Goal: Task Accomplishment & Management: Manage account settings

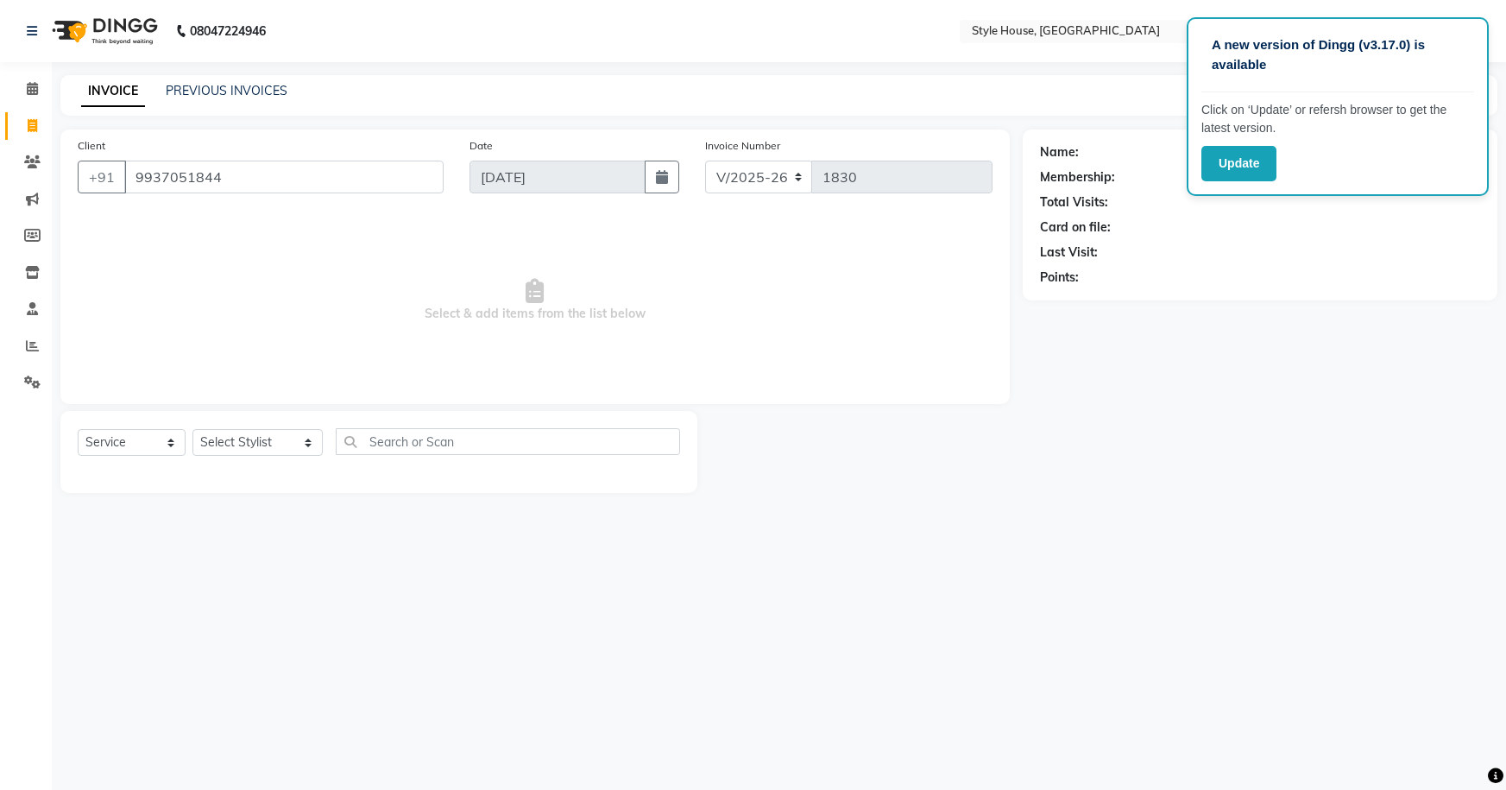
select select "4237"
select select "service"
type input "9937051844"
click at [31, 158] on icon at bounding box center [32, 161] width 16 height 13
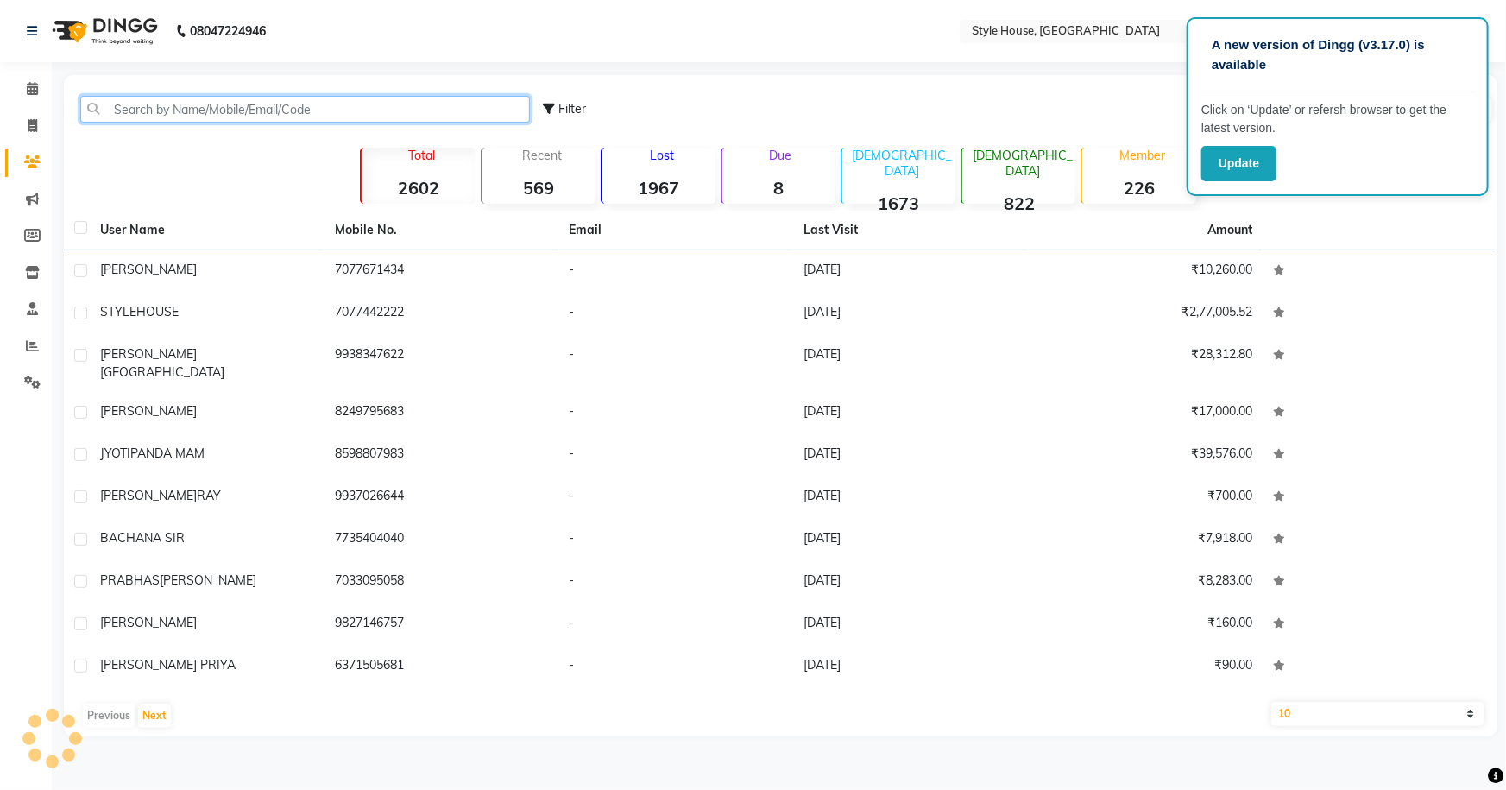
click at [143, 106] on input "text" at bounding box center [305, 109] width 450 height 27
paste input "9937051844"
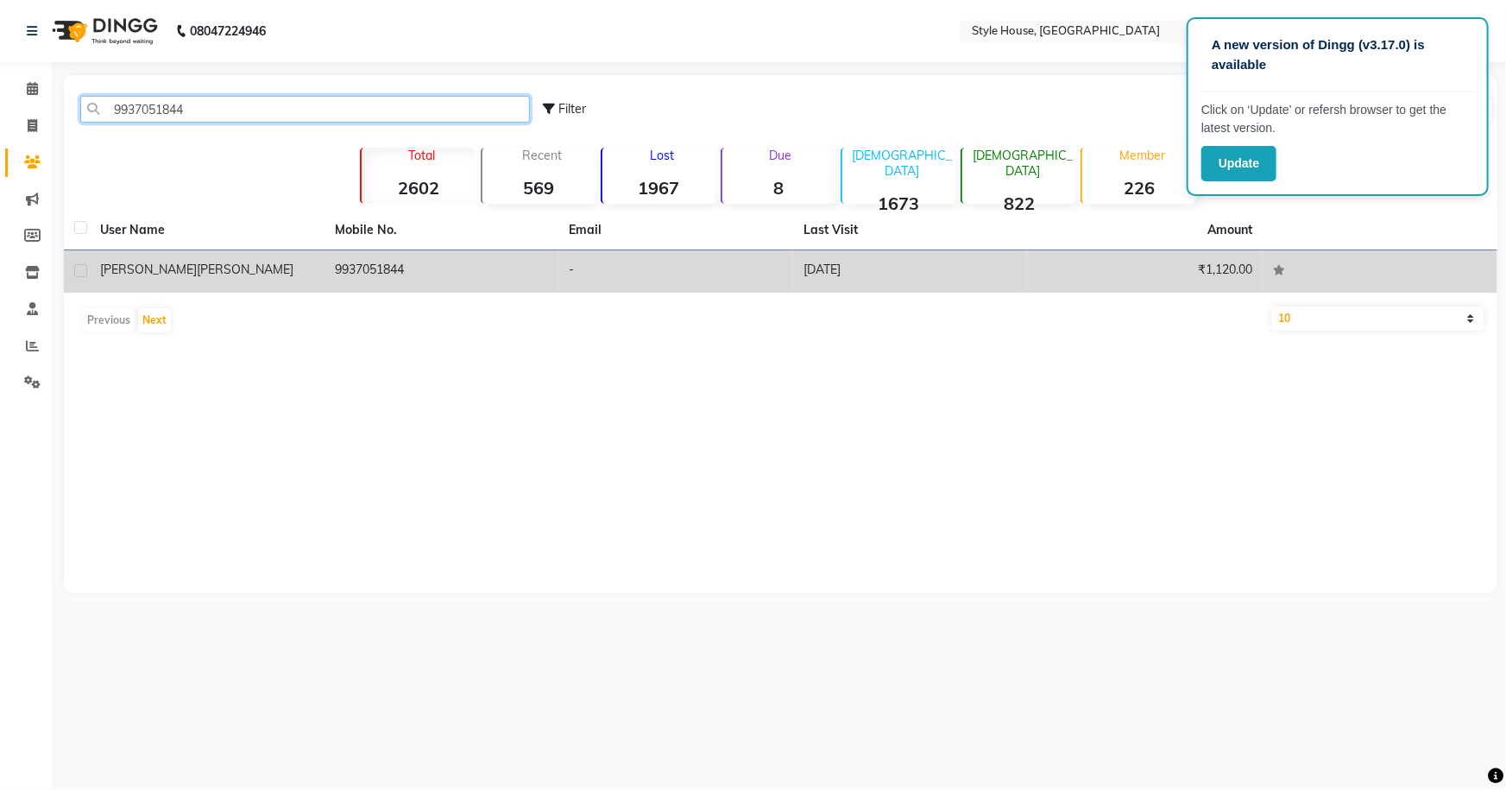
type input "9937051844"
click at [144, 272] on span "[PERSON_NAME]" at bounding box center [148, 270] width 97 height 16
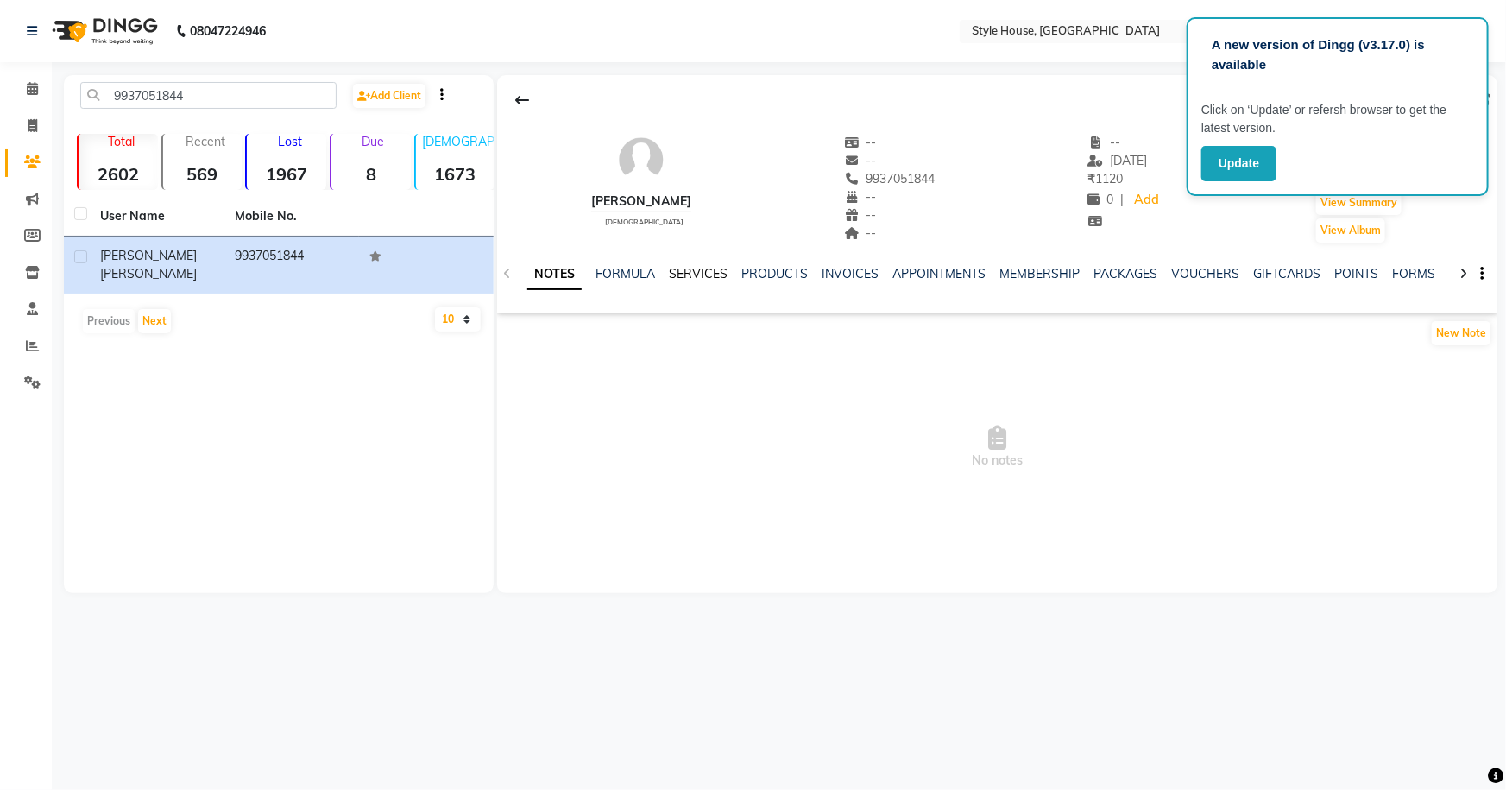
click at [678, 273] on link "SERVICES" at bounding box center [698, 274] width 59 height 16
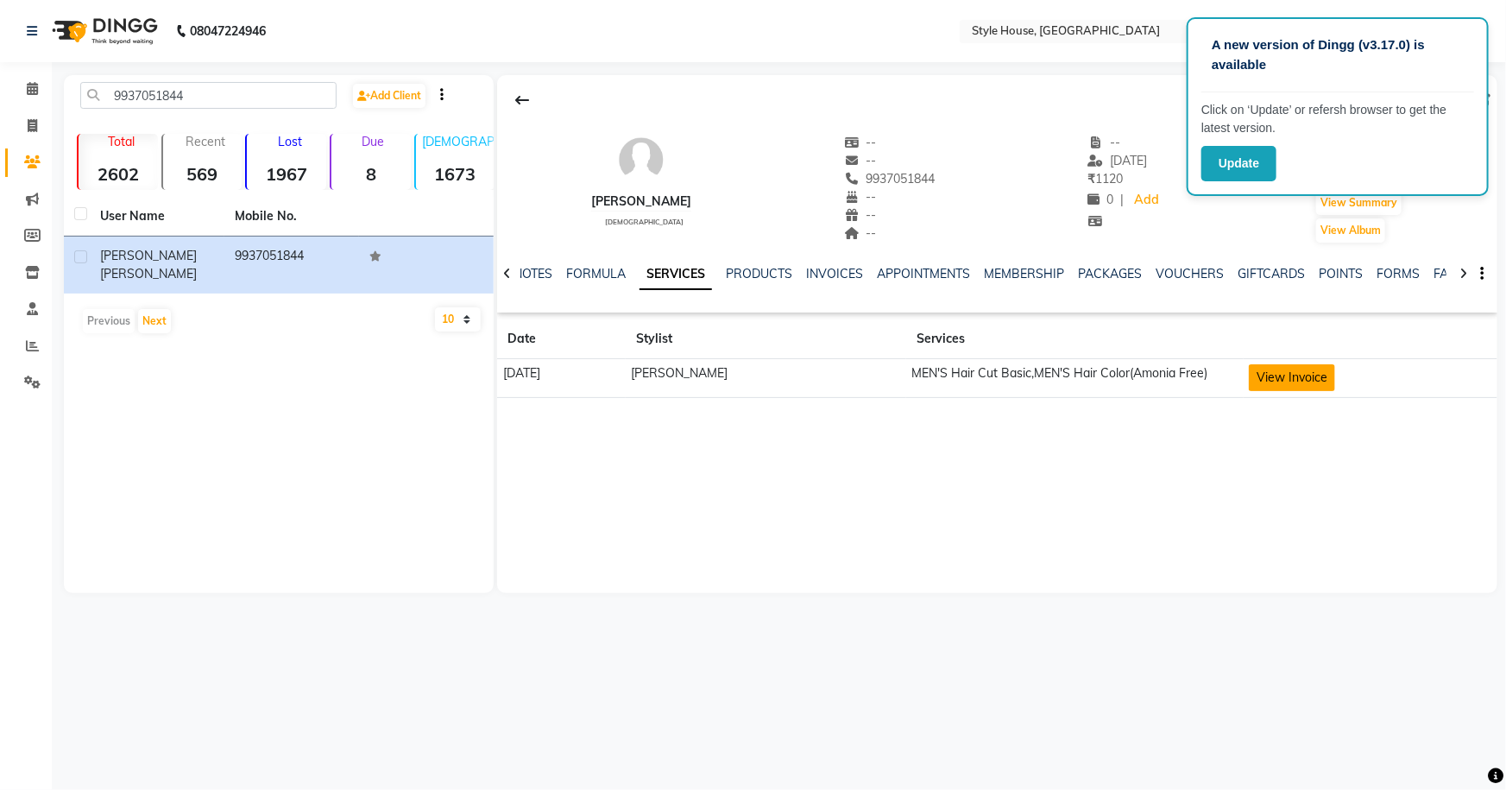
click at [1297, 375] on button "View Invoice" at bounding box center [1292, 377] width 86 height 27
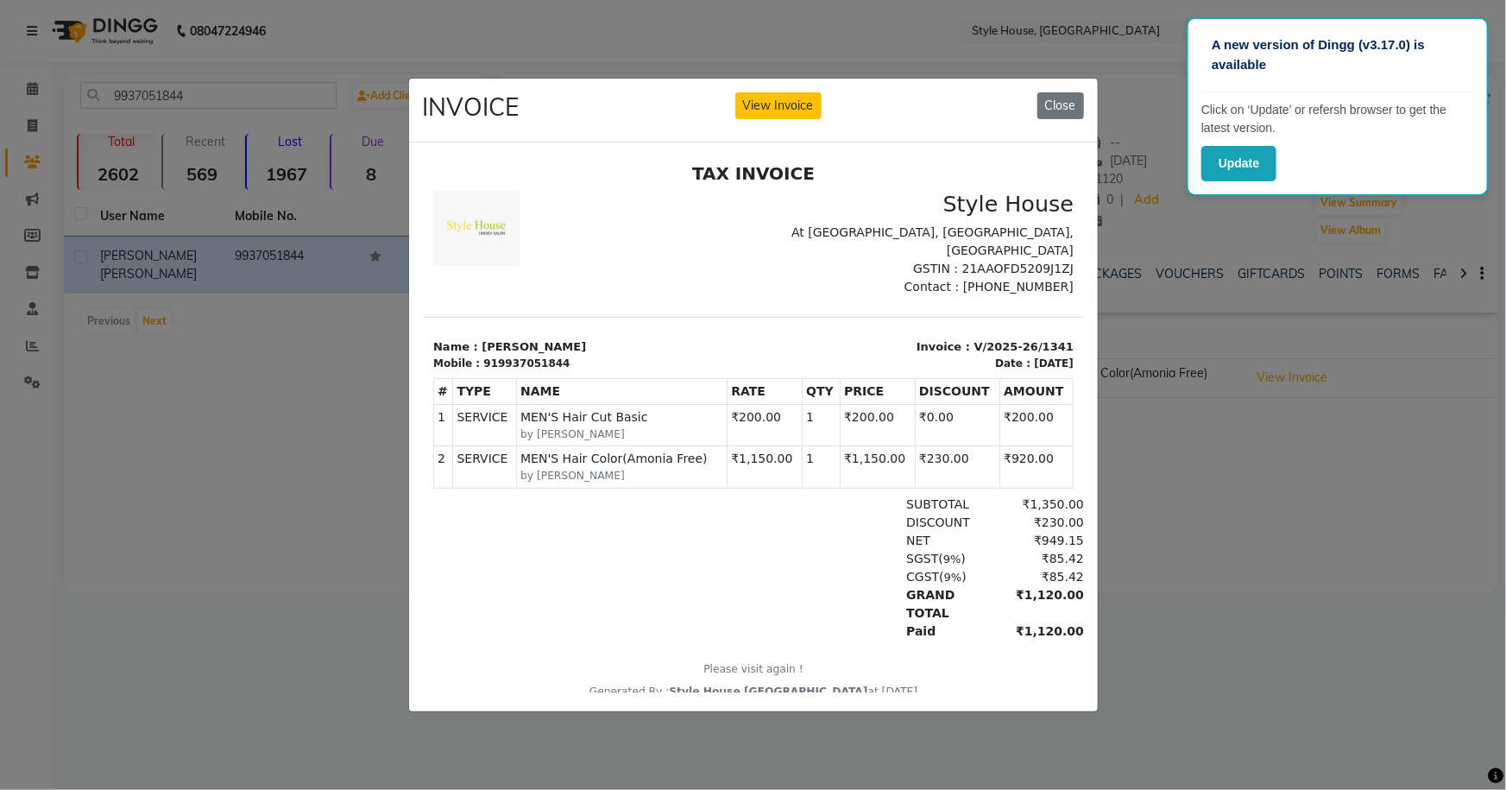
click at [1186, 488] on ngb-modal-window "INVOICE View Invoice Close" at bounding box center [753, 395] width 1506 height 790
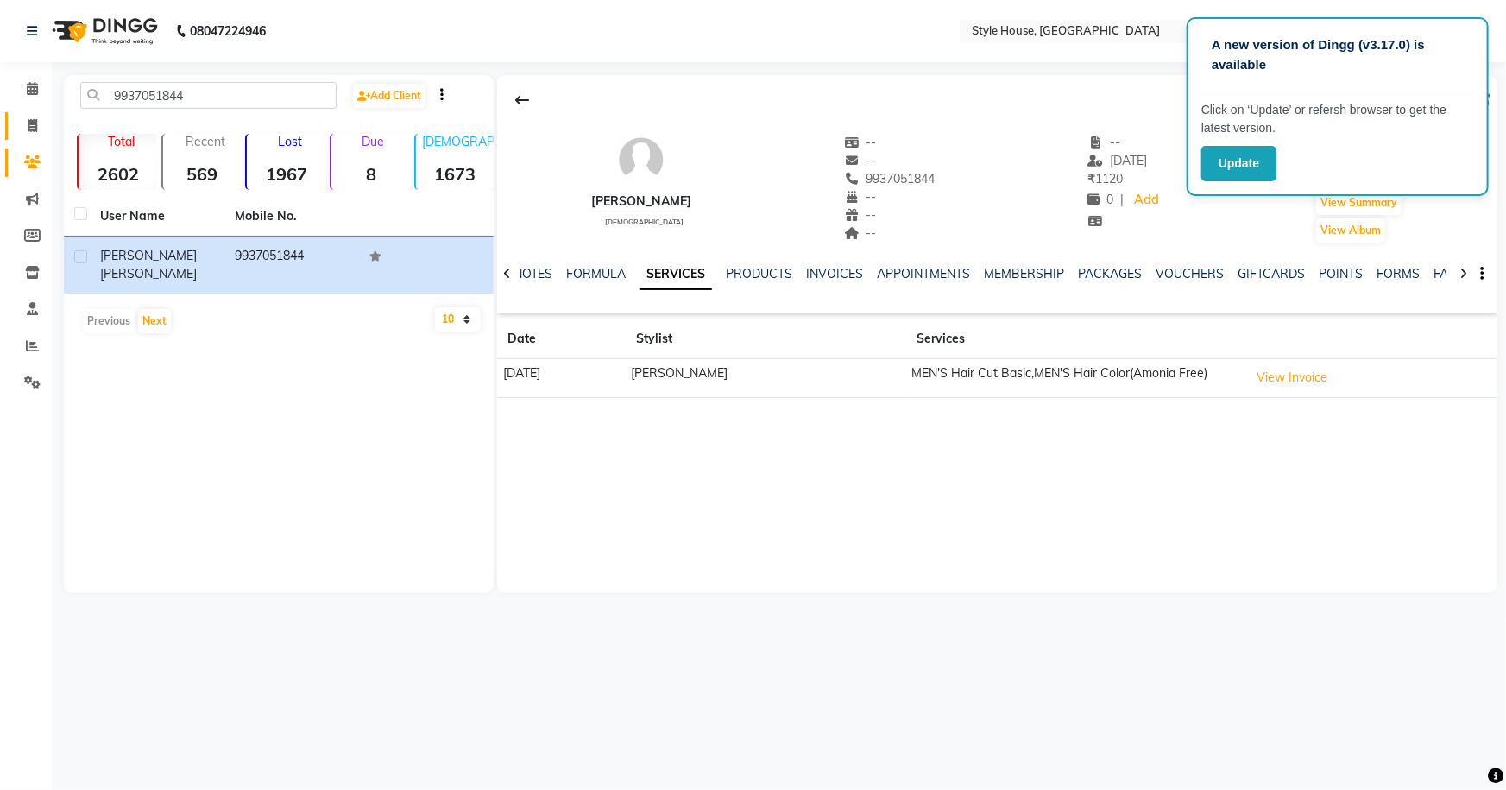
click at [37, 118] on span at bounding box center [32, 127] width 30 height 20
select select "service"
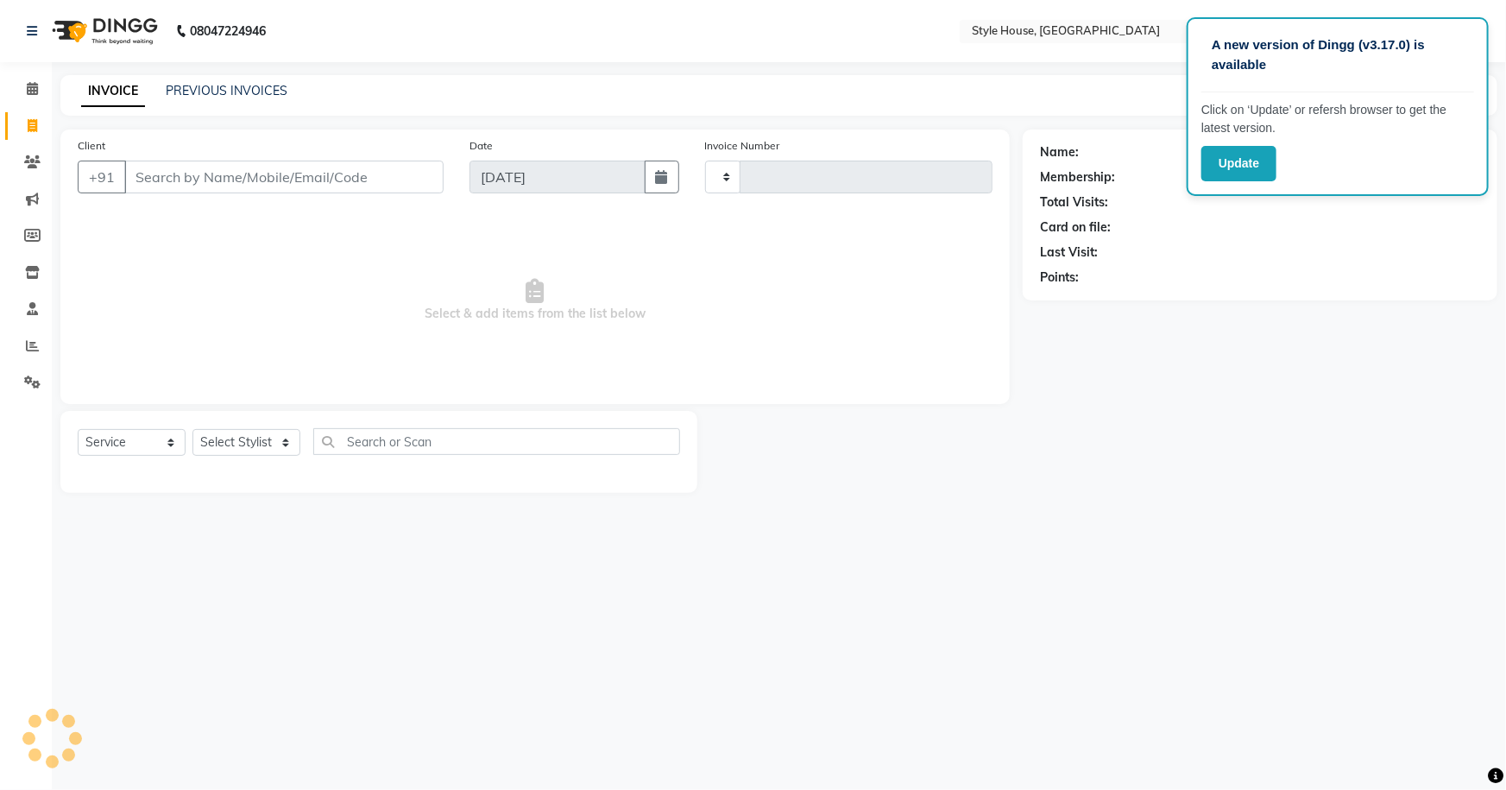
type input "1830"
select select "4237"
type input "9937051844"
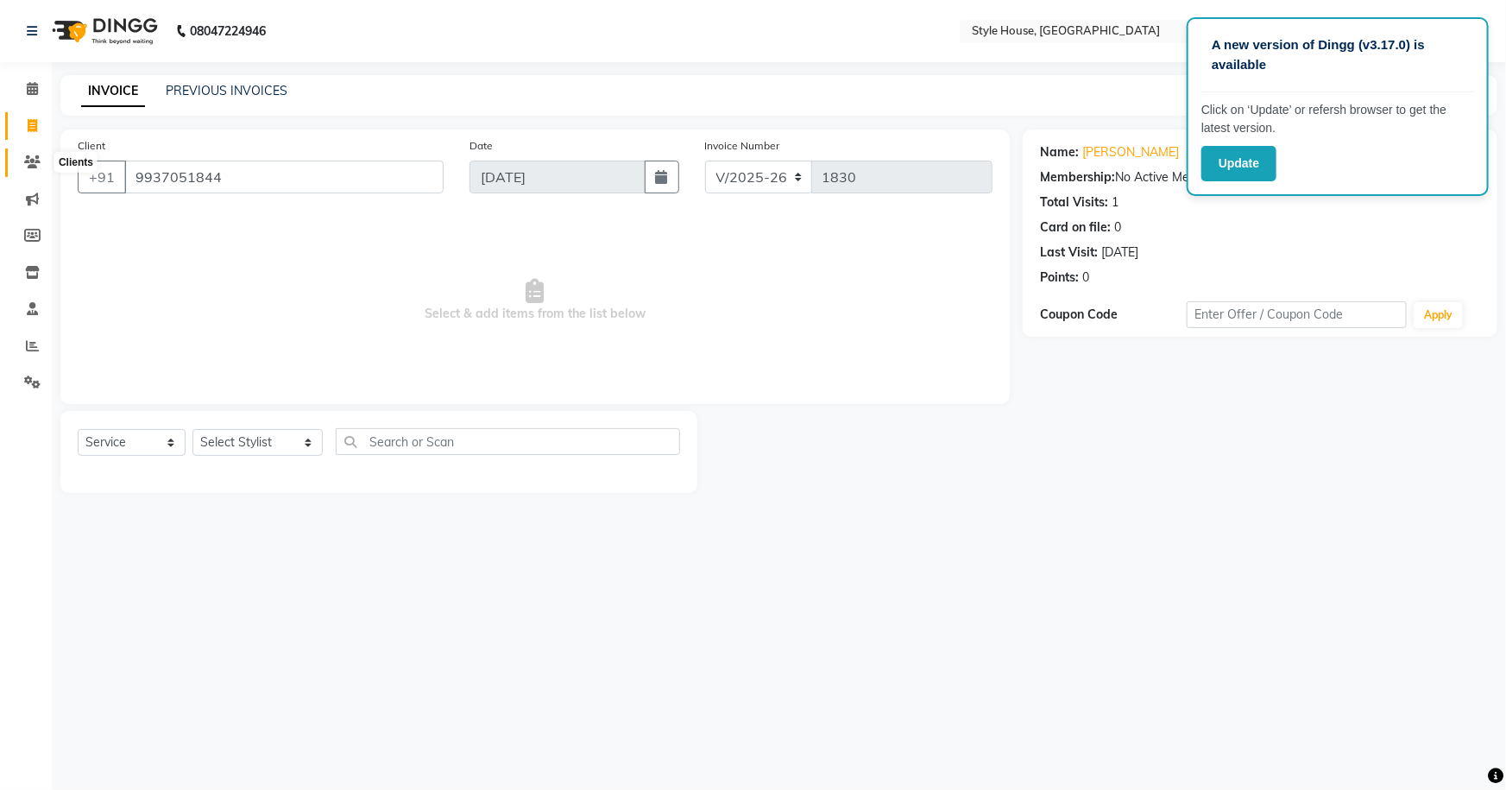
click at [31, 162] on icon at bounding box center [32, 161] width 16 height 13
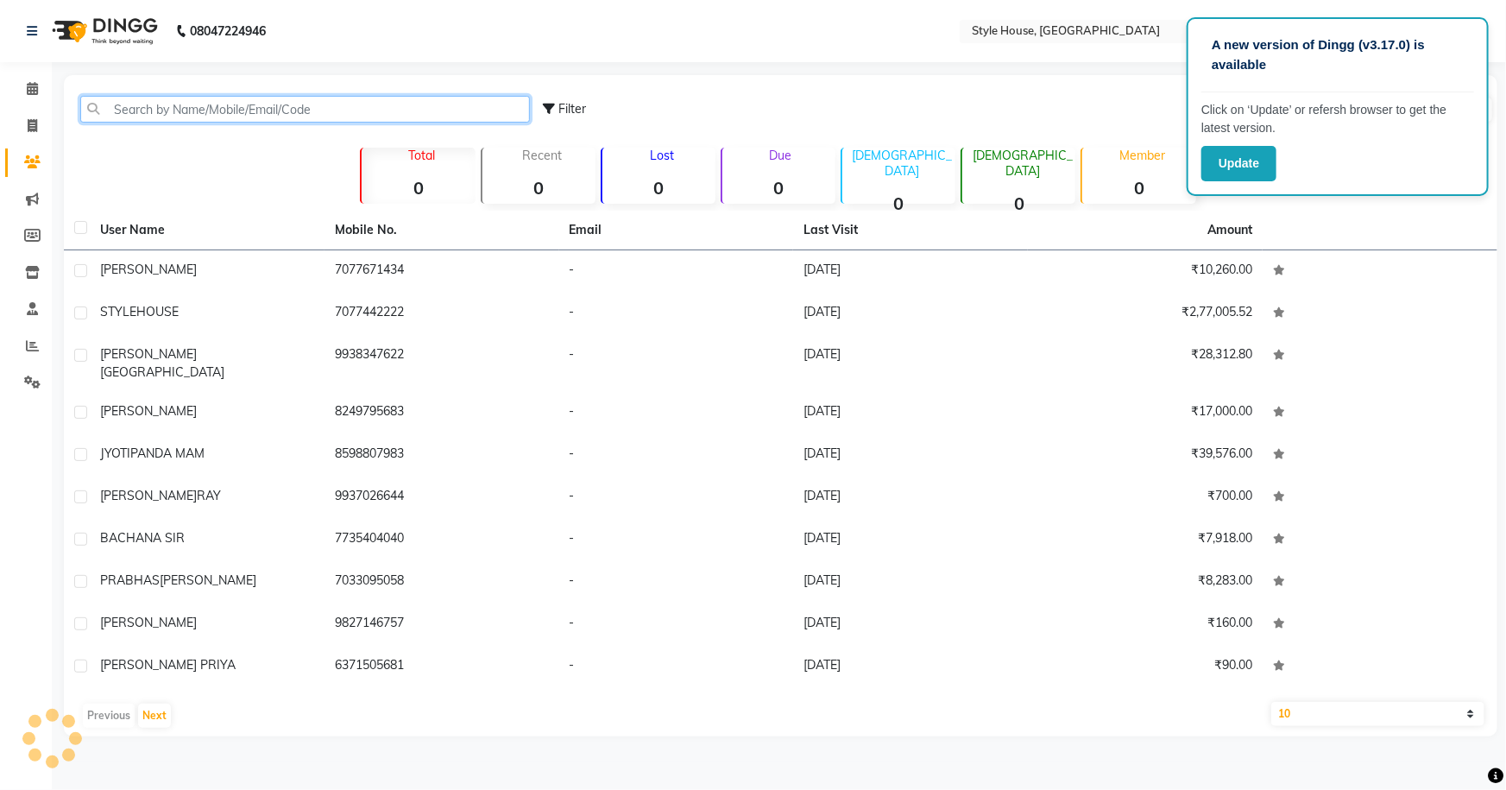
click at [198, 114] on input "text" at bounding box center [305, 109] width 450 height 27
paste input "9937051844"
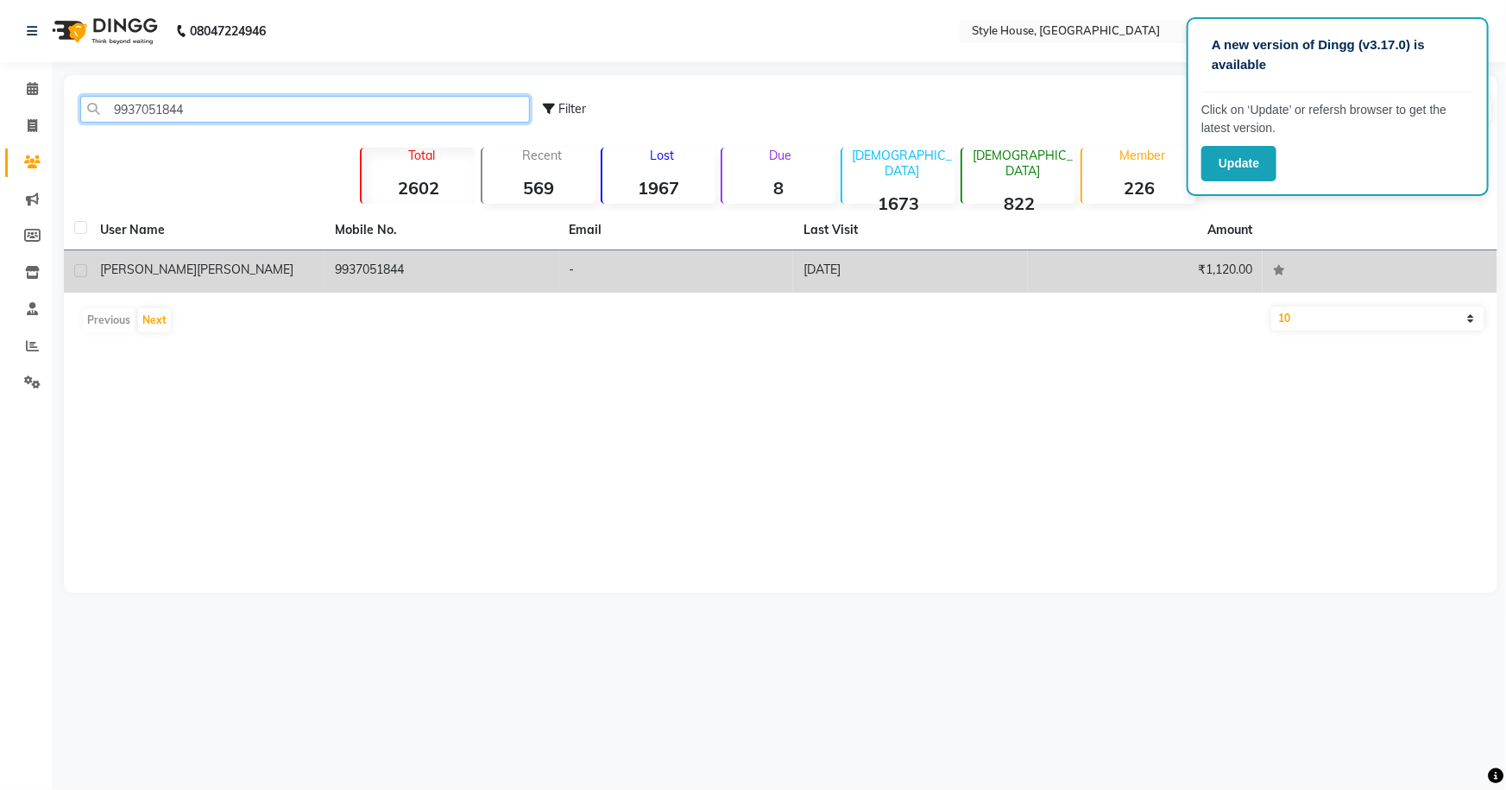
type input "9937051844"
click at [197, 266] on span "[PERSON_NAME]" at bounding box center [245, 270] width 97 height 16
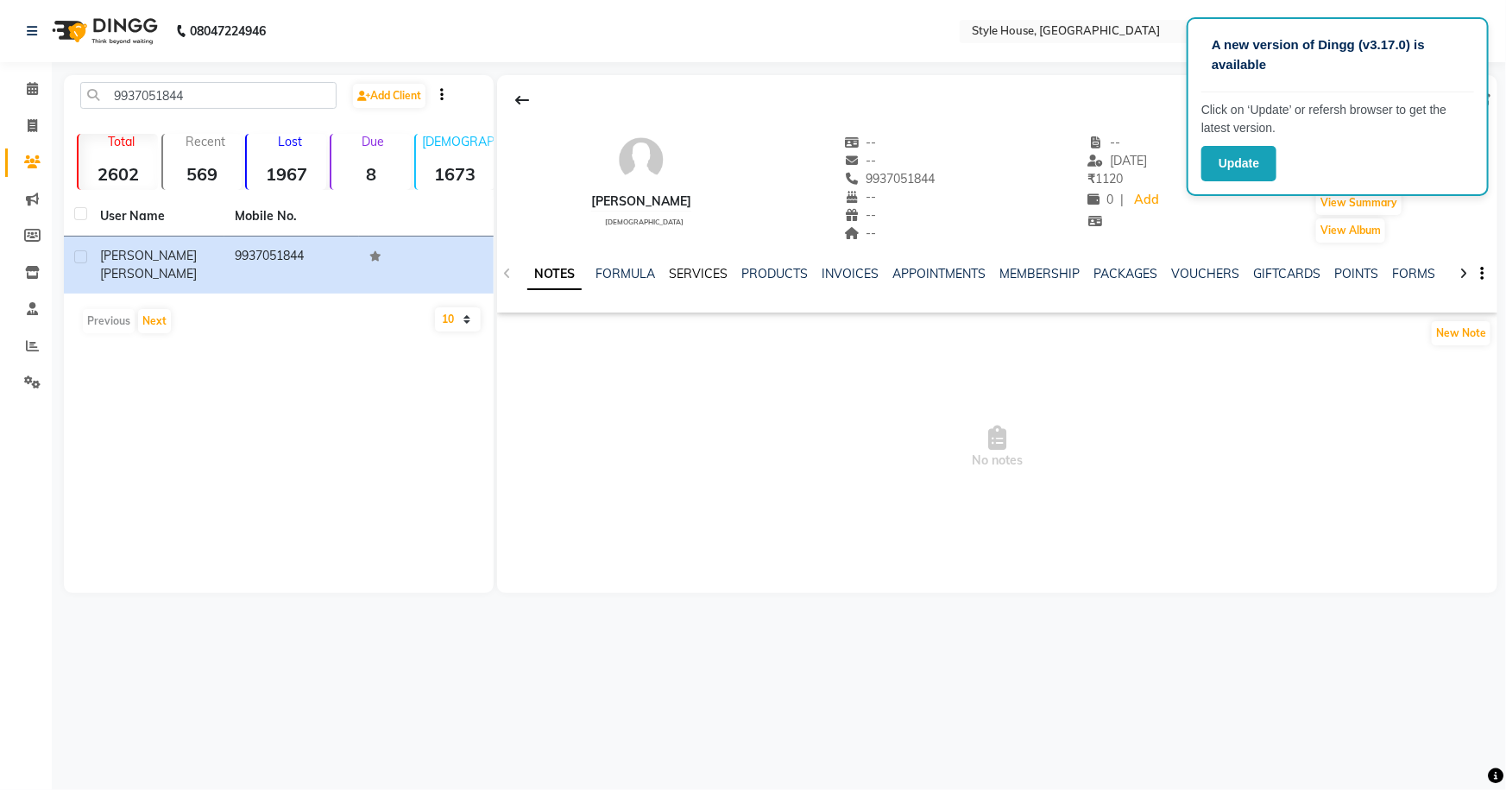
drag, startPoint x: 670, startPoint y: 272, endPoint x: 699, endPoint y: 295, distance: 37.5
click at [671, 272] on link "SERVICES" at bounding box center [698, 274] width 59 height 16
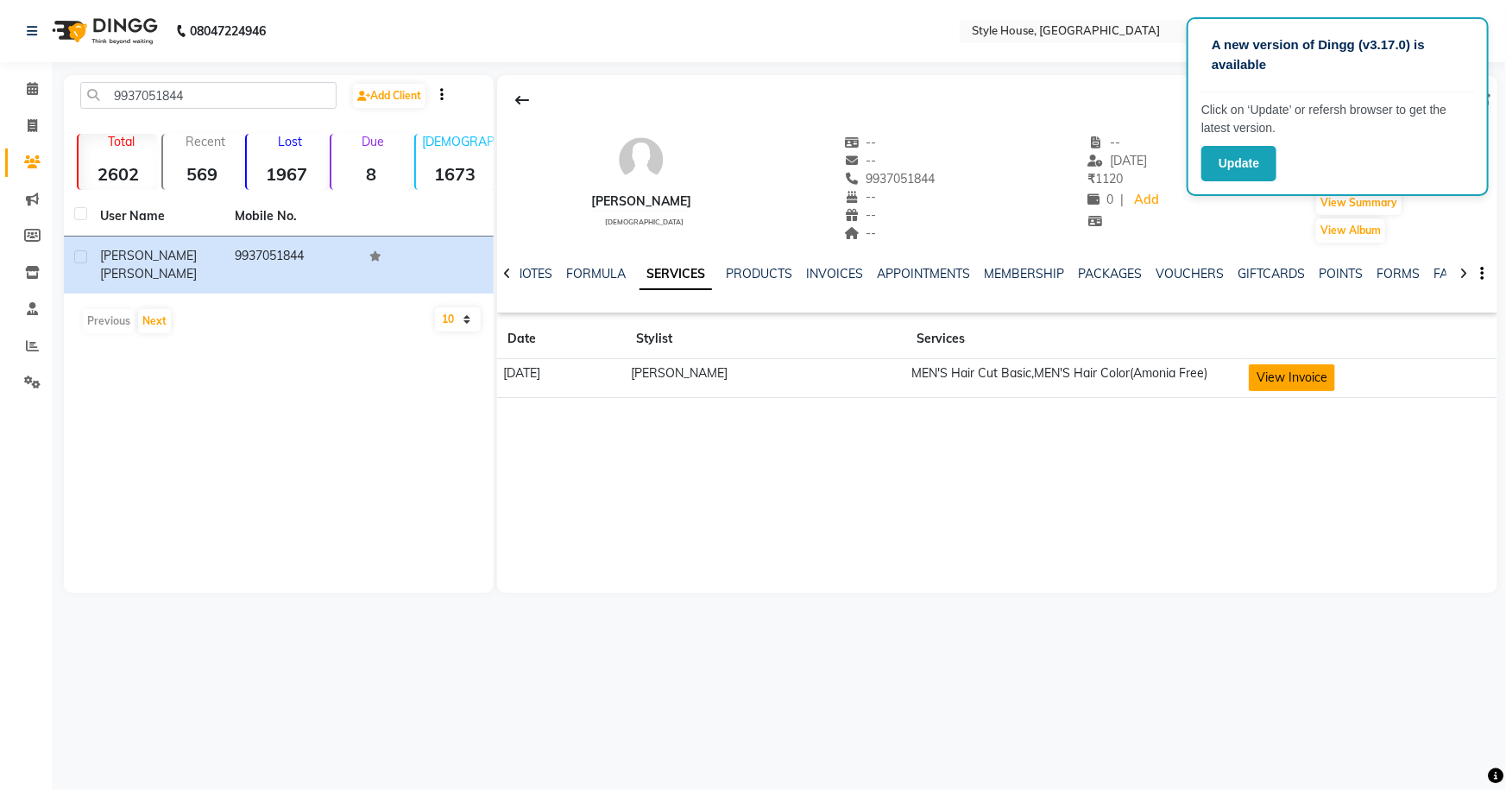
click at [1299, 370] on button "View Invoice" at bounding box center [1292, 377] width 86 height 27
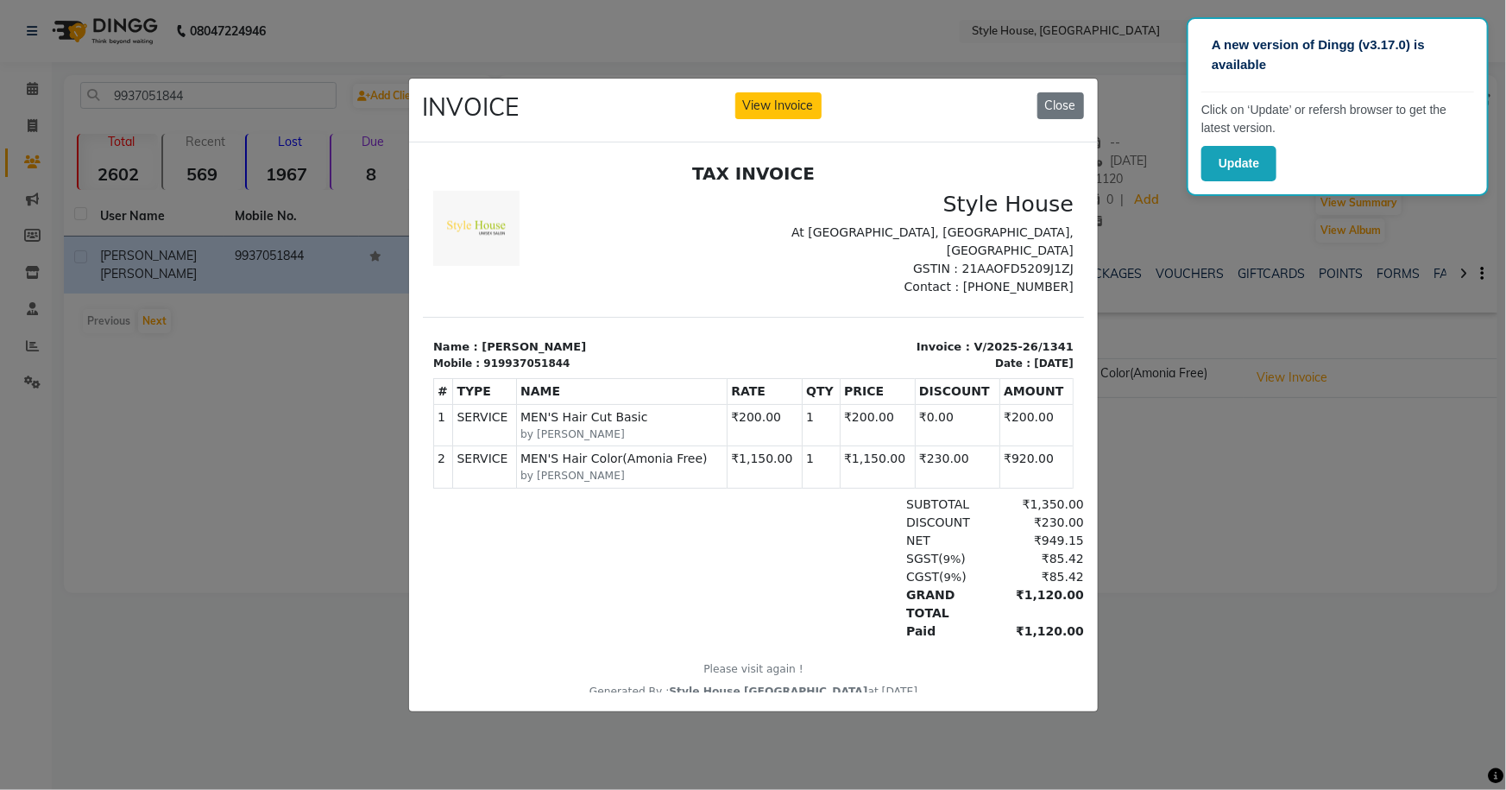
click at [1205, 642] on ngb-modal-window "INVOICE View Invoice Close" at bounding box center [753, 395] width 1506 height 790
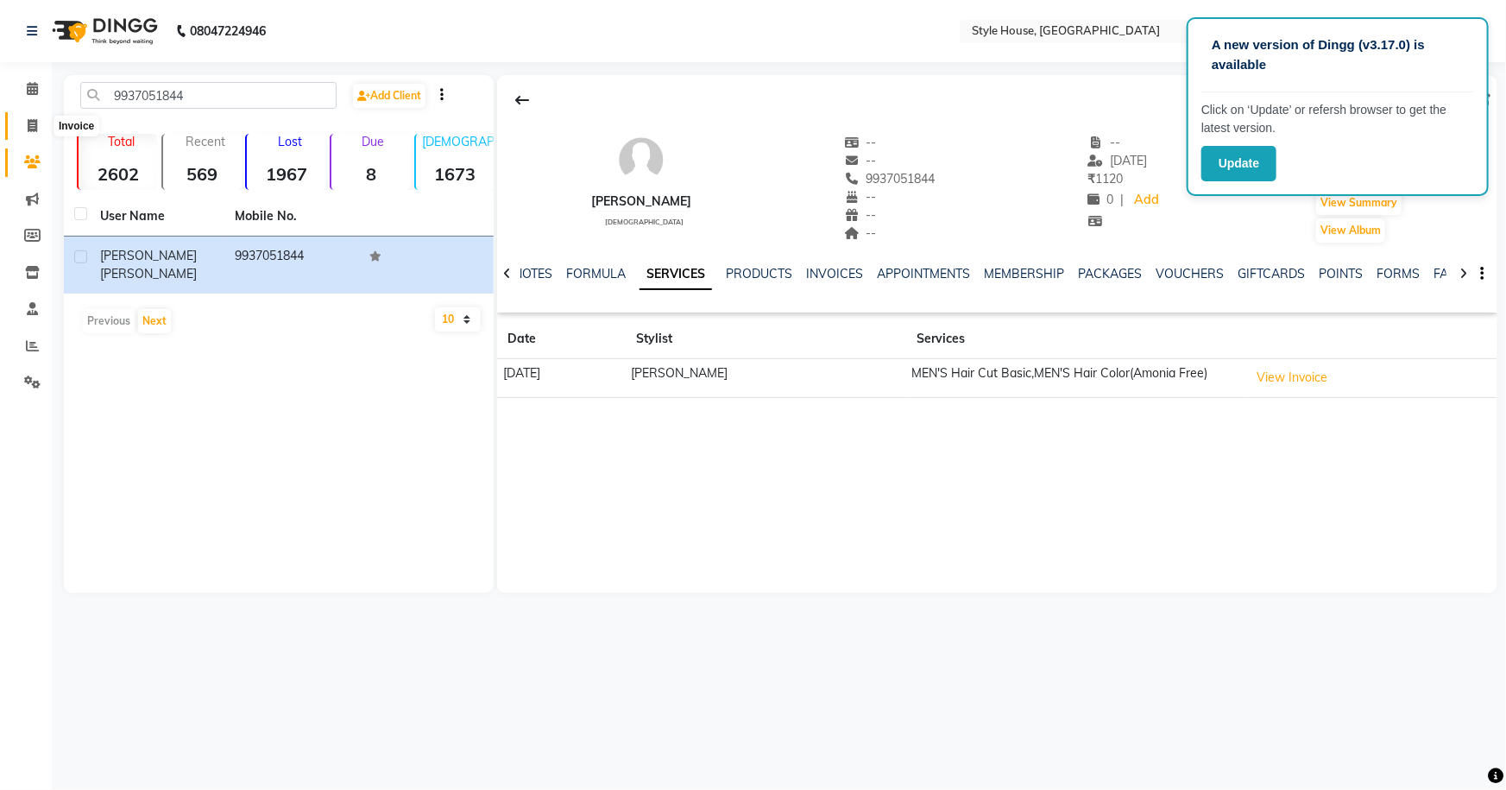
click at [29, 124] on icon at bounding box center [32, 125] width 9 height 13
select select "service"
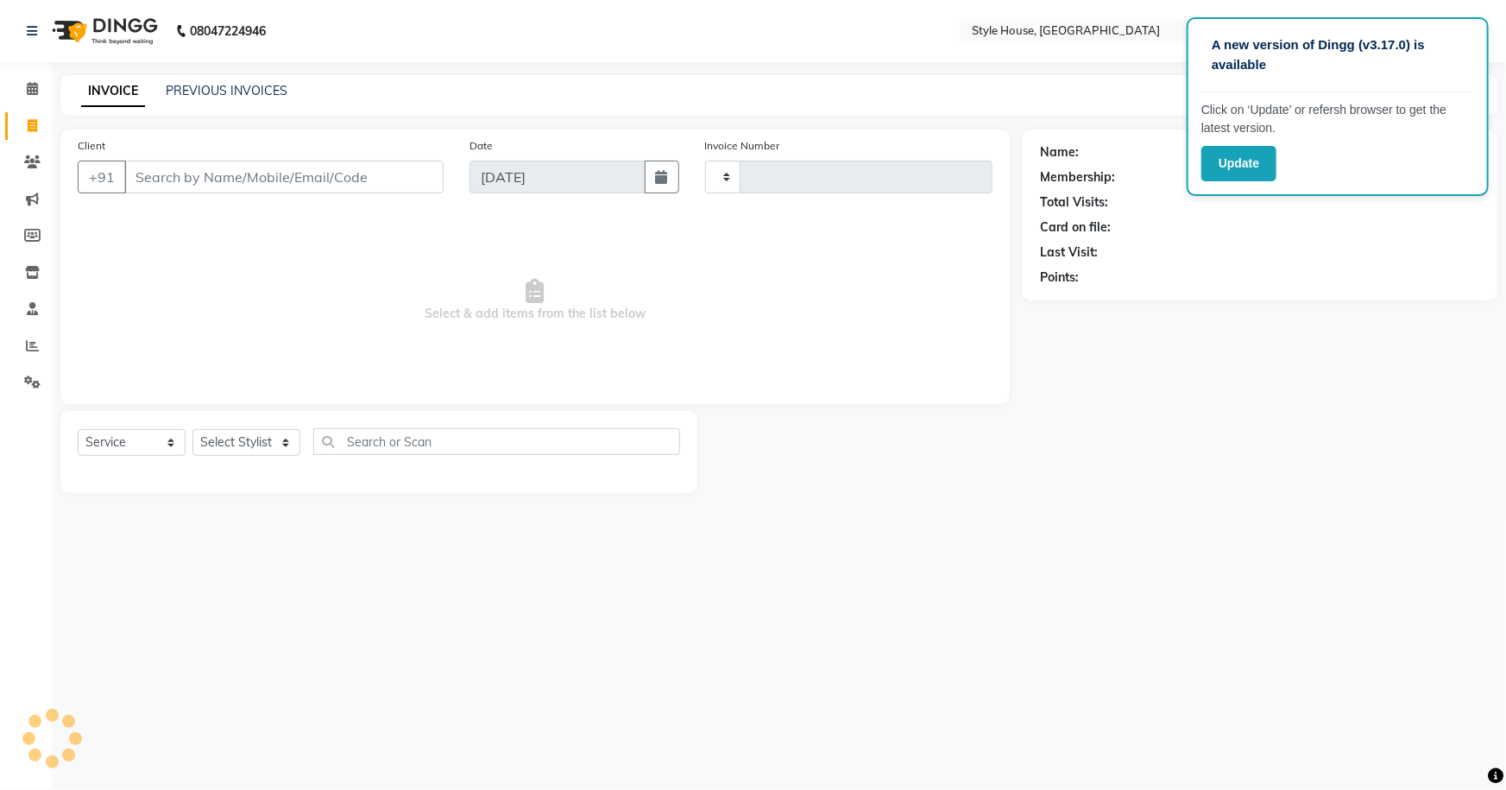
type input "1830"
select select "4237"
click at [34, 161] on icon at bounding box center [32, 161] width 16 height 13
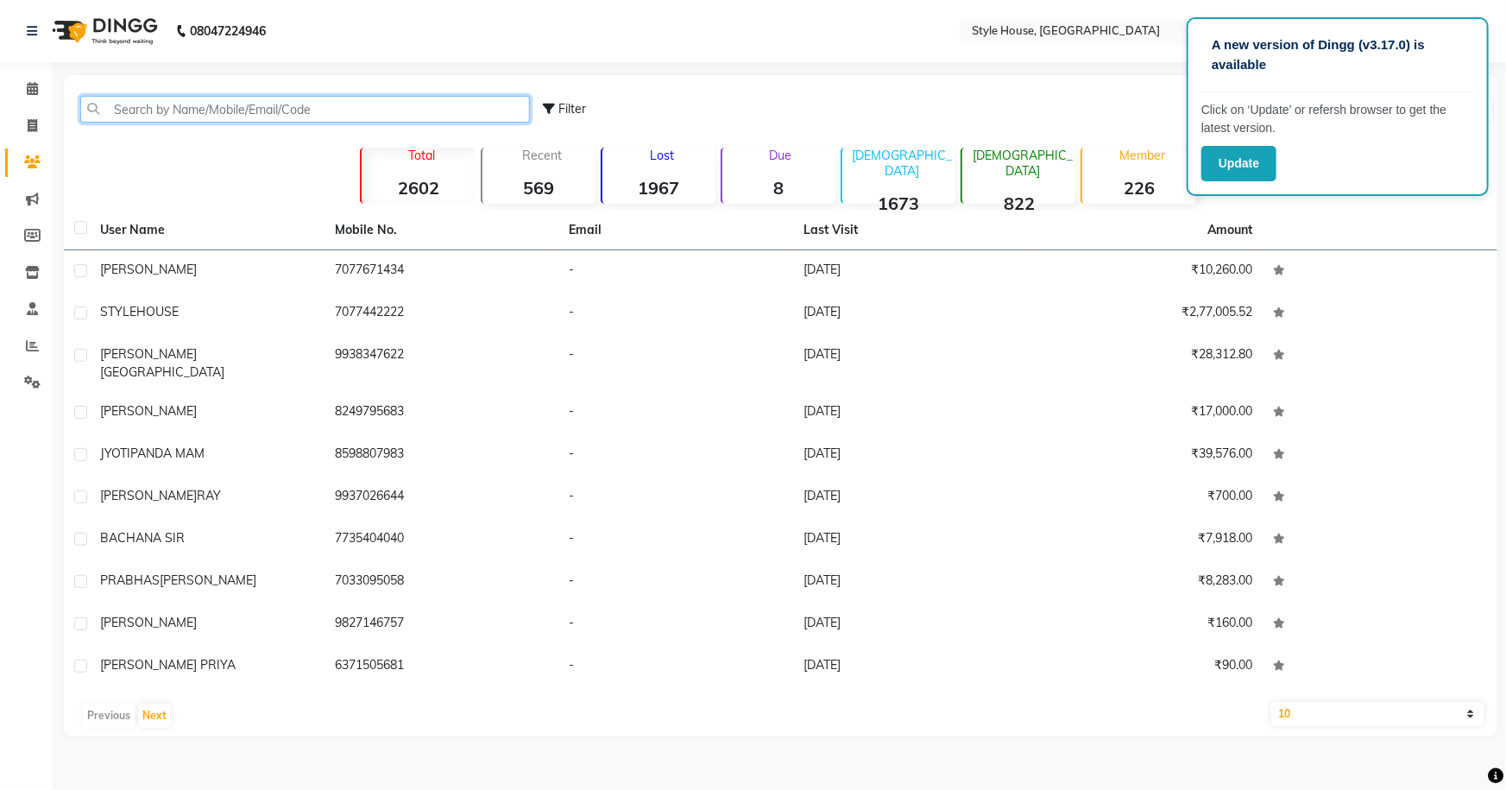
click at [217, 118] on input "text" at bounding box center [305, 109] width 450 height 27
paste input "9937051844"
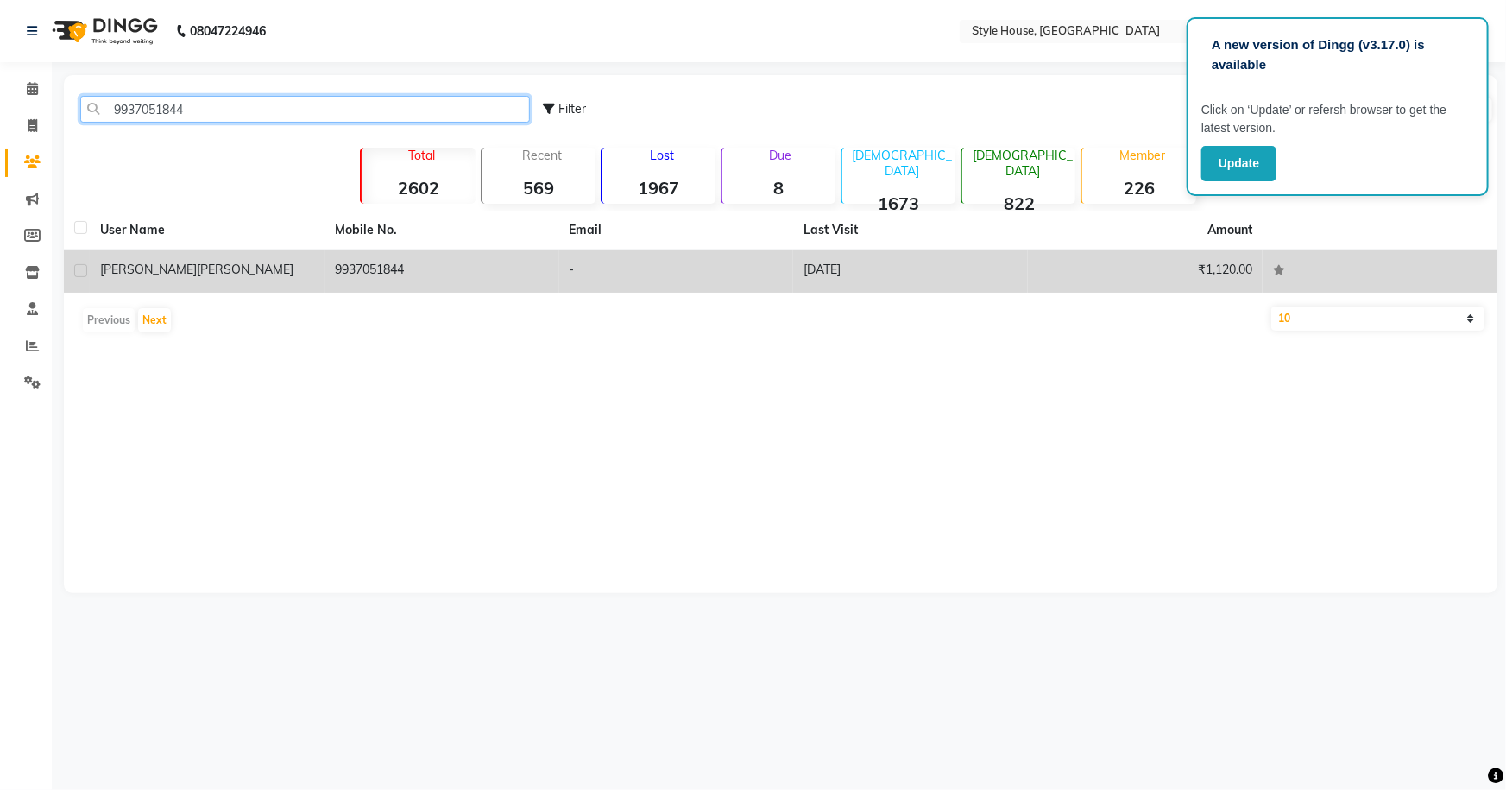
type input "9937051844"
click at [197, 264] on span "[PERSON_NAME]" at bounding box center [245, 270] width 97 height 16
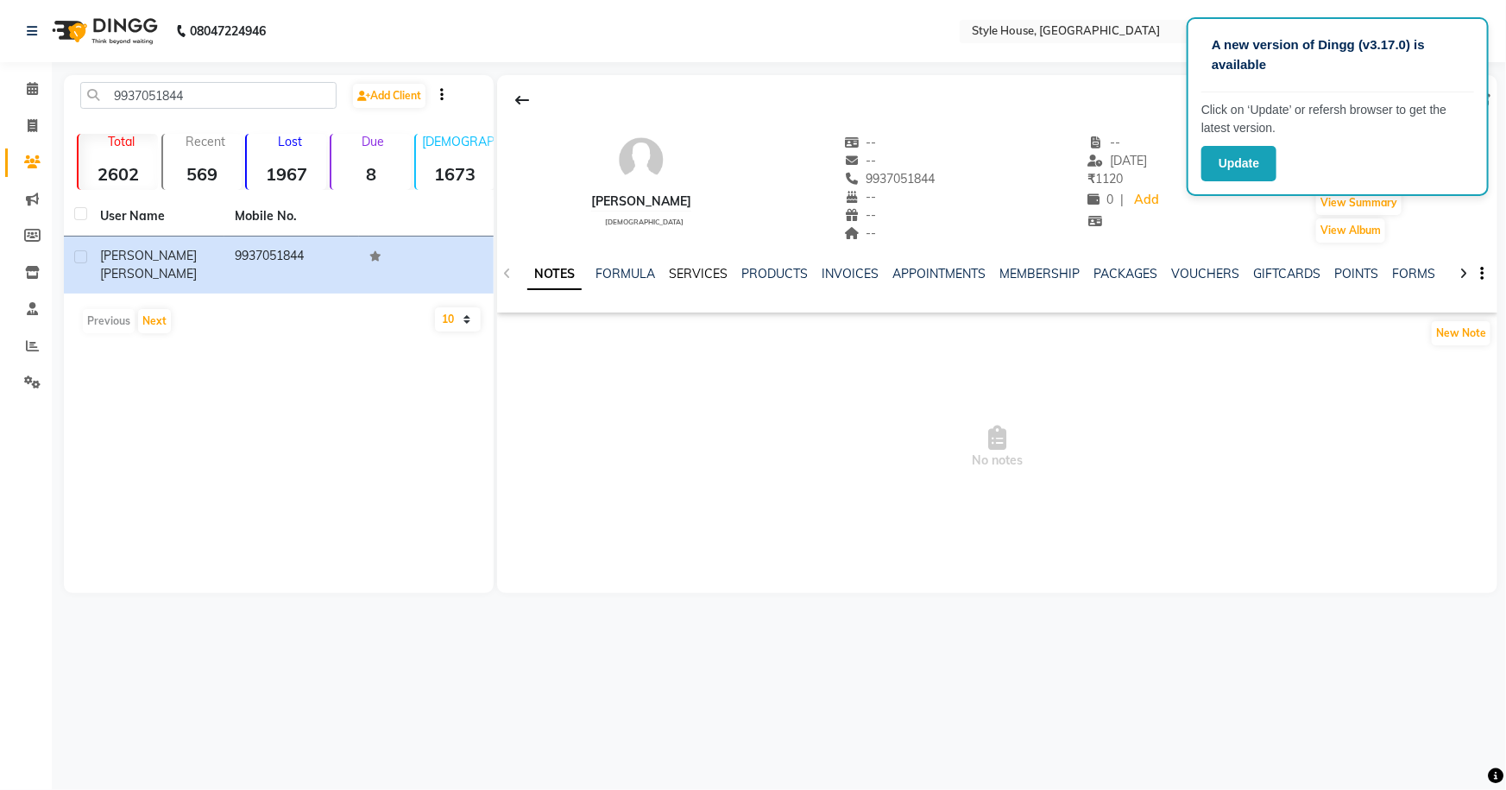
click at [698, 275] on link "SERVICES" at bounding box center [698, 274] width 59 height 16
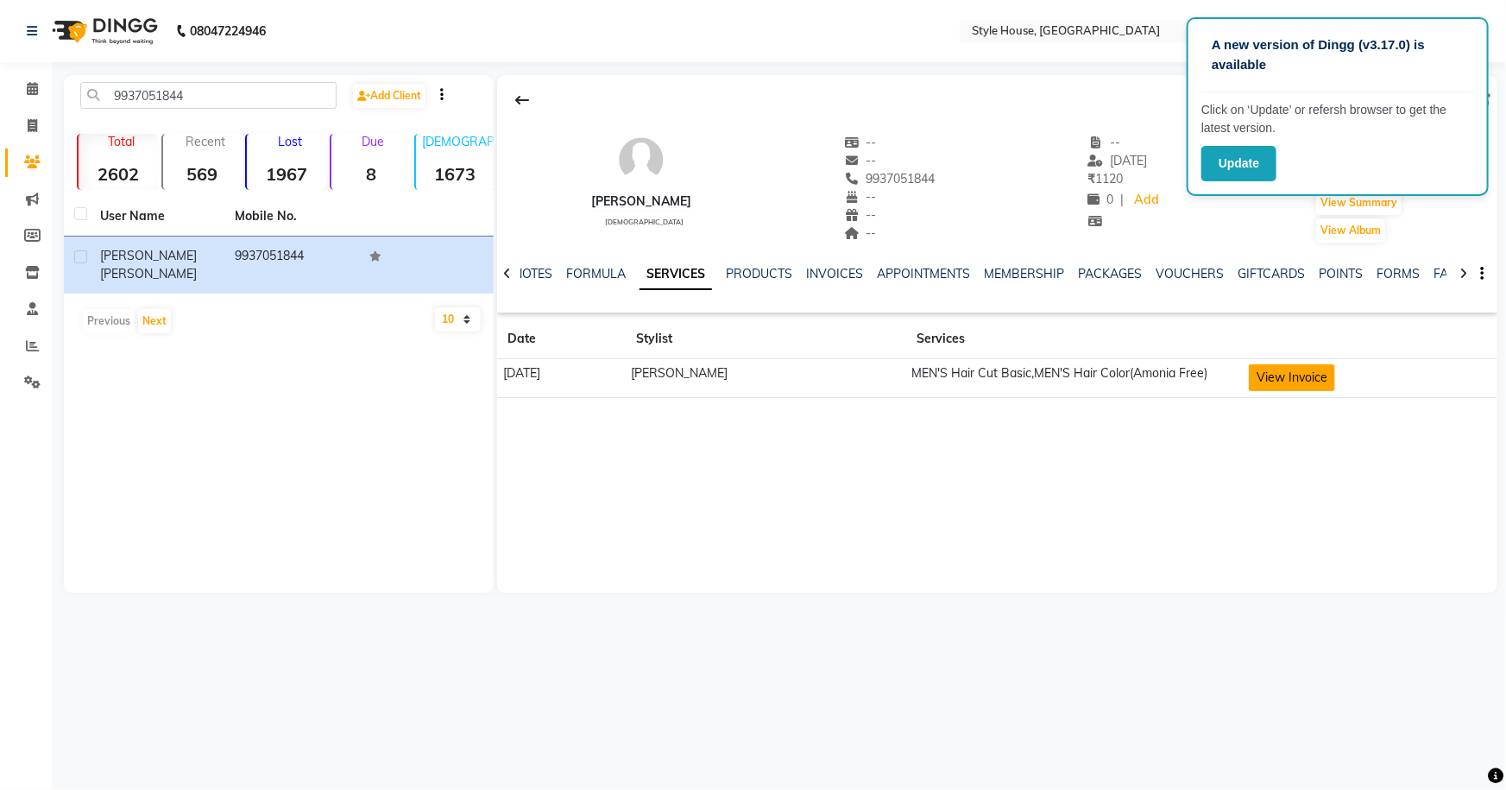
click at [1295, 370] on button "View Invoice" at bounding box center [1292, 377] width 86 height 27
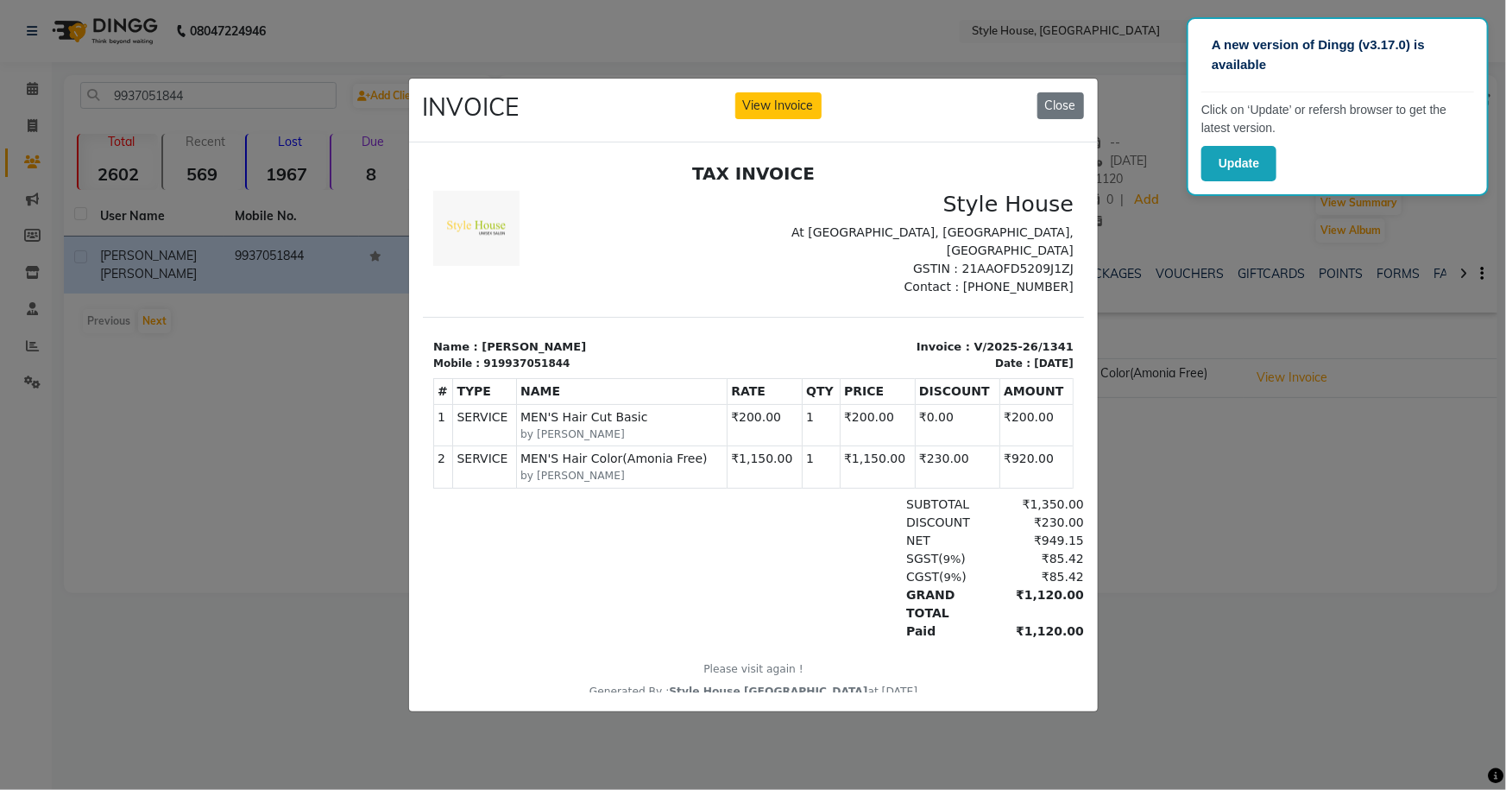
click at [32, 123] on ngb-modal-window "INVOICE View Invoice Close" at bounding box center [753, 395] width 1506 height 790
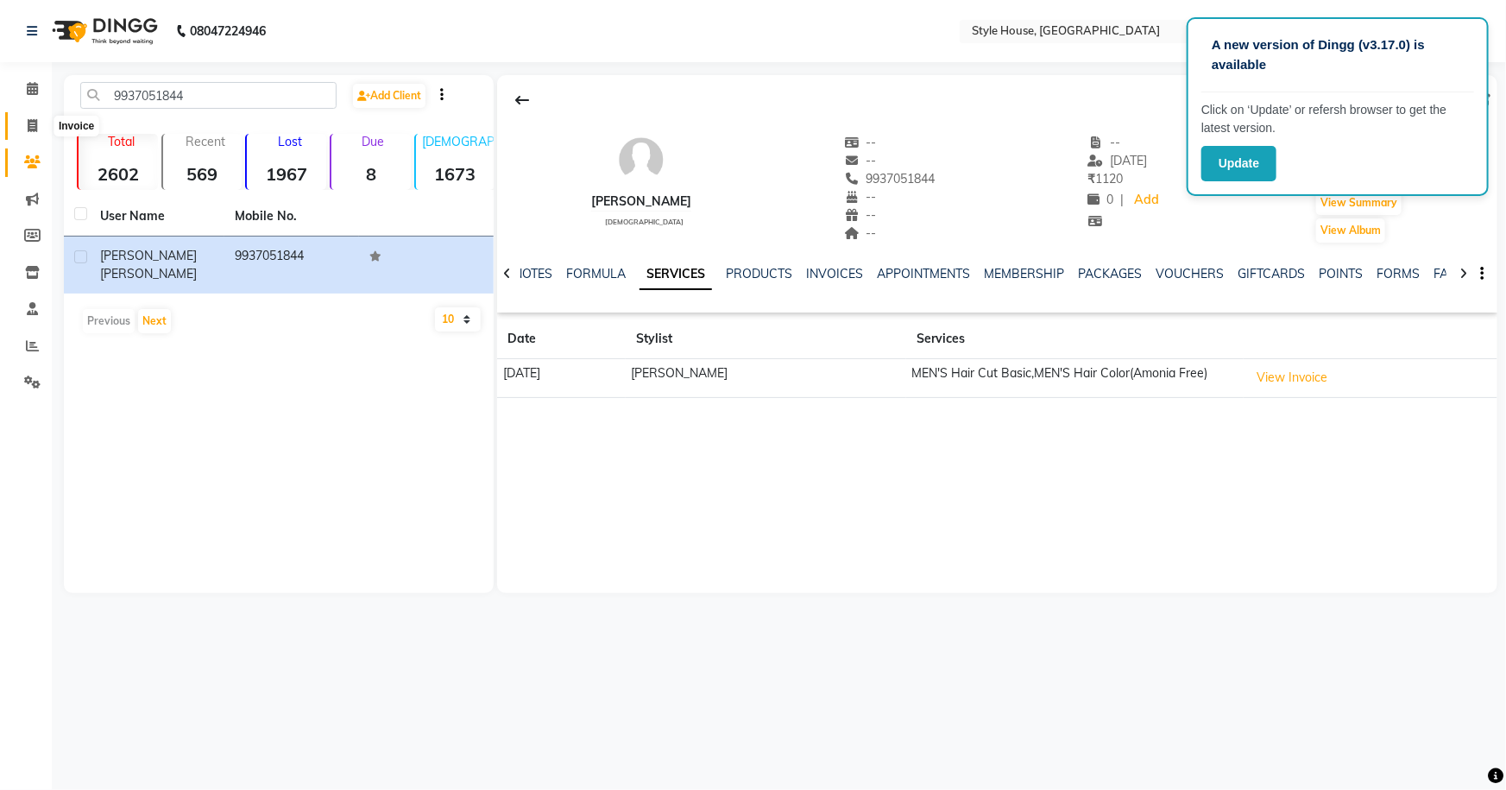
drag, startPoint x: 30, startPoint y: 125, endPoint x: 63, endPoint y: 129, distance: 33.1
click at [30, 125] on icon at bounding box center [32, 125] width 9 height 13
select select "service"
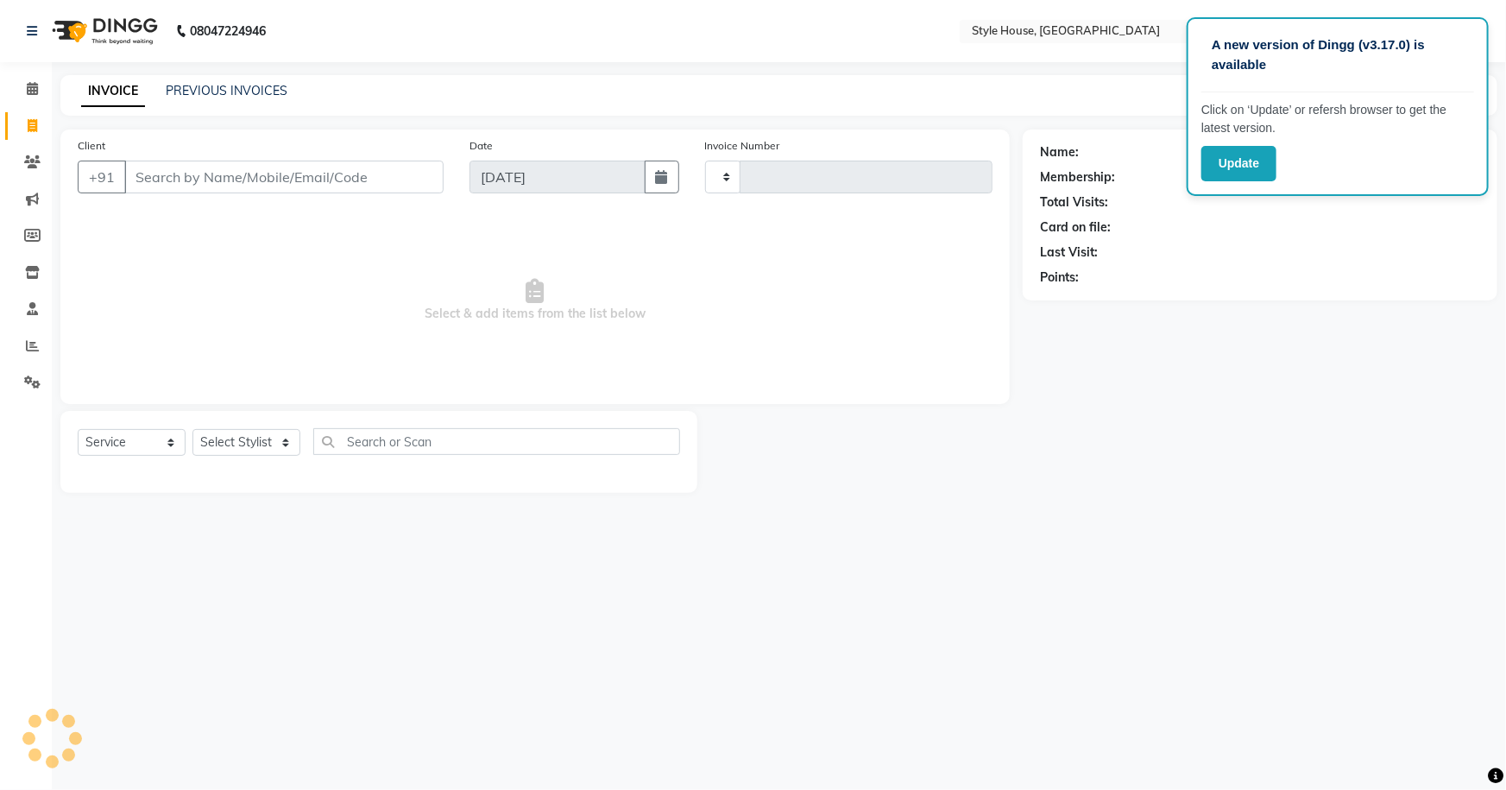
type input "1830"
select select "4237"
type input "9937051844"
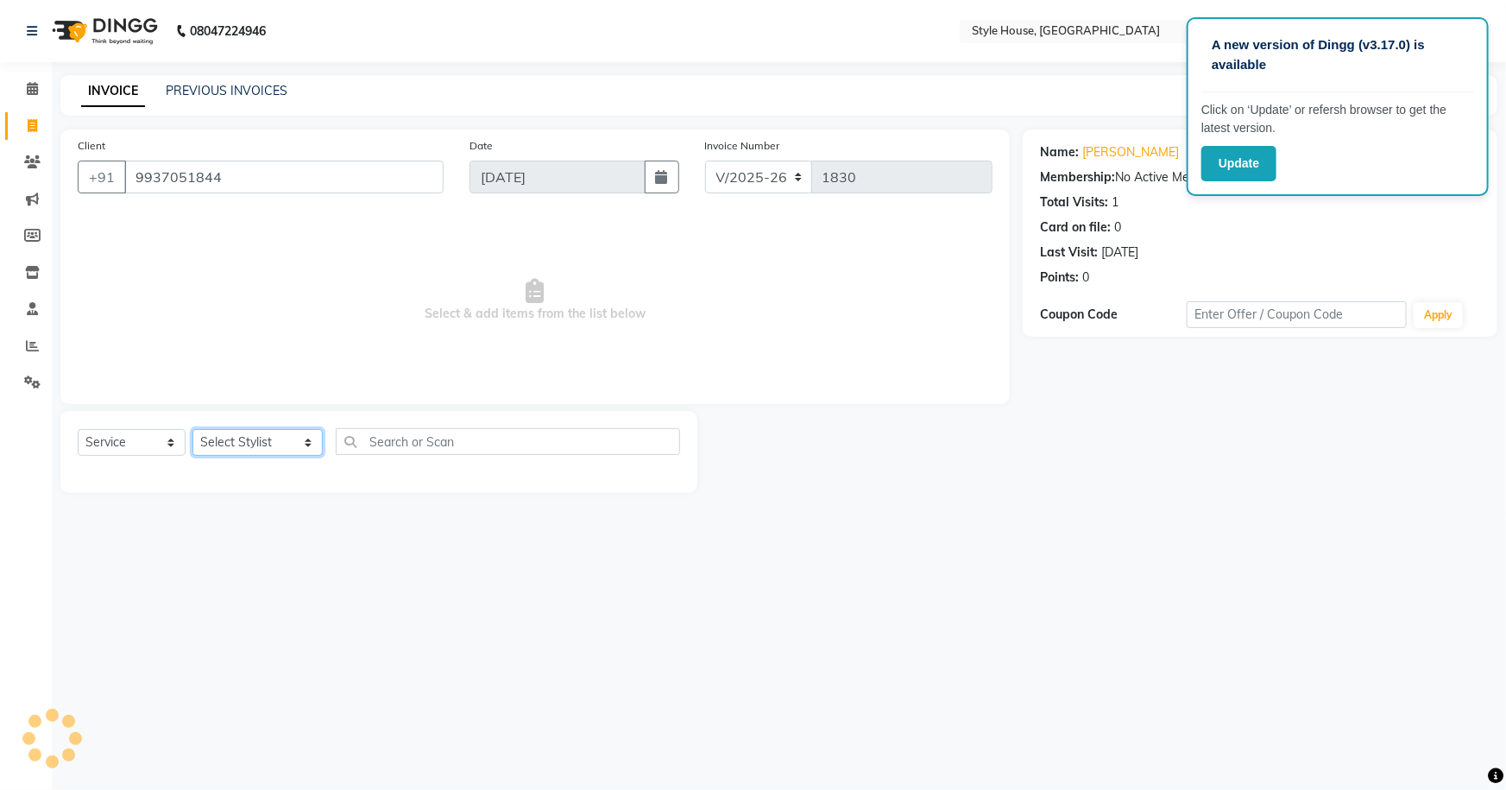
click at [259, 435] on select "Select Stylist [PERSON_NAME] [PERSON_NAME] [PERSON_NAME] [PERSON_NAME]([PERSON_…" at bounding box center [257, 442] width 130 height 27
select select "49165"
click at [192, 429] on select "Select Stylist [PERSON_NAME] [PERSON_NAME] [PERSON_NAME] [PERSON_NAME]([PERSON_…" at bounding box center [257, 442] width 130 height 27
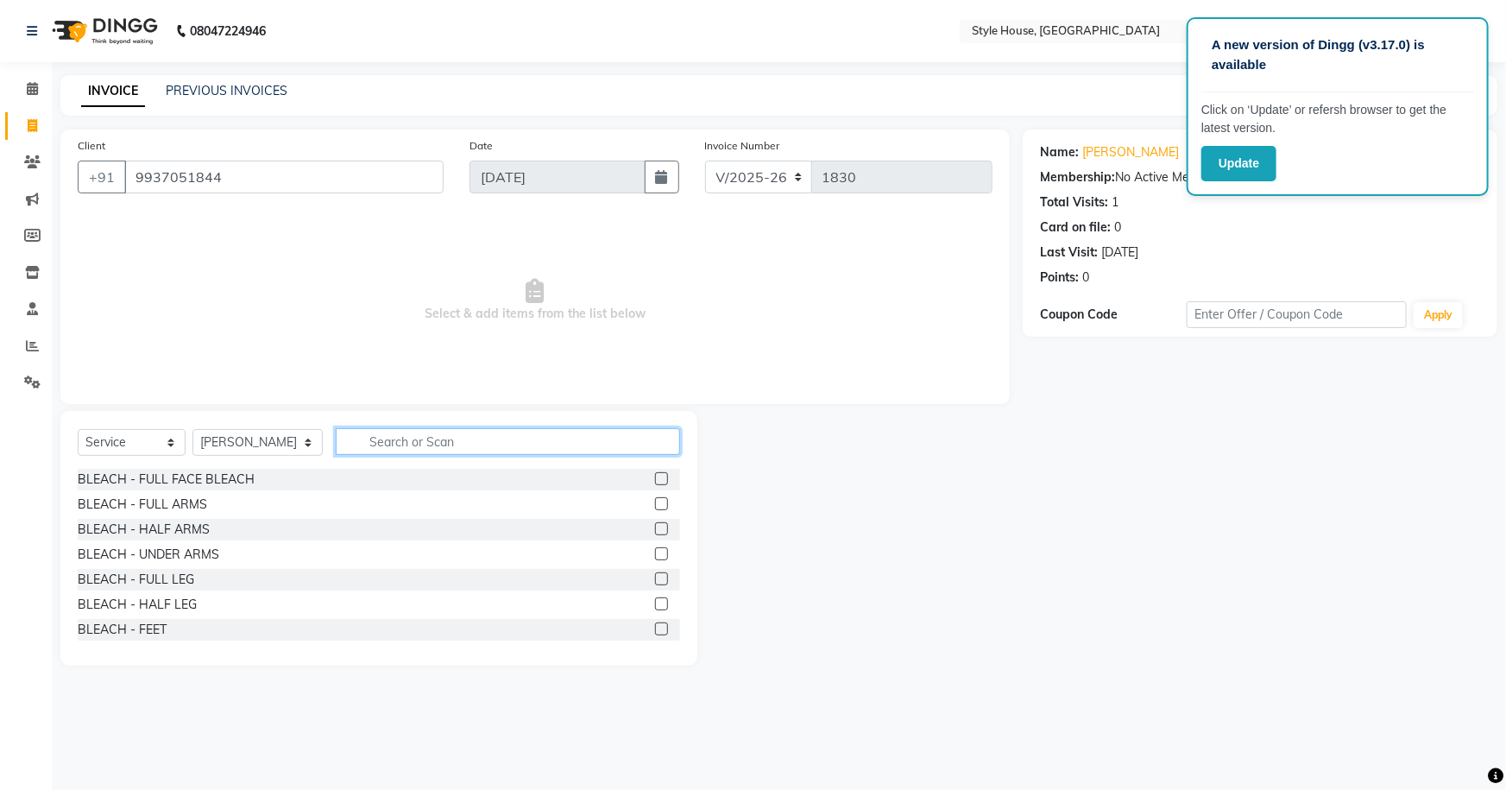
click at [362, 454] on input "text" at bounding box center [508, 441] width 345 height 27
type input "HAIR CUT"
drag, startPoint x: 648, startPoint y: 578, endPoint x: 670, endPoint y: 497, distance: 83.9
click at [655, 577] on label at bounding box center [661, 578] width 13 height 13
click at [655, 577] on input "checkbox" at bounding box center [660, 579] width 11 height 11
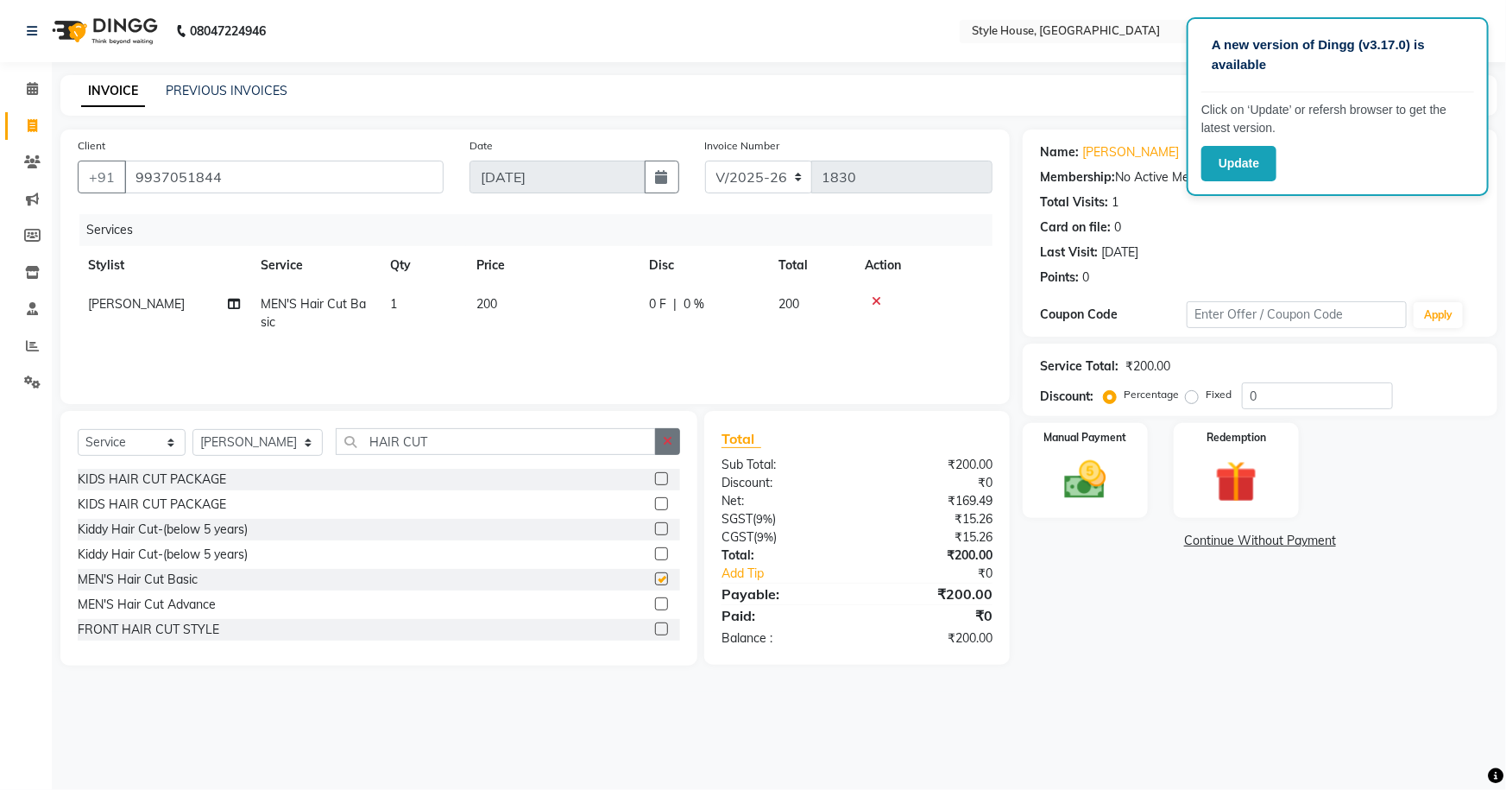
checkbox input "false"
click at [672, 445] on icon "button" at bounding box center [667, 441] width 9 height 12
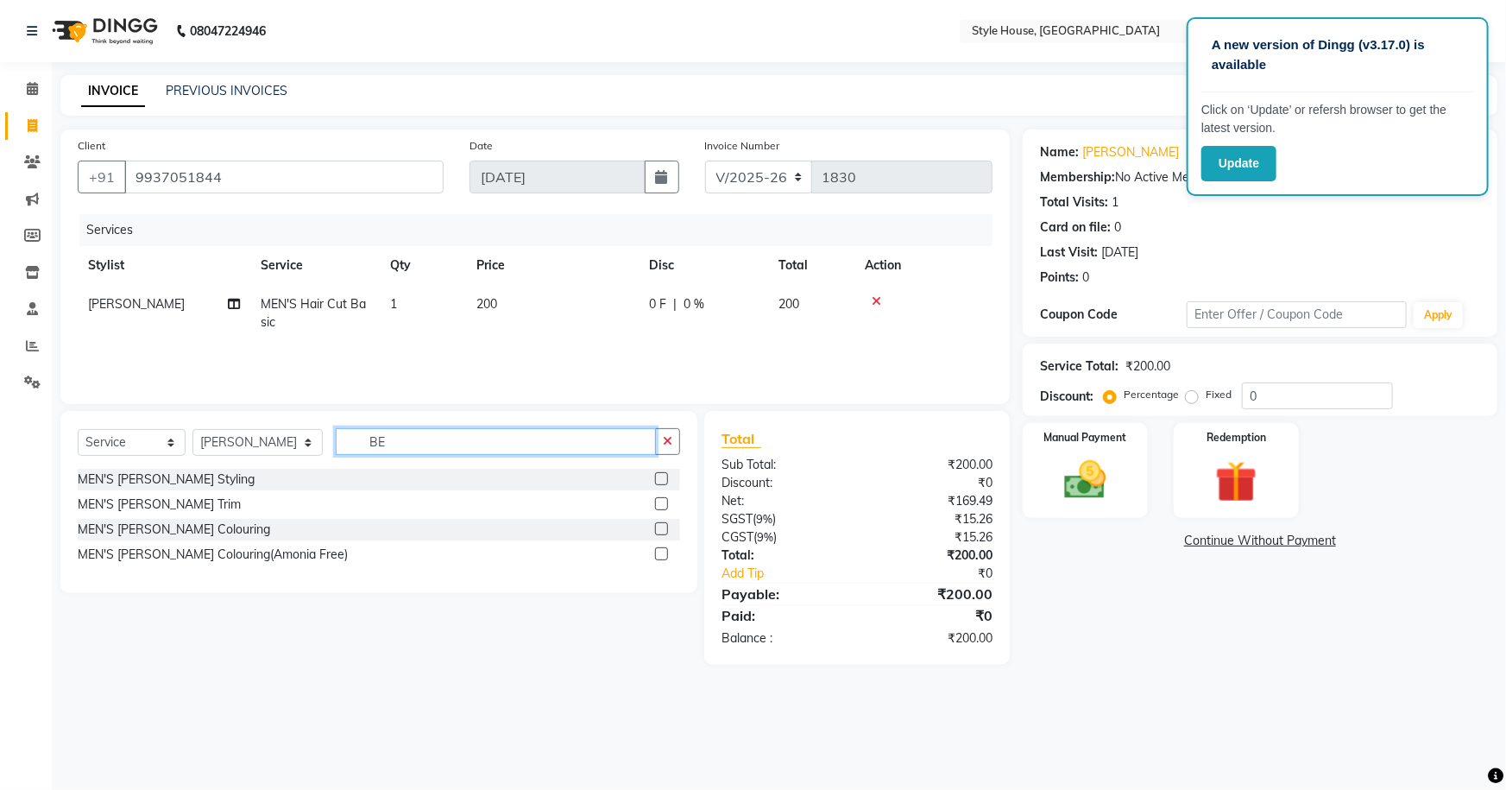
type input "B"
type input "HAIR COLO"
click at [661, 552] on label at bounding box center [661, 553] width 13 height 13
click at [661, 552] on input "checkbox" at bounding box center [660, 554] width 11 height 11
checkbox input "true"
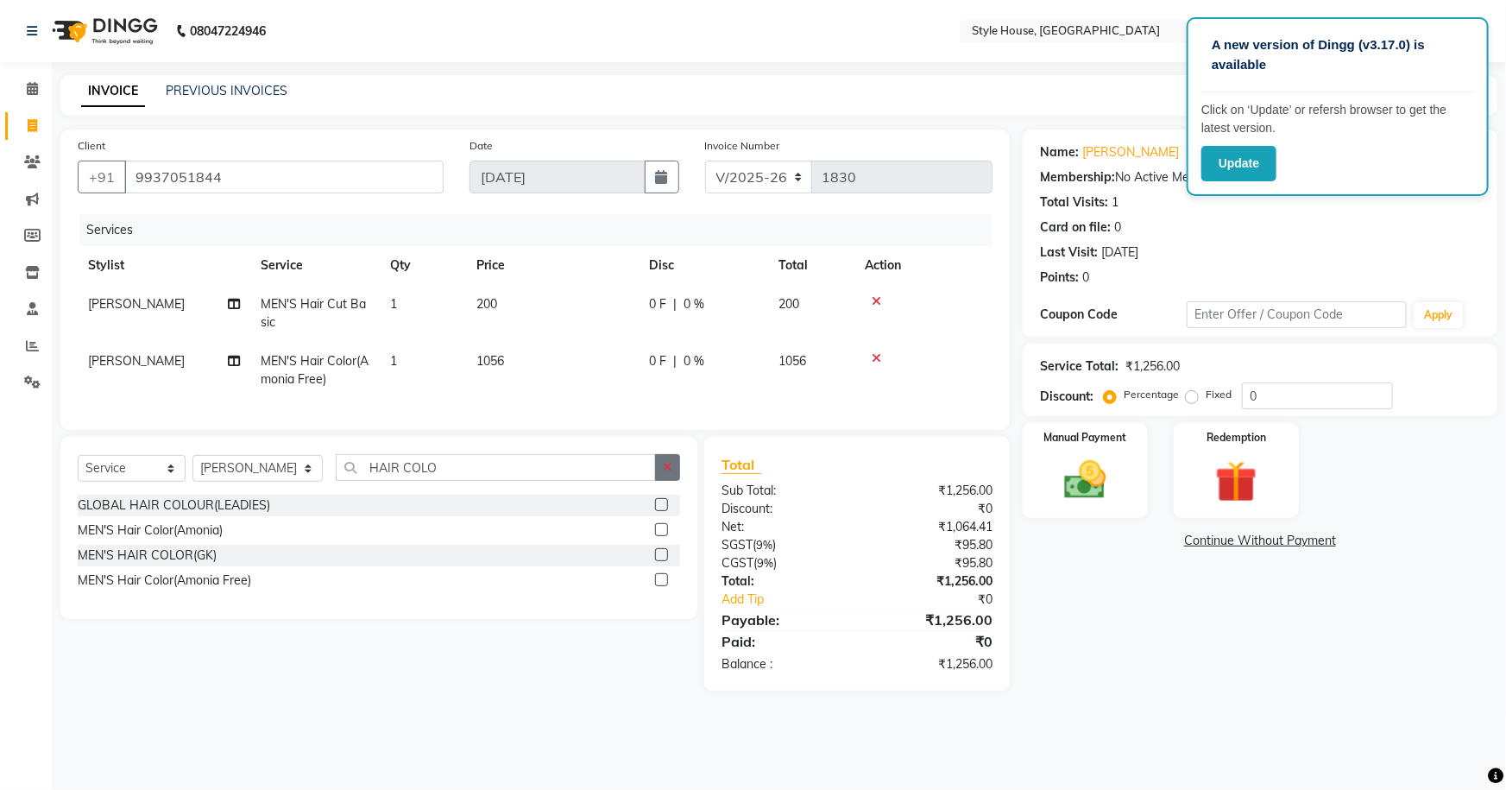
click at [674, 478] on button "button" at bounding box center [667, 467] width 25 height 27
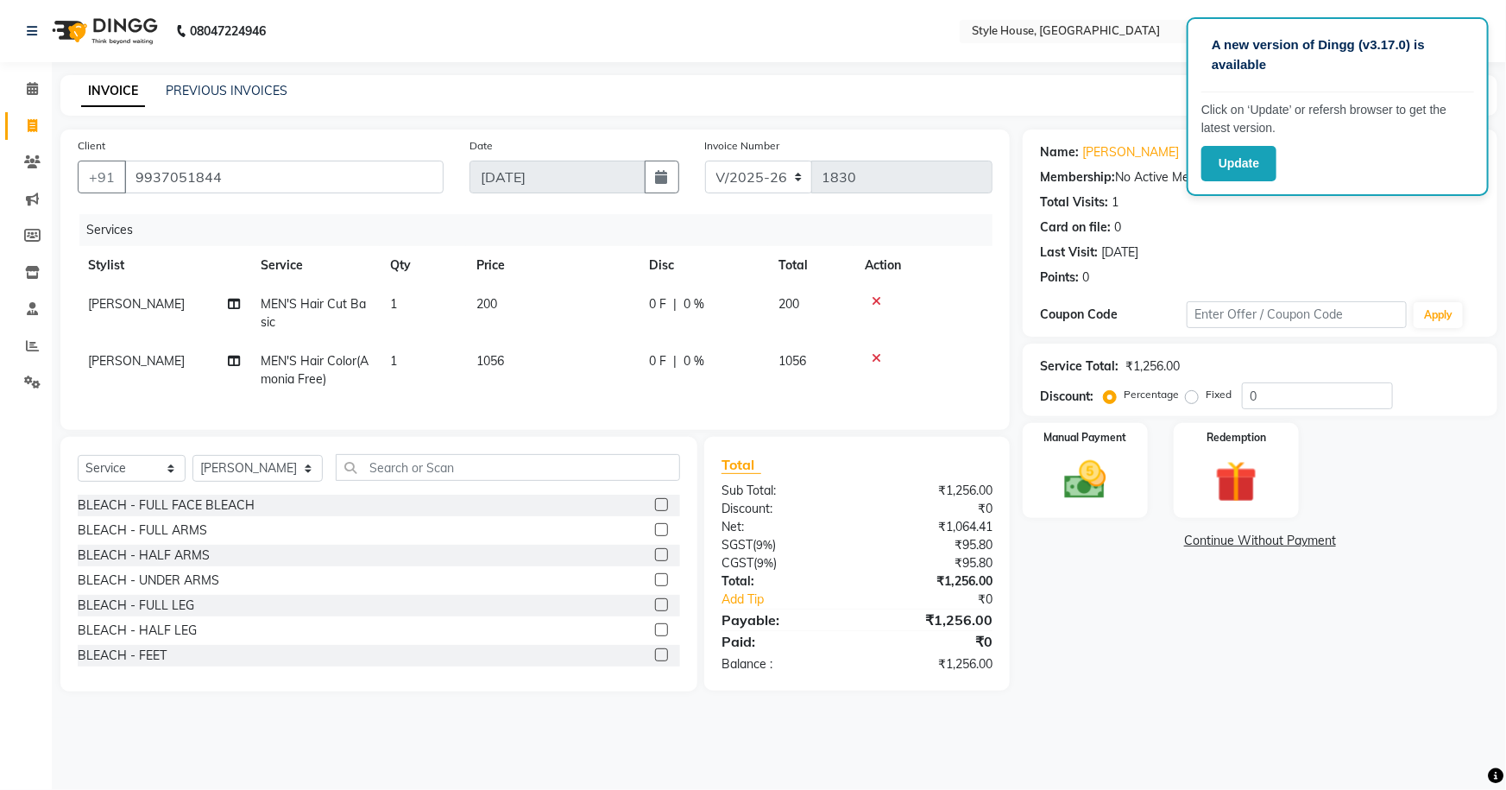
click at [583, 362] on td "1056" at bounding box center [552, 370] width 173 height 57
select select "49165"
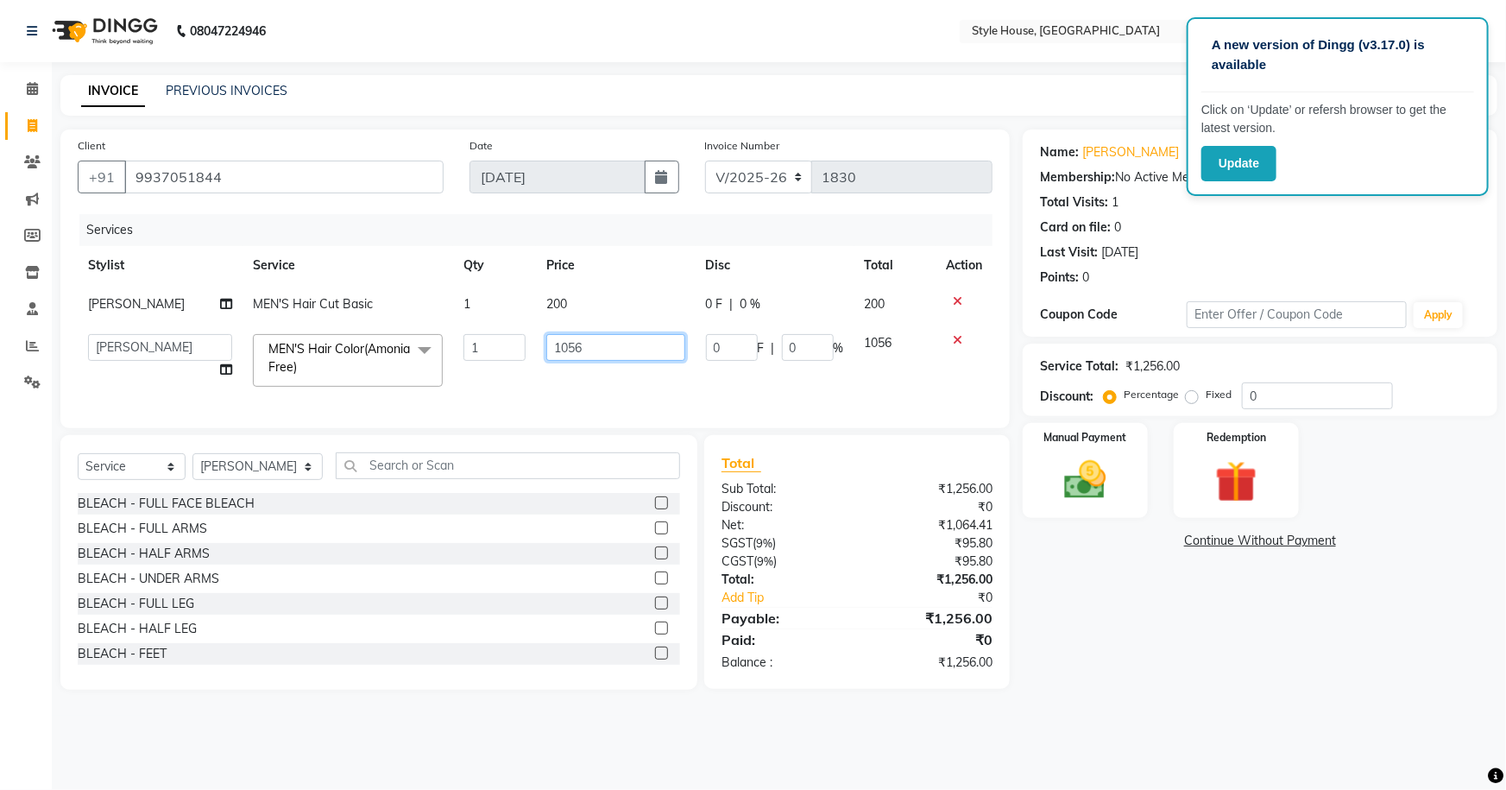
click at [608, 354] on input "1056" at bounding box center [615, 347] width 138 height 27
type input "1150"
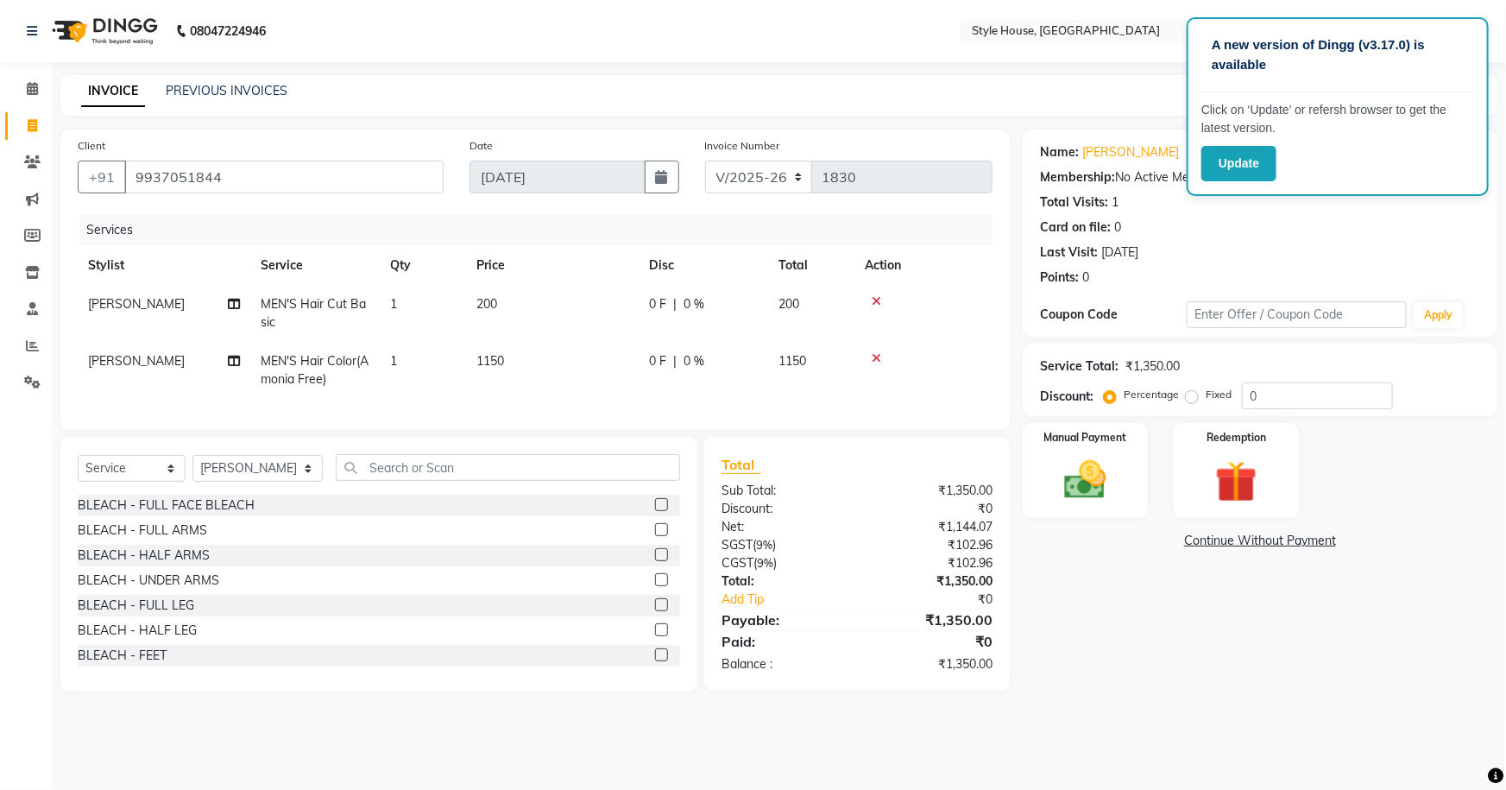
drag, startPoint x: 1116, startPoint y: 634, endPoint x: 662, endPoint y: 375, distance: 523.0
click at [1117, 633] on div "Name: [PERSON_NAME] Membership: No Active Membership Total Visits: 1 Card on fi…" at bounding box center [1267, 410] width 488 height 562
click at [668, 370] on td "0 F | 0 %" at bounding box center [703, 370] width 129 height 57
select select "49165"
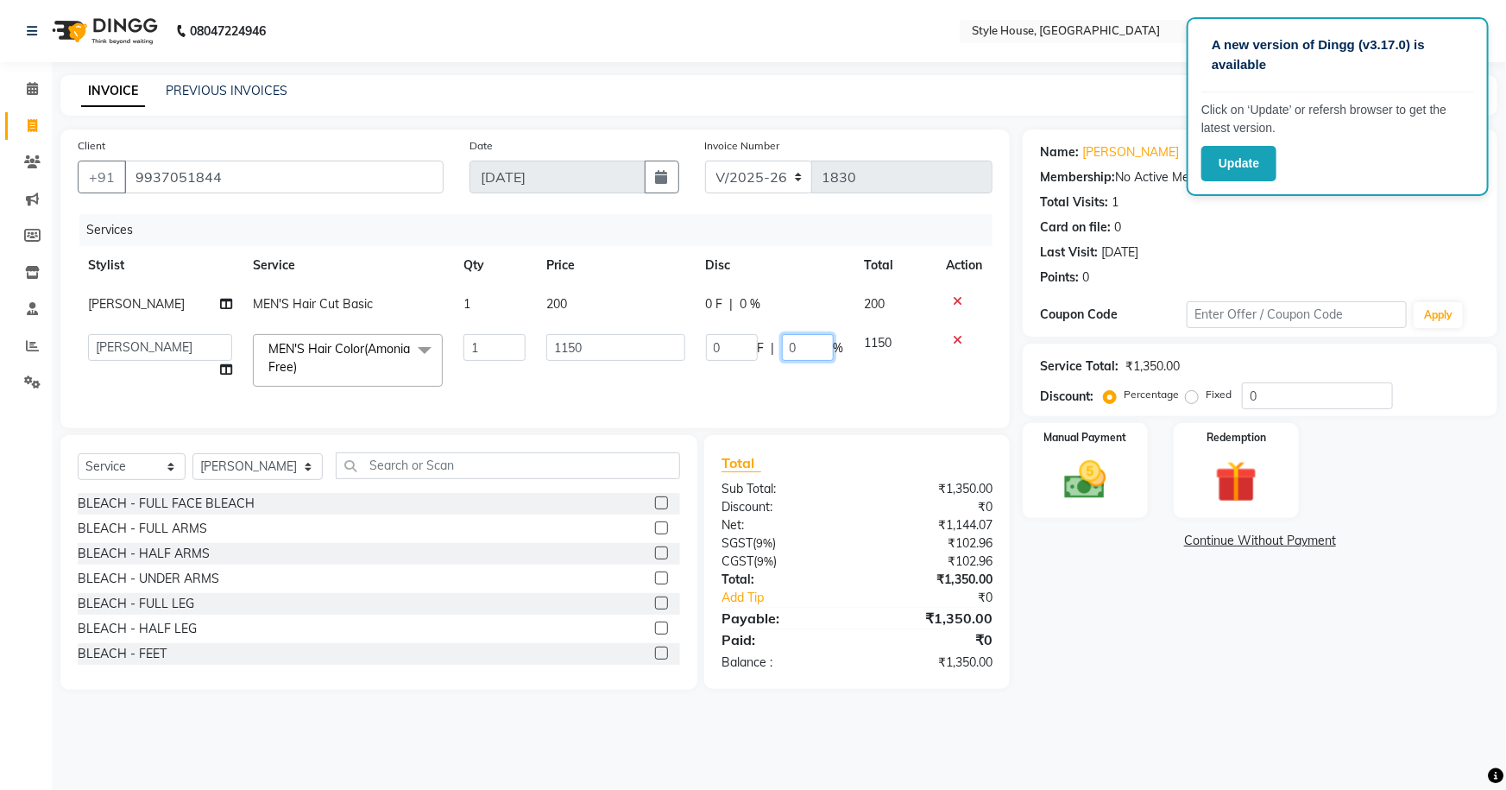
click at [785, 352] on input "0" at bounding box center [808, 347] width 52 height 27
type input "20"
click at [1165, 621] on div "Name: [PERSON_NAME] Membership: No Active Membership Total Visits: 1 Card on fi…" at bounding box center [1267, 409] width 488 height 560
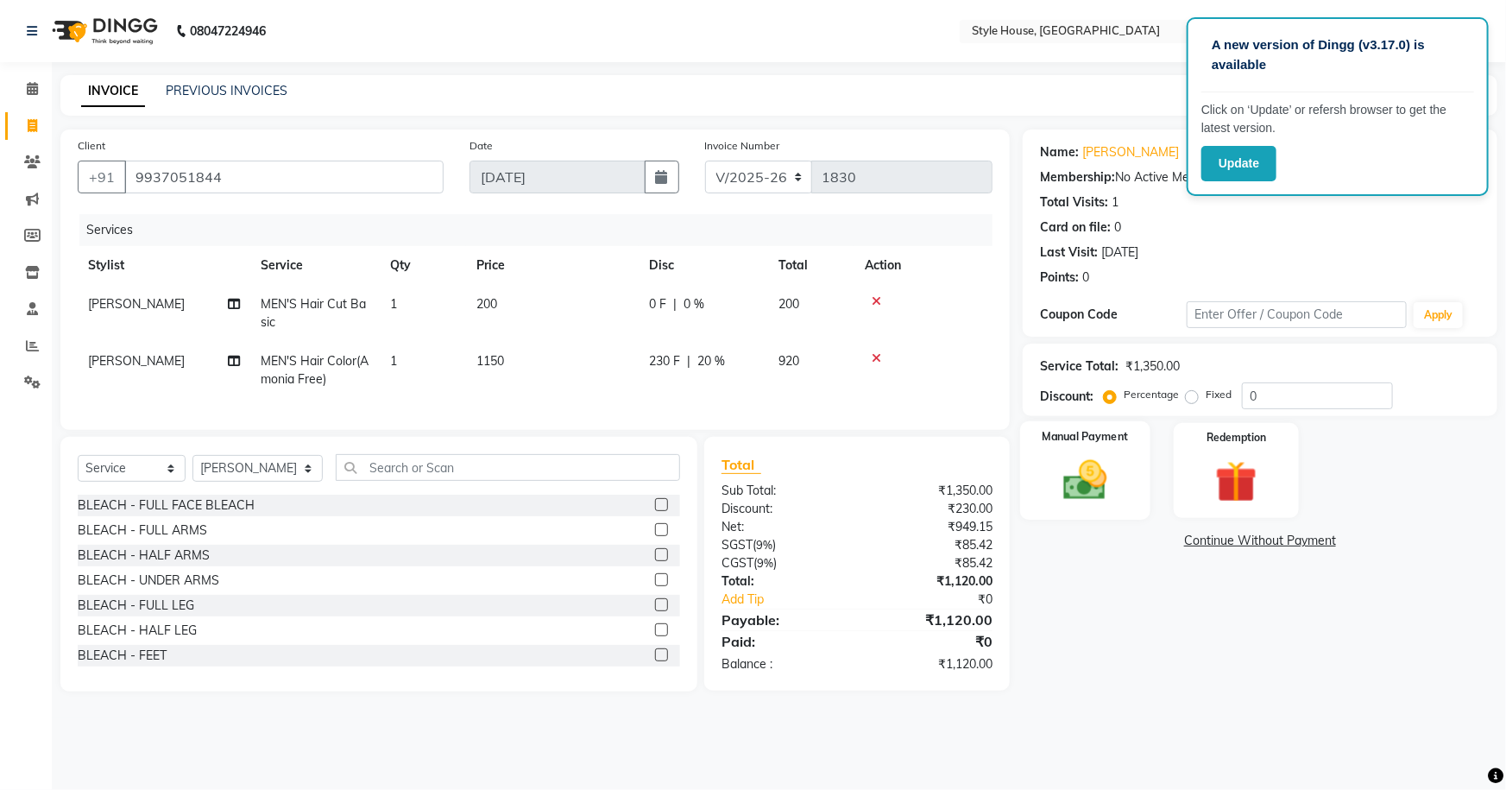
click at [1048, 454] on div "Manual Payment" at bounding box center [1085, 470] width 130 height 99
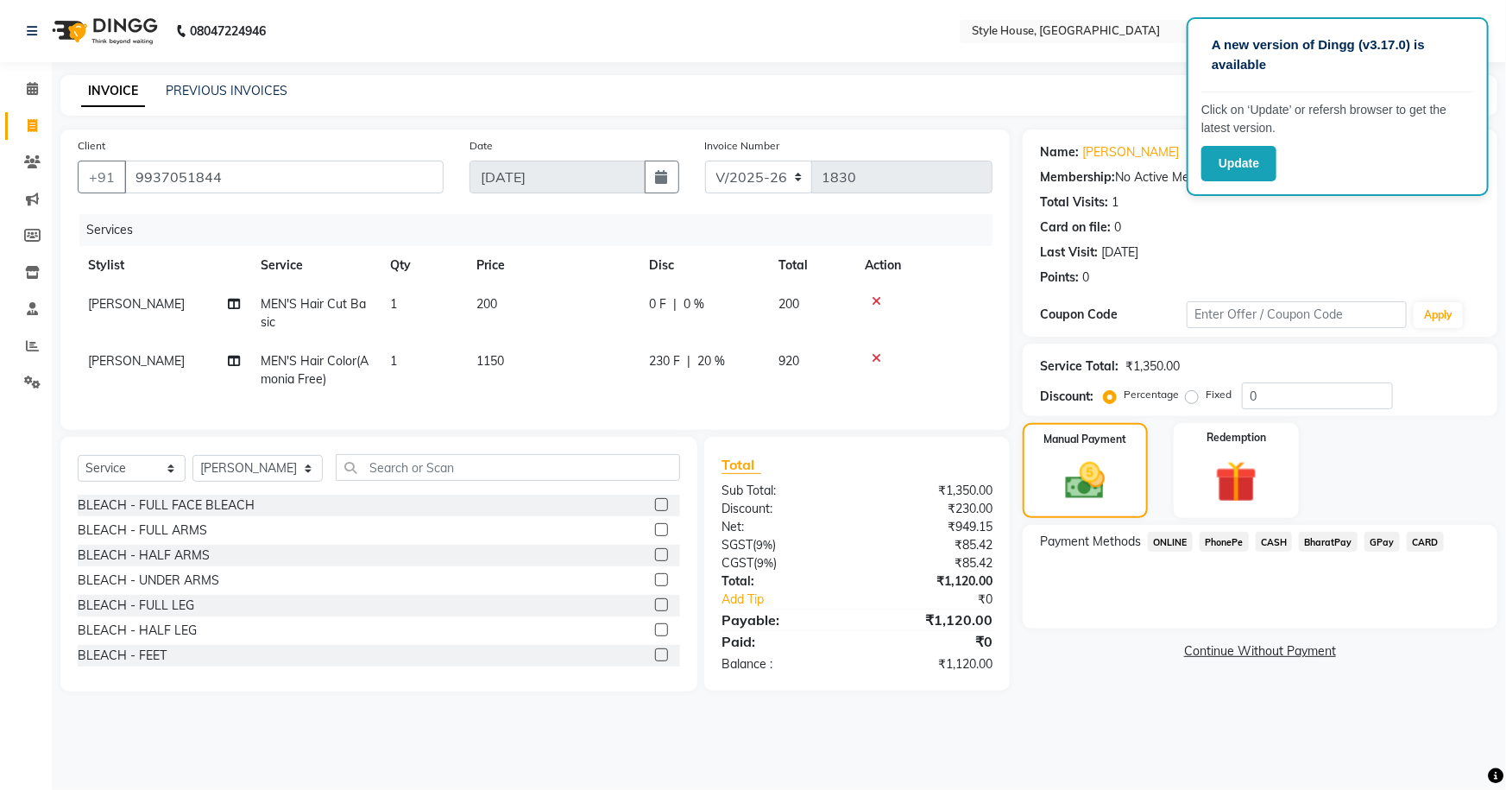
click at [1232, 544] on span "PhonePe" at bounding box center [1224, 542] width 49 height 20
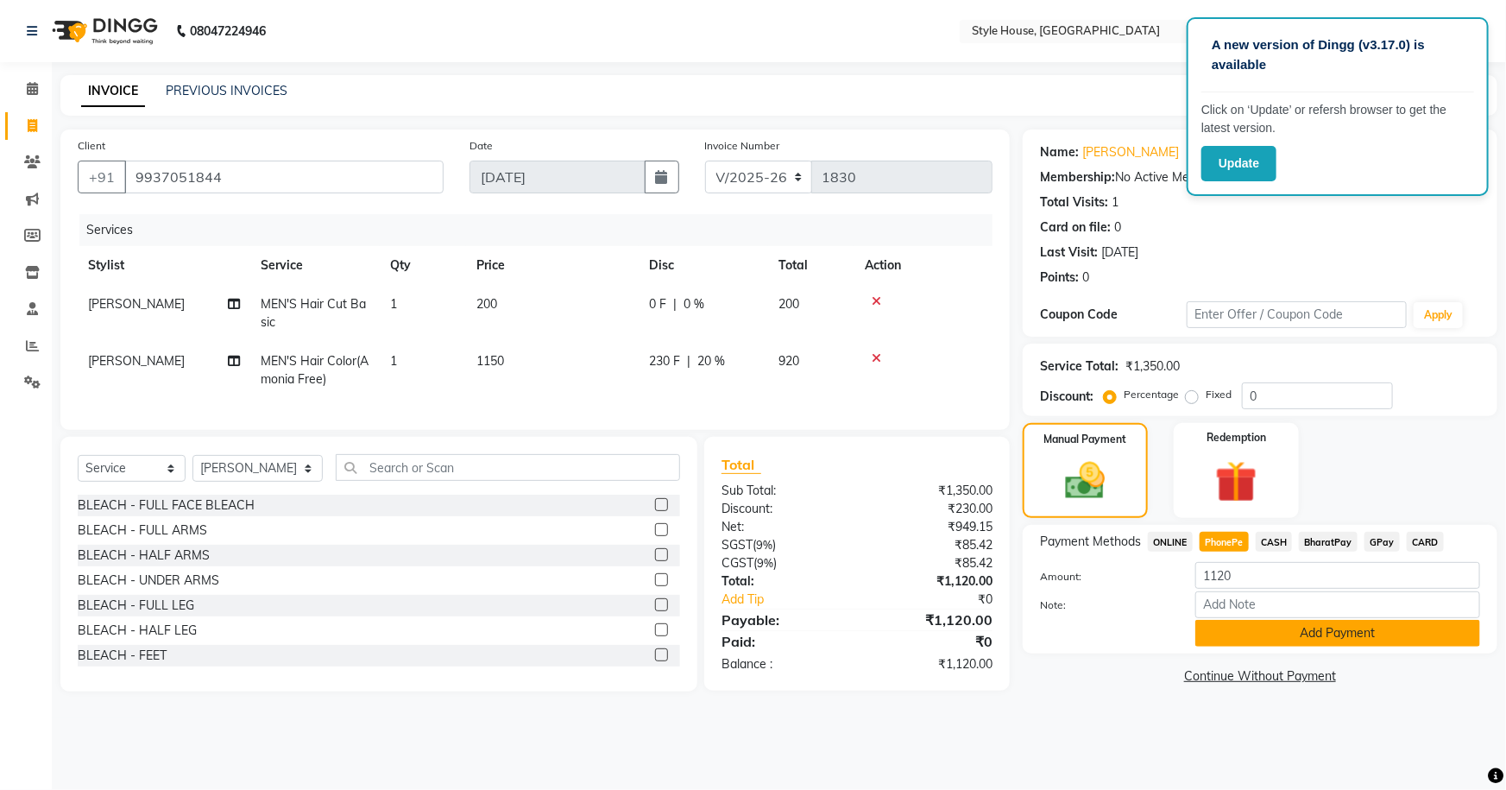
click at [1275, 642] on button "Add Payment" at bounding box center [1337, 633] width 285 height 27
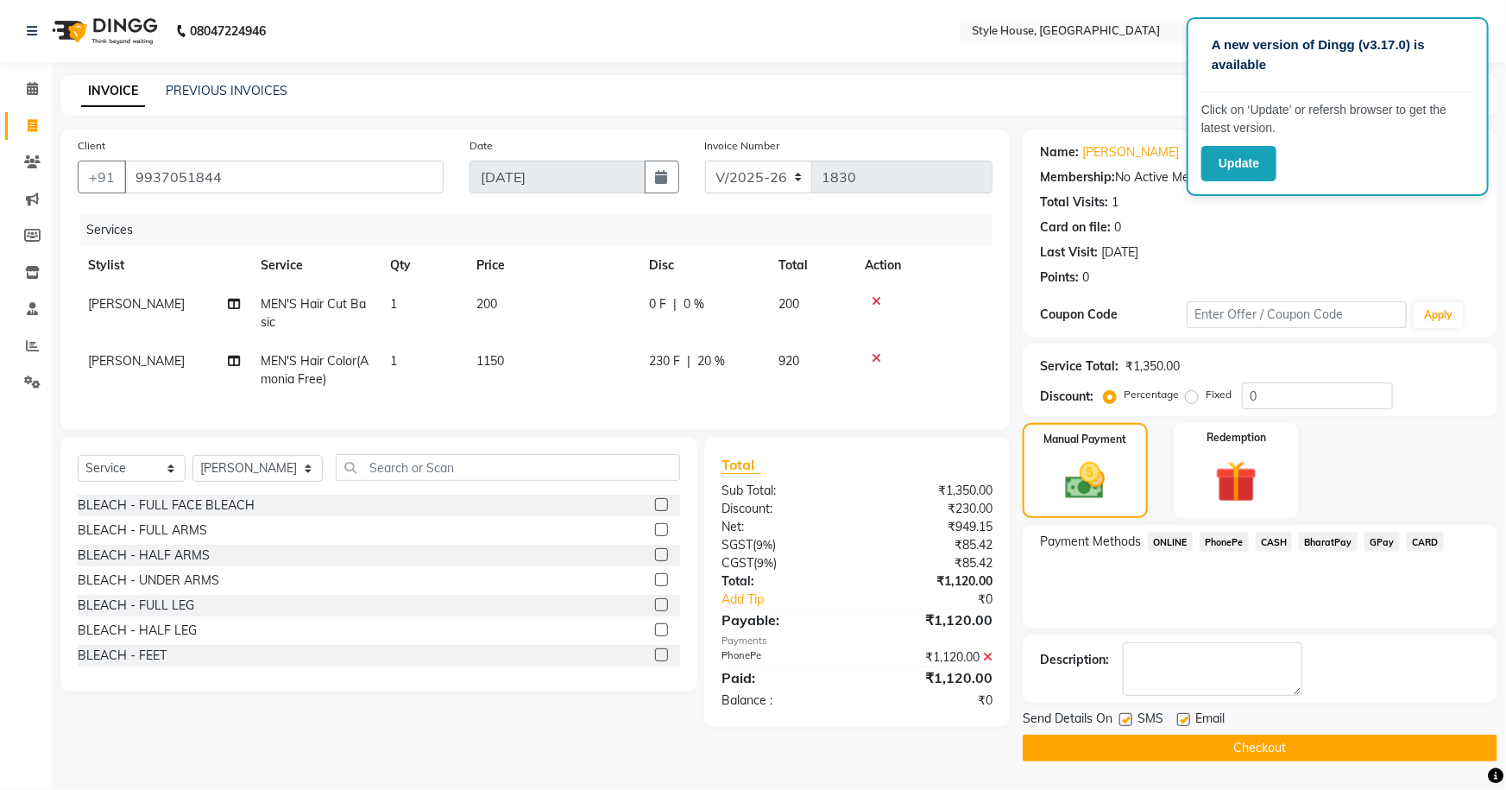
click at [1293, 741] on button "Checkout" at bounding box center [1260, 747] width 475 height 27
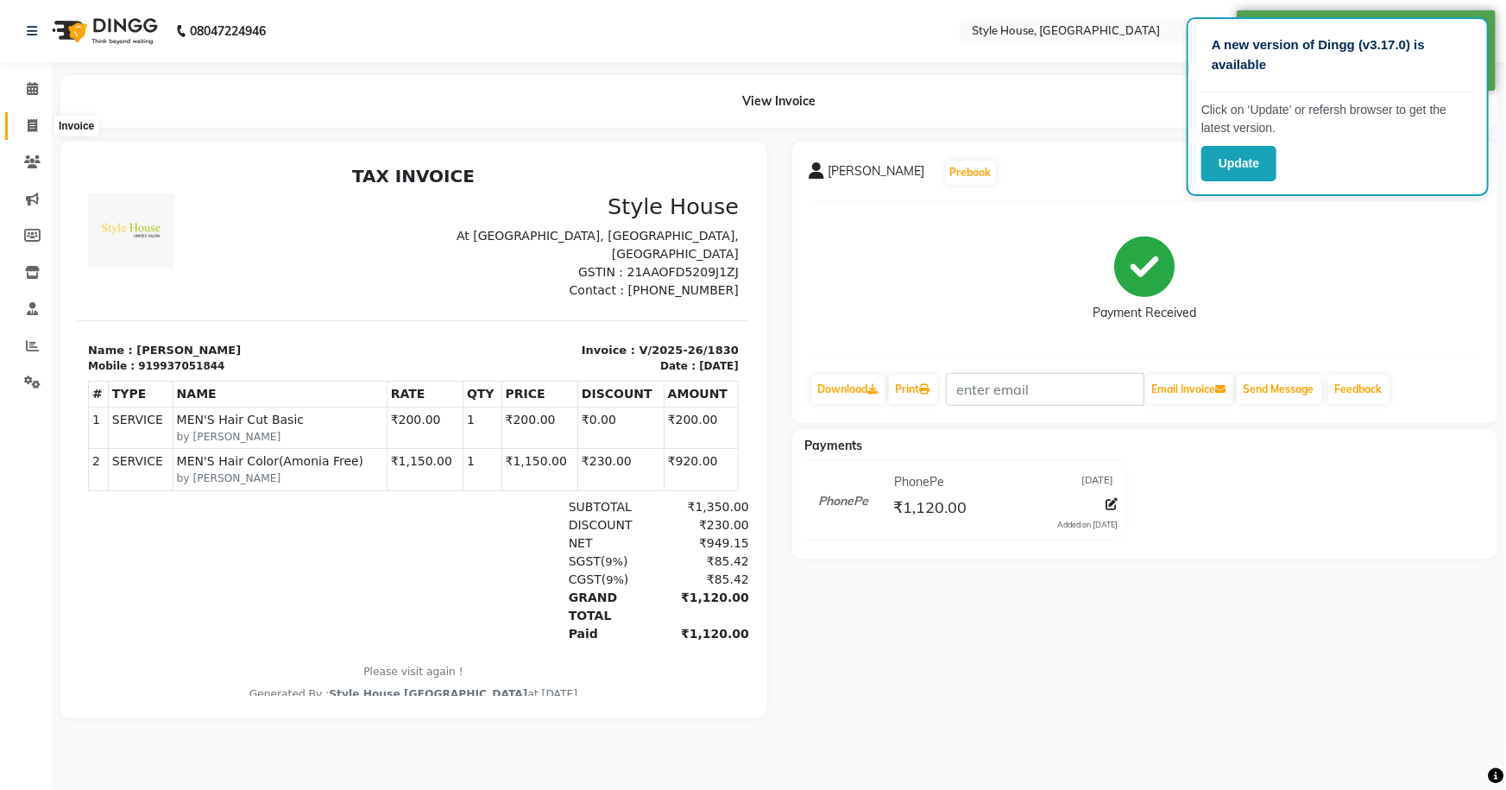
click at [35, 125] on icon at bounding box center [32, 125] width 9 height 13
select select "service"
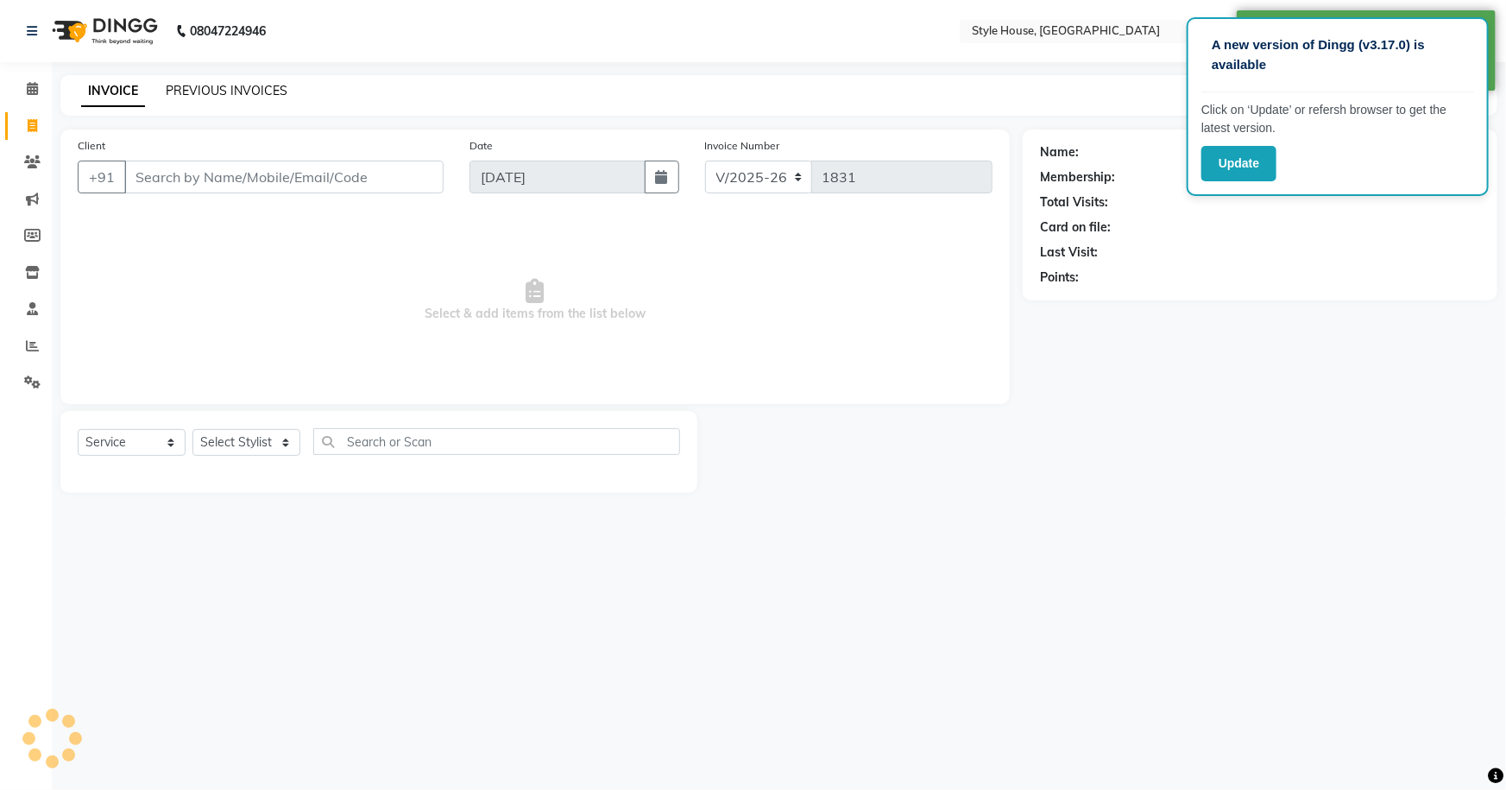
click at [224, 91] on link "PREVIOUS INVOICES" at bounding box center [227, 91] width 122 height 16
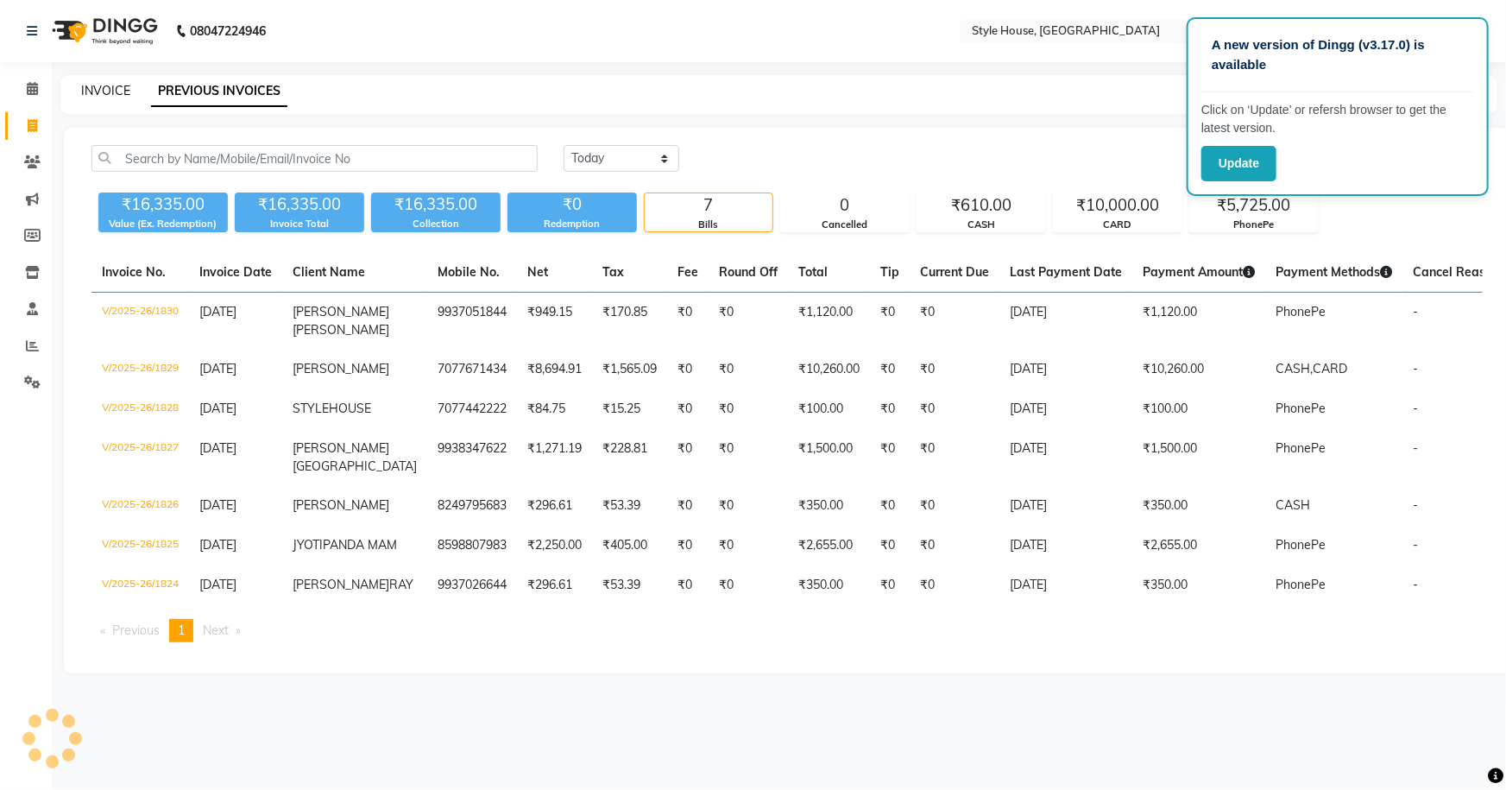
click at [105, 91] on link "INVOICE" at bounding box center [105, 91] width 49 height 16
select select "service"
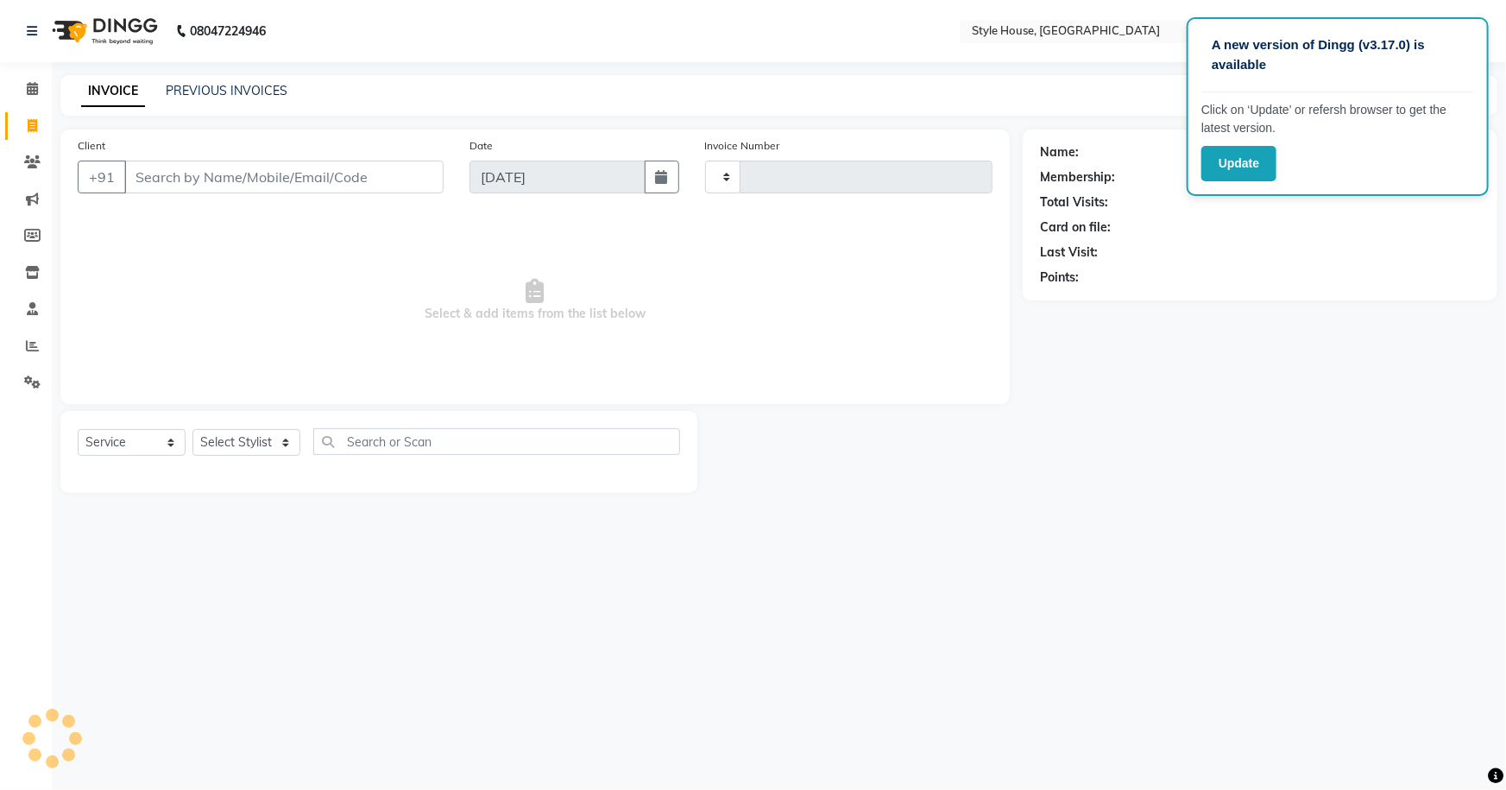
type input "1831"
select select "4237"
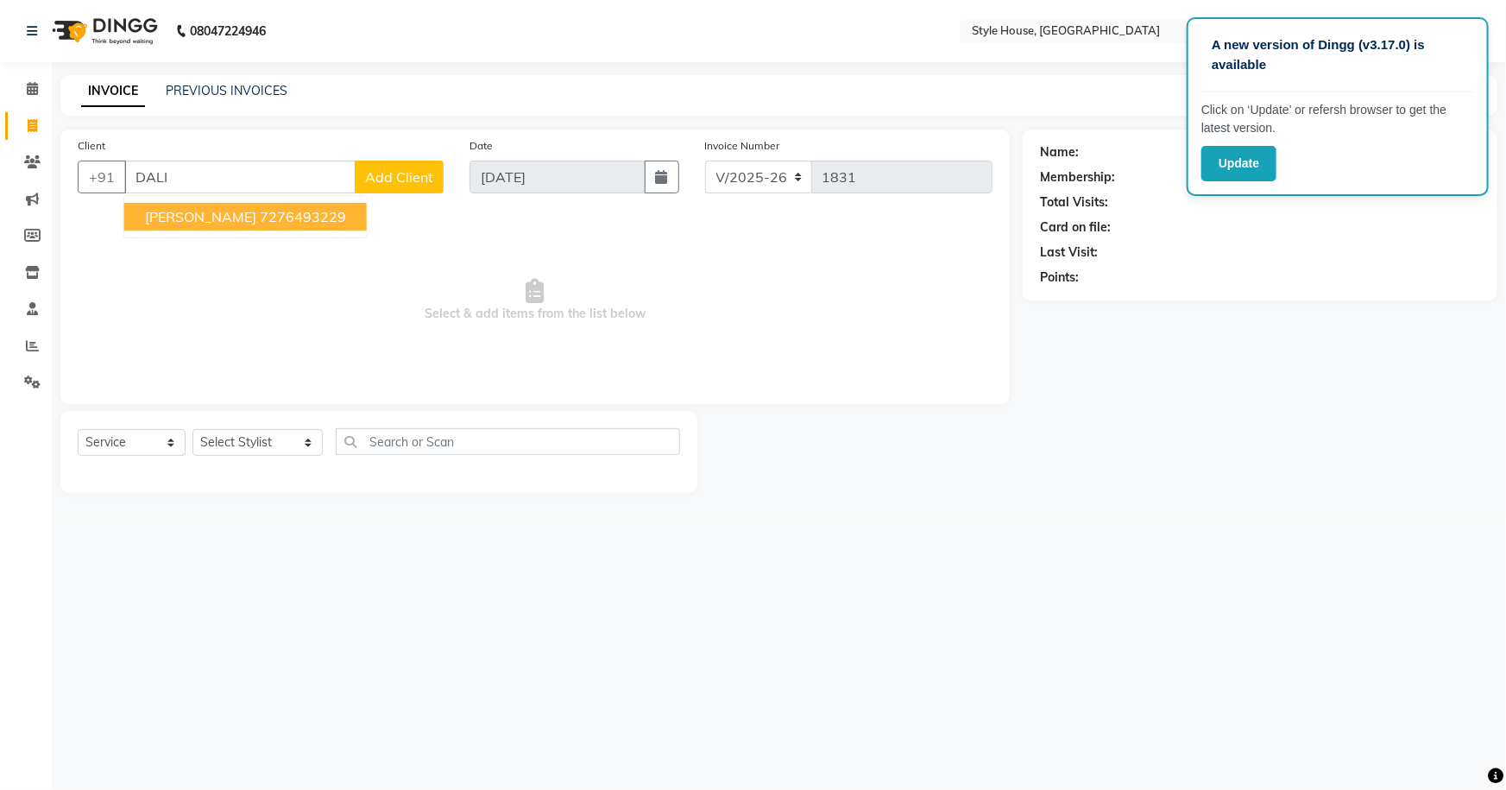
click at [260, 211] on ngb-highlight "7276493229" at bounding box center [303, 216] width 86 height 17
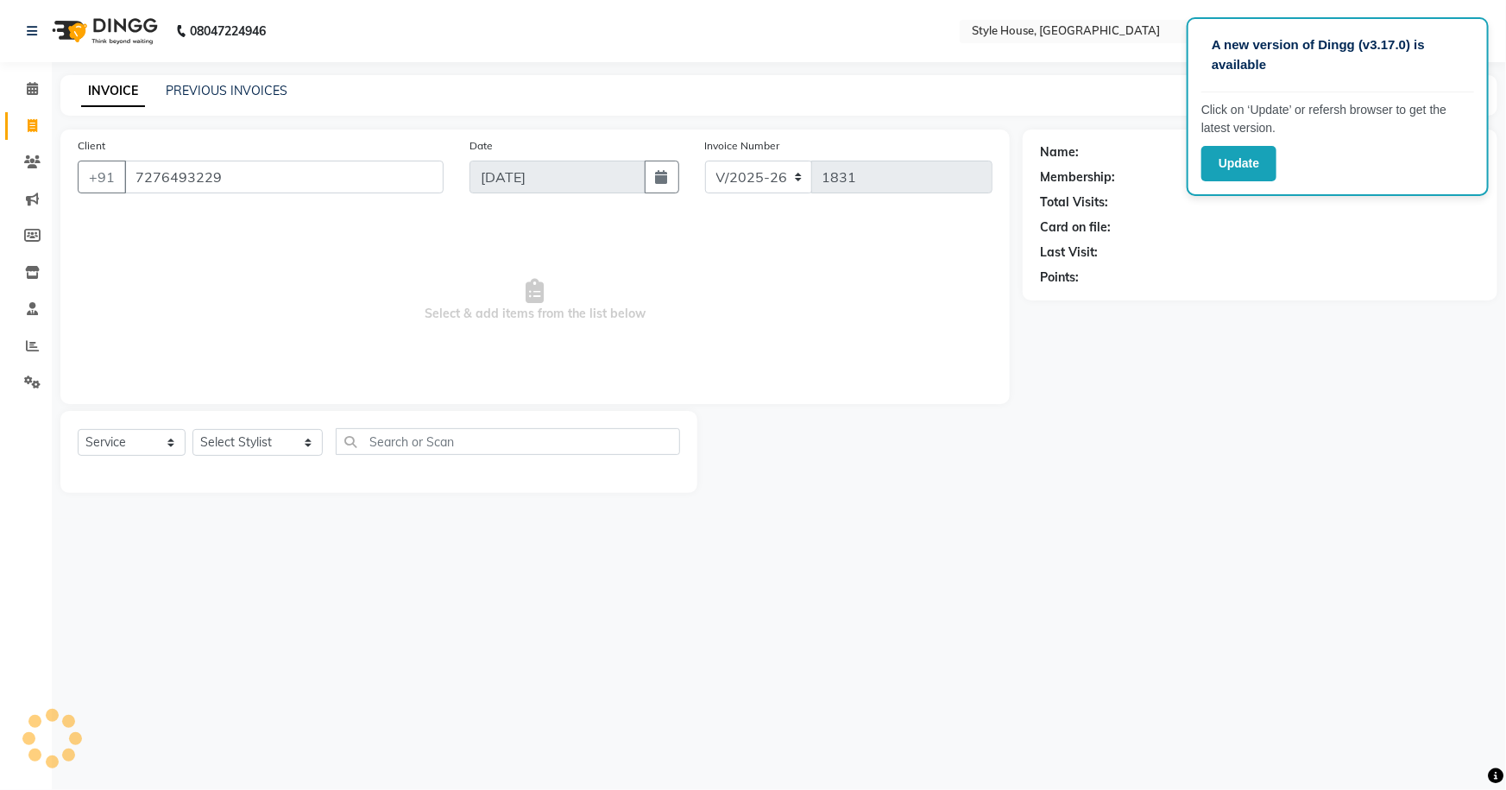
type input "7276493229"
click at [207, 179] on input "7276493229" at bounding box center [283, 177] width 319 height 33
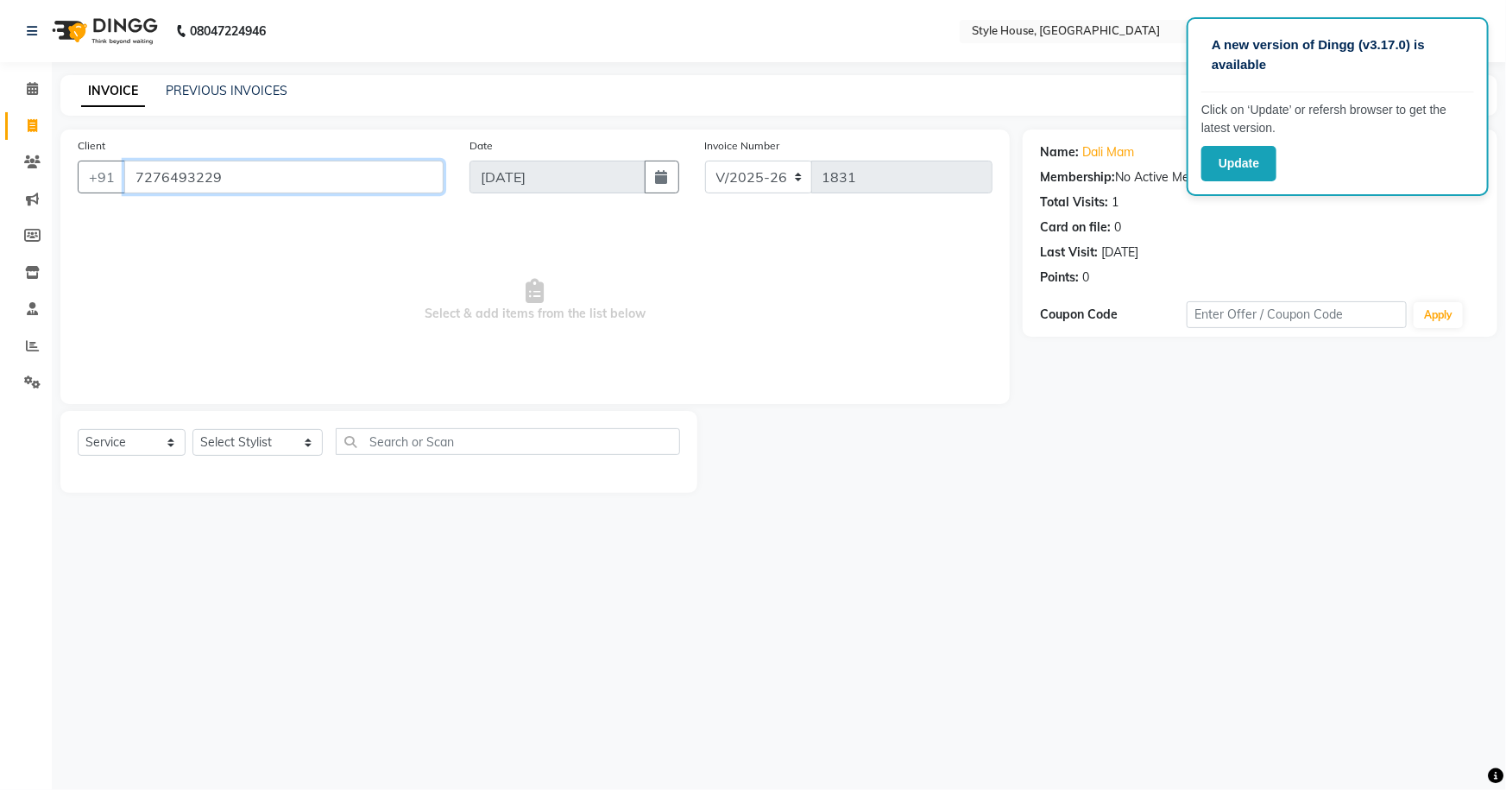
click at [207, 179] on input "7276493229" at bounding box center [283, 177] width 319 height 33
click at [267, 450] on select "Select Stylist [PERSON_NAME] [PERSON_NAME] [PERSON_NAME] [PERSON_NAME]([PERSON_…" at bounding box center [257, 442] width 130 height 27
select select "22359"
click at [192, 429] on select "Select Stylist [PERSON_NAME] [PERSON_NAME] [PERSON_NAME] [PERSON_NAME]([PERSON_…" at bounding box center [257, 442] width 130 height 27
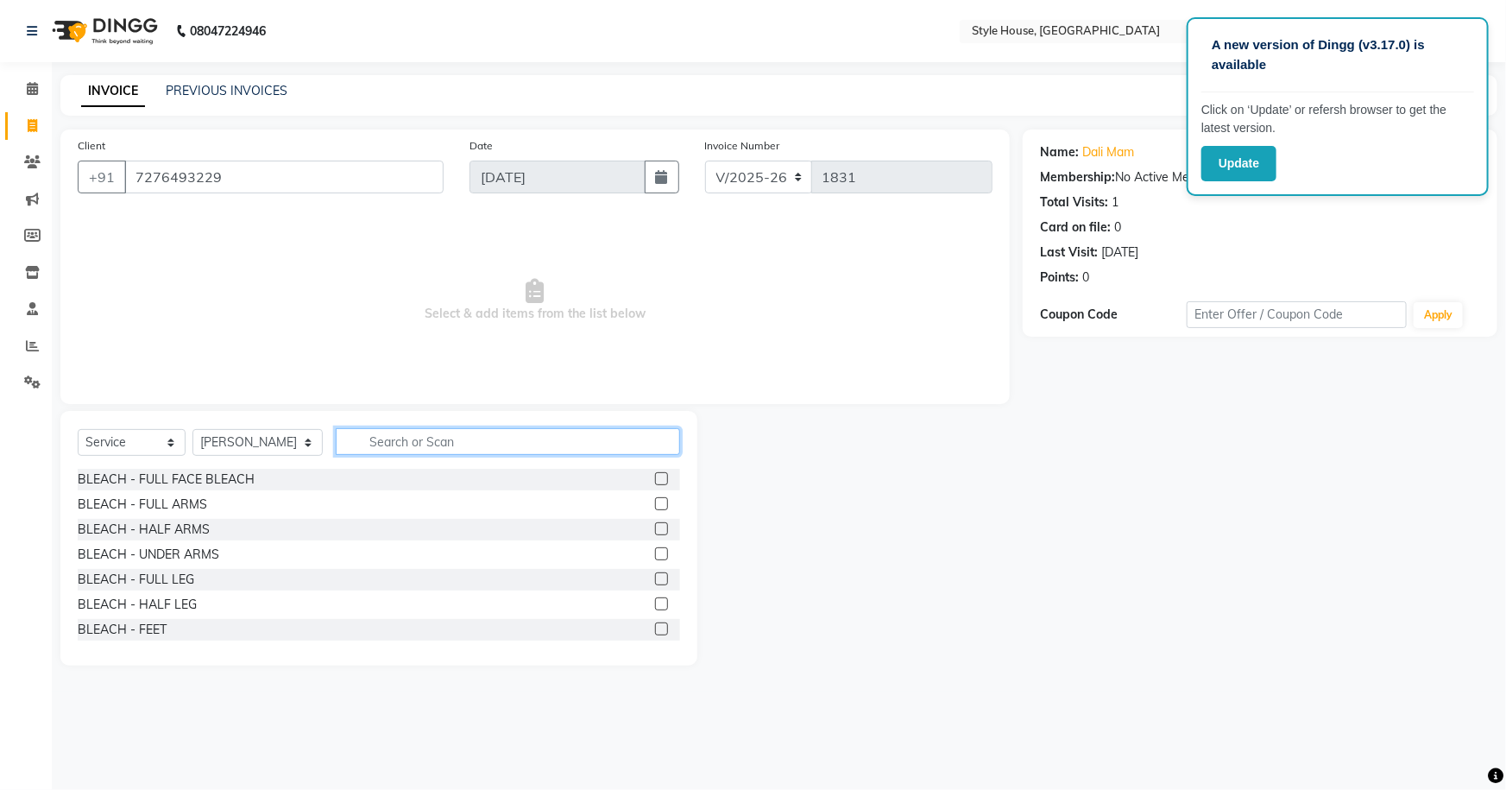
click at [395, 438] on input "text" at bounding box center [508, 441] width 345 height 27
click at [381, 439] on input "text" at bounding box center [508, 441] width 345 height 27
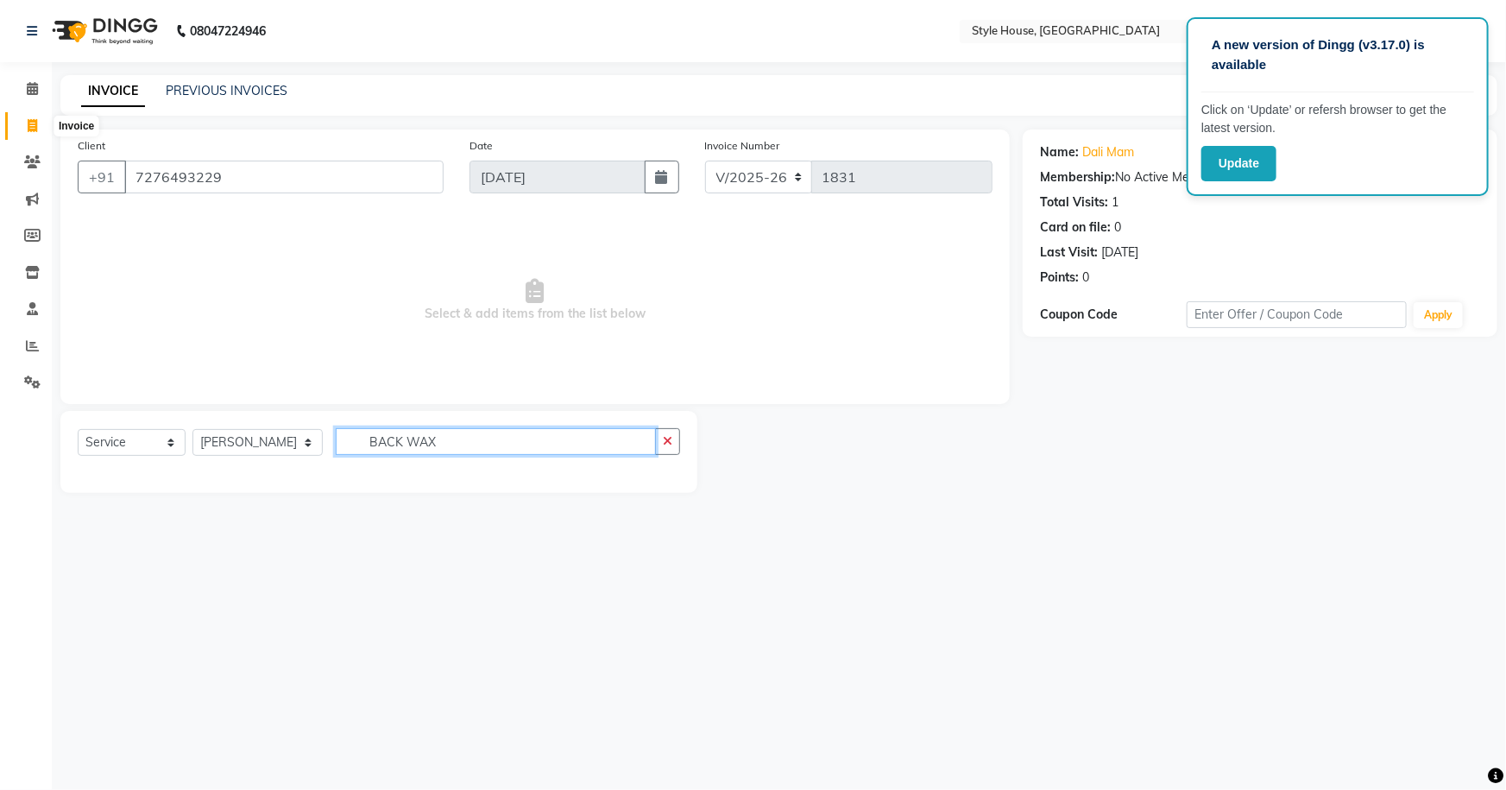
type input "BACK WAX"
click at [33, 121] on icon at bounding box center [32, 125] width 9 height 13
select select "service"
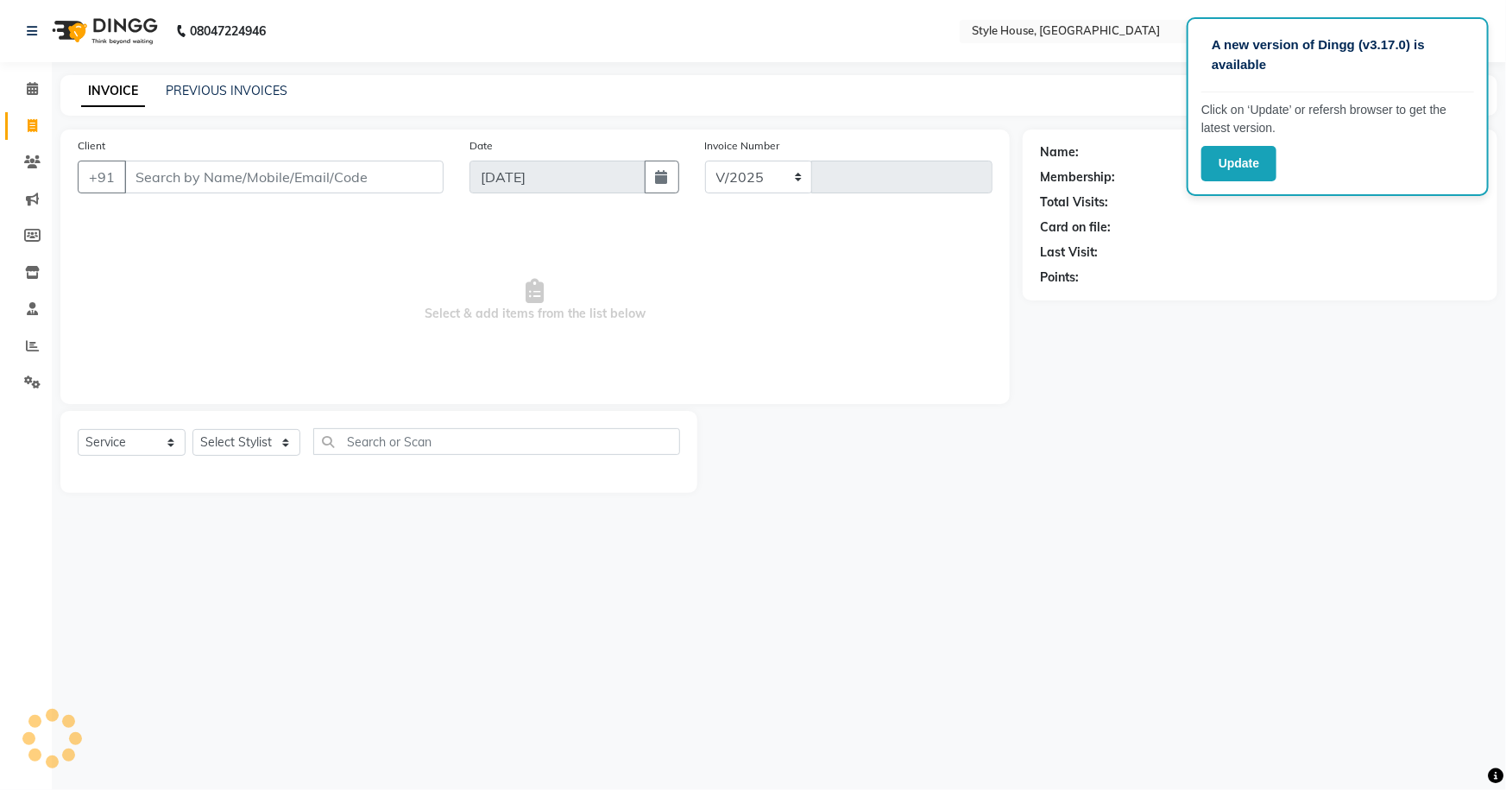
select select "4237"
type input "1831"
click at [23, 373] on span at bounding box center [32, 383] width 30 height 20
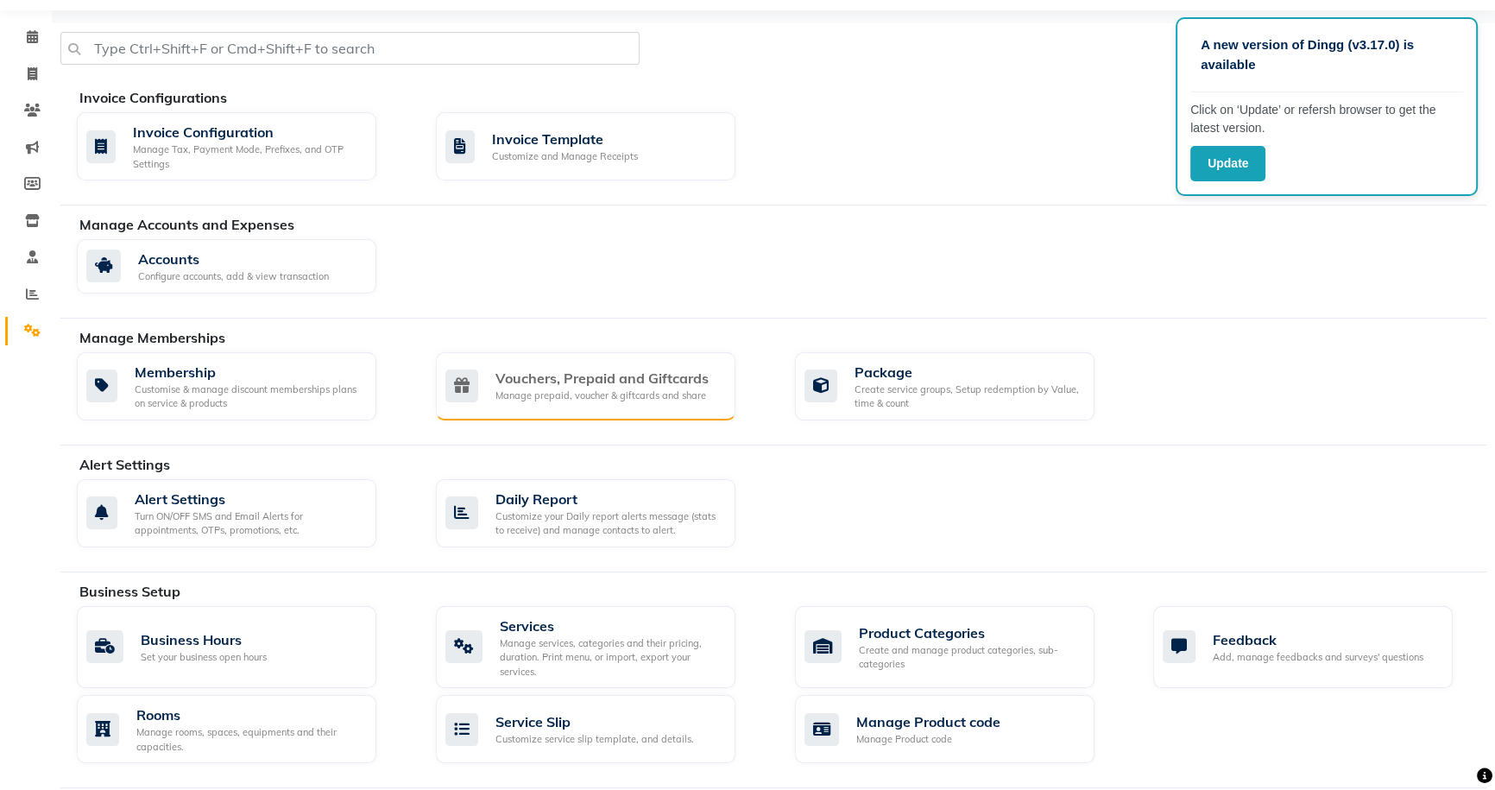
scroll to position [78, 0]
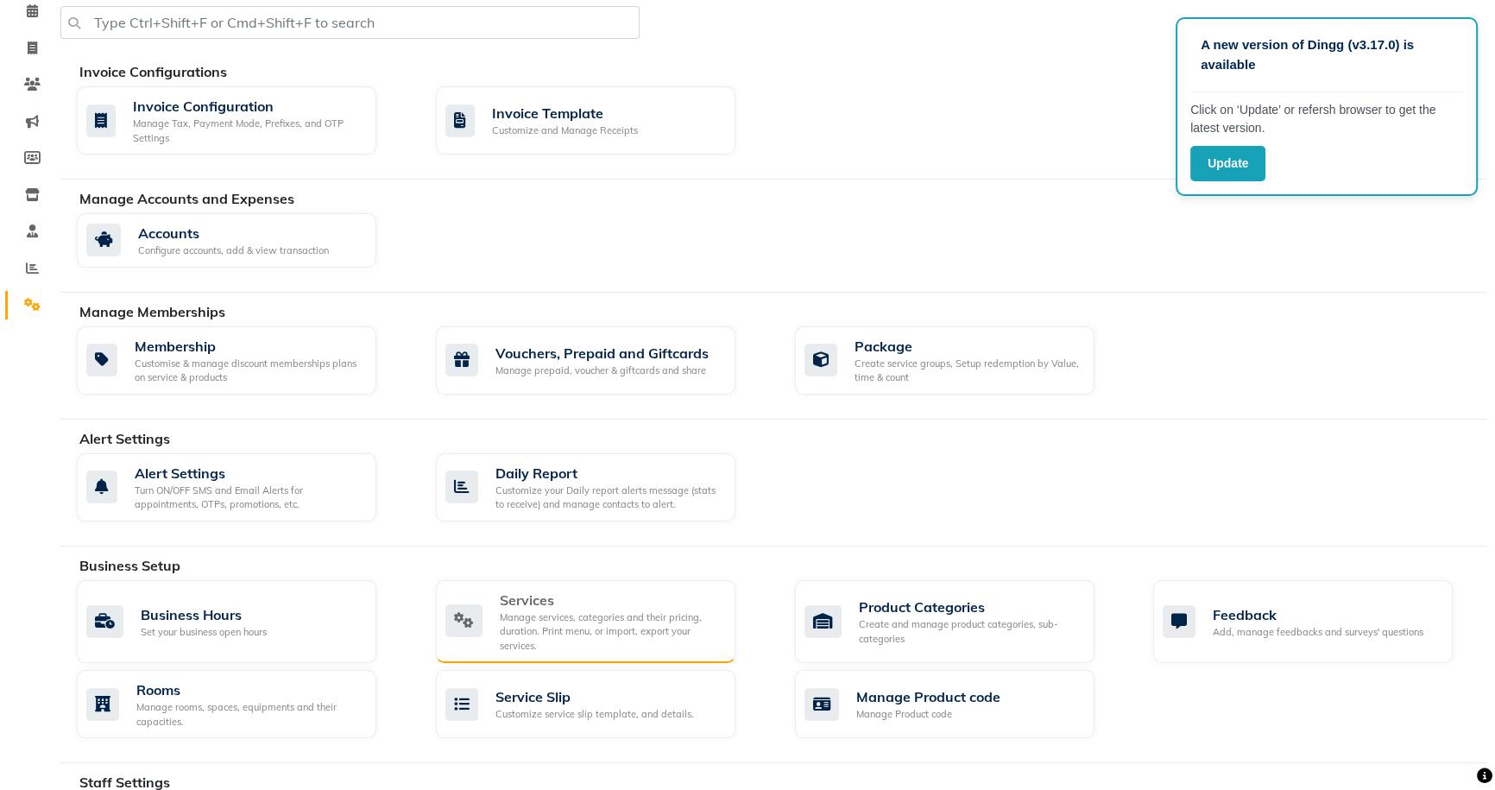
click at [608, 610] on div "Manage services, categories and their pricing, duration. Print menu, or import,…" at bounding box center [611, 631] width 222 height 43
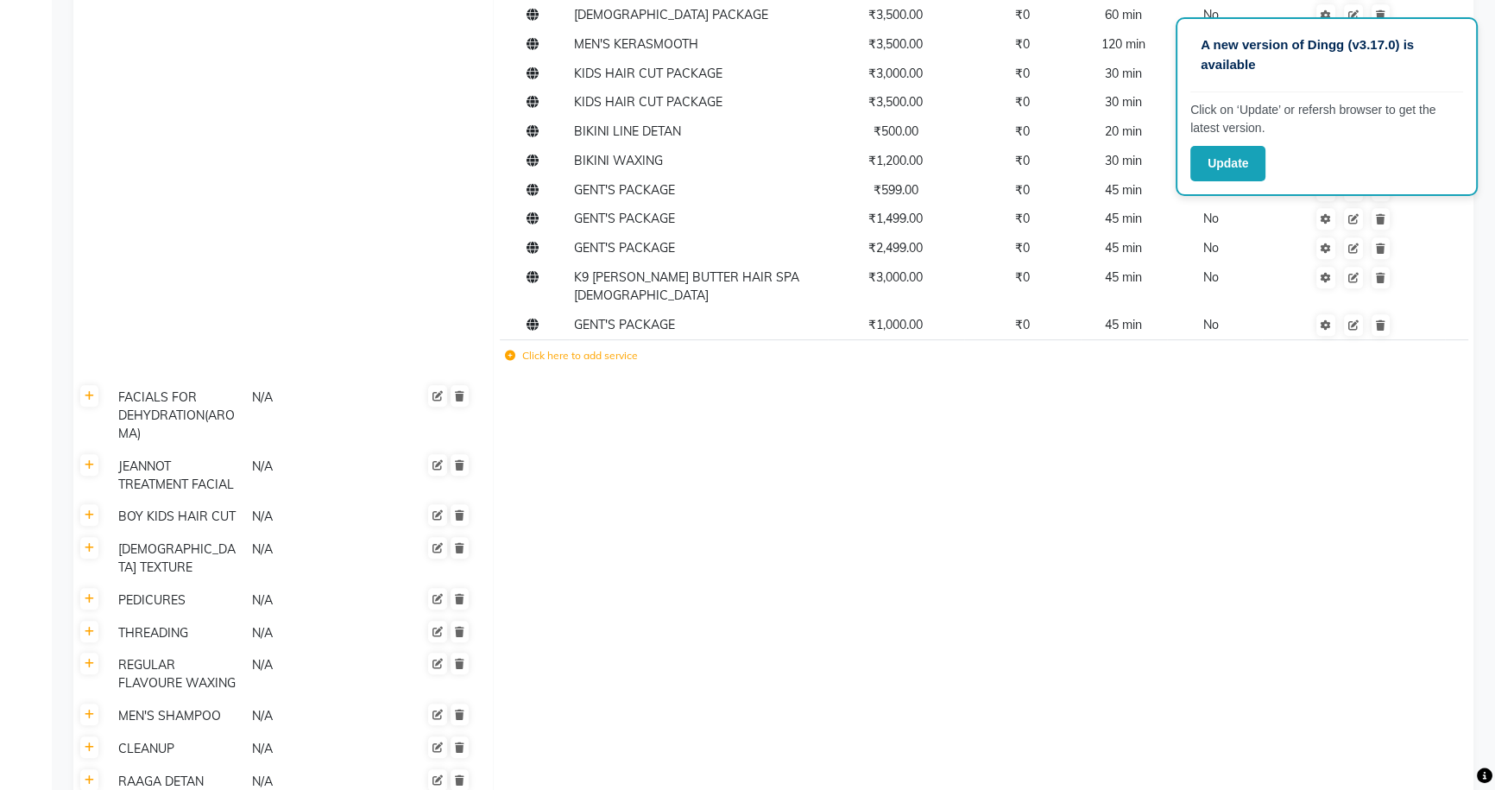
scroll to position [1255, 0]
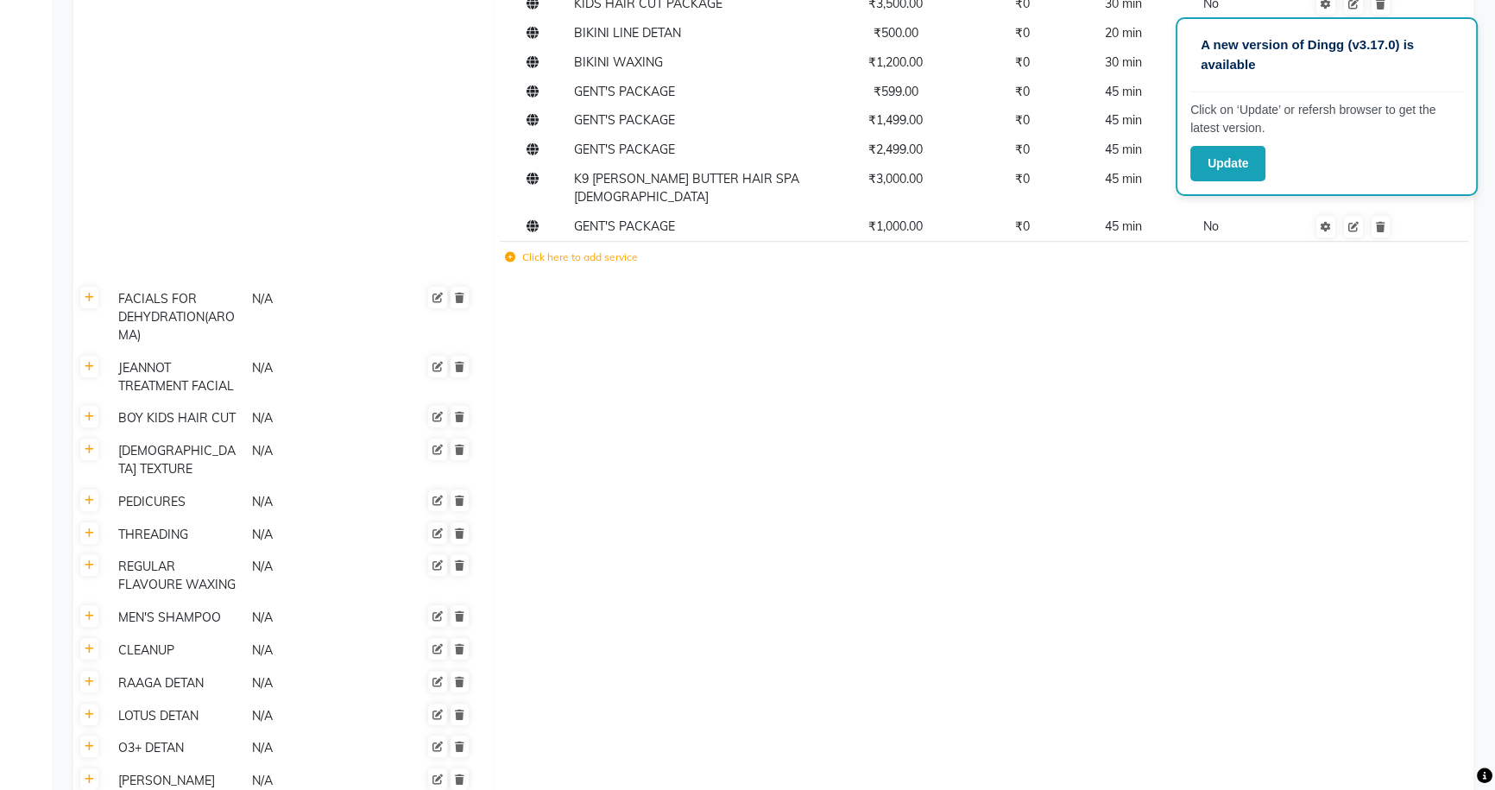
click at [586, 249] on label "Click here to add service" at bounding box center [571, 257] width 133 height 16
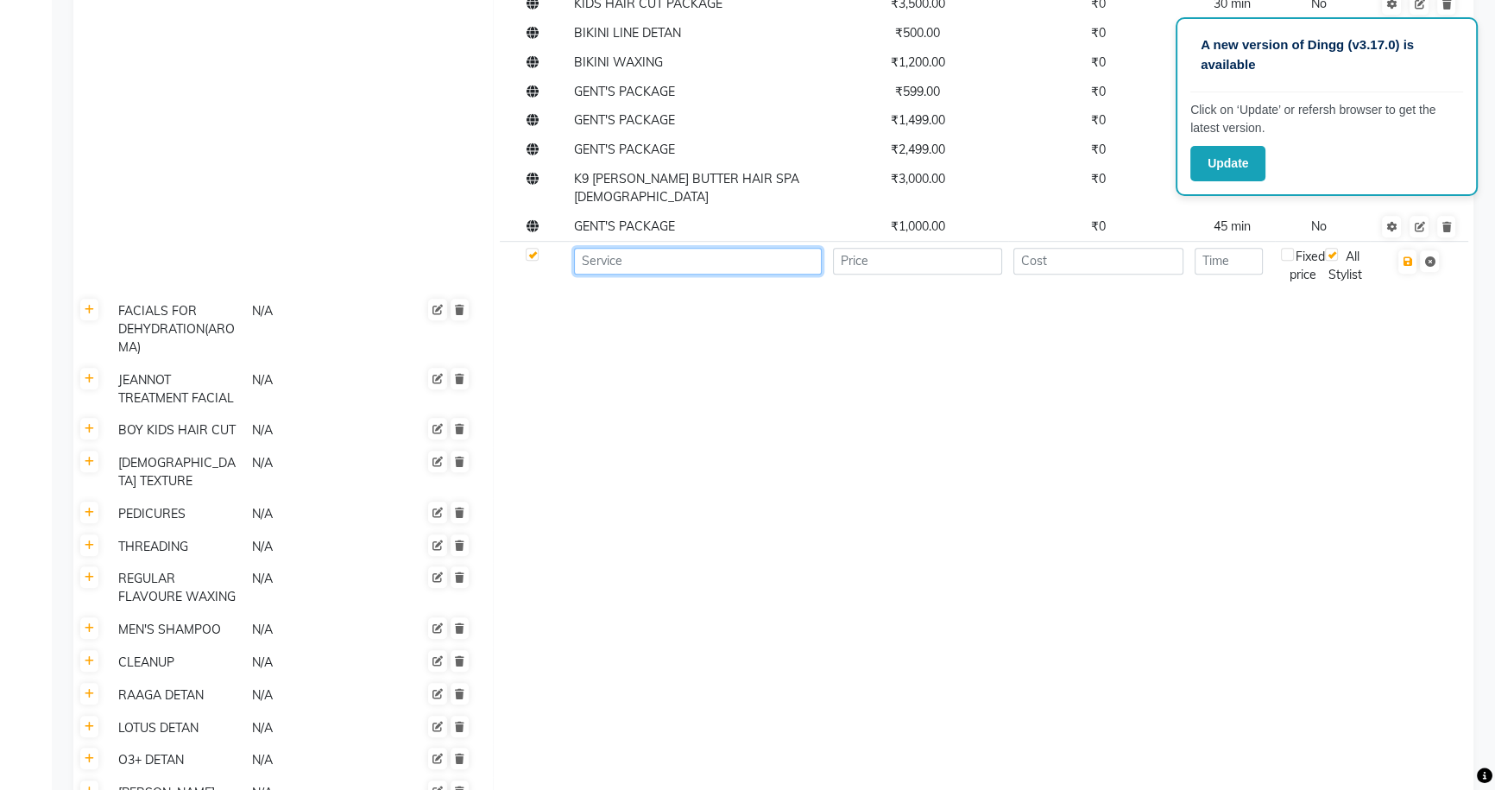
click at [604, 248] on input at bounding box center [698, 261] width 248 height 27
type input "B"
type input "BACK HALF WAXING"
click at [935, 242] on td at bounding box center [918, 265] width 180 height 47
click at [936, 248] on input "number" at bounding box center [918, 261] width 170 height 27
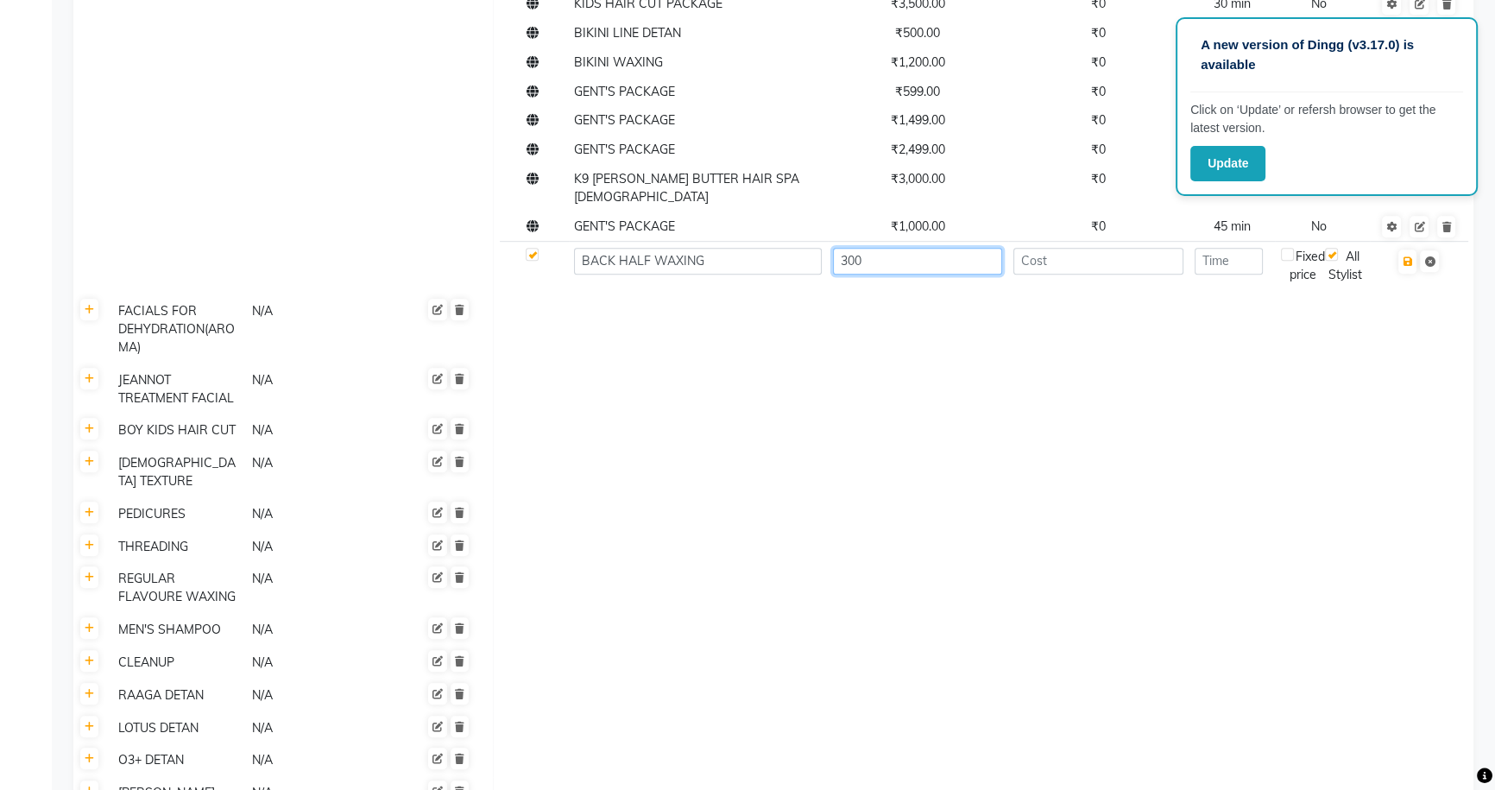
type input "300"
drag, startPoint x: 1248, startPoint y: 230, endPoint x: 1222, endPoint y: 252, distance: 33.7
click at [1248, 248] on input "number" at bounding box center [1228, 261] width 68 height 27
type input "20"
click at [1409, 256] on icon "button" at bounding box center [1406, 261] width 9 height 10
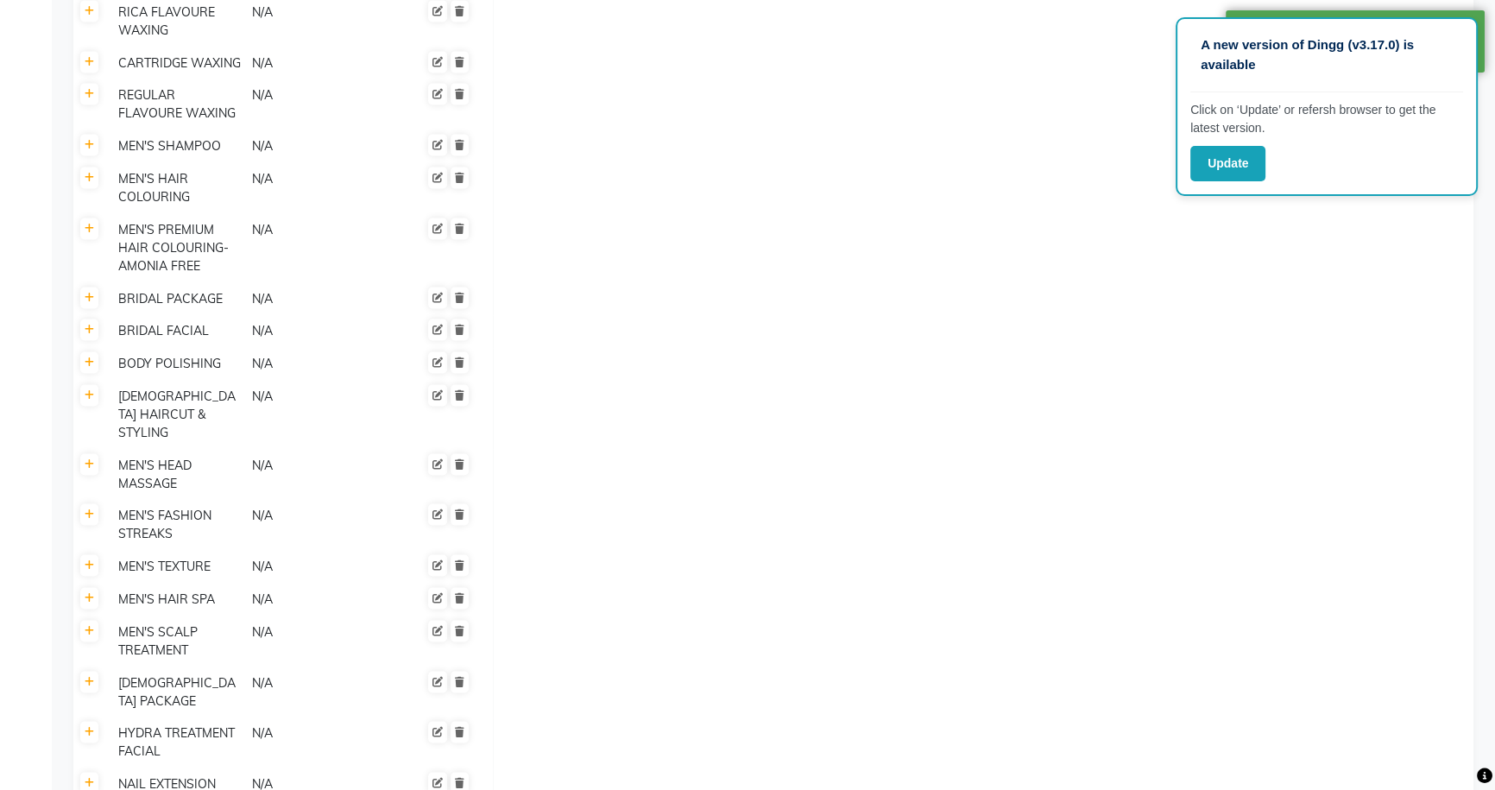
scroll to position [3206, 0]
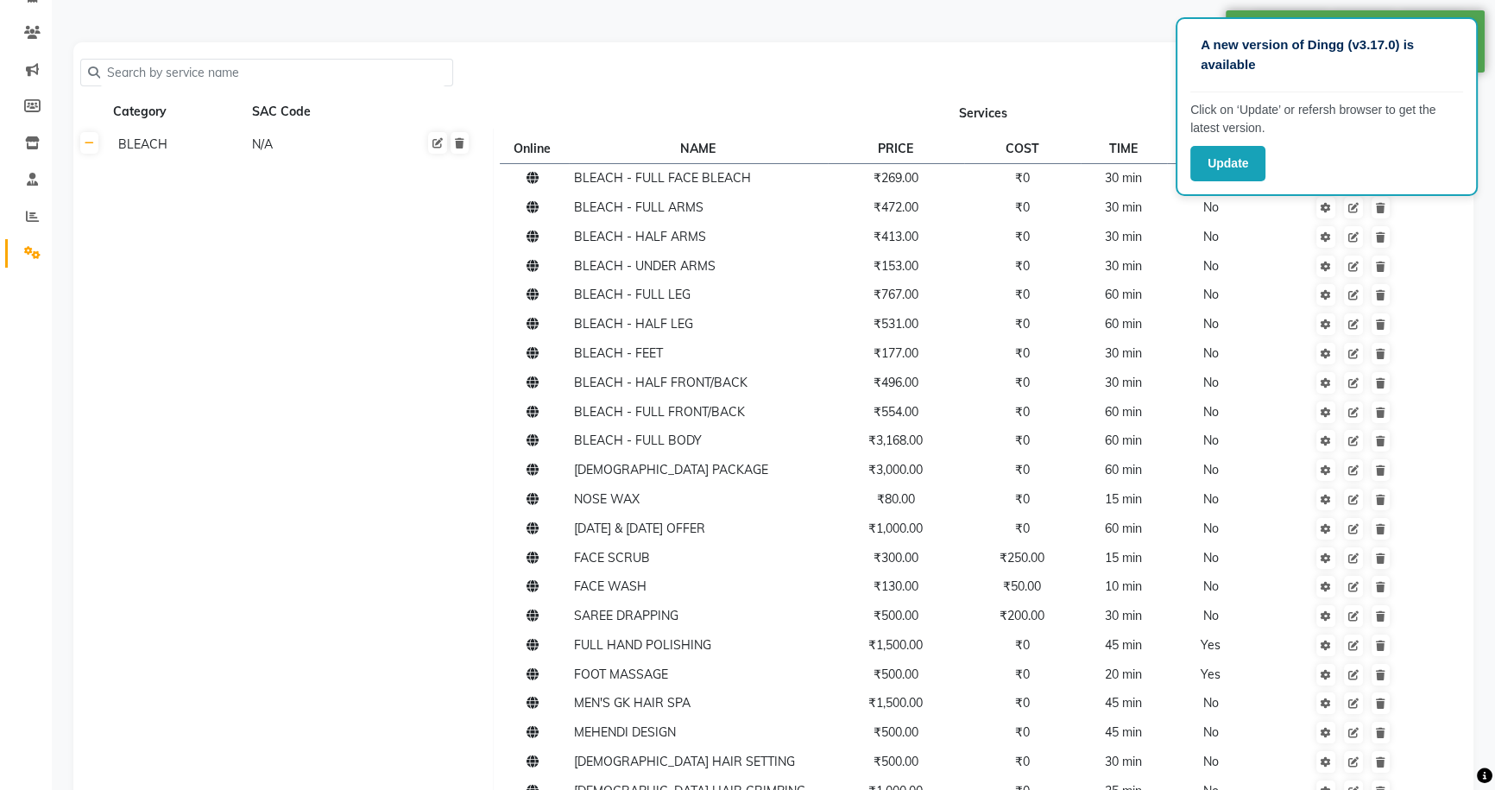
scroll to position [0, 0]
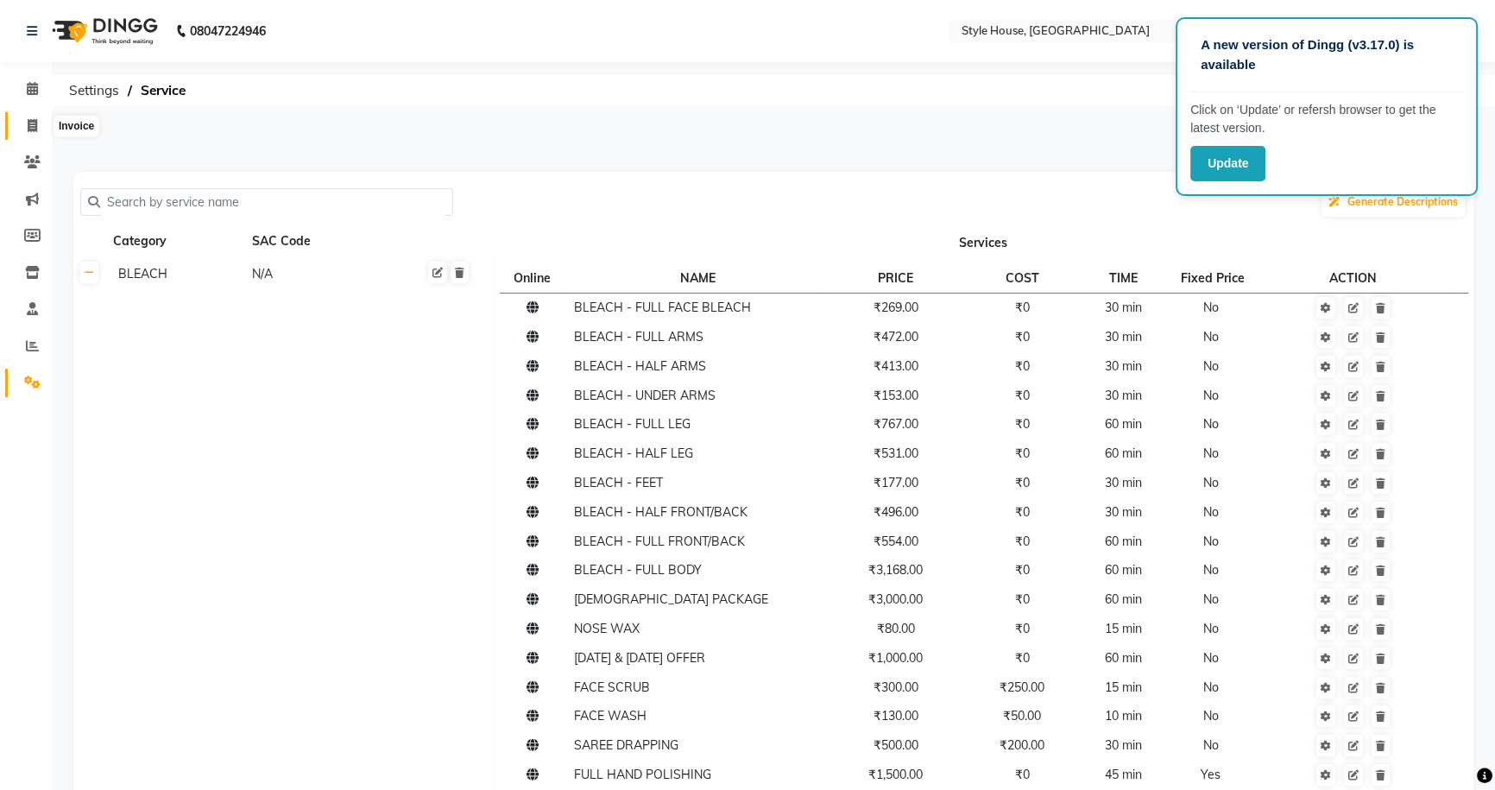
drag, startPoint x: 25, startPoint y: 124, endPoint x: 85, endPoint y: 121, distance: 59.7
click at [26, 124] on span at bounding box center [32, 127] width 30 height 20
select select "service"
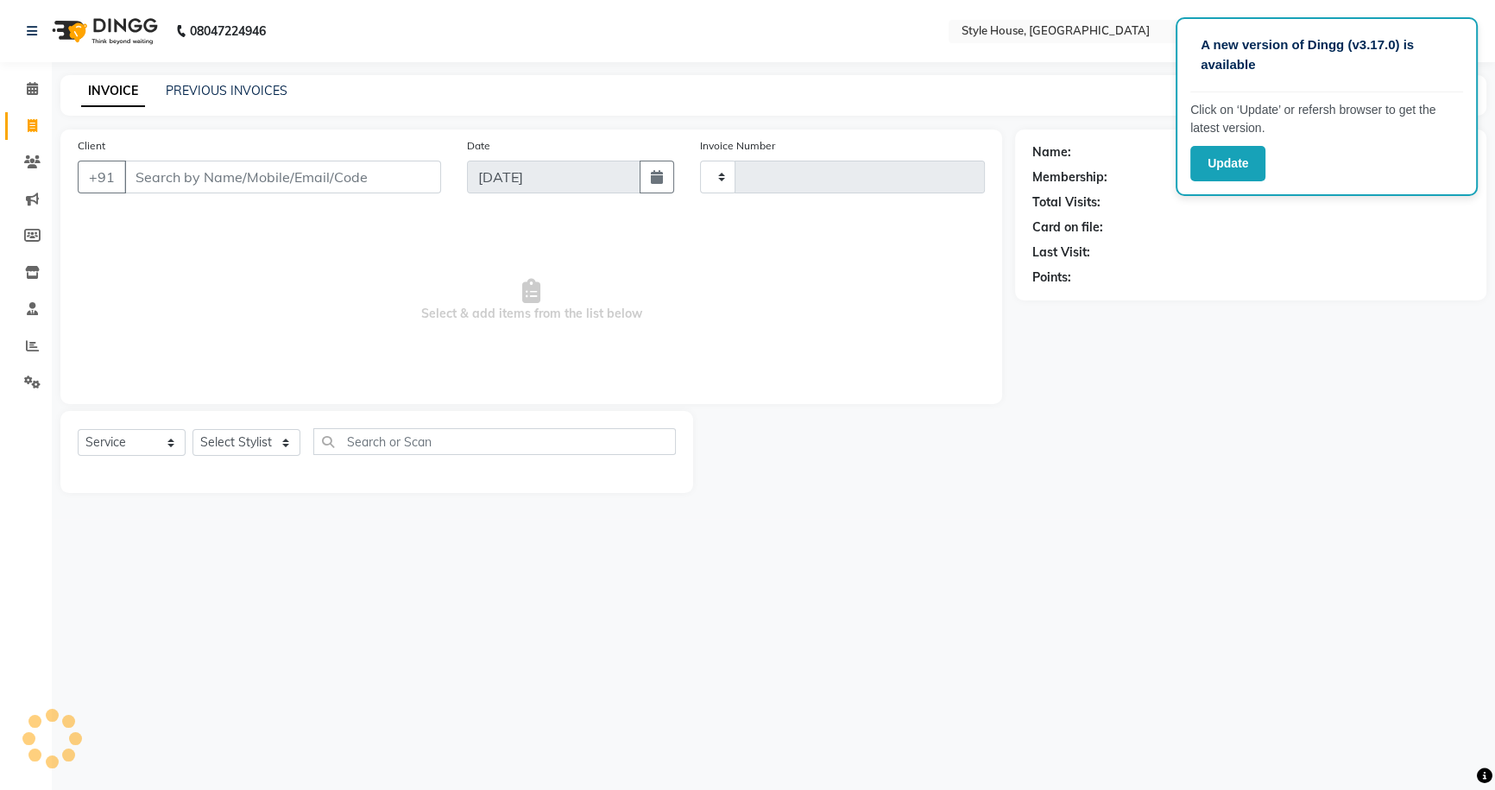
type input "1831"
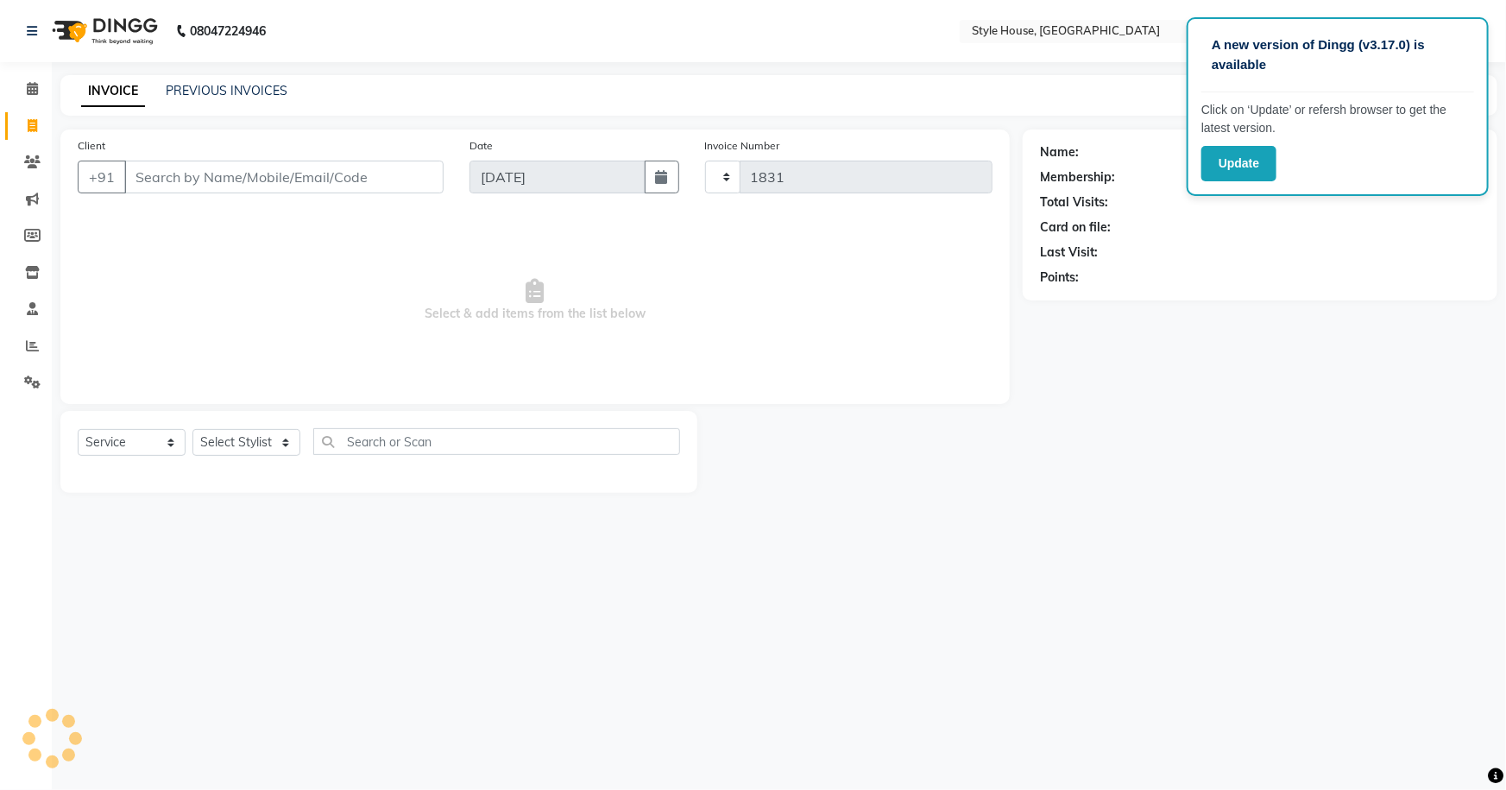
select select "4237"
drag, startPoint x: 285, startPoint y: 442, endPoint x: 285, endPoint y: 432, distance: 10.4
click at [285, 442] on select "Select Stylist" at bounding box center [246, 442] width 108 height 27
select select "22359"
click at [192, 429] on select "Select Stylist [PERSON_NAME] [PERSON_NAME] [PERSON_NAME] [PERSON_NAME]([PERSON_…" at bounding box center [257, 442] width 130 height 27
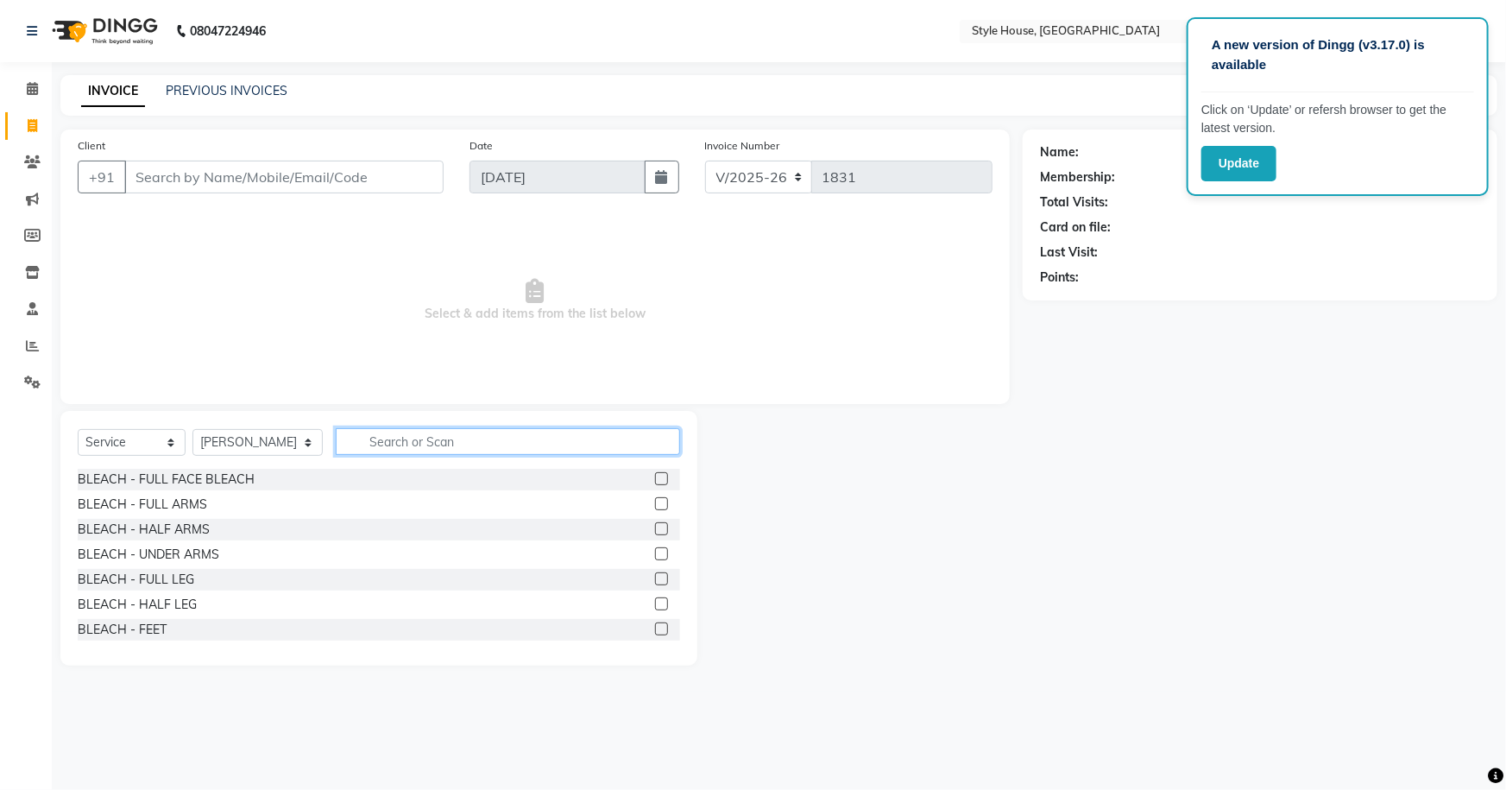
click at [354, 446] on input "text" at bounding box center [508, 441] width 345 height 27
type input "H"
type input "BACK"
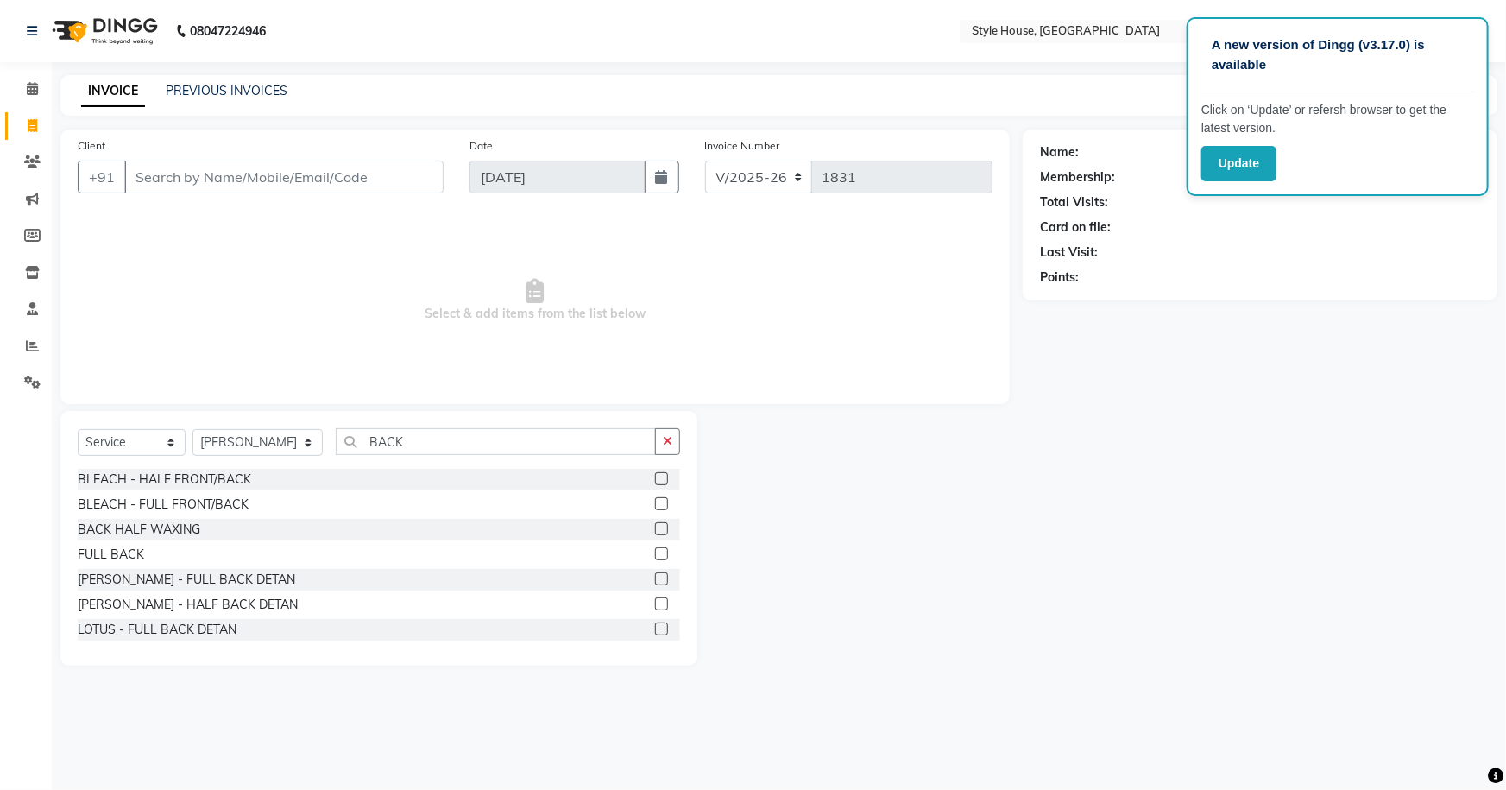
click at [655, 525] on label at bounding box center [661, 528] width 13 height 13
click at [655, 525] on input "checkbox" at bounding box center [660, 529] width 11 height 11
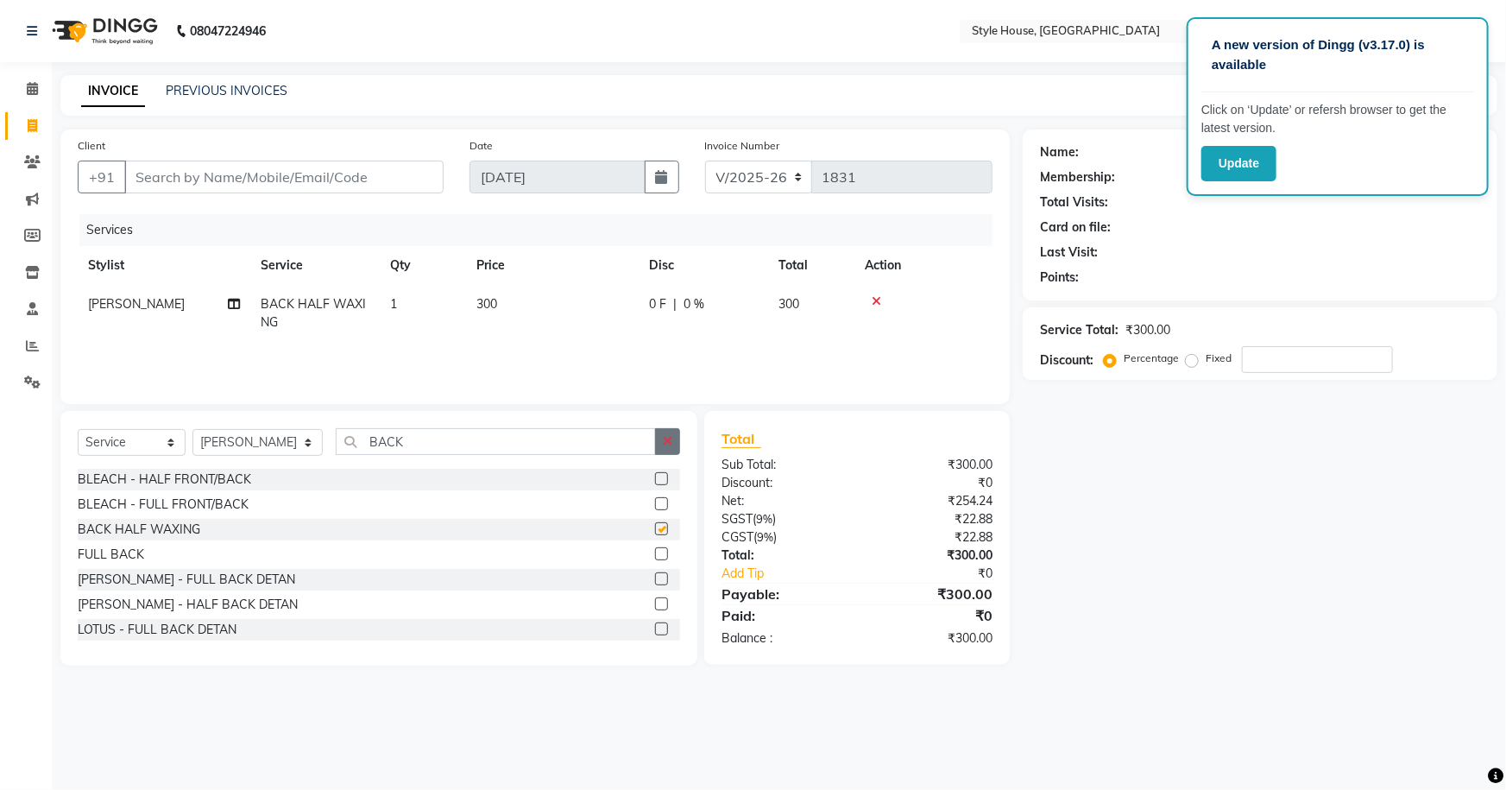
checkbox input "false"
click at [663, 445] on button "button" at bounding box center [667, 441] width 25 height 27
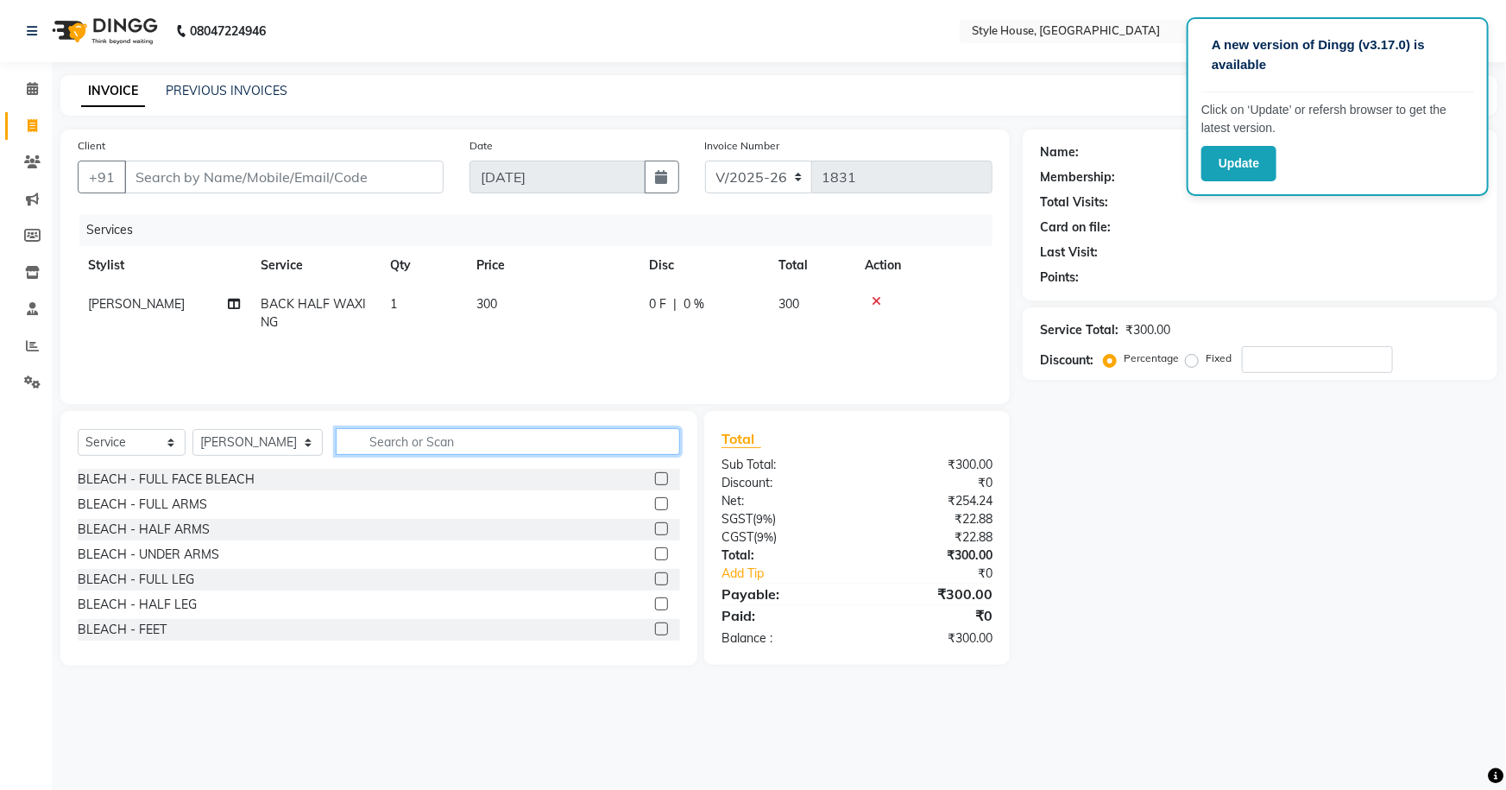
click at [345, 446] on input "text" at bounding box center [508, 441] width 345 height 27
type input "WAX"
click at [655, 577] on label at bounding box center [661, 578] width 13 height 13
click at [655, 577] on input "checkbox" at bounding box center [660, 579] width 11 height 11
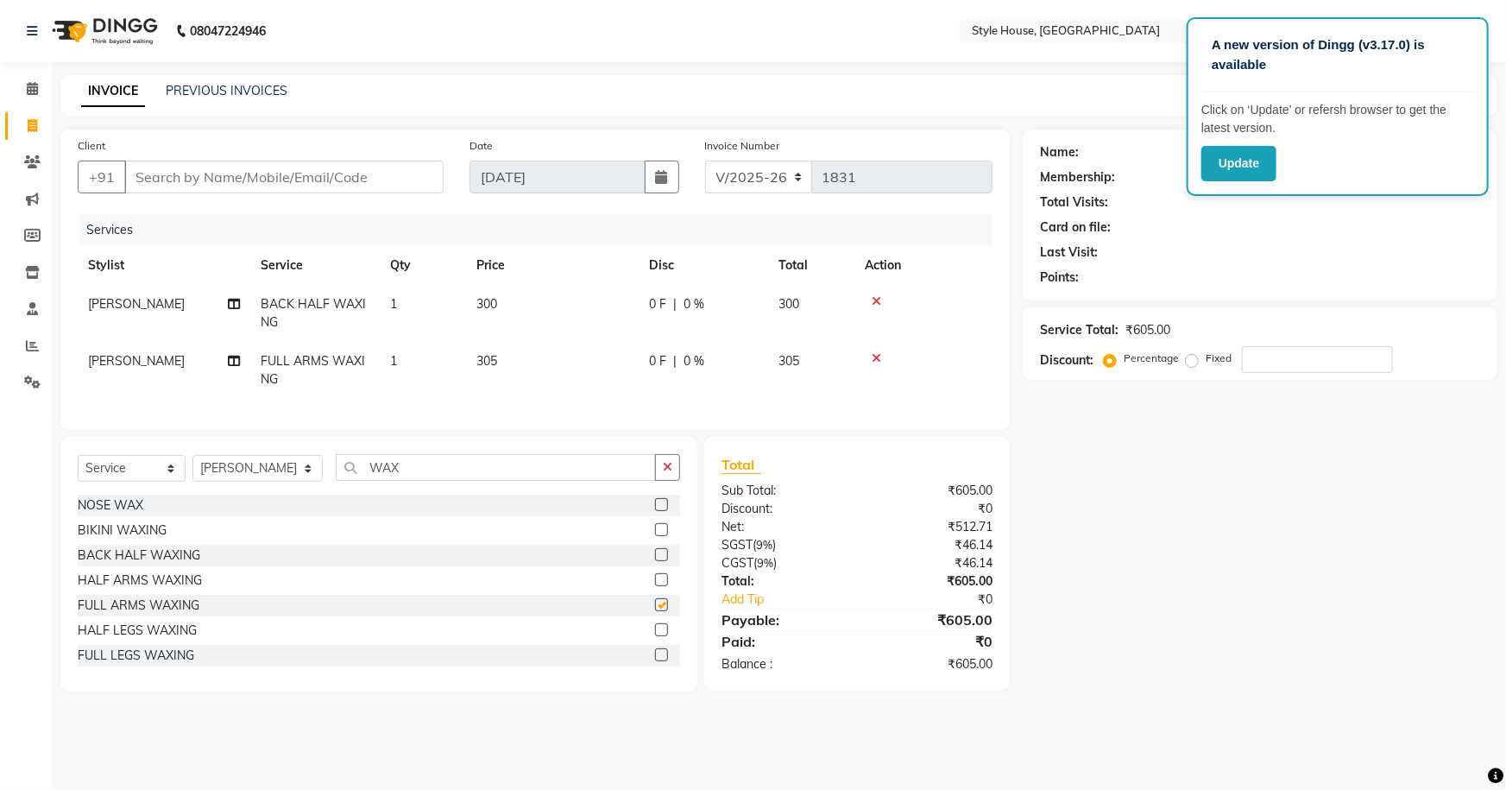
checkbox input "false"
click at [673, 481] on button "button" at bounding box center [667, 467] width 25 height 27
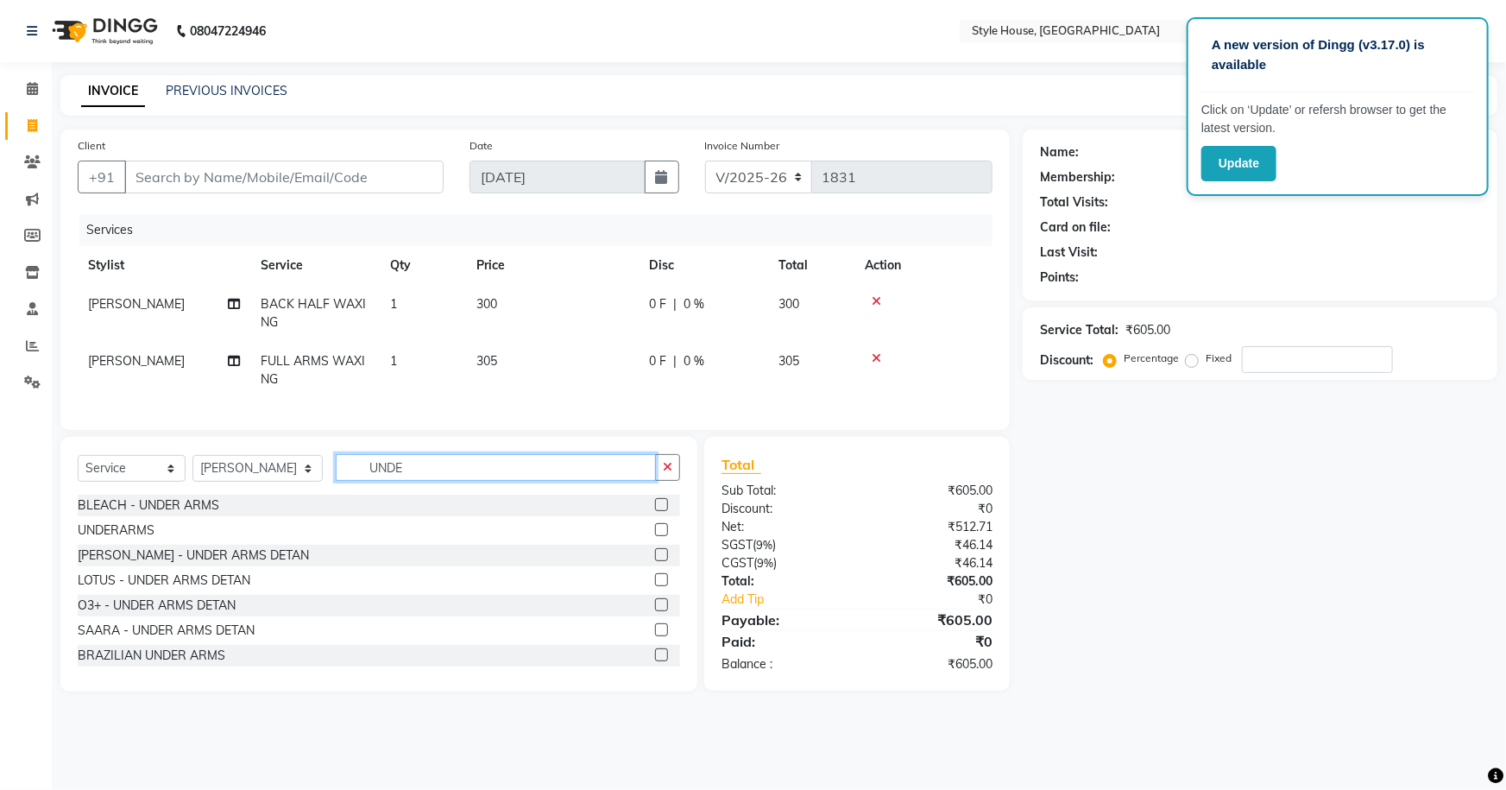
type input "UNDE"
click at [655, 536] on label at bounding box center [661, 529] width 13 height 13
click at [655, 536] on input "checkbox" at bounding box center [660, 530] width 11 height 11
checkbox input "true"
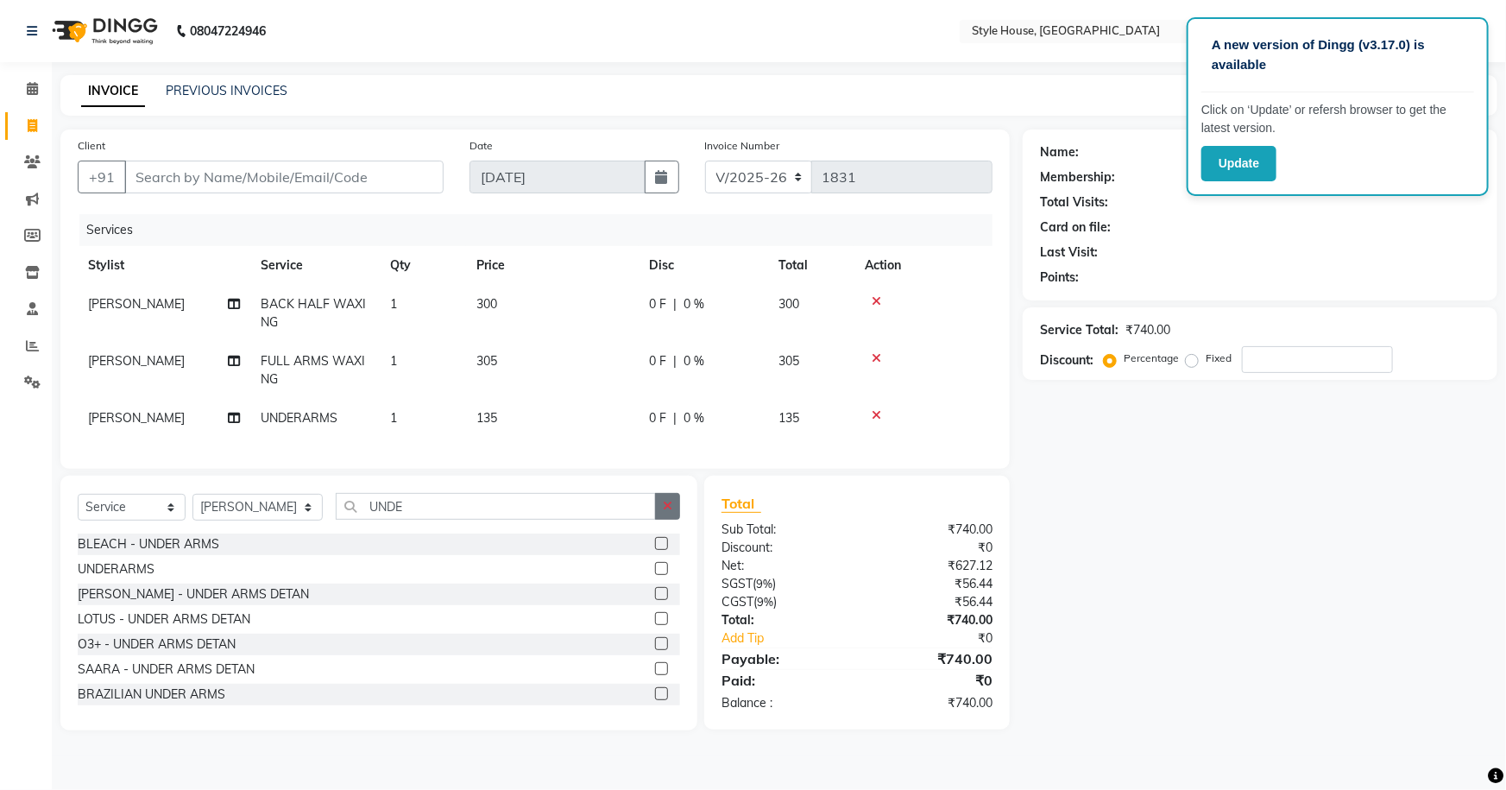
click at [665, 512] on icon "button" at bounding box center [667, 506] width 9 height 12
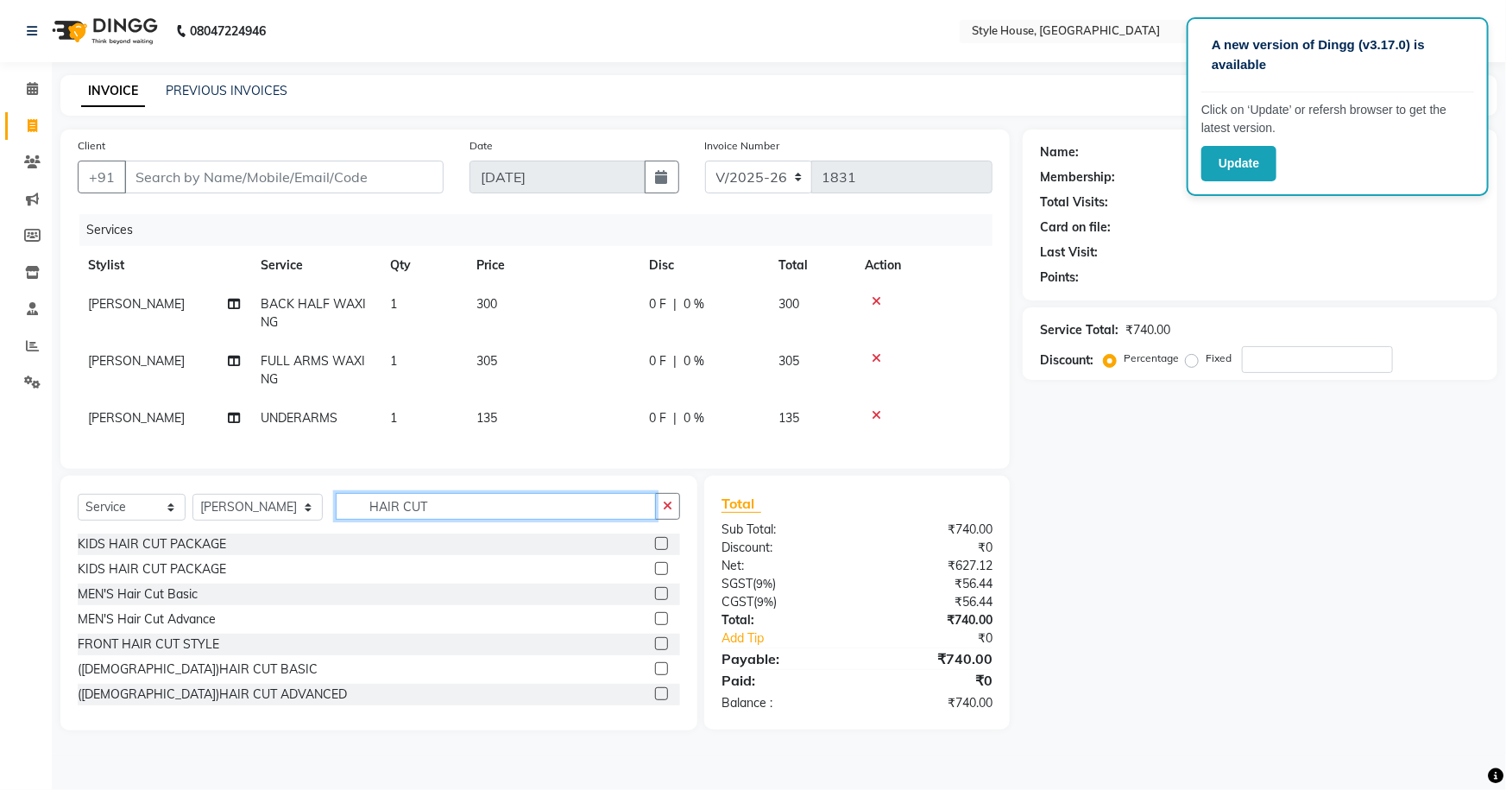
type input "HAIR CUT"
click at [655, 675] on label at bounding box center [661, 668] width 13 height 13
click at [655, 675] on input "checkbox" at bounding box center [660, 669] width 11 height 11
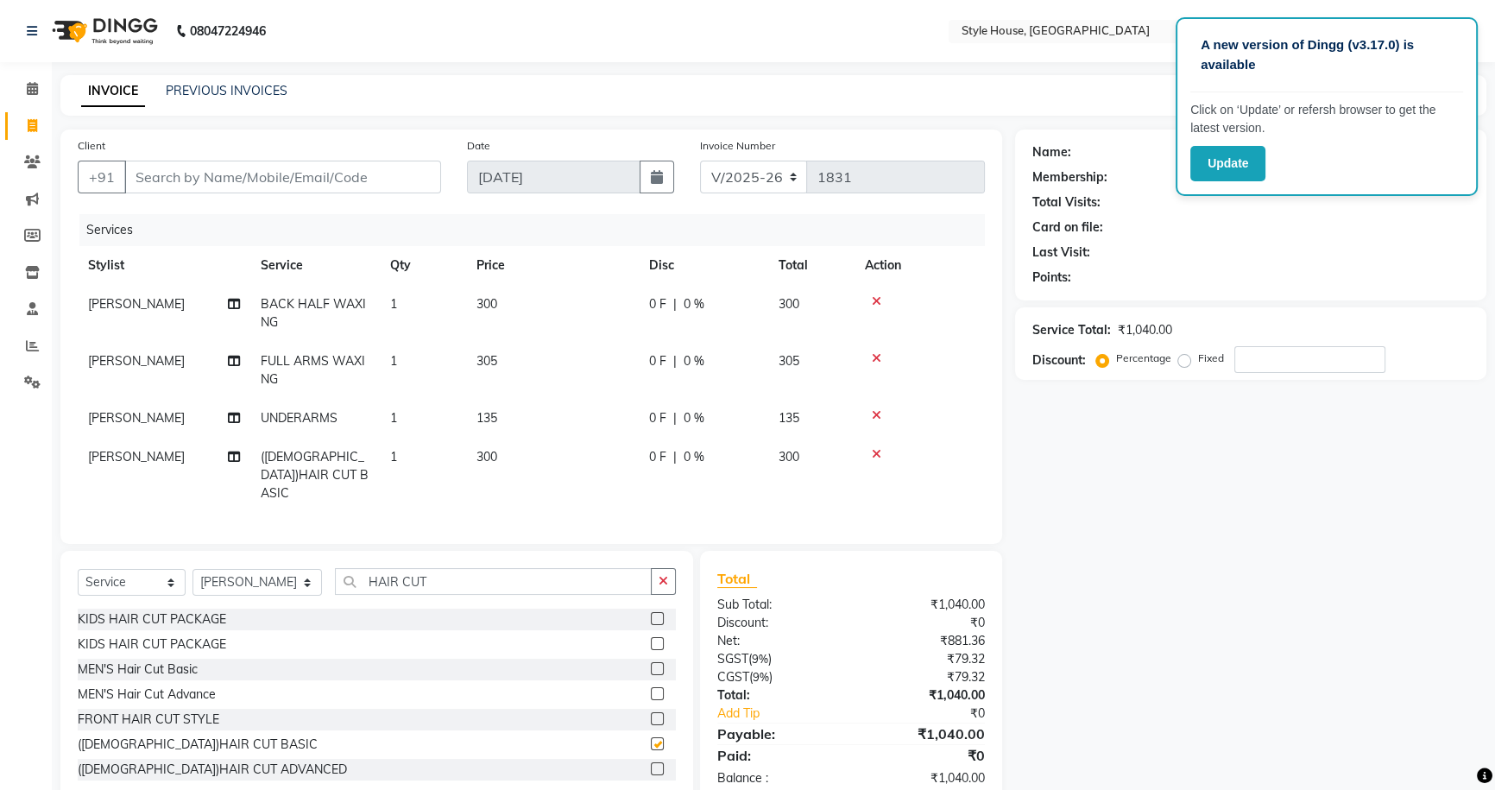
checkbox input "false"
click at [665, 580] on icon "button" at bounding box center [663, 581] width 9 height 12
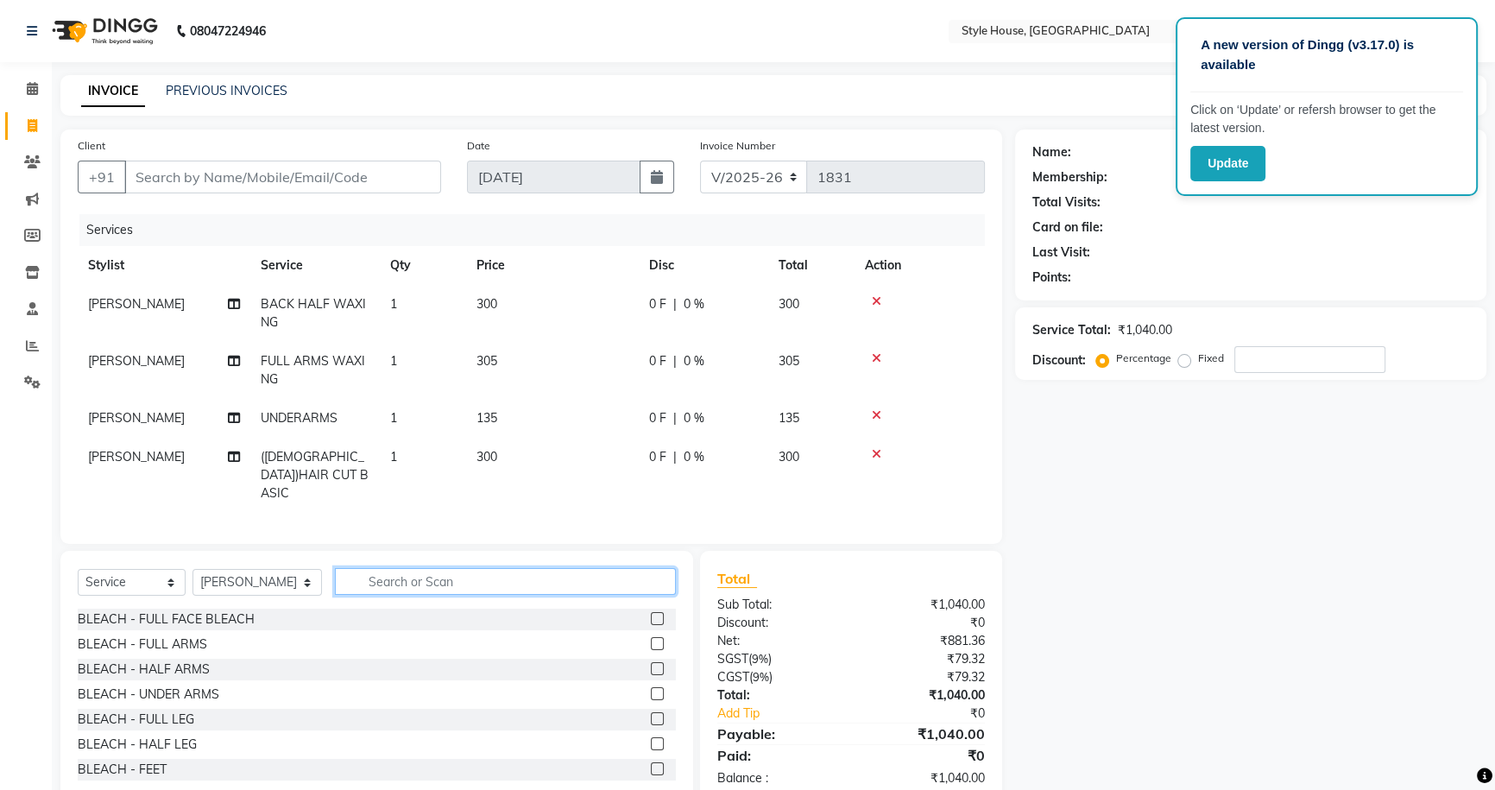
click at [386, 576] on input "text" at bounding box center [505, 581] width 341 height 27
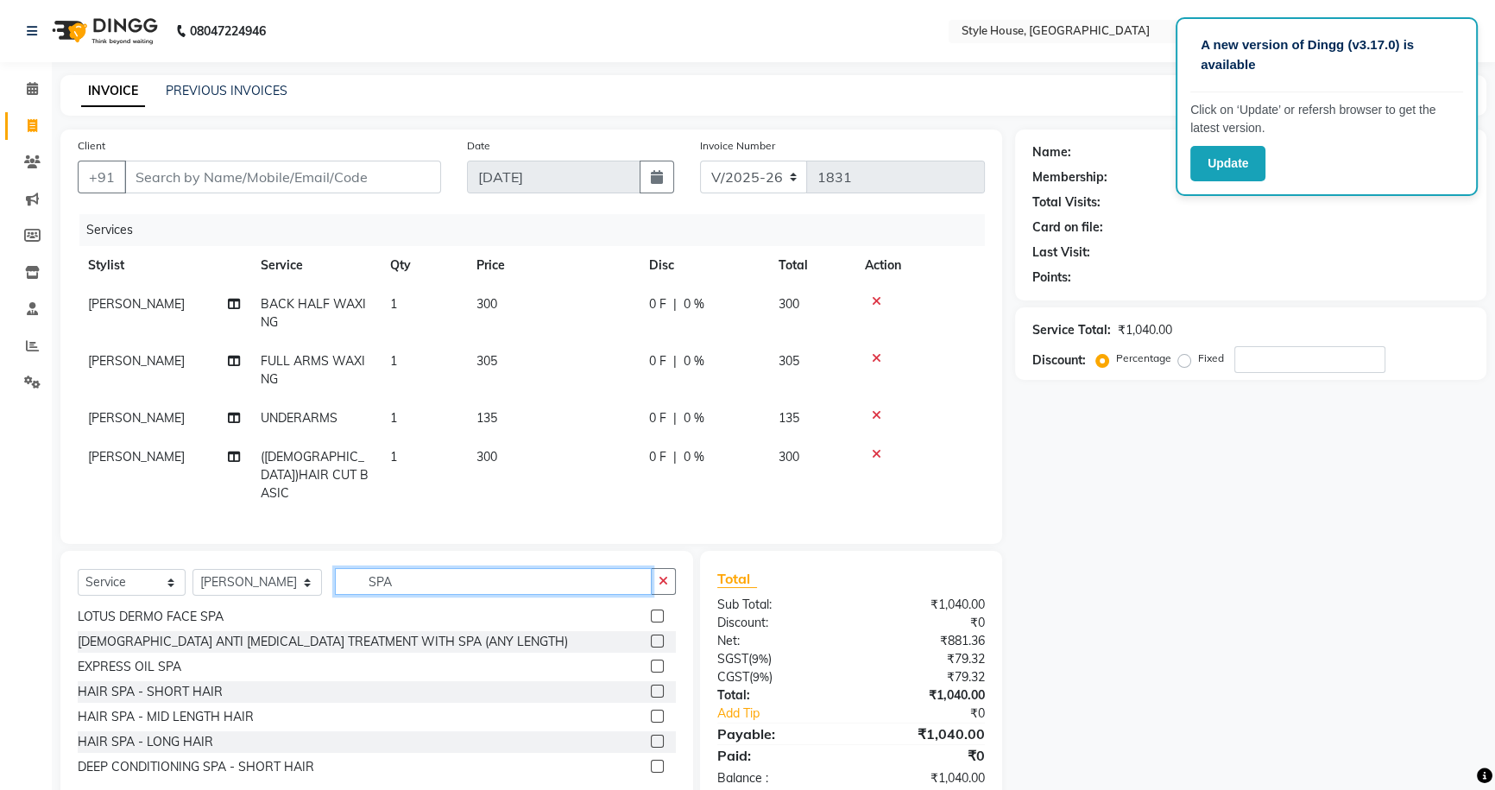
type input "SPA"
click at [651, 709] on label at bounding box center [657, 715] width 13 height 13
click at [651, 711] on input "checkbox" at bounding box center [656, 716] width 11 height 11
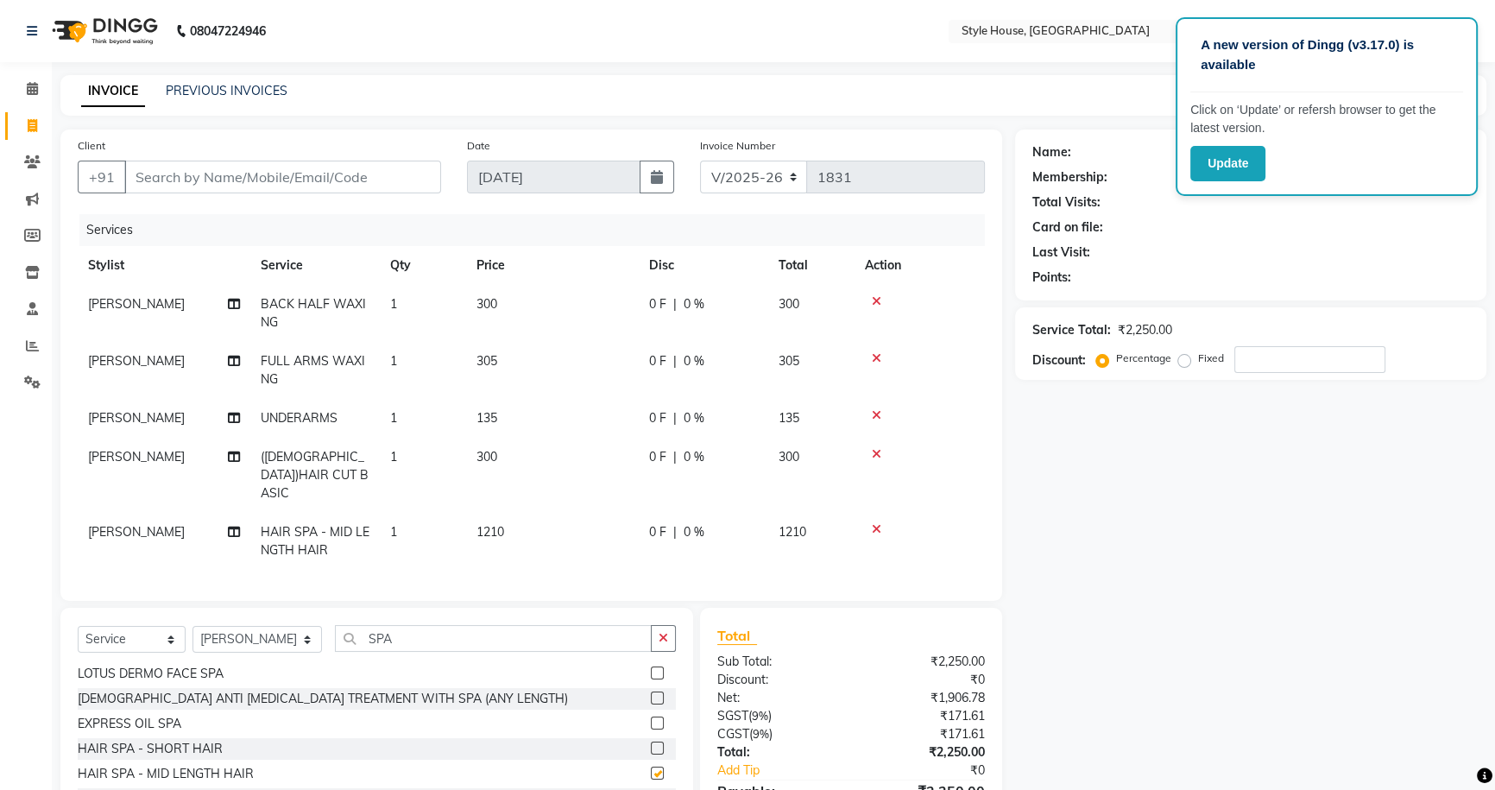
checkbox input "false"
click at [667, 633] on button "button" at bounding box center [663, 638] width 25 height 27
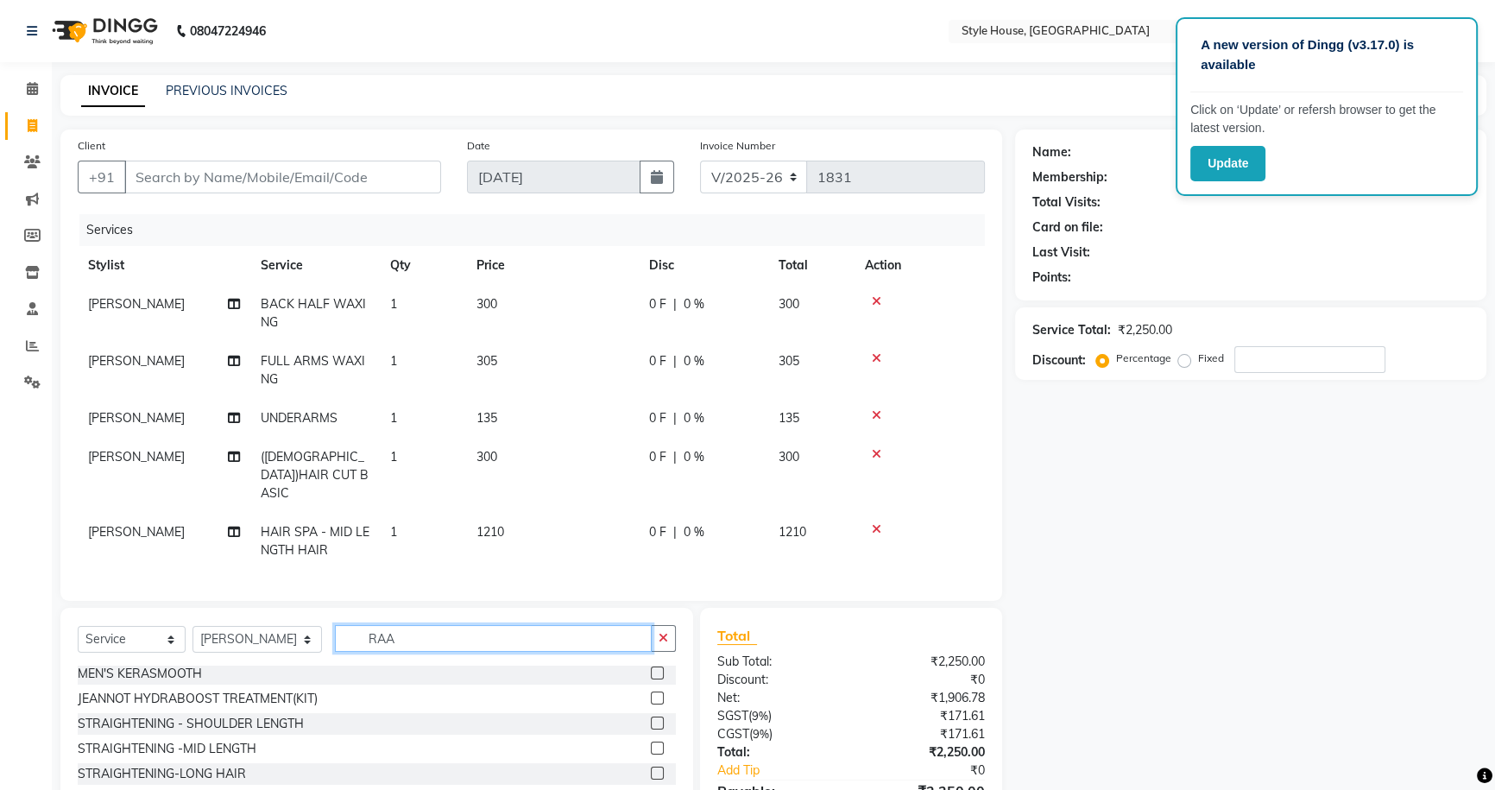
scroll to position [0, 0]
type input "RAAGA"
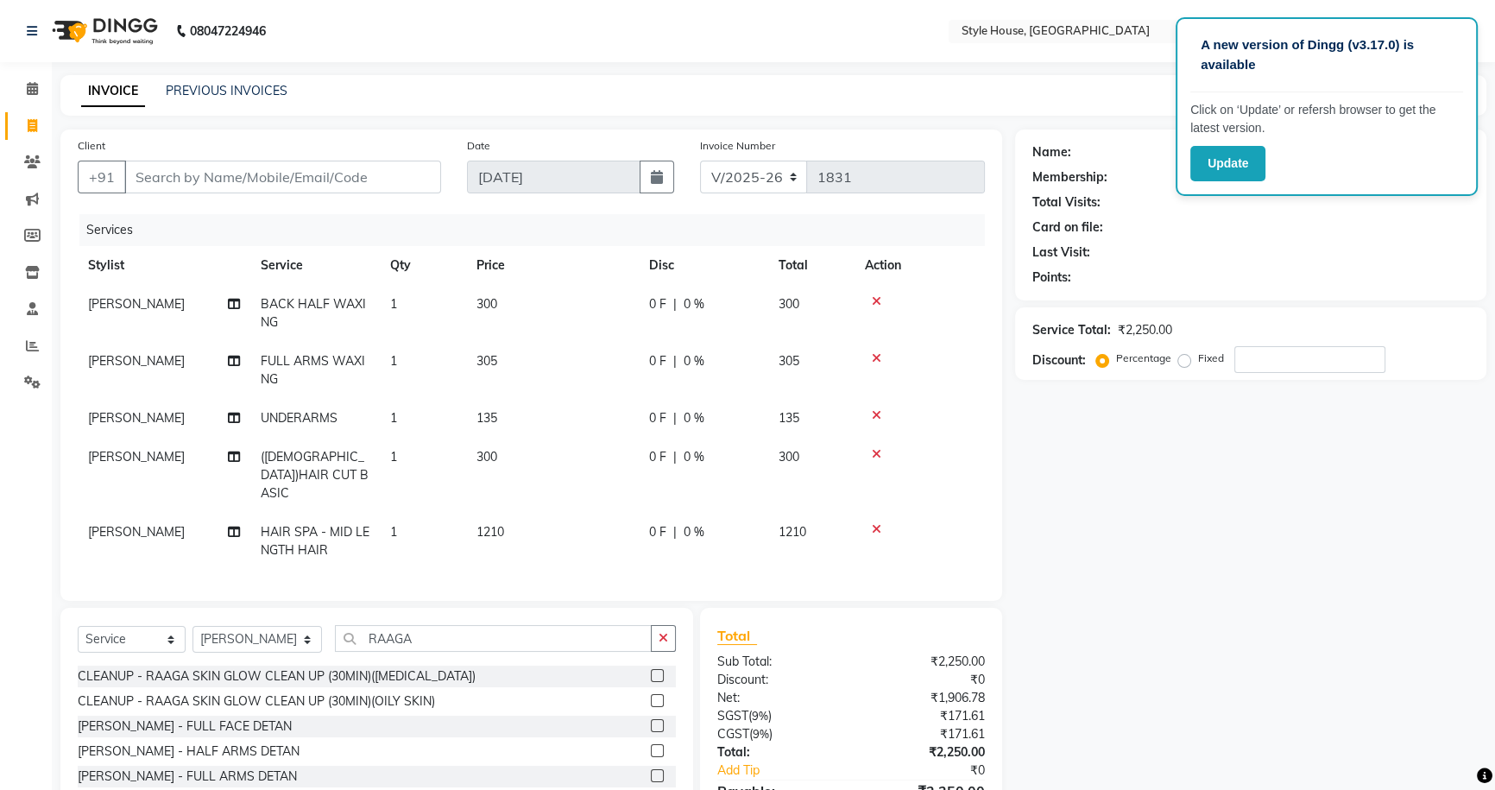
click at [651, 719] on label at bounding box center [657, 725] width 13 height 13
click at [651, 721] on input "checkbox" at bounding box center [656, 726] width 11 height 11
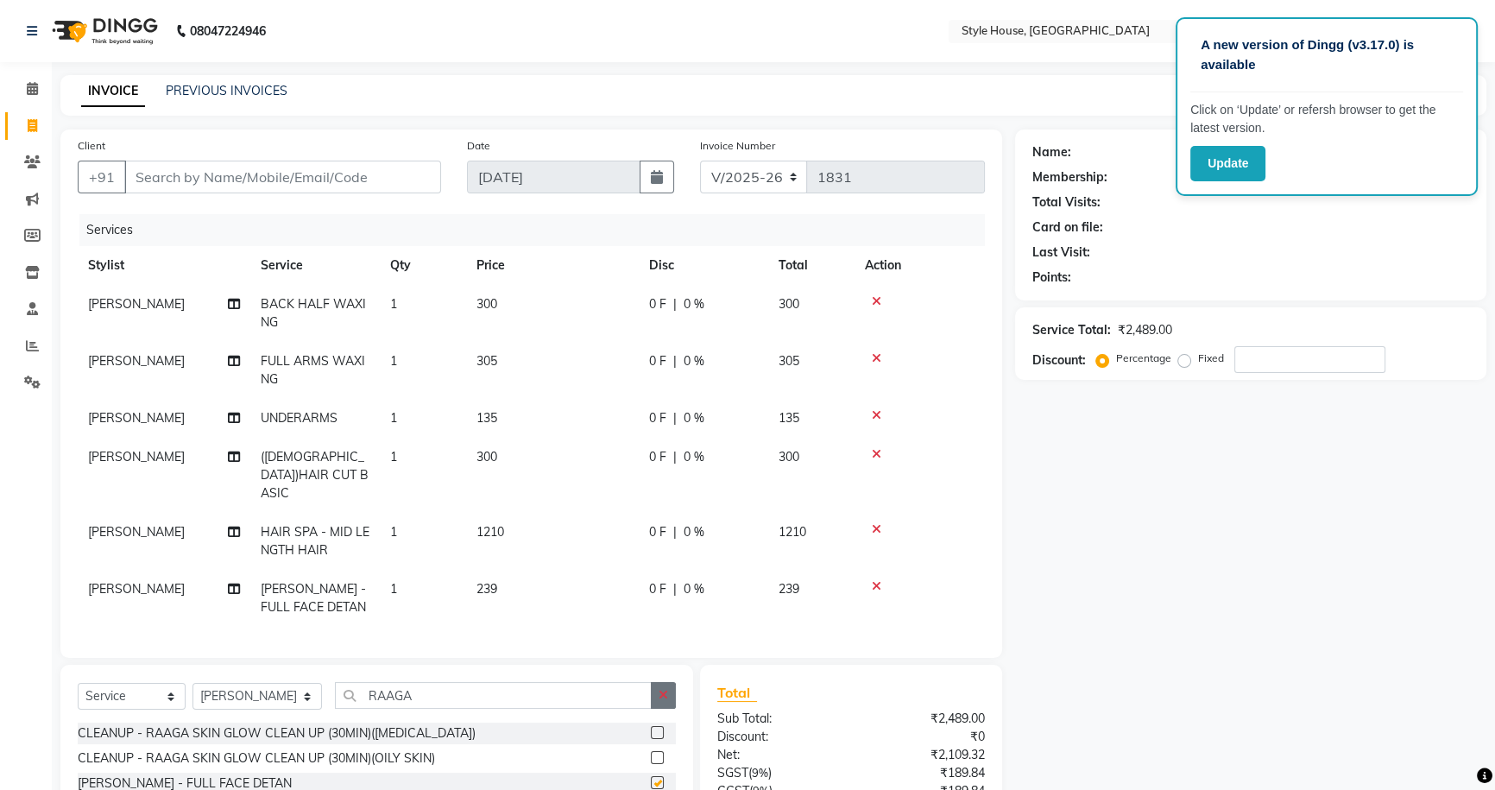
checkbox input "false"
click at [662, 691] on icon "button" at bounding box center [663, 695] width 9 height 12
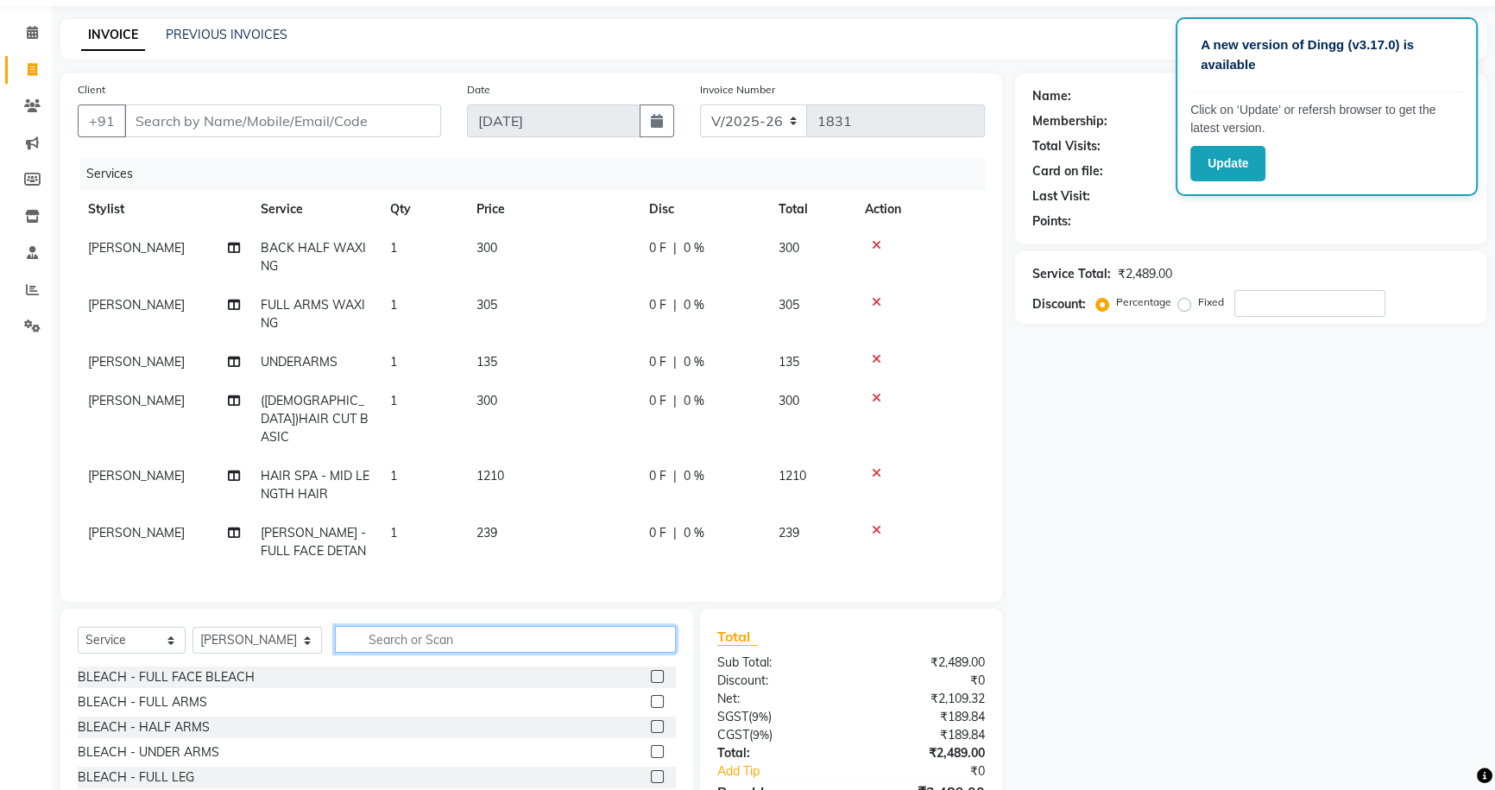
scroll to position [149, 0]
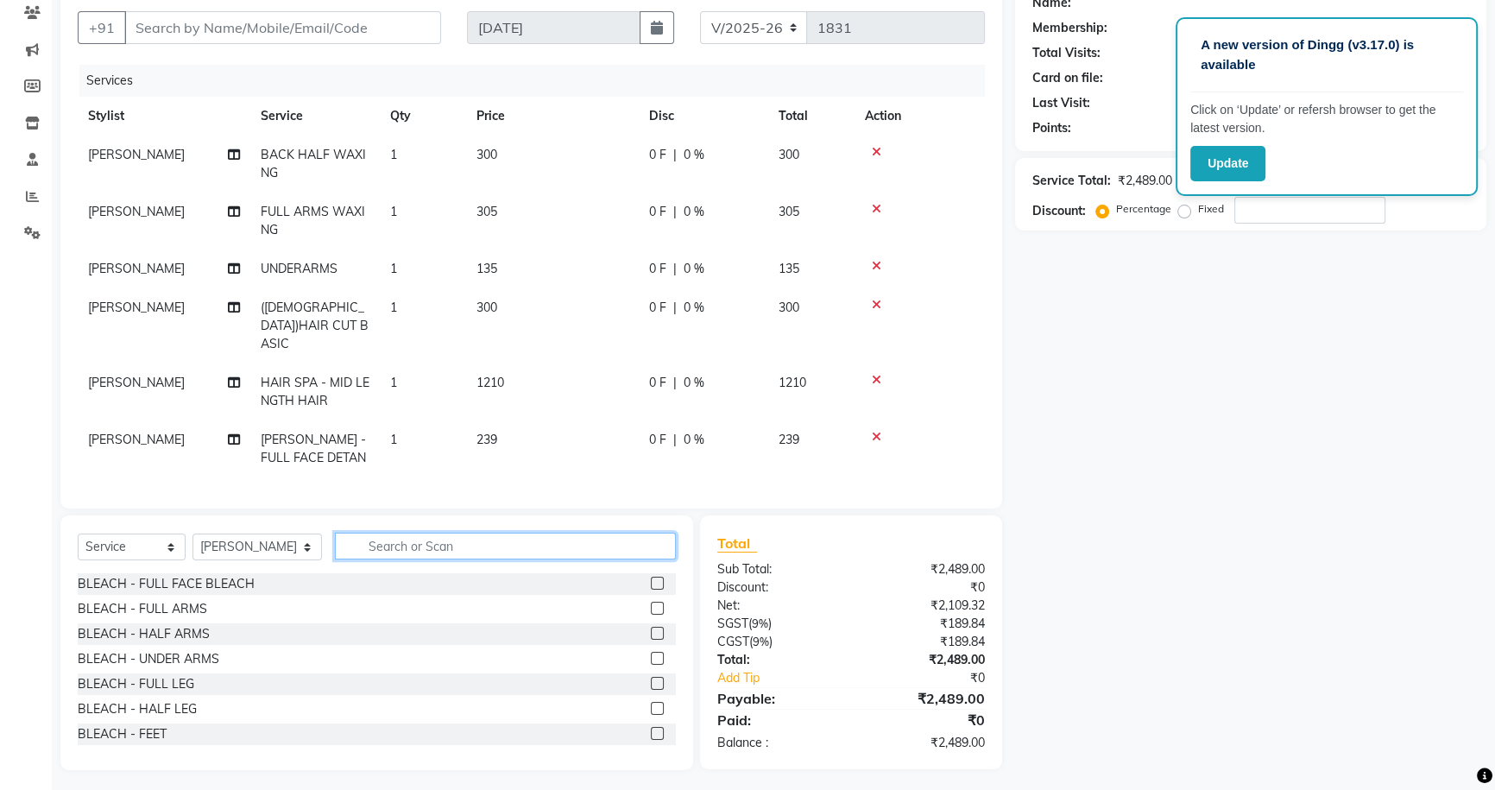
click at [371, 537] on input "text" at bounding box center [505, 546] width 341 height 27
type input "LOTUS BA"
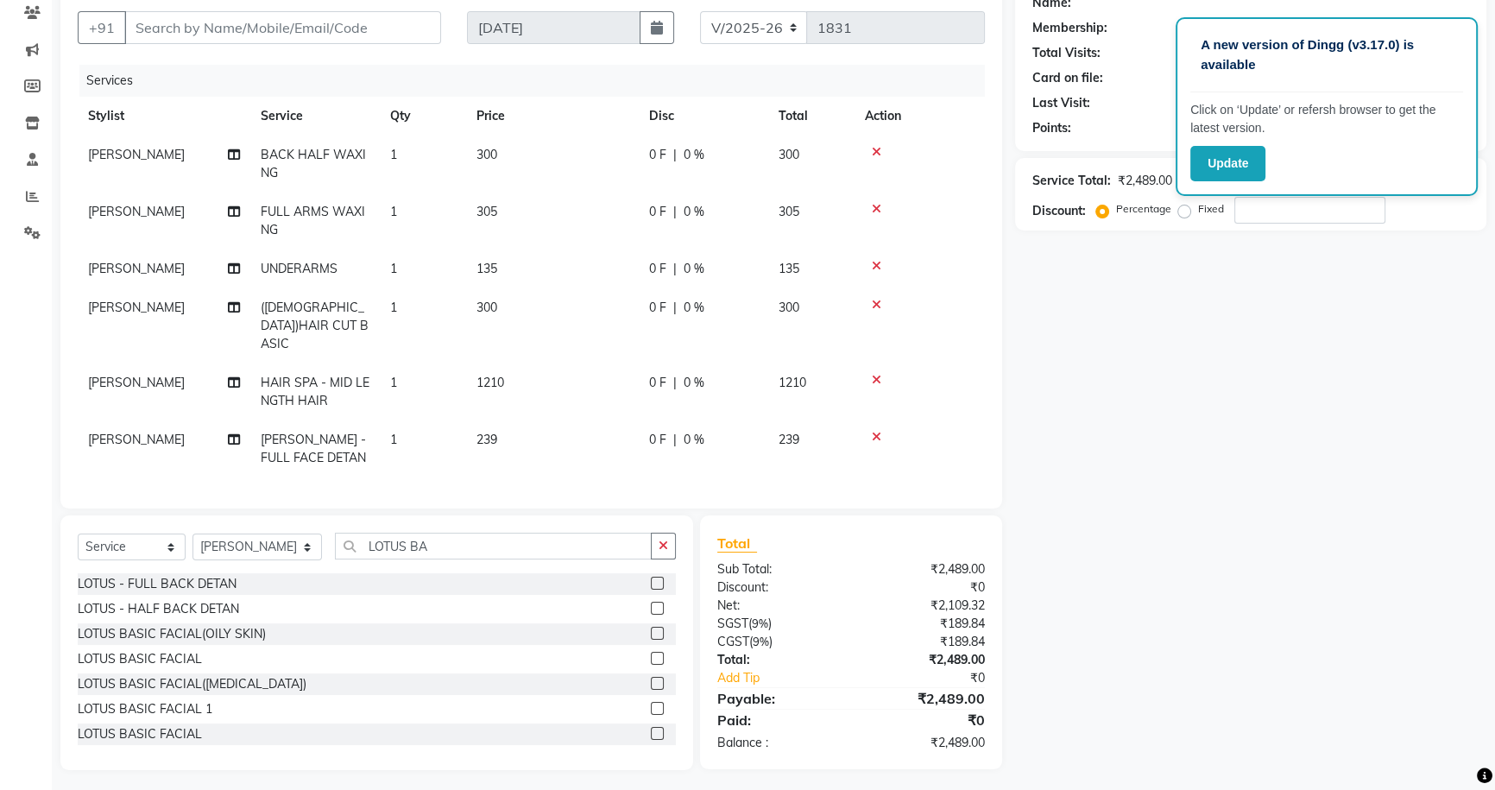
click at [651, 652] on label at bounding box center [657, 658] width 13 height 13
click at [651, 653] on input "checkbox" at bounding box center [656, 658] width 11 height 11
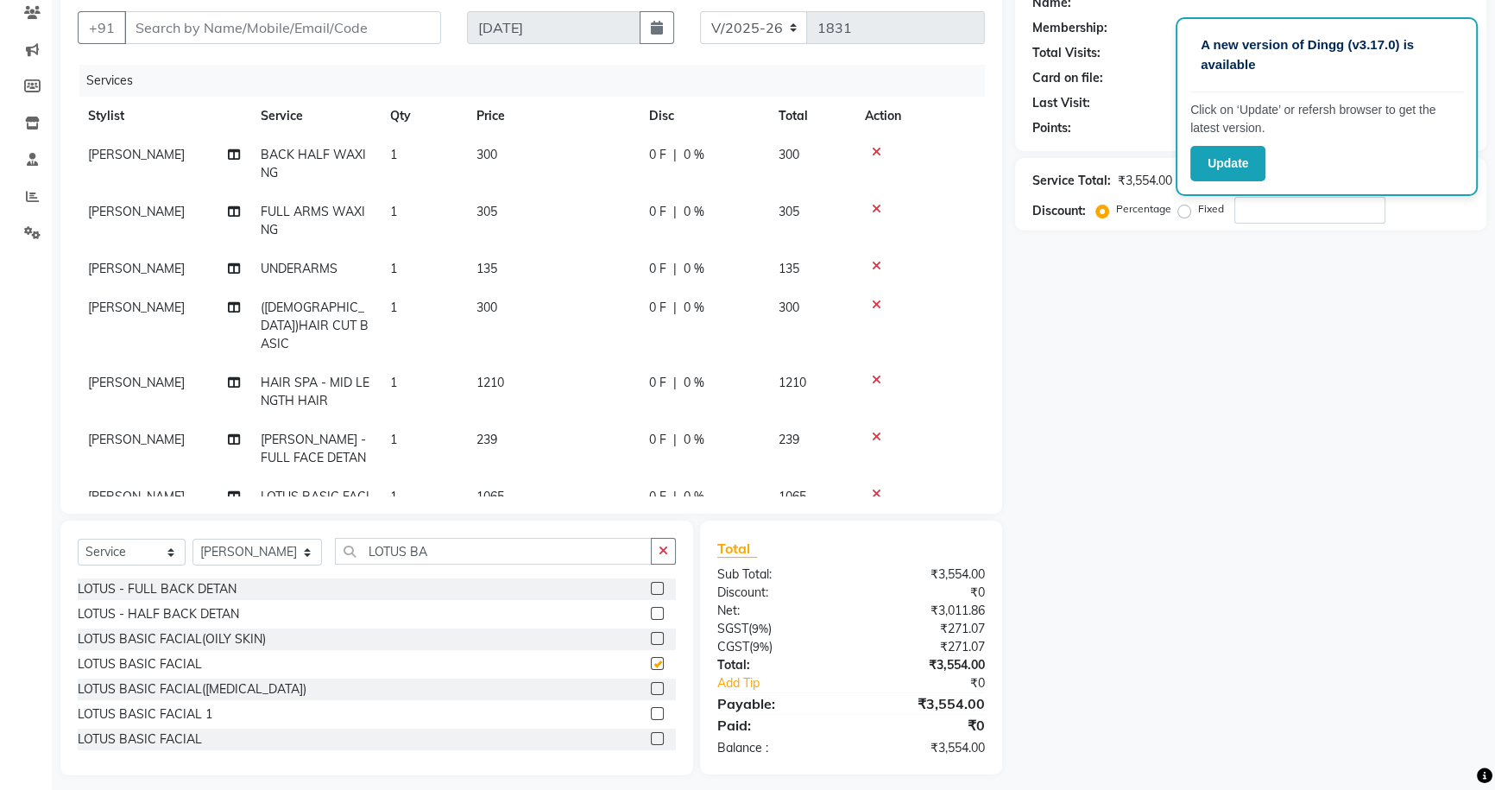
checkbox input "false"
click at [666, 561] on button "button" at bounding box center [663, 551] width 25 height 27
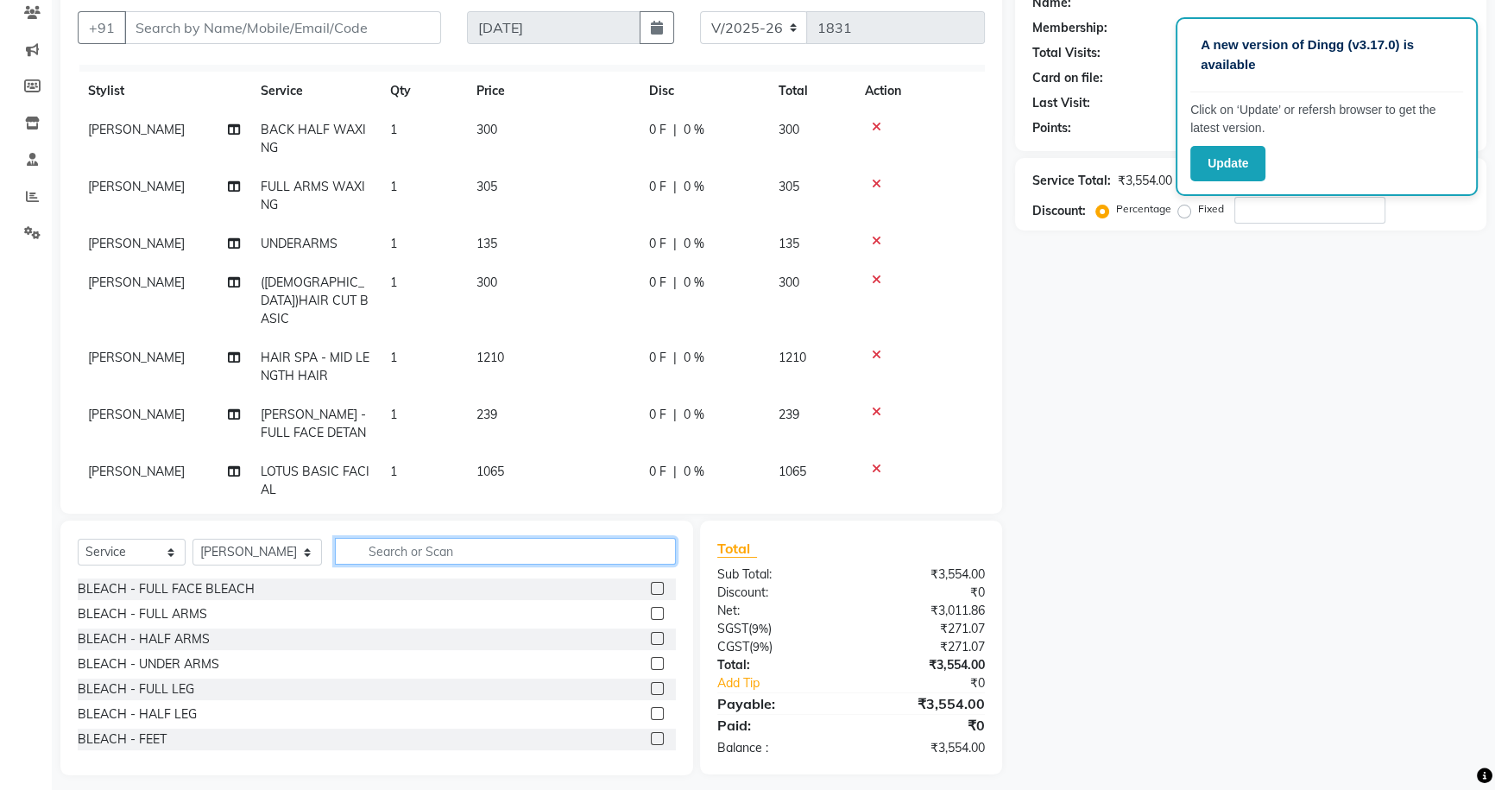
scroll to position [45, 0]
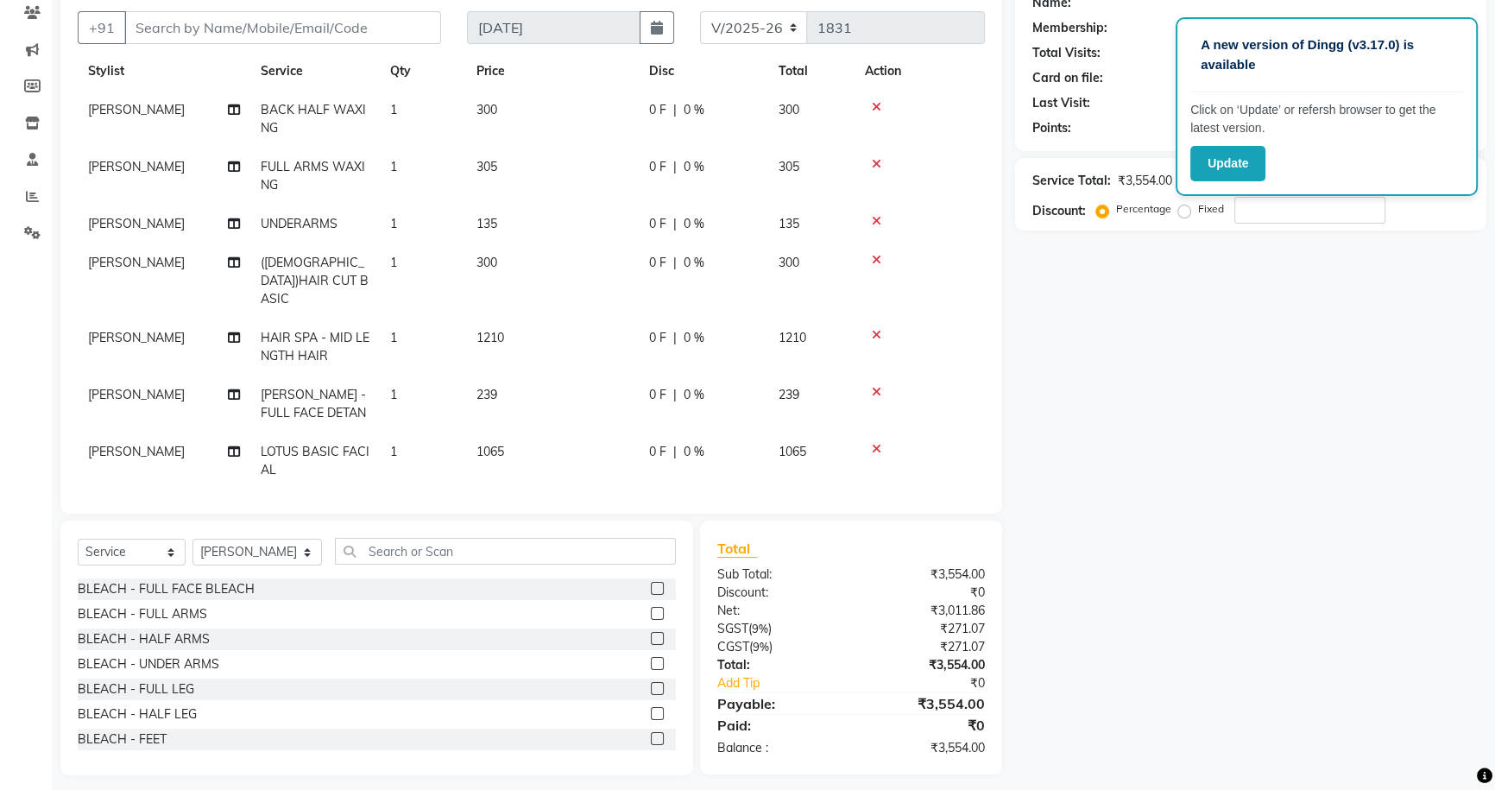
drag, startPoint x: 545, startPoint y: 428, endPoint x: 571, endPoint y: 431, distance: 26.0
click at [549, 432] on td "1065" at bounding box center [552, 460] width 173 height 57
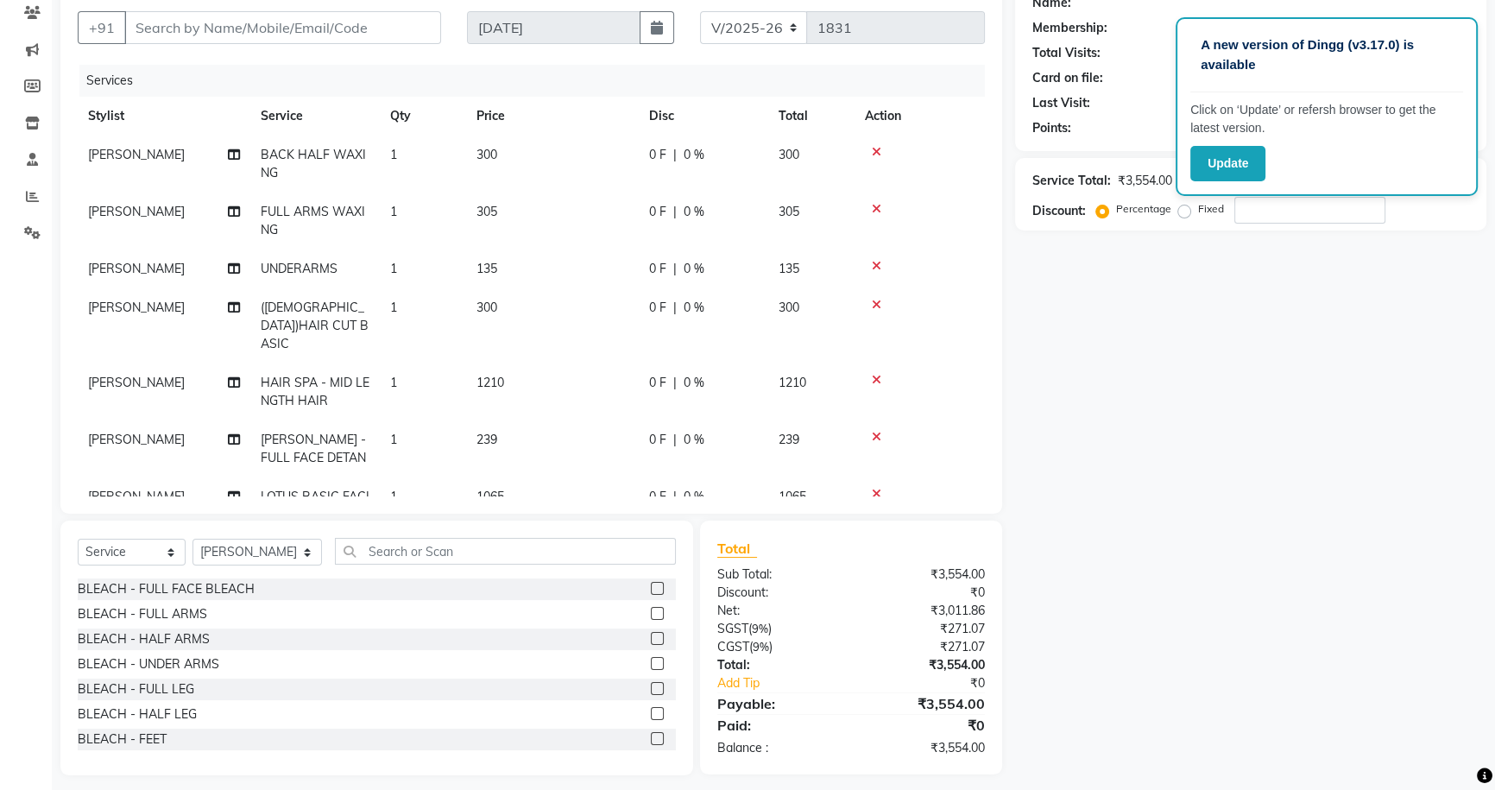
scroll to position [142, 0]
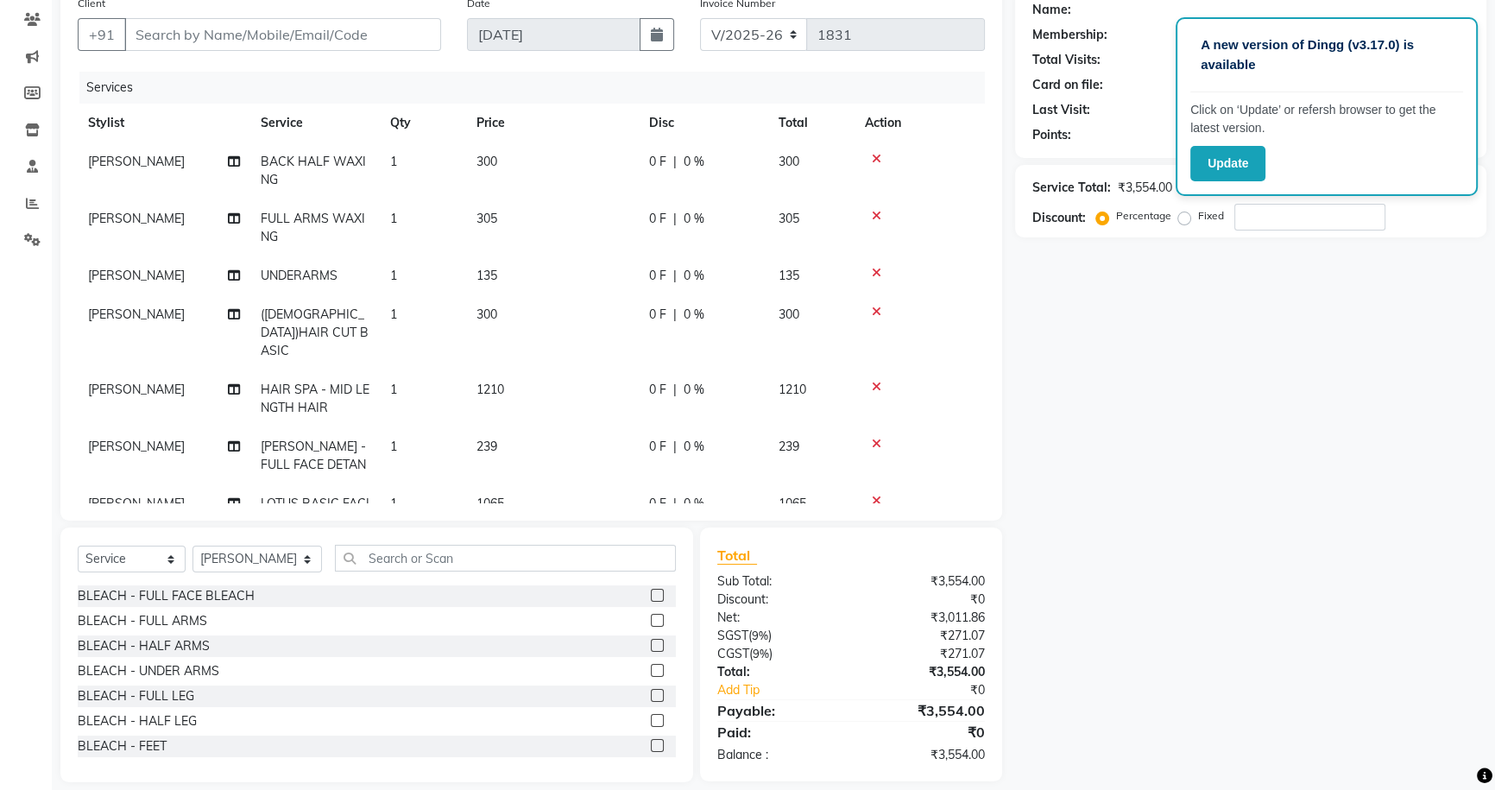
select select "22359"
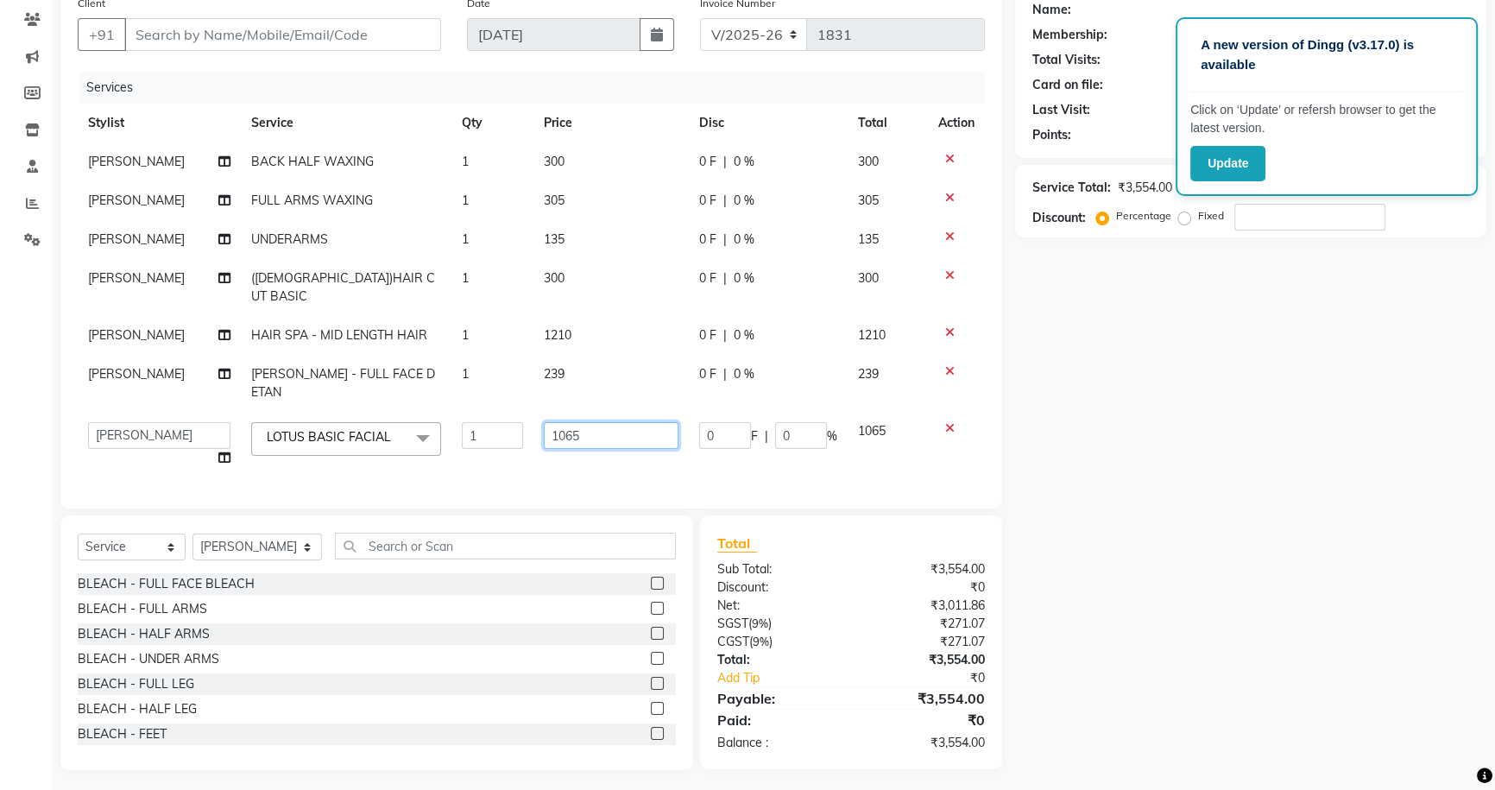
click at [589, 424] on input "1065" at bounding box center [611, 435] width 135 height 27
type input "1500"
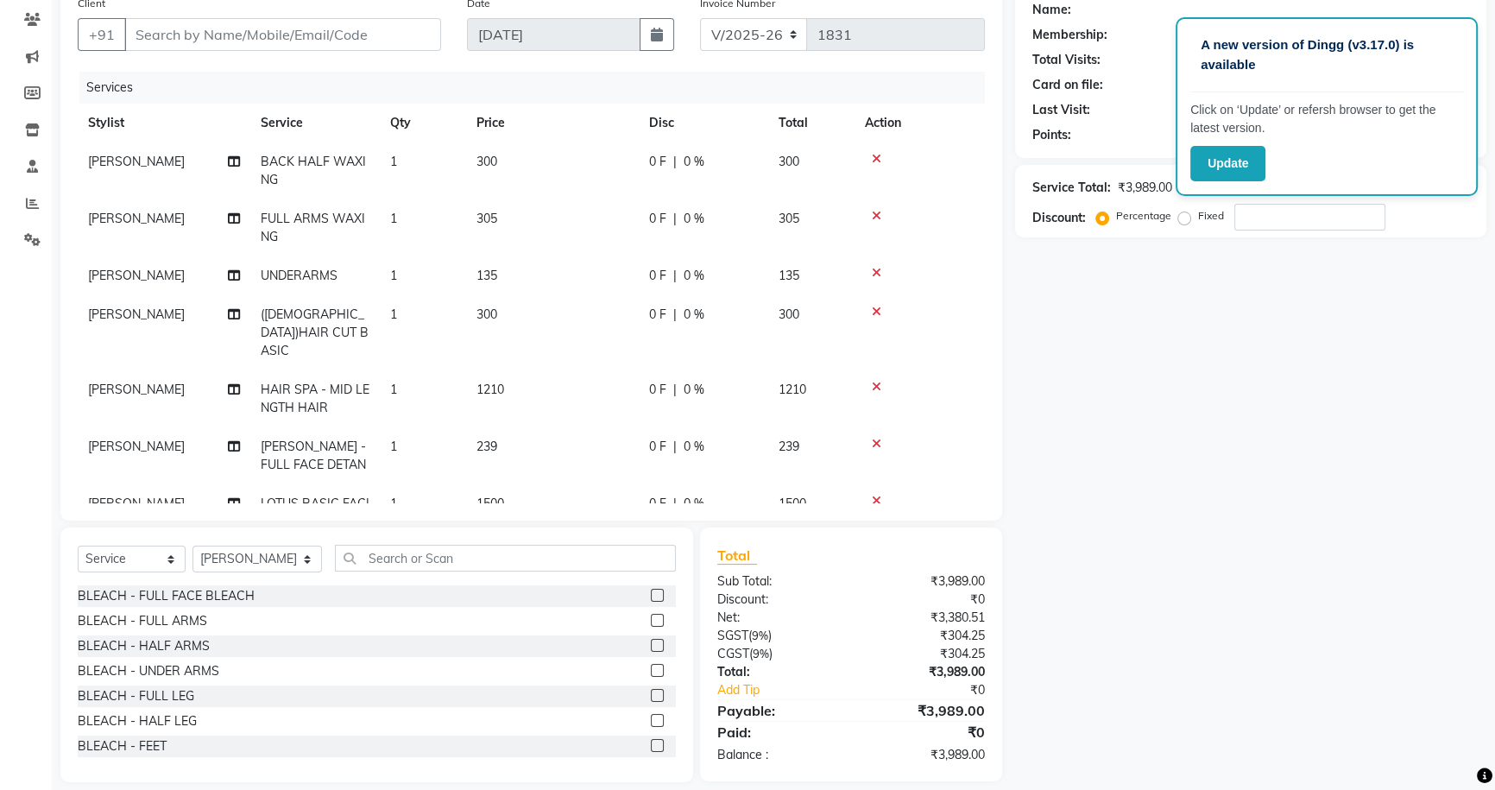
click at [577, 362] on tbody "[PERSON_NAME] BACK HALF WAXING 1 300 0 F | 0 % 300 [PERSON_NAME] FULL ARMS WAXI…" at bounding box center [531, 341] width 907 height 399
drag, startPoint x: 551, startPoint y: 428, endPoint x: 565, endPoint y: 423, distance: 15.6
click at [549, 429] on td "239" at bounding box center [552, 455] width 173 height 57
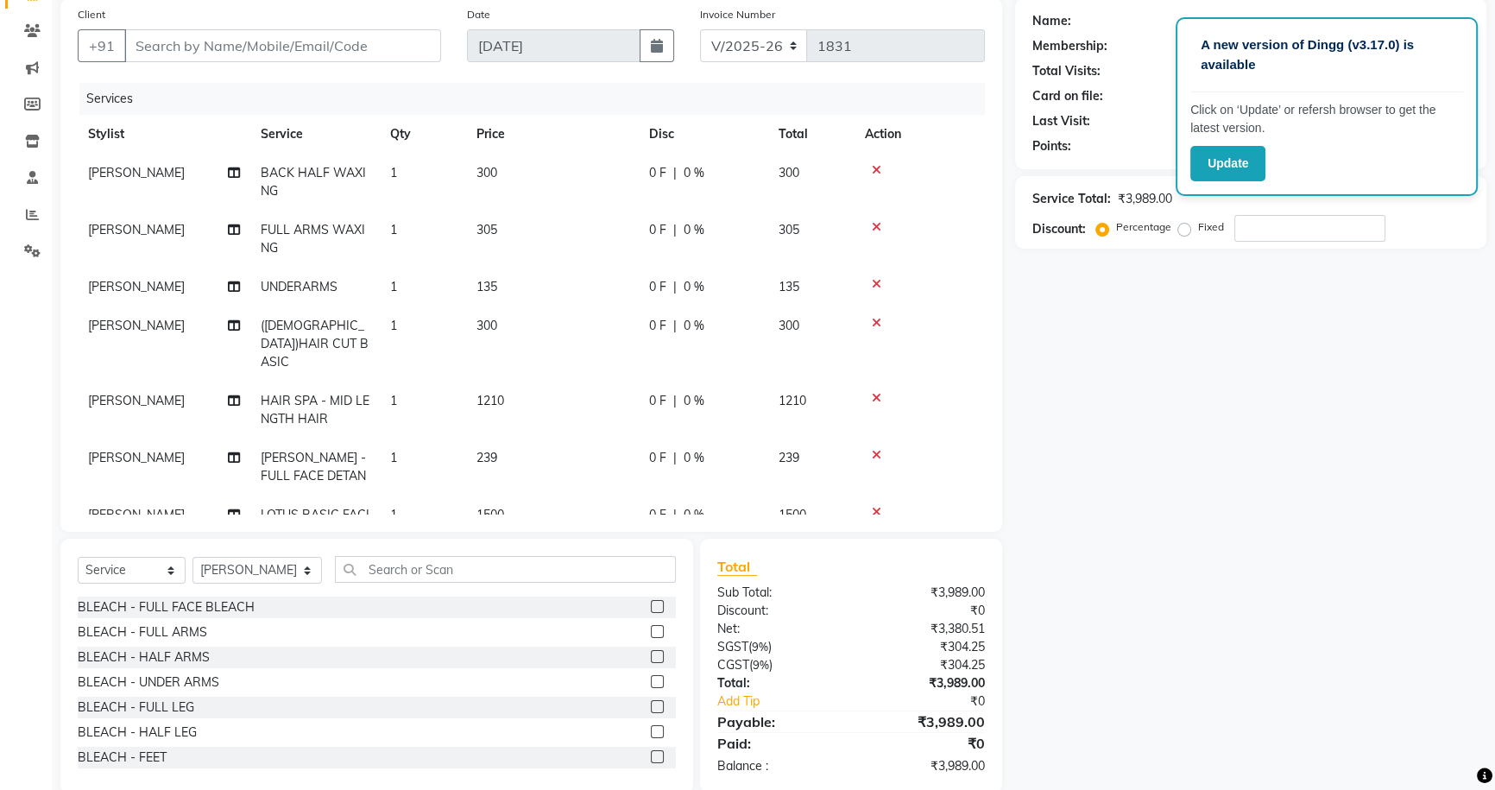
select select "22359"
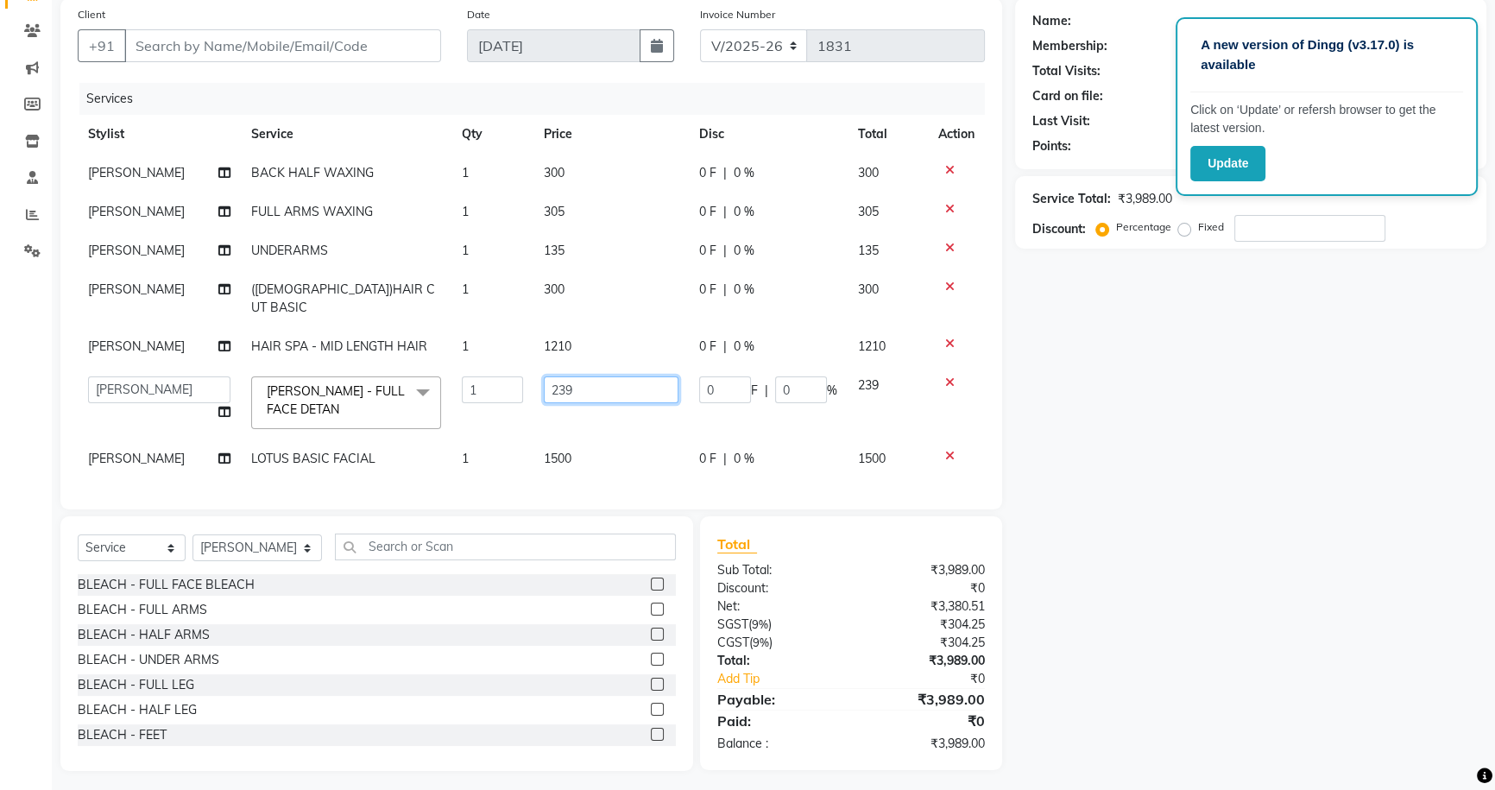
click at [600, 376] on input "239" at bounding box center [611, 389] width 135 height 27
type input "250"
click at [595, 332] on tbody "[PERSON_NAME] BACK HALF WAXING 1 300 0 F | 0 % 300 [PERSON_NAME] FULL ARMS WAXI…" at bounding box center [531, 316] width 907 height 325
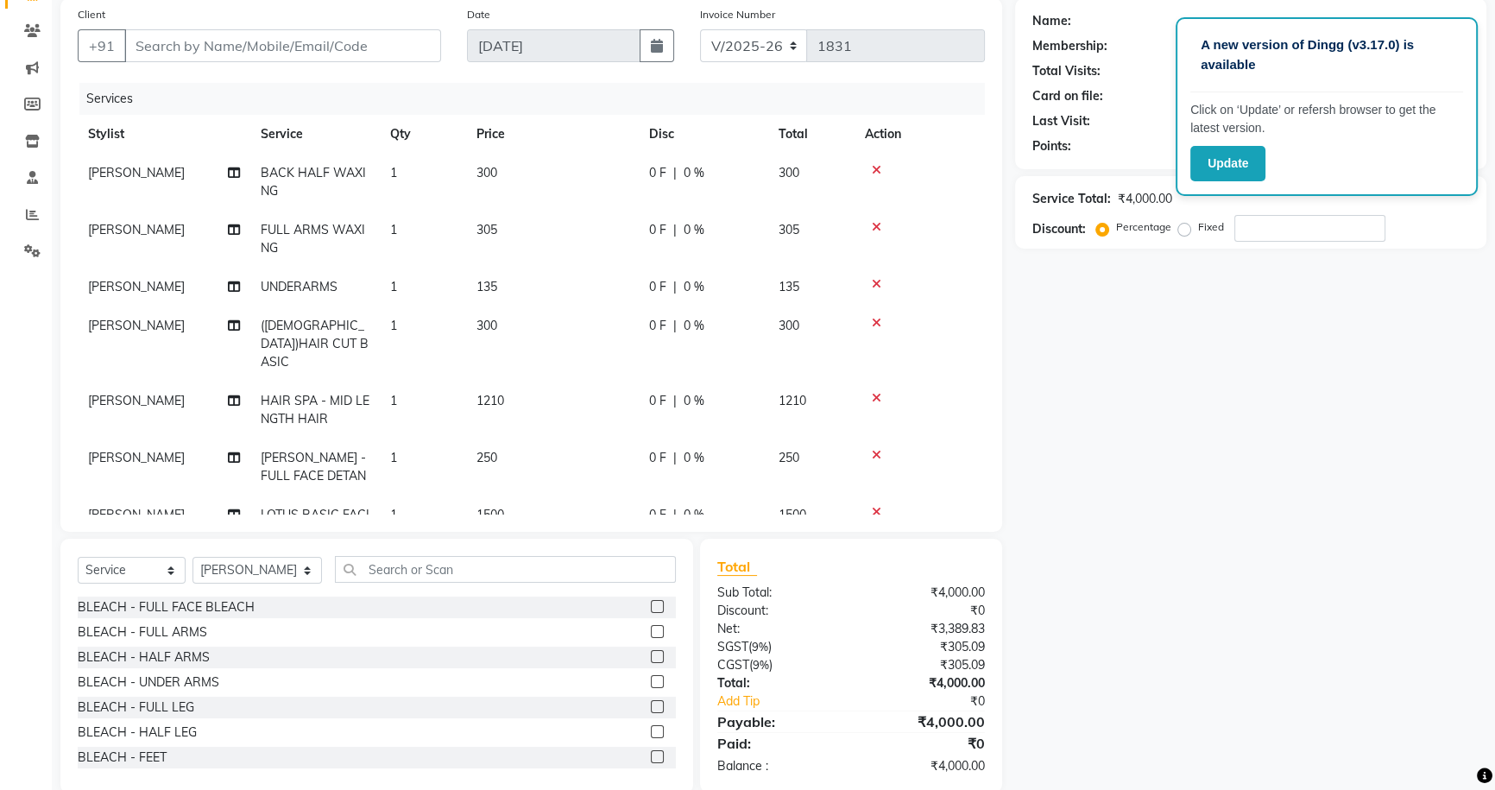
click at [567, 394] on td "1210" at bounding box center [552, 409] width 173 height 57
select select "22359"
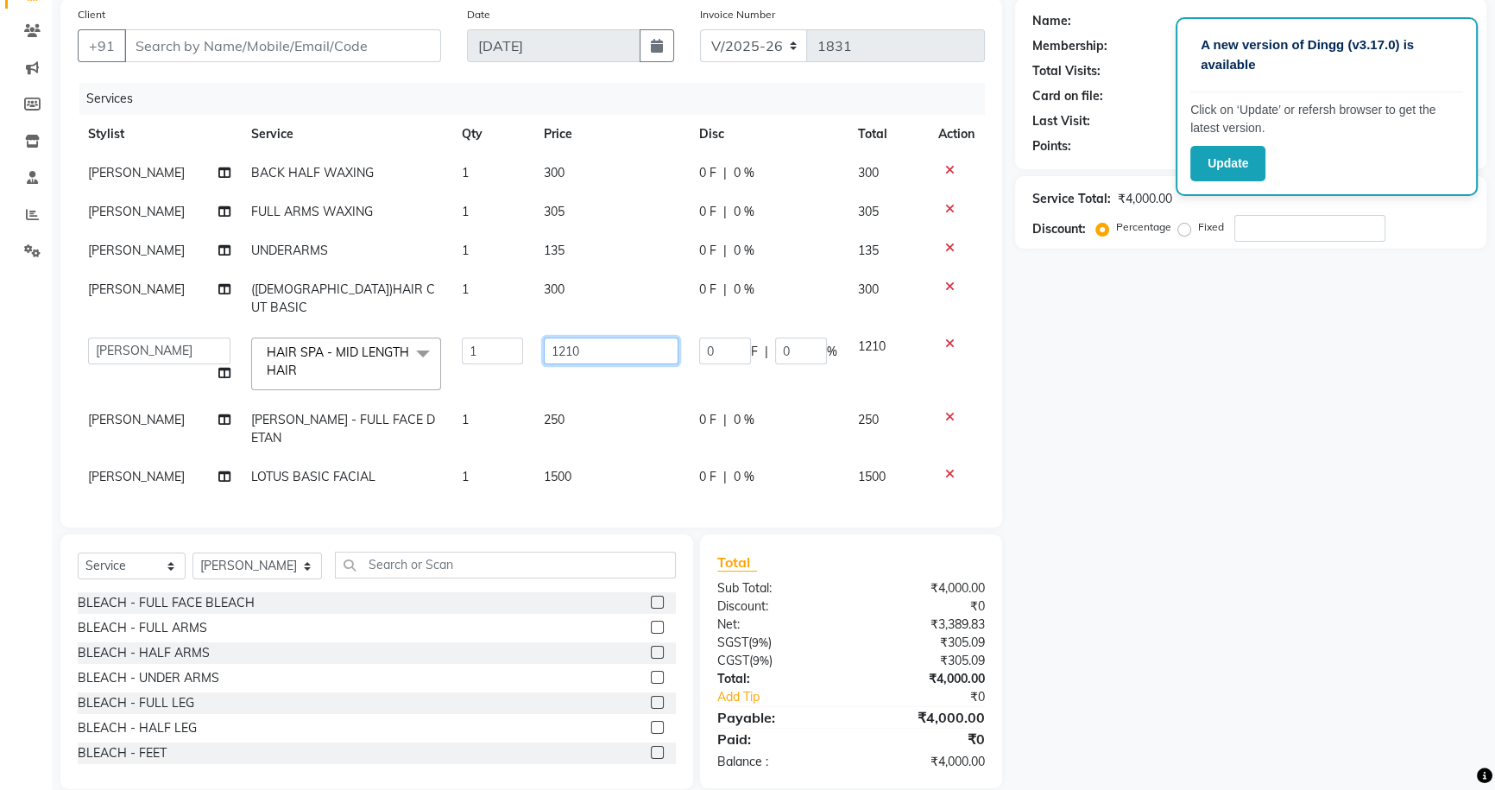
click at [618, 337] on input "1210" at bounding box center [611, 350] width 135 height 27
type input "1500"
click at [603, 256] on tbody "[PERSON_NAME] BACK HALF WAXING 1 300 0 F | 0 % 300 [PERSON_NAME] FULL ARMS WAXI…" at bounding box center [531, 325] width 907 height 343
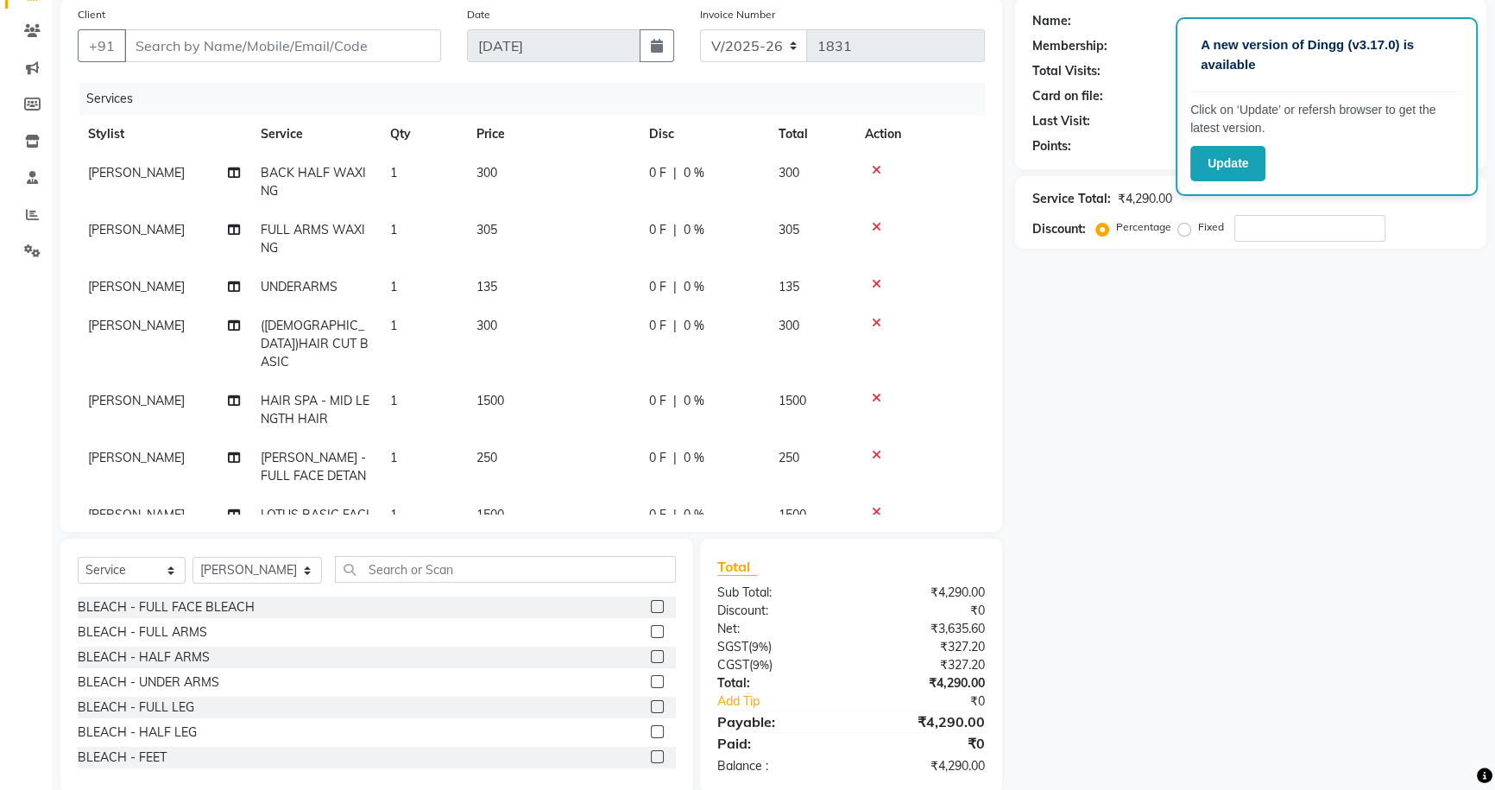
click at [584, 274] on td "135" at bounding box center [552, 287] width 173 height 39
select select "22359"
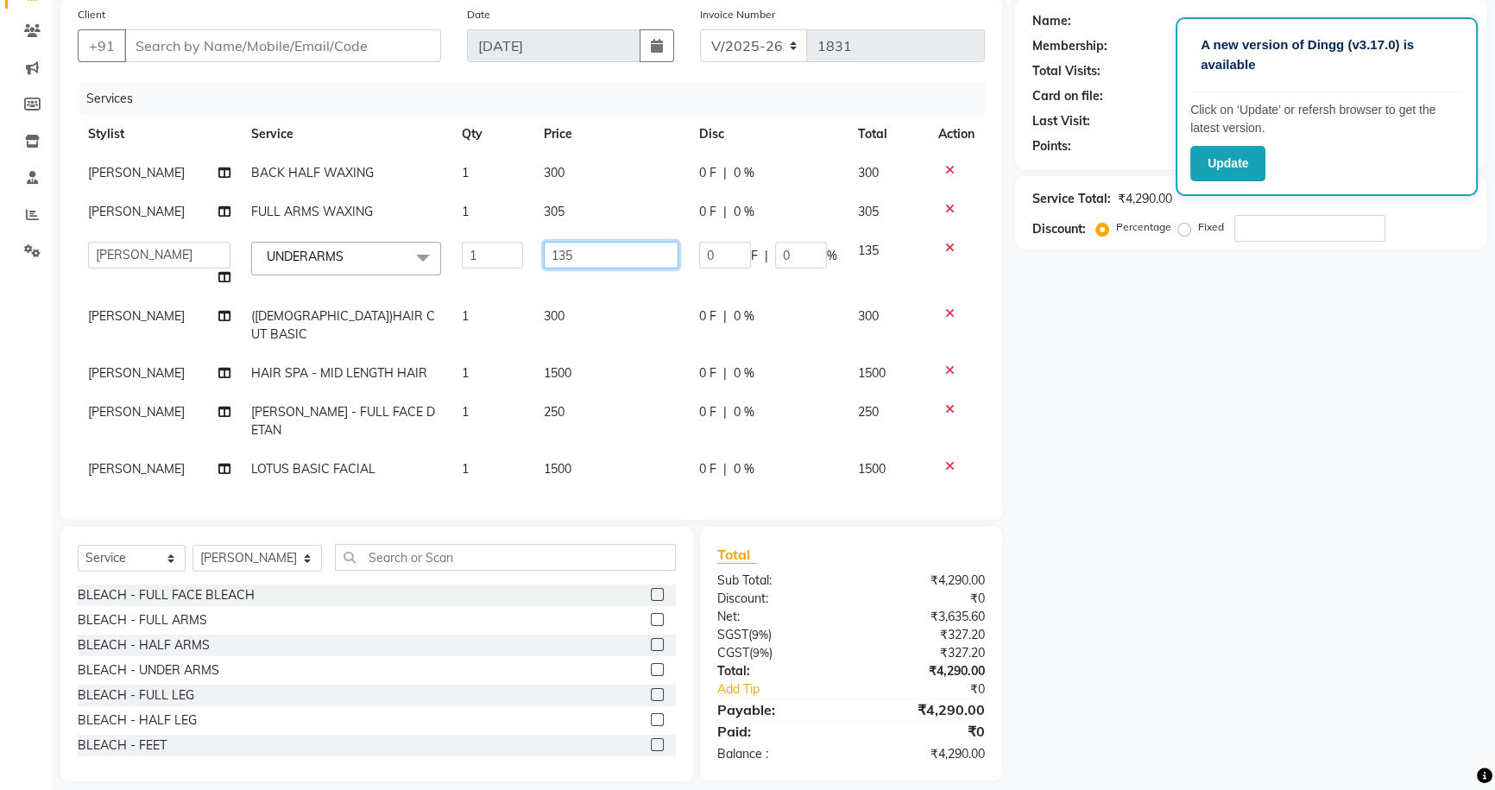
click at [609, 255] on input "135" at bounding box center [611, 255] width 135 height 27
type input "170"
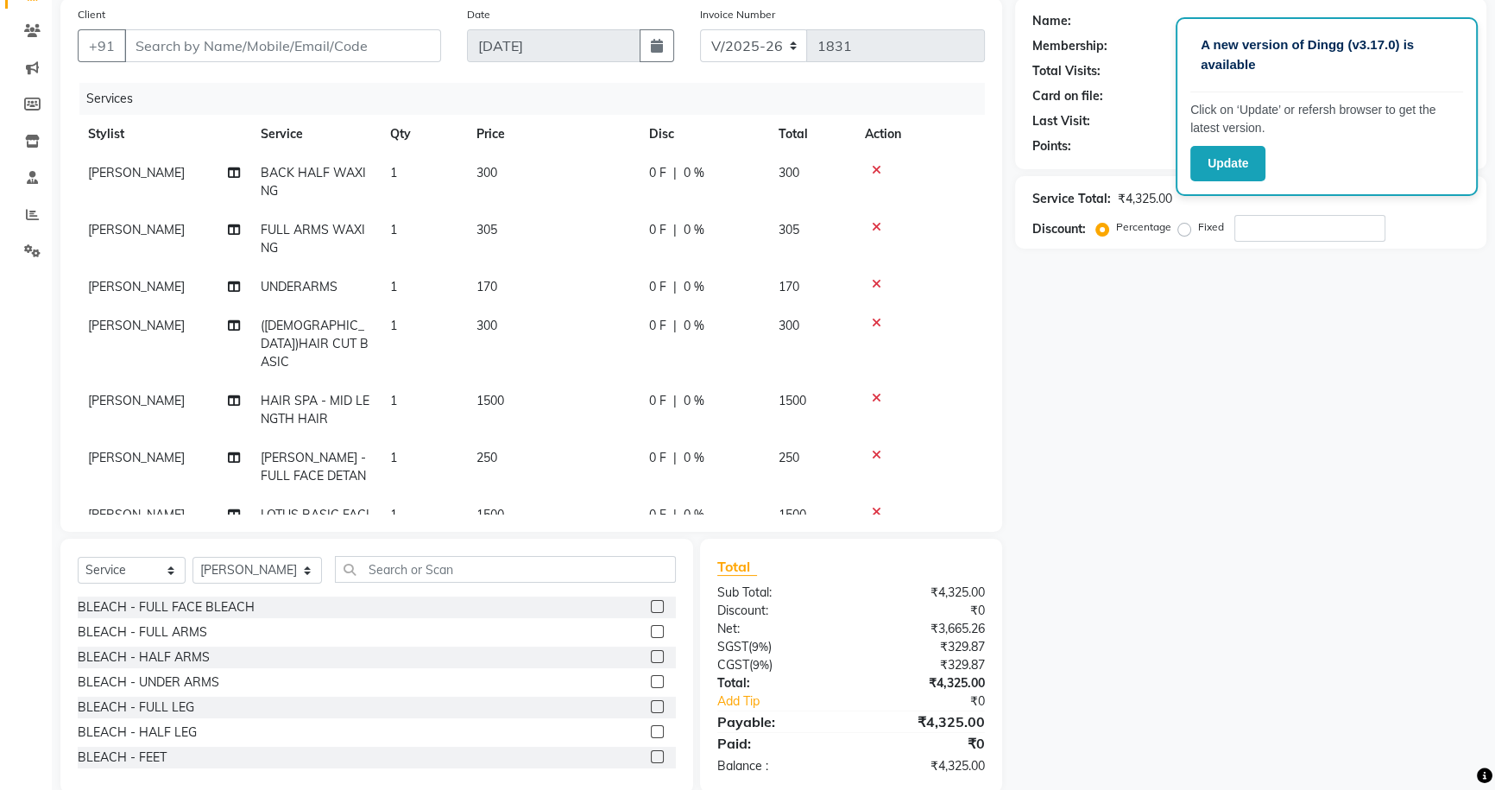
click at [601, 207] on tbody "[PERSON_NAME] BACK HALF WAXING 1 300 0 F | 0 % 300 [PERSON_NAME] FULL ARMS WAXI…" at bounding box center [531, 353] width 907 height 399
click at [587, 219] on td "305" at bounding box center [552, 239] width 173 height 57
select select "22359"
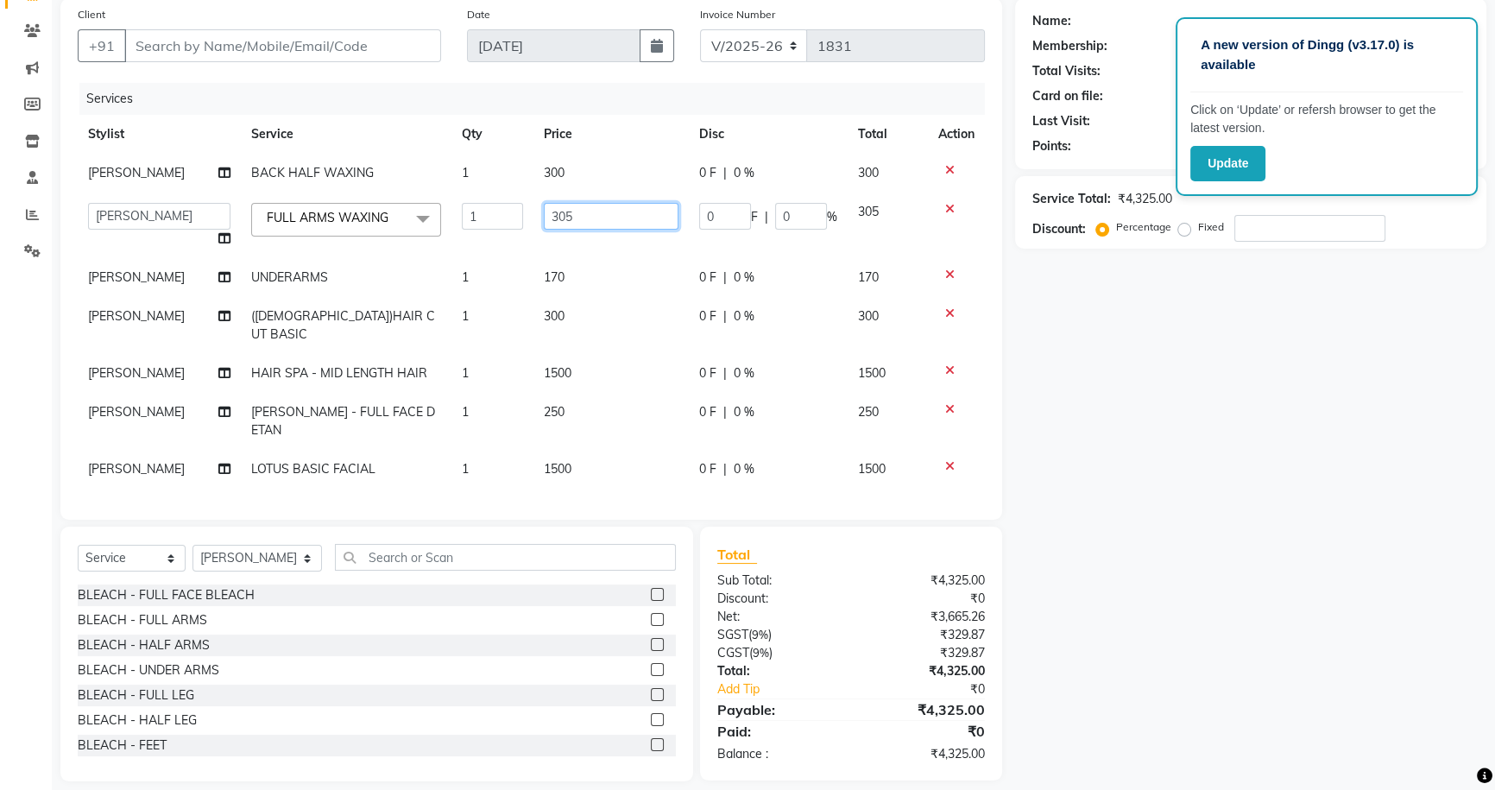
click at [596, 219] on input "305" at bounding box center [611, 216] width 135 height 27
type input "3"
type input "750"
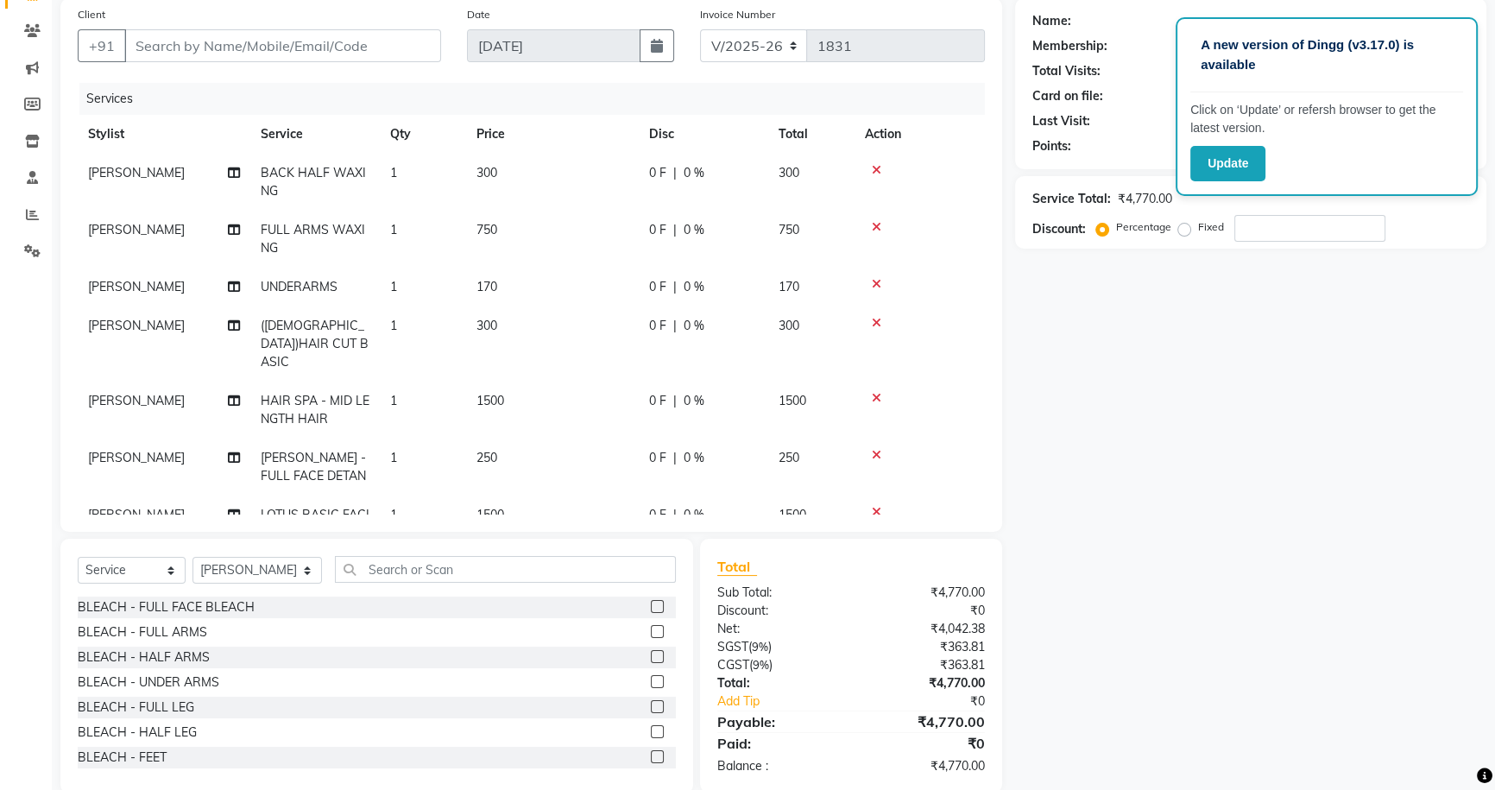
click at [1163, 561] on div "Name: Membership: Total Visits: Card on file: Last Visit: Points: Service Total…" at bounding box center [1257, 395] width 484 height 795
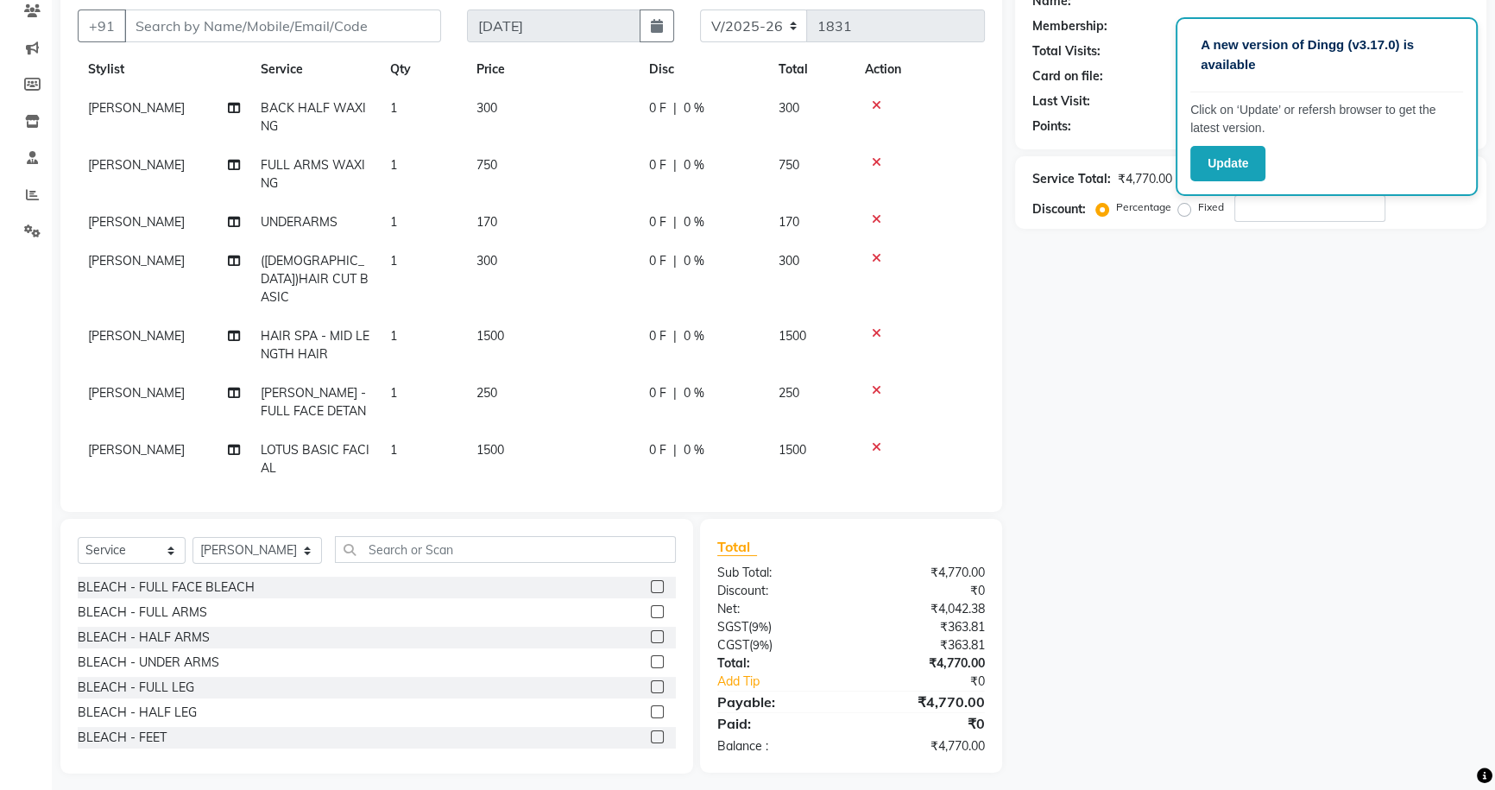
scroll to position [161, 0]
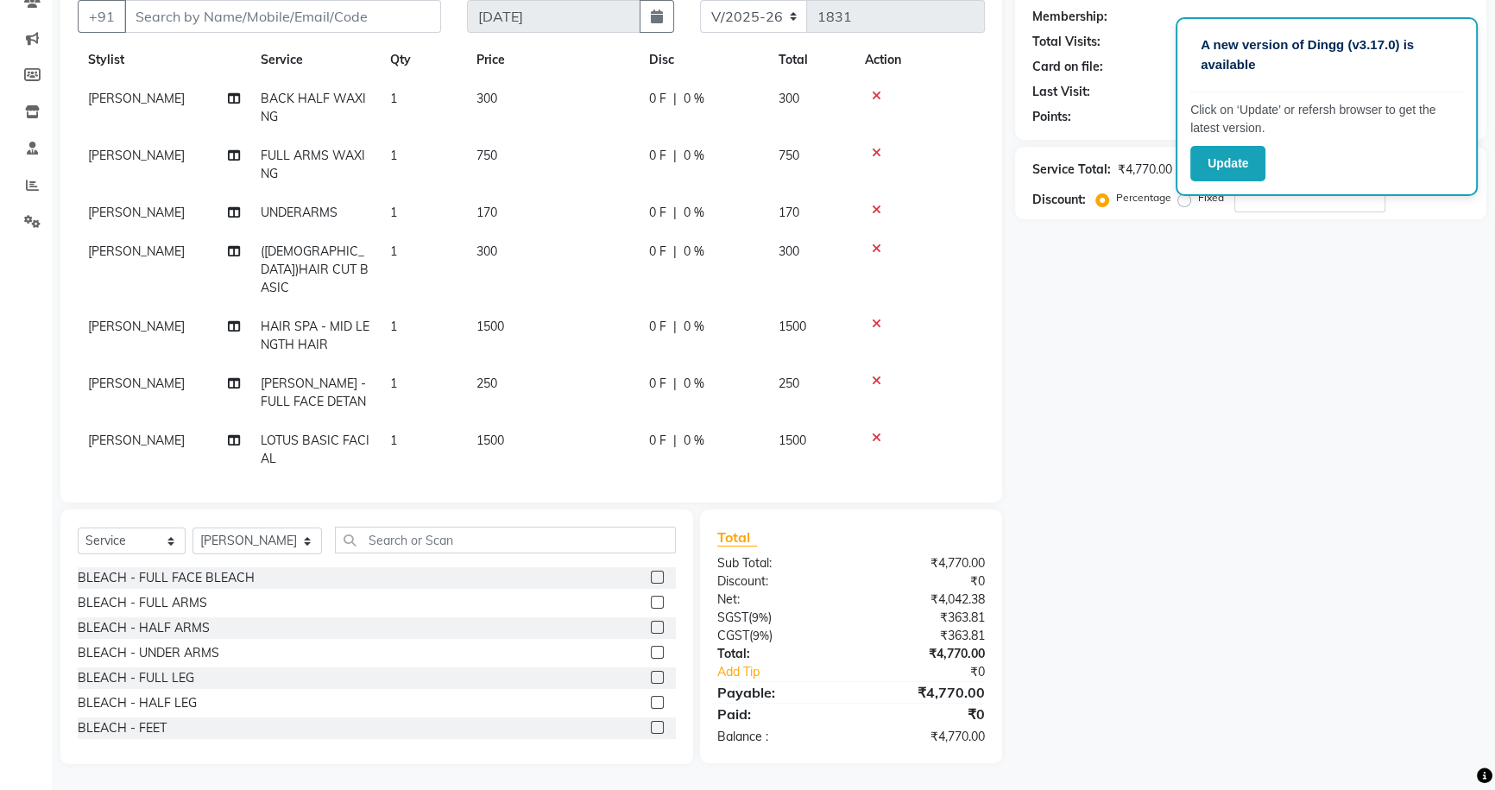
click at [559, 254] on td "300" at bounding box center [552, 269] width 173 height 75
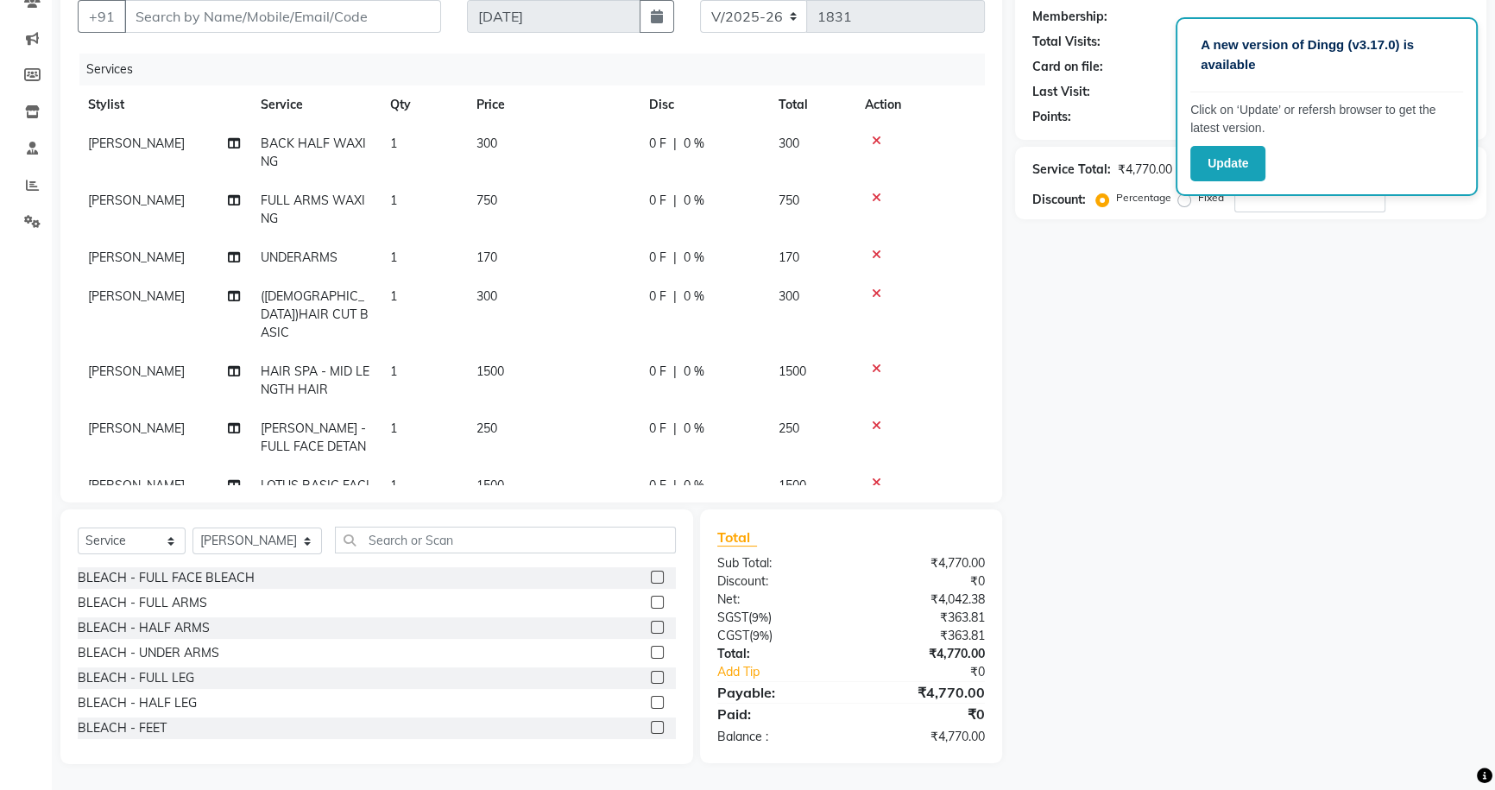
scroll to position [149, 0]
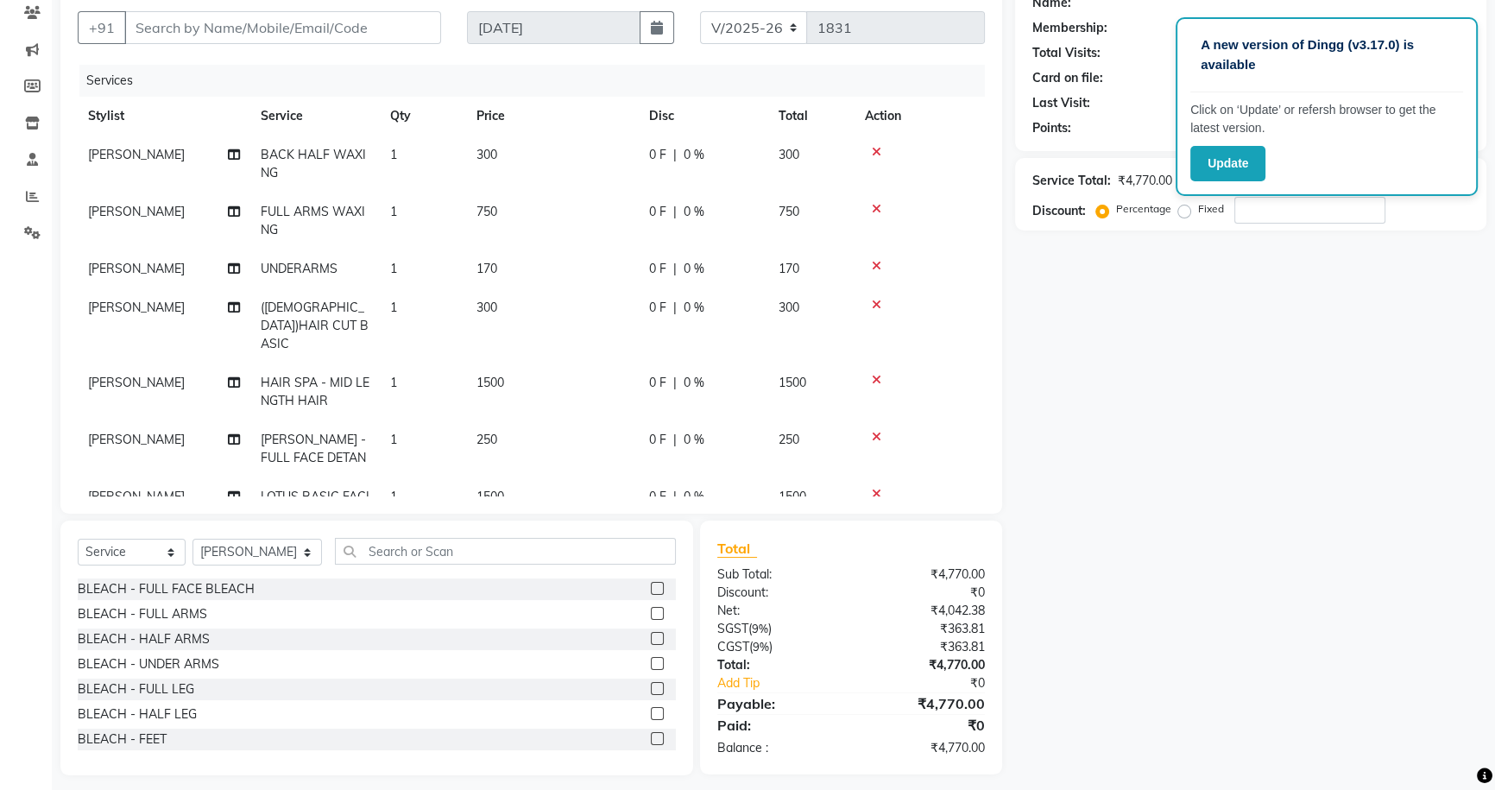
select select "22359"
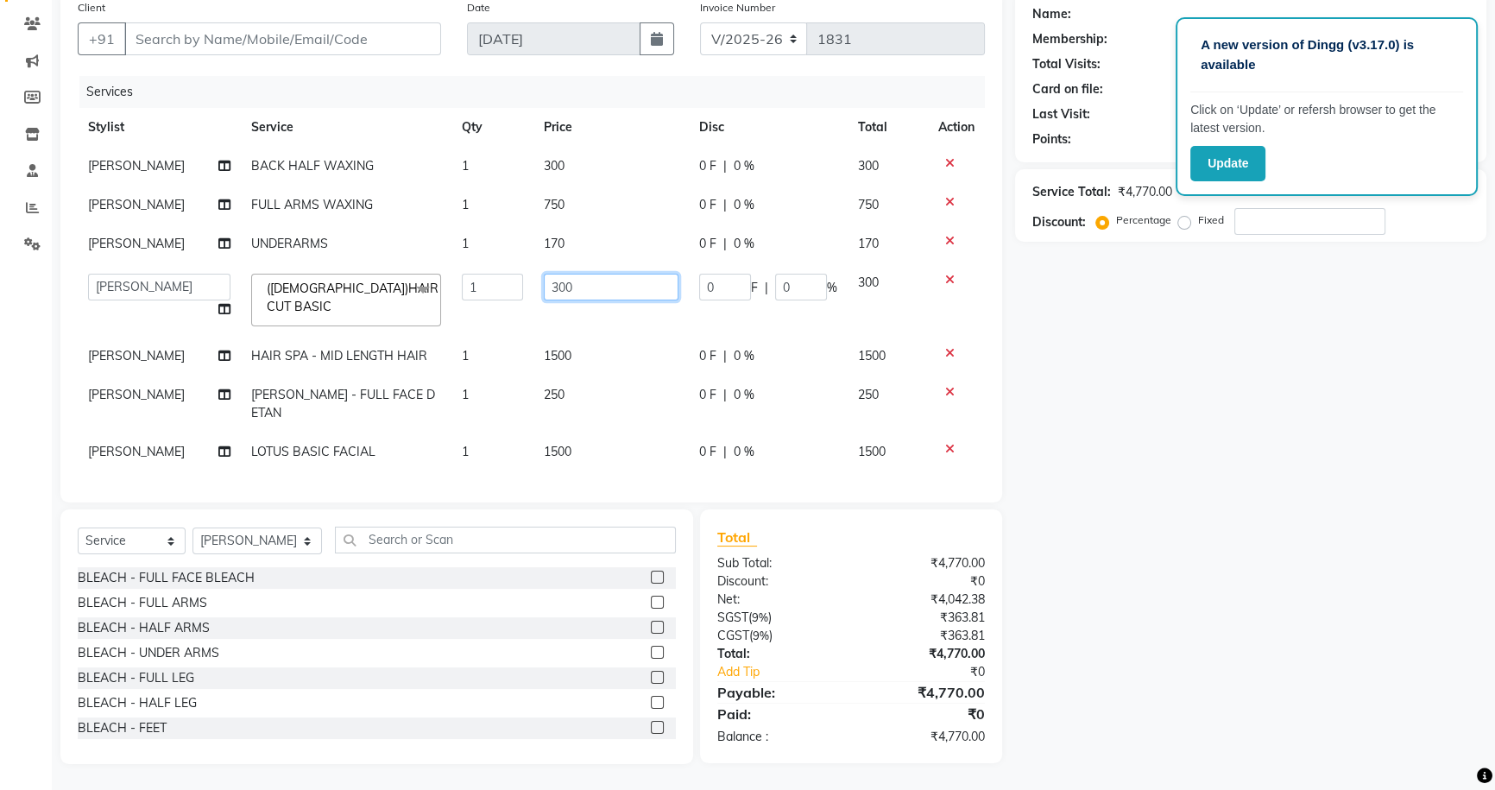
click at [587, 274] on input "300" at bounding box center [611, 287] width 135 height 27
type input "350"
click at [1260, 468] on div "Name: Membership: Total Visits: Card on file: Last Visit: Points: Service Total…" at bounding box center [1257, 377] width 484 height 772
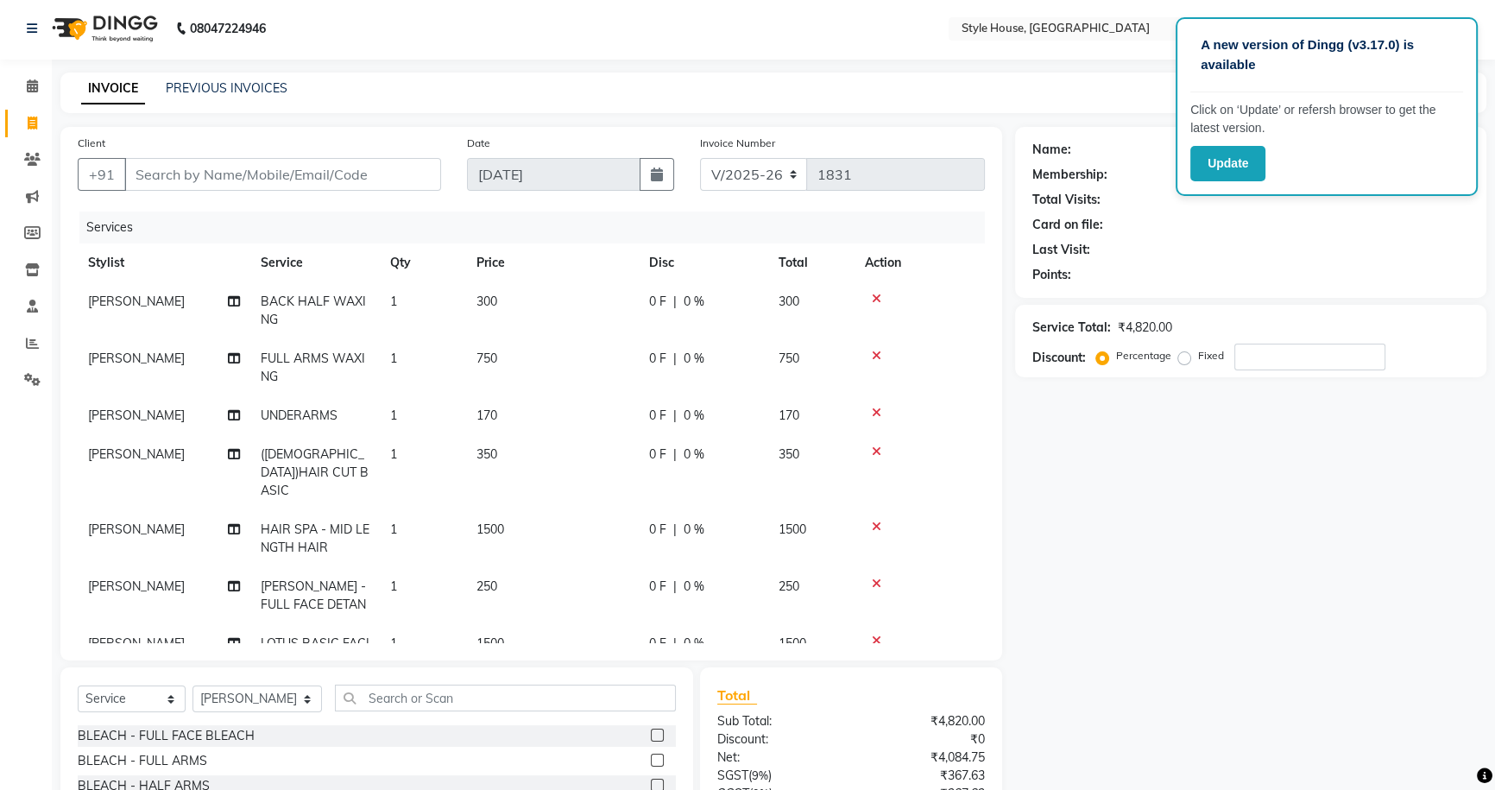
scroll to position [0, 0]
click at [205, 181] on input "Client" at bounding box center [282, 177] width 317 height 33
type input "D"
type input "0"
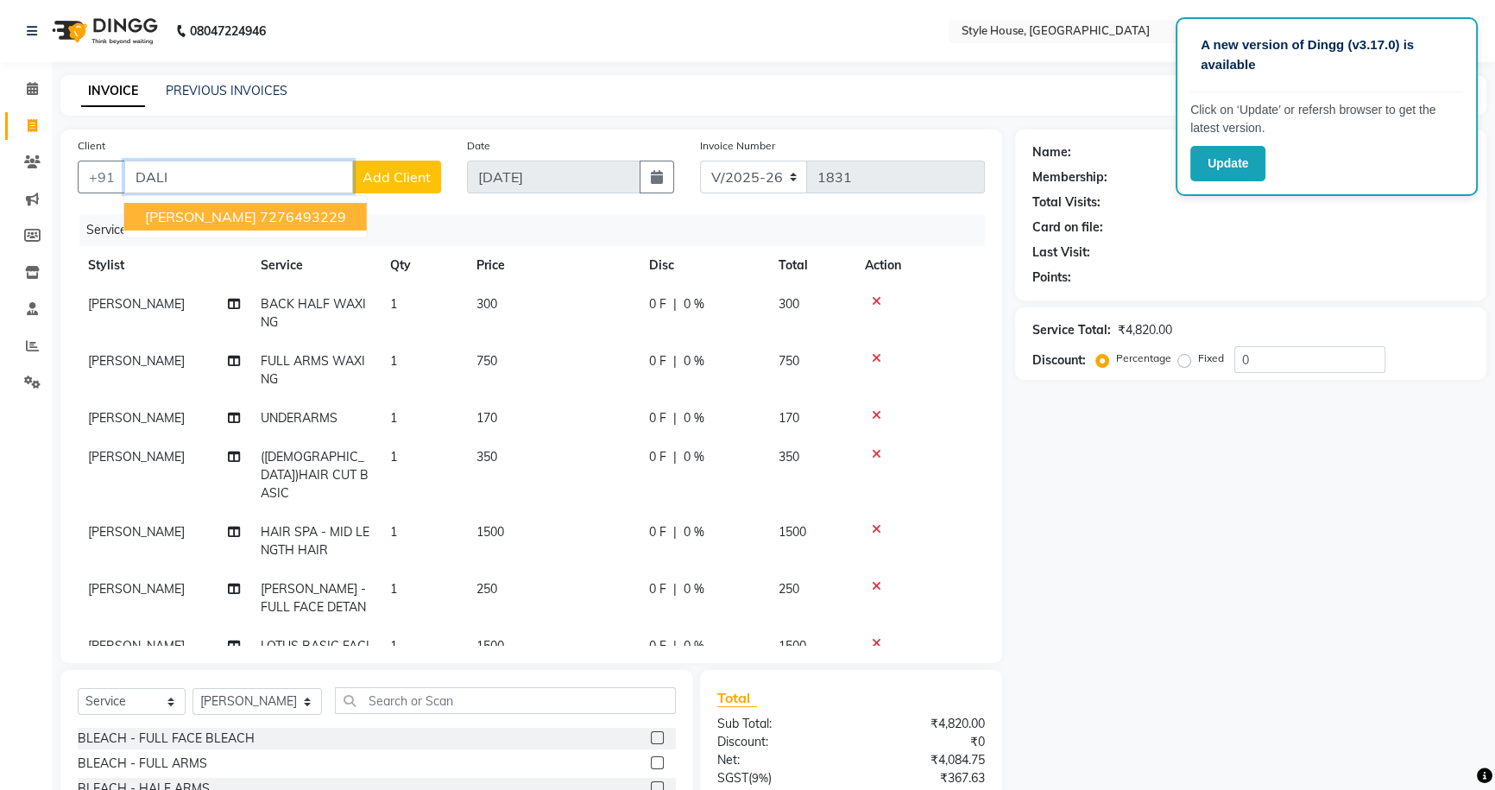
click at [215, 217] on button "DALI MAM 7276493229" at bounding box center [245, 217] width 243 height 28
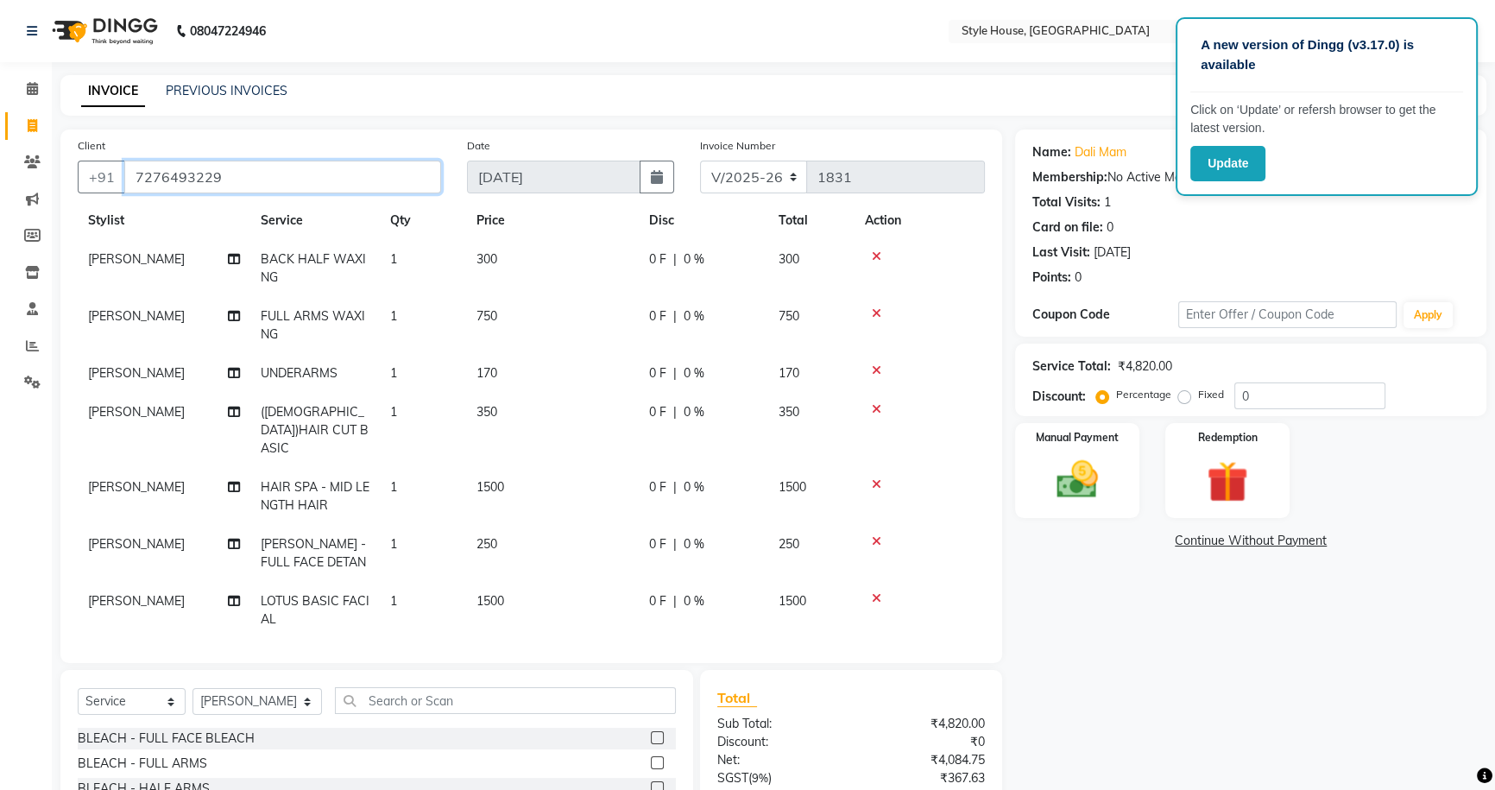
click at [306, 180] on input "7276493229" at bounding box center [282, 177] width 317 height 33
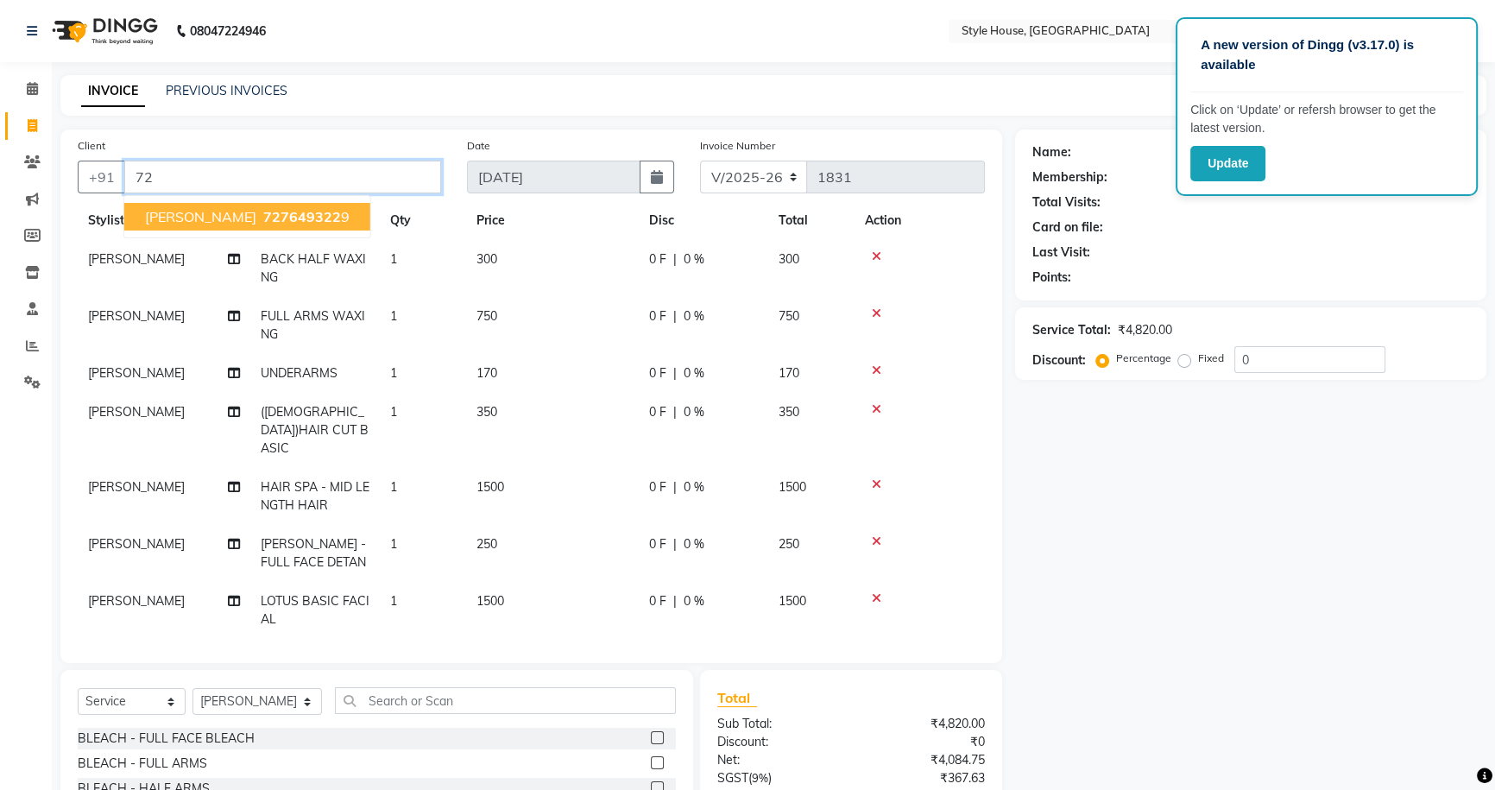
type input "7"
click at [260, 214] on ngb-highlight "7276493229" at bounding box center [303, 216] width 86 height 17
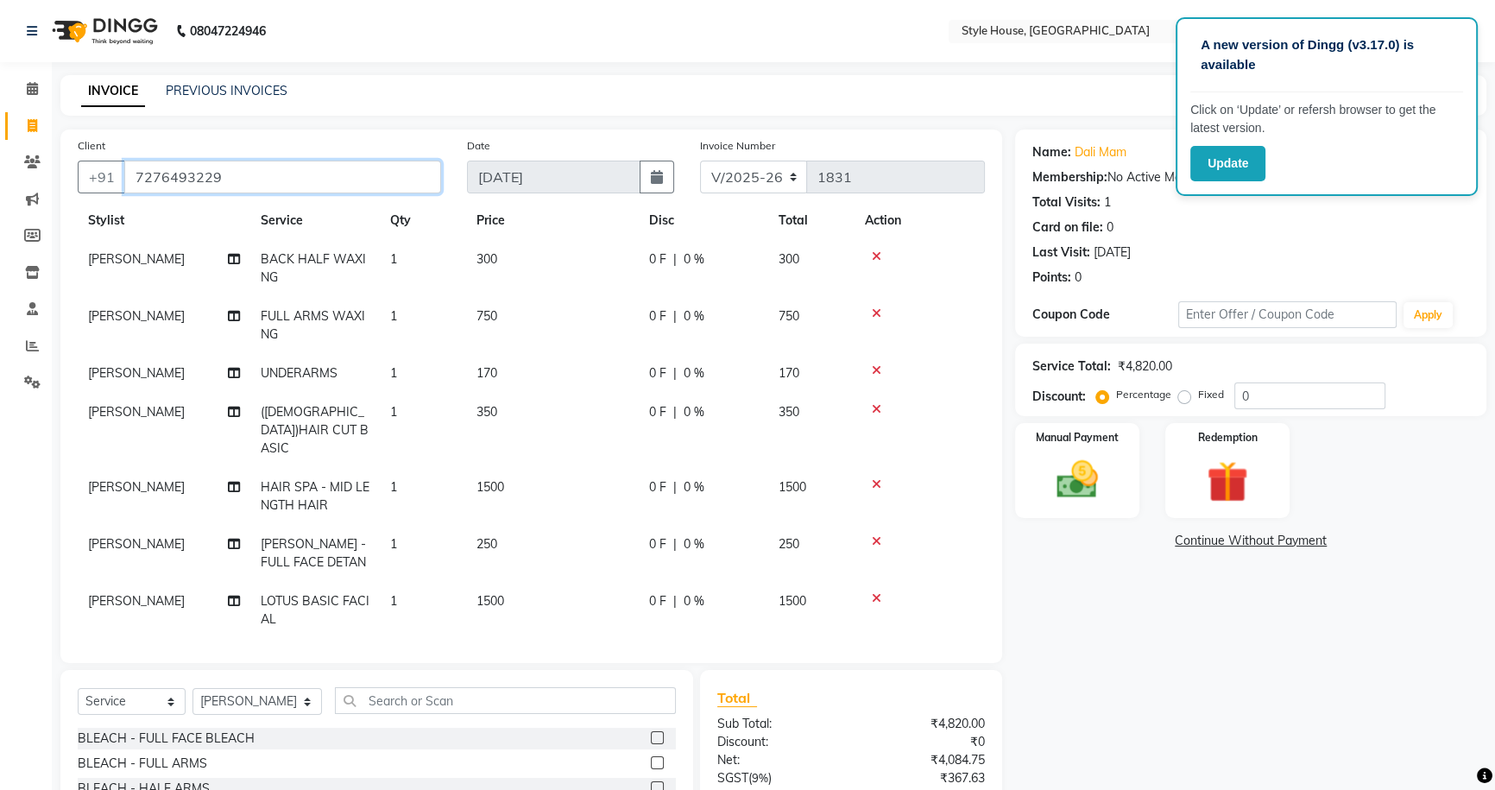
click at [261, 178] on input "7276493229" at bounding box center [282, 177] width 317 height 33
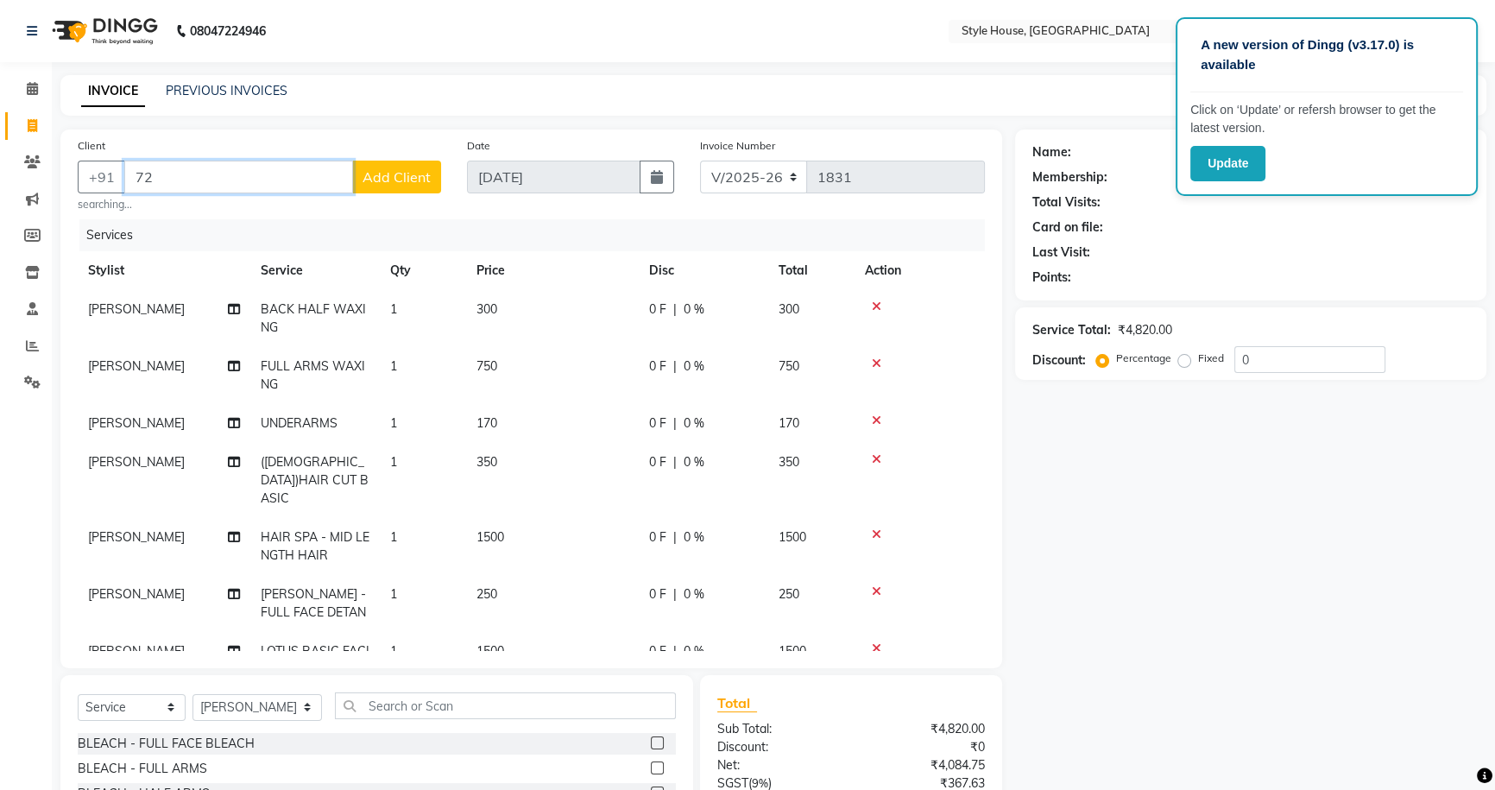
type input "7"
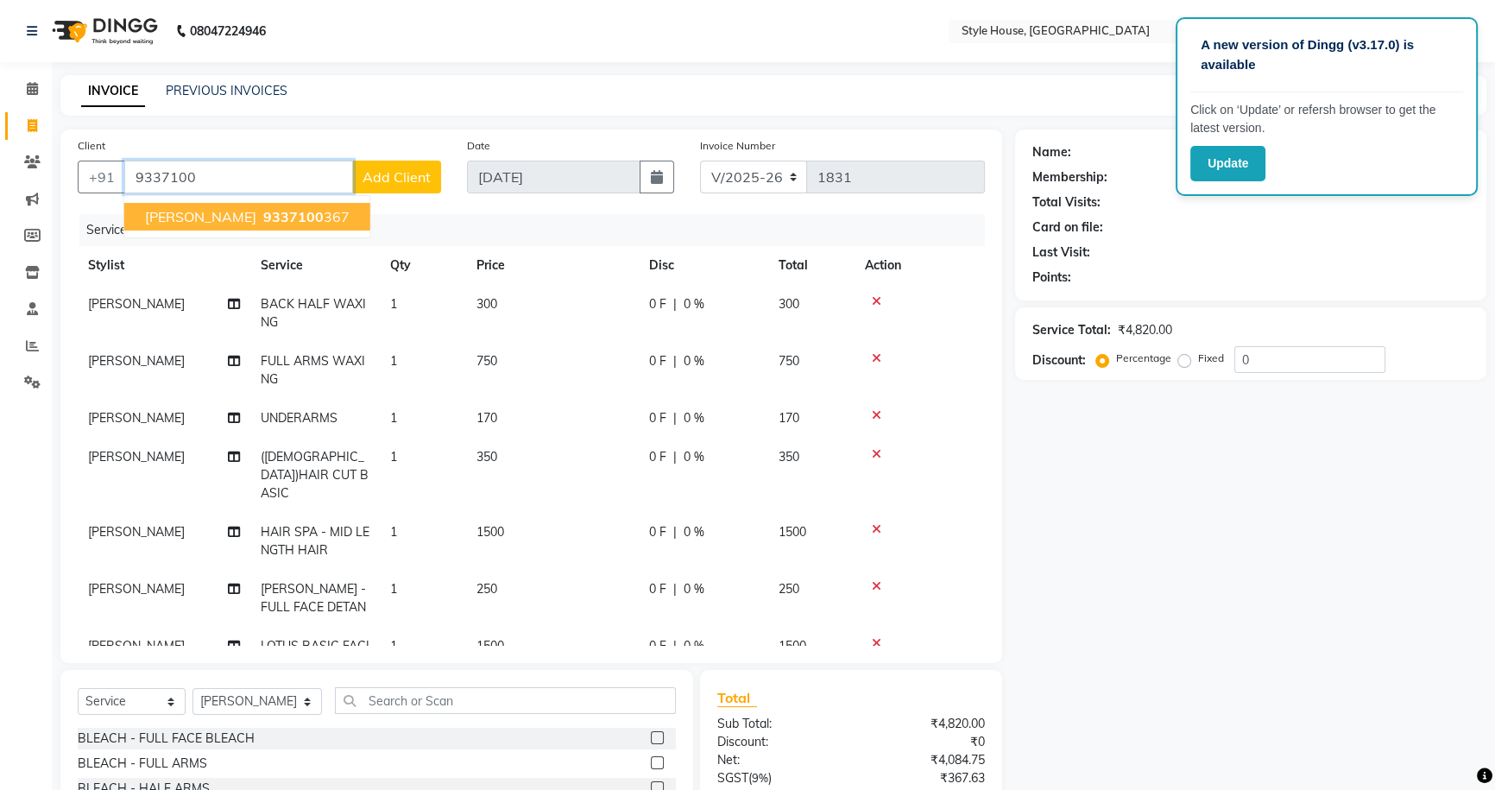
click at [333, 223] on button "[PERSON_NAME] 9337100 367" at bounding box center [247, 217] width 246 height 28
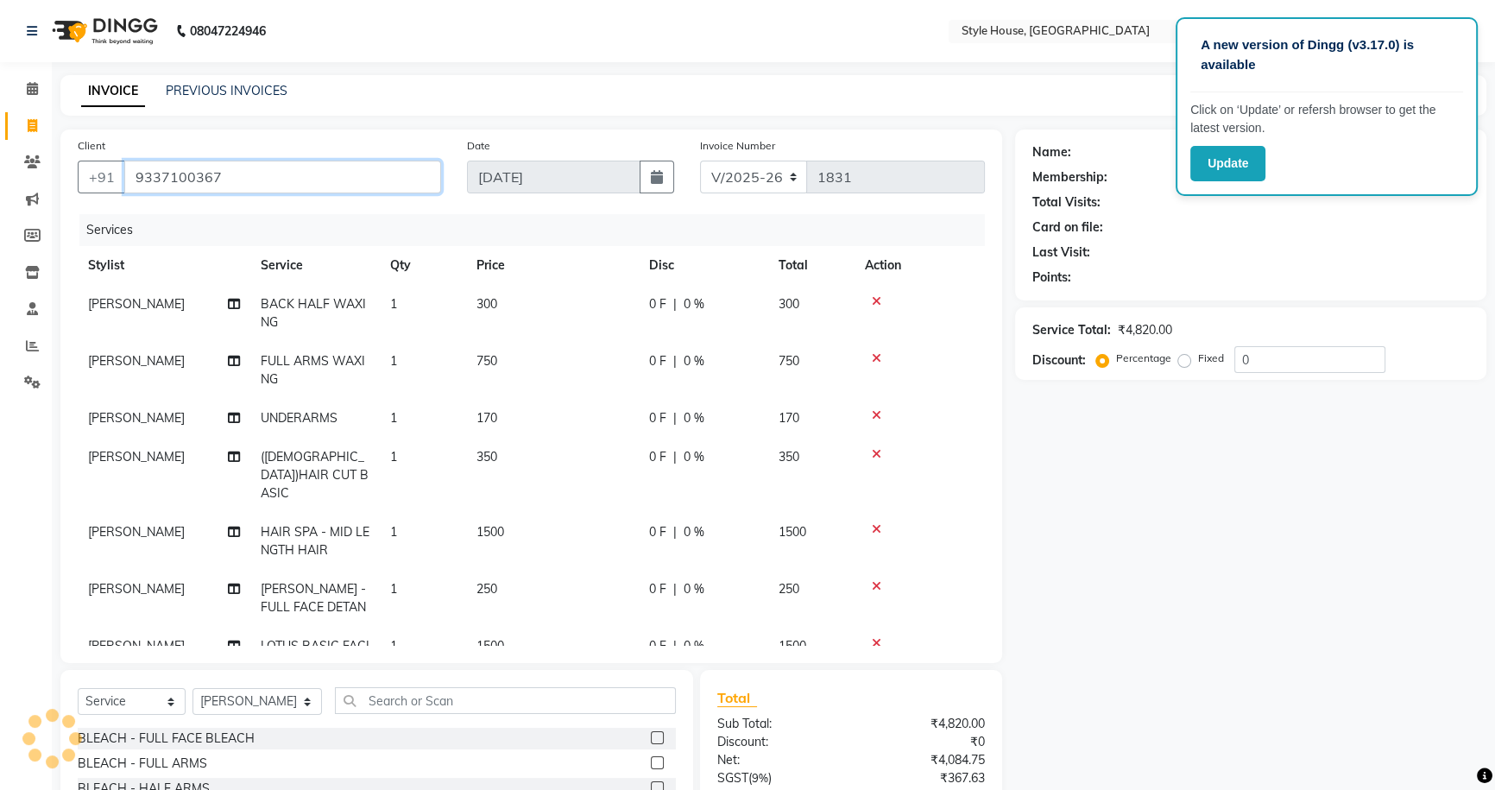
type input "9337100367"
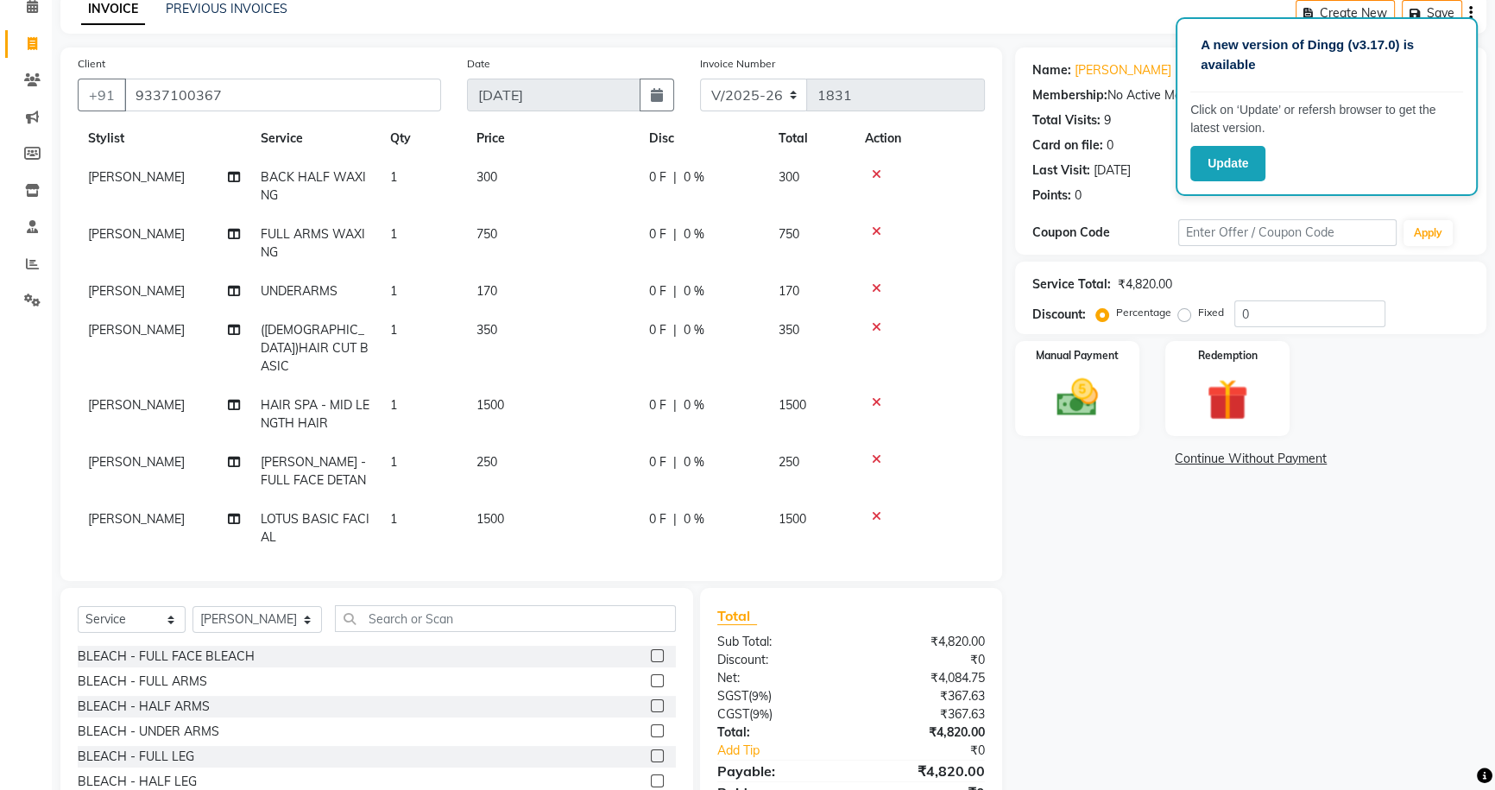
scroll to position [156, 0]
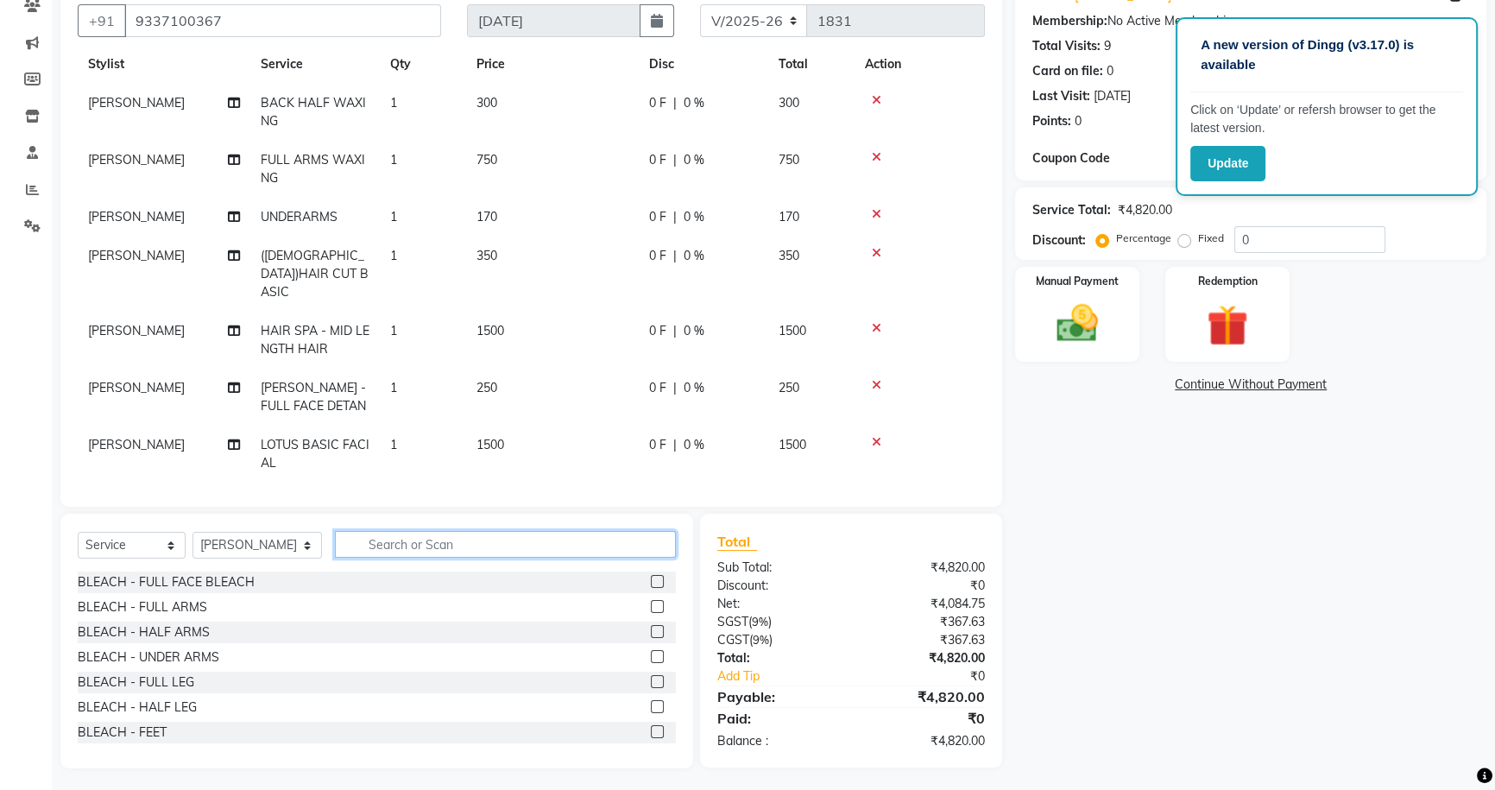
click at [399, 539] on input "text" at bounding box center [505, 544] width 341 height 27
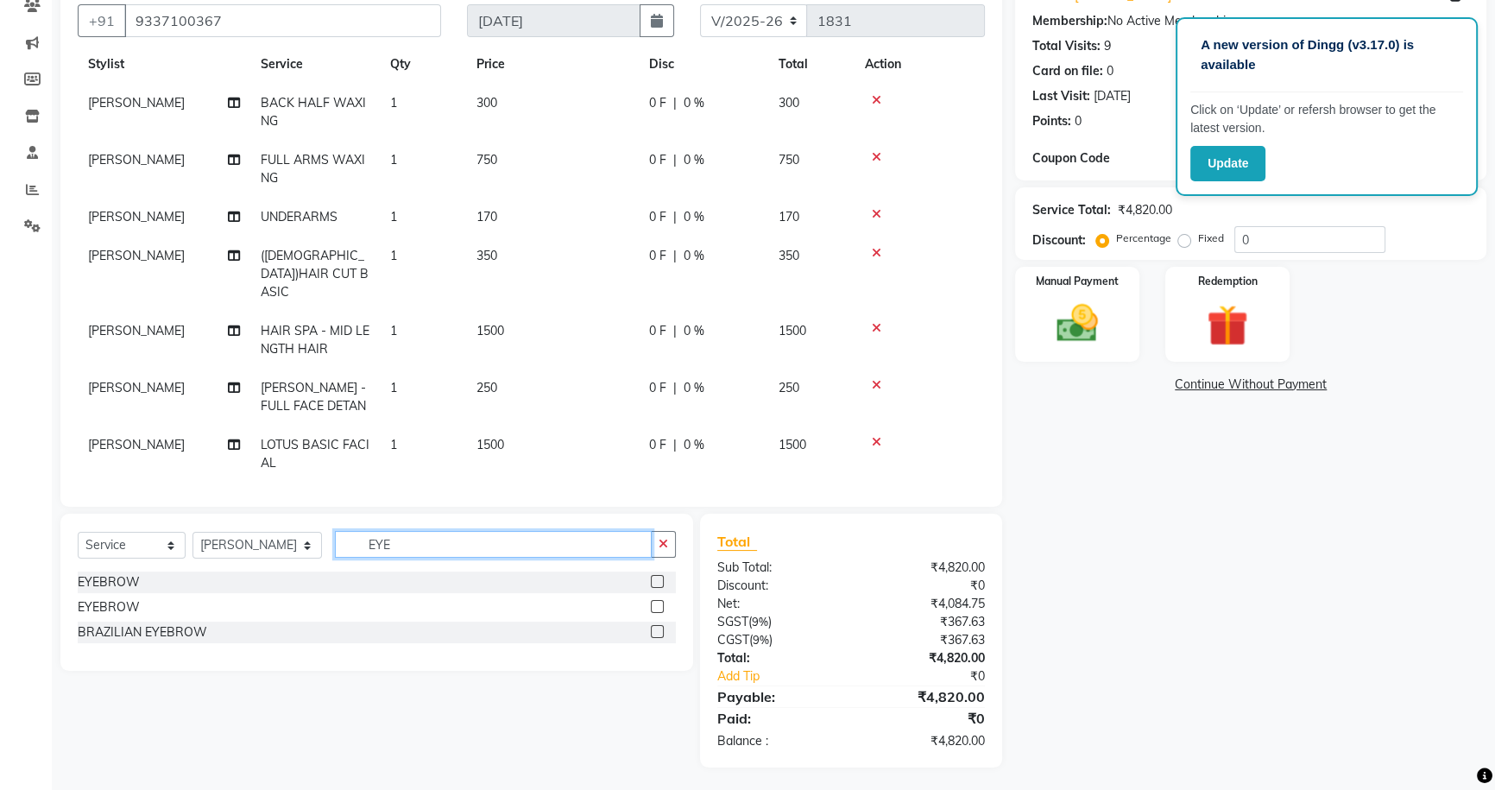
type input "EYE"
click at [659, 582] on label at bounding box center [657, 581] width 13 height 13
click at [659, 582] on input "checkbox" at bounding box center [656, 582] width 11 height 11
checkbox input "false"
click at [663, 544] on icon "button" at bounding box center [663, 544] width 9 height 12
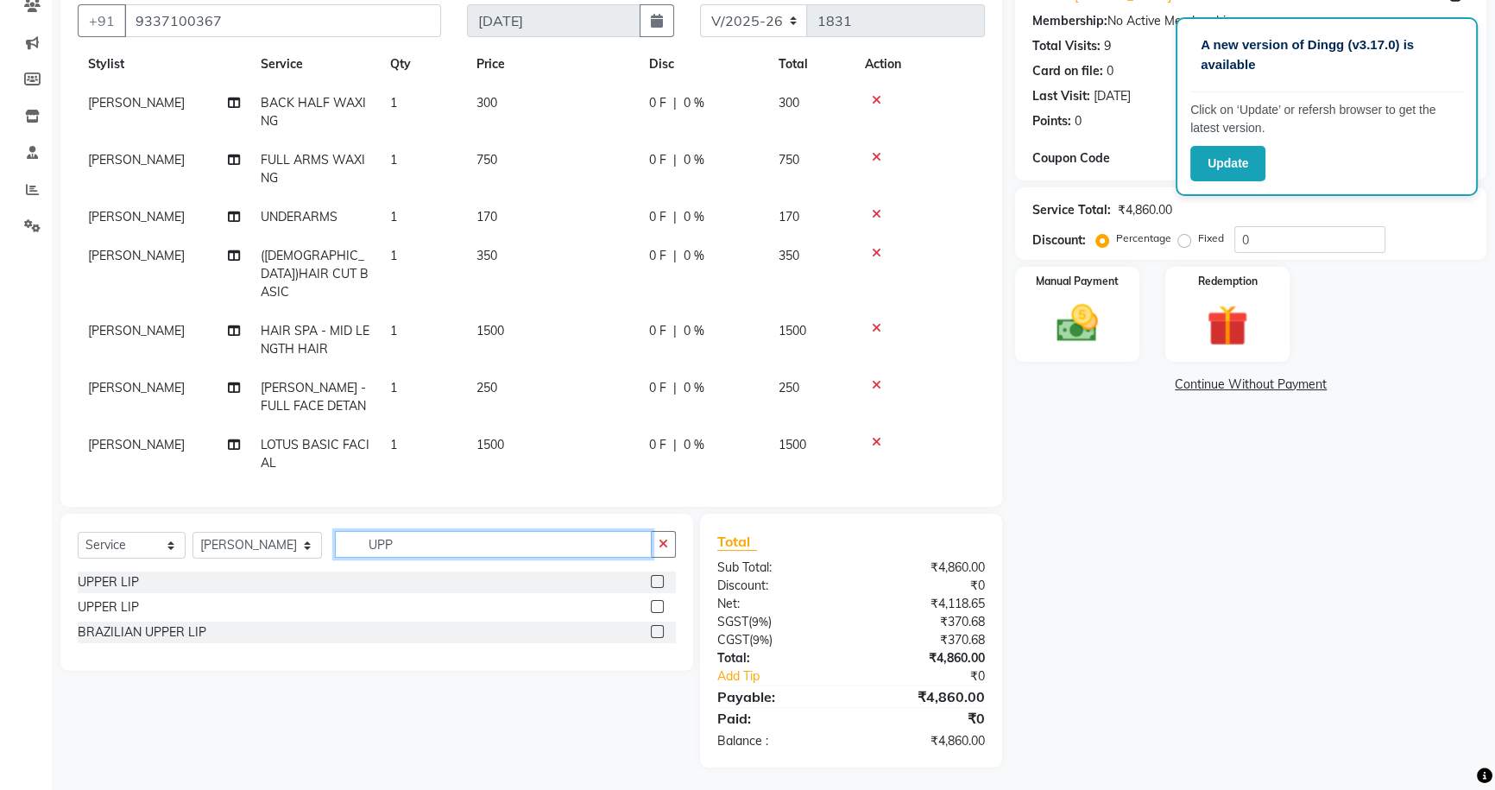
type input "UPP"
click at [655, 578] on label at bounding box center [657, 581] width 13 height 13
click at [655, 578] on input "checkbox" at bounding box center [656, 582] width 11 height 11
checkbox input "true"
click at [662, 547] on icon "button" at bounding box center [663, 544] width 9 height 12
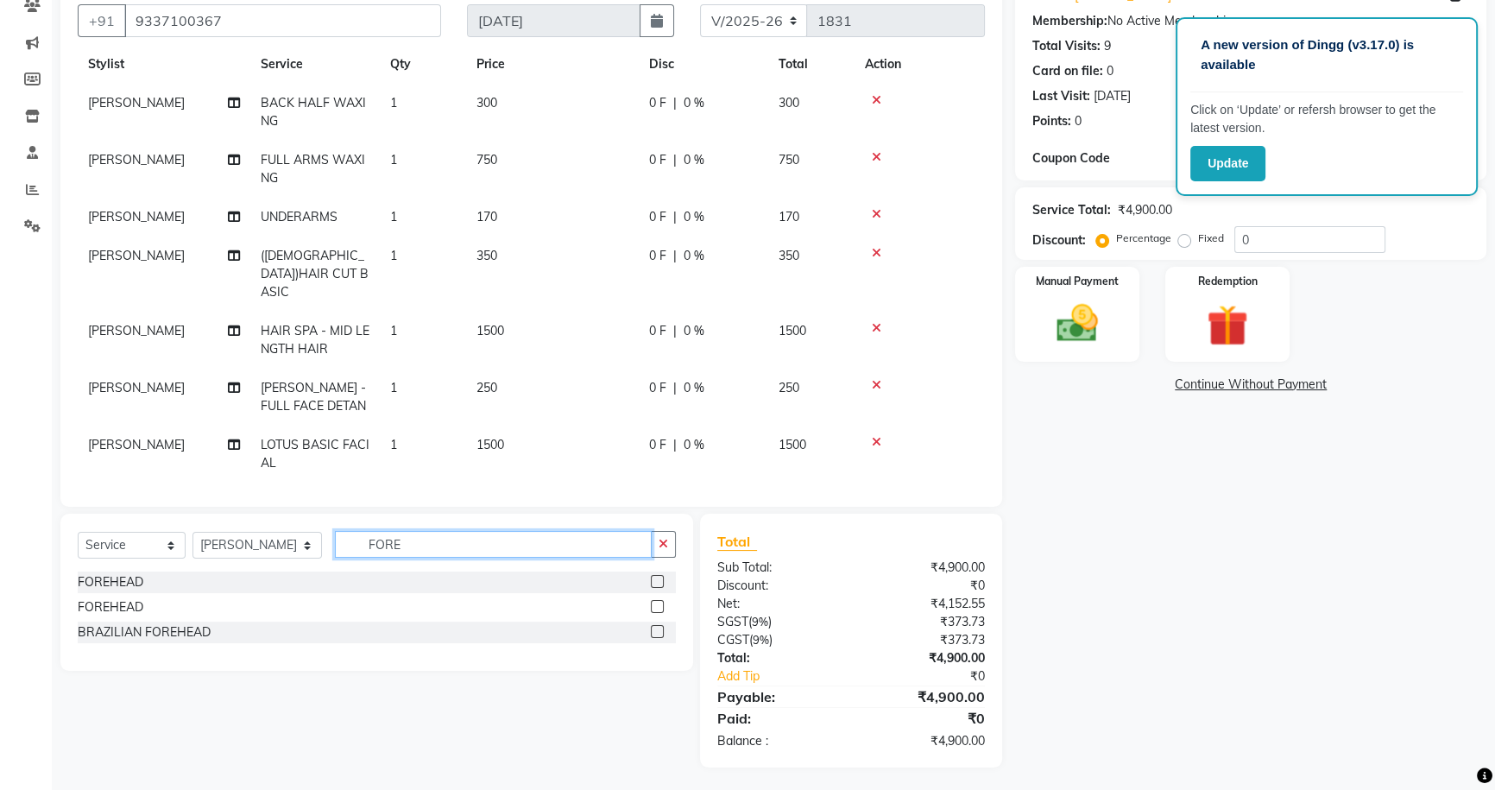
type input "FORE"
click at [656, 579] on label at bounding box center [657, 581] width 13 height 13
click at [656, 579] on input "checkbox" at bounding box center [656, 582] width 11 height 11
checkbox input "false"
click at [665, 545] on icon "button" at bounding box center [663, 544] width 9 height 12
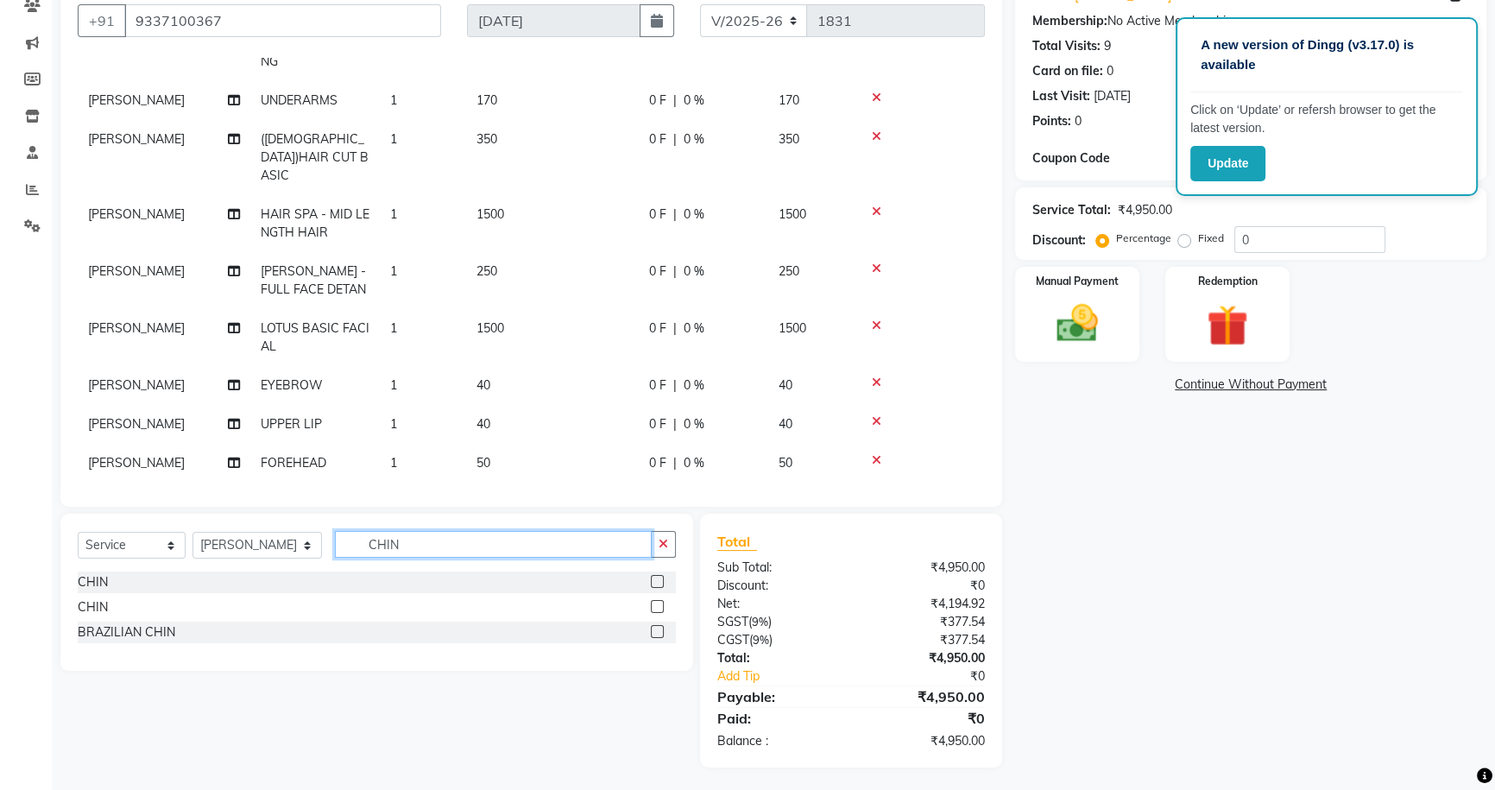
scroll to position [161, 0]
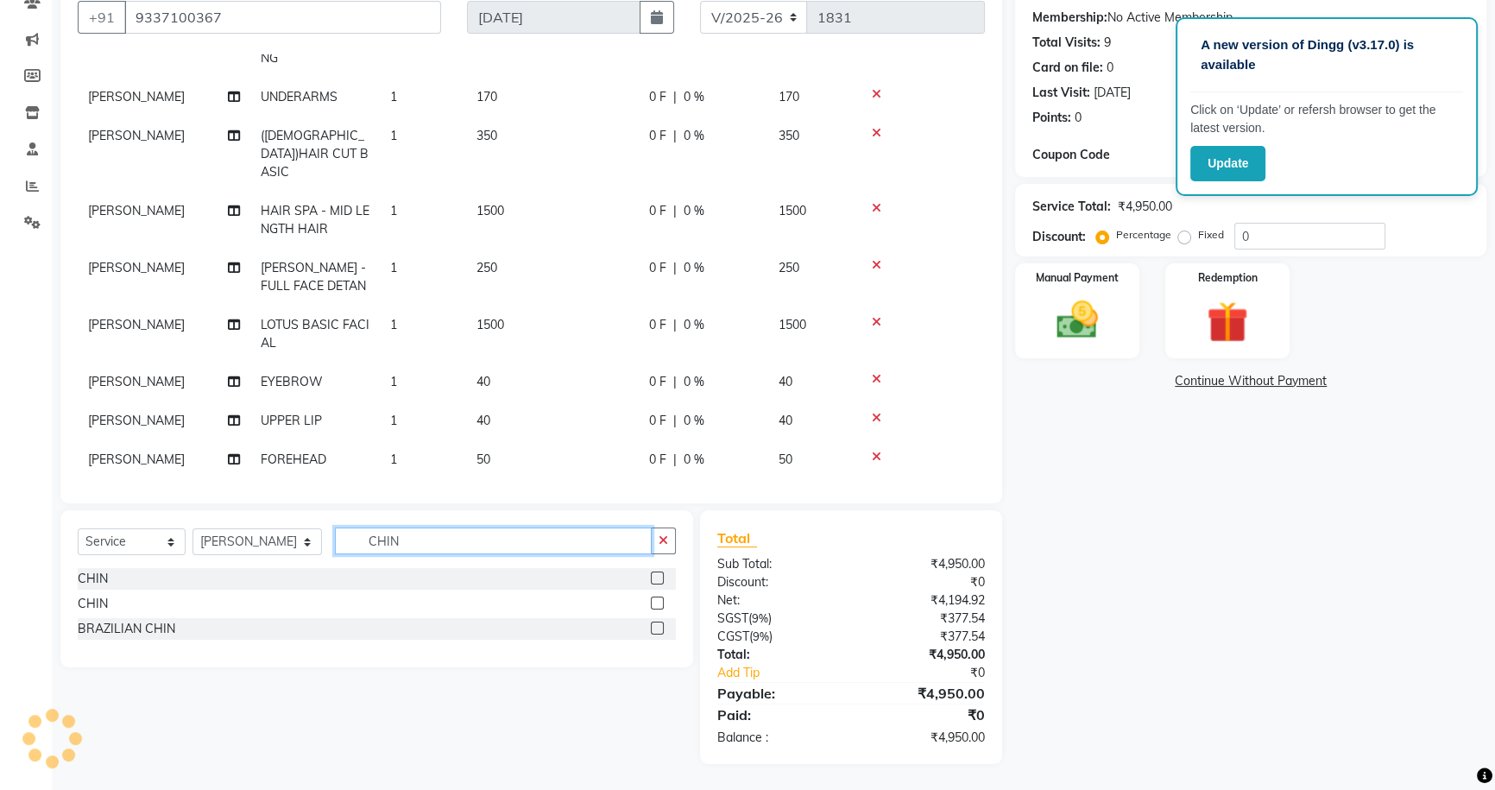
type input "CHIN"
click at [659, 572] on label at bounding box center [657, 577] width 13 height 13
click at [659, 573] on input "checkbox" at bounding box center [656, 578] width 11 height 11
checkbox input "false"
click at [666, 537] on icon "button" at bounding box center [663, 540] width 9 height 12
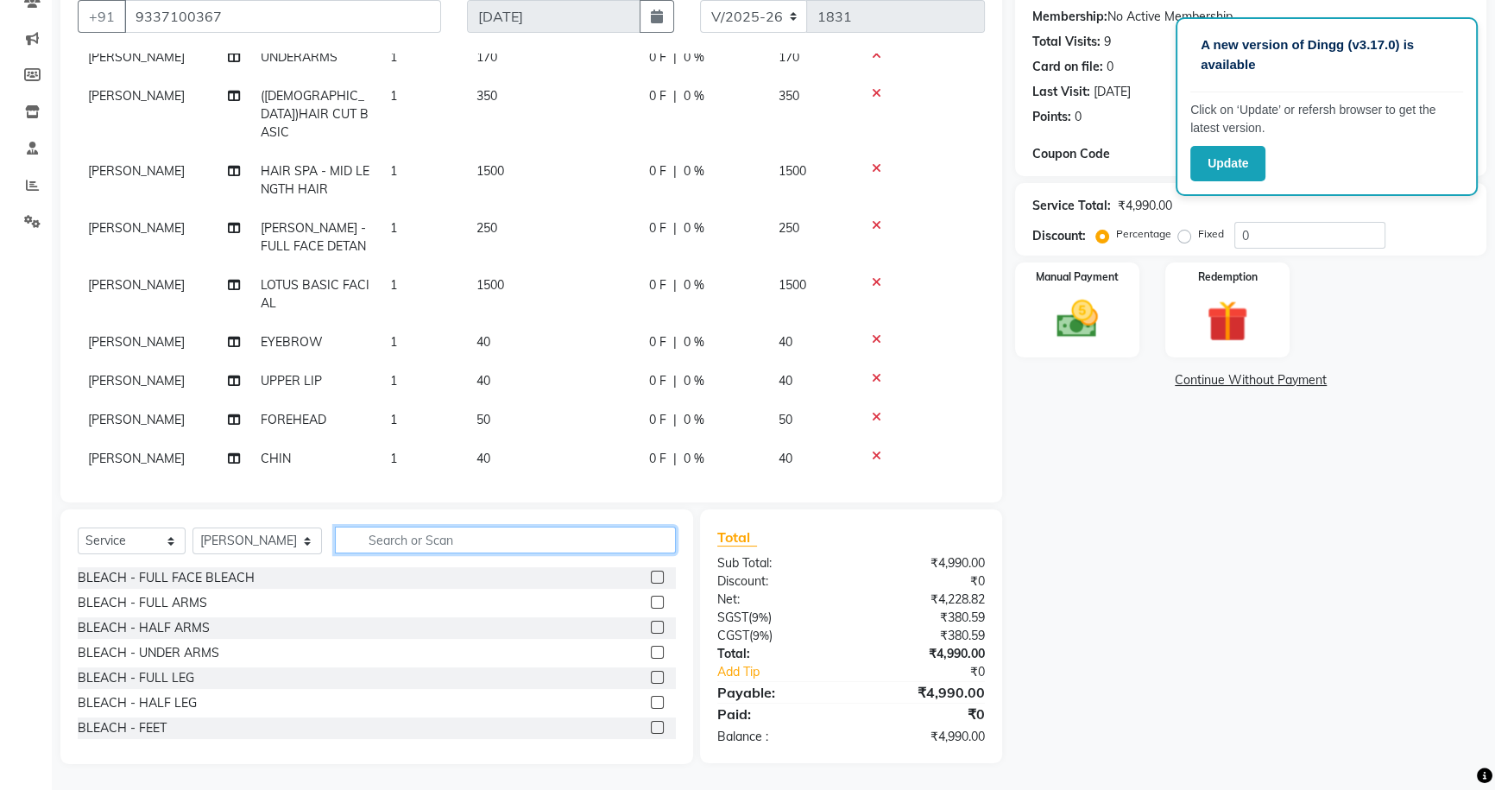
scroll to position [161, 0]
click at [524, 439] on td "40" at bounding box center [552, 458] width 173 height 39
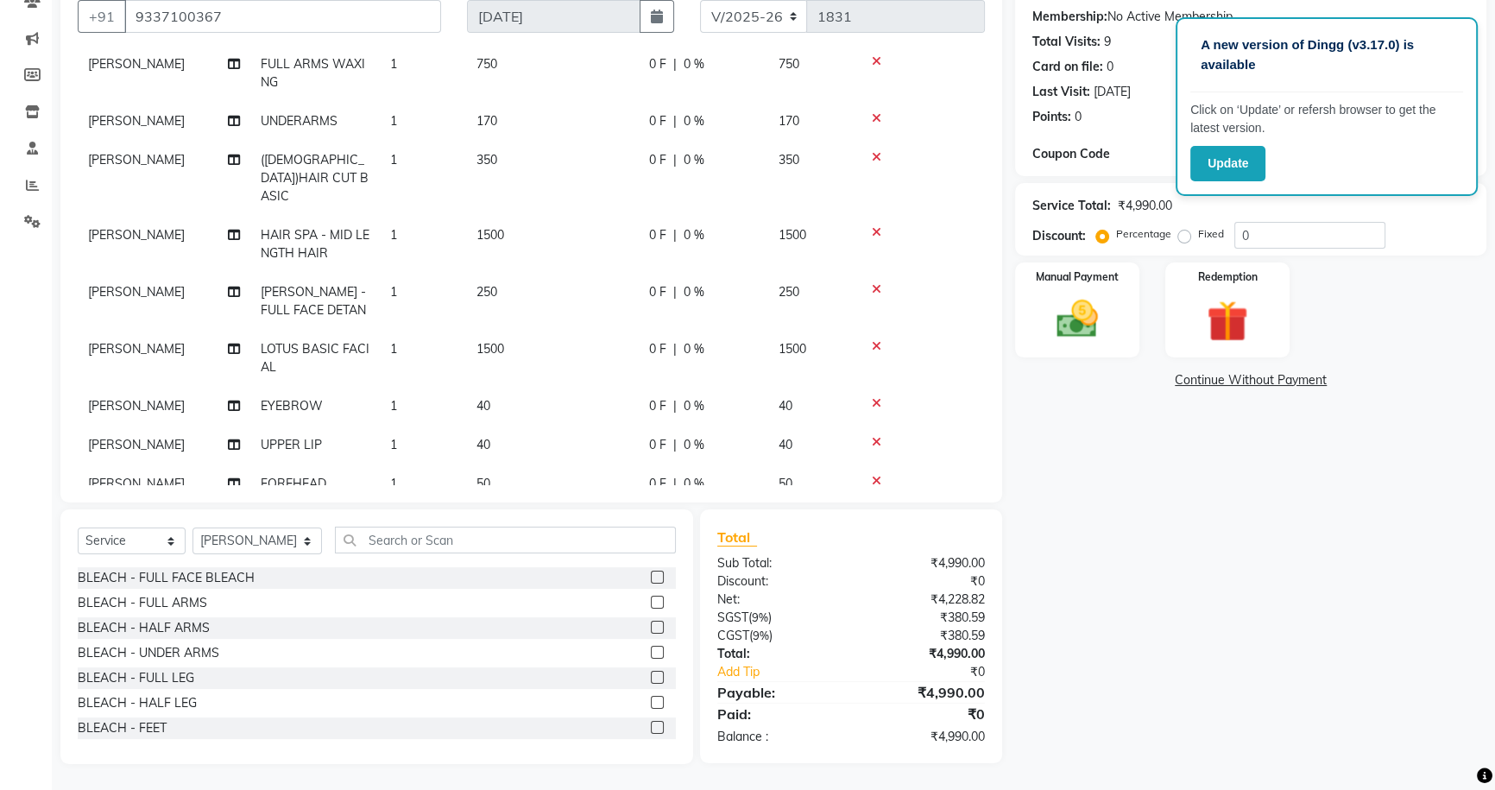
select select "22359"
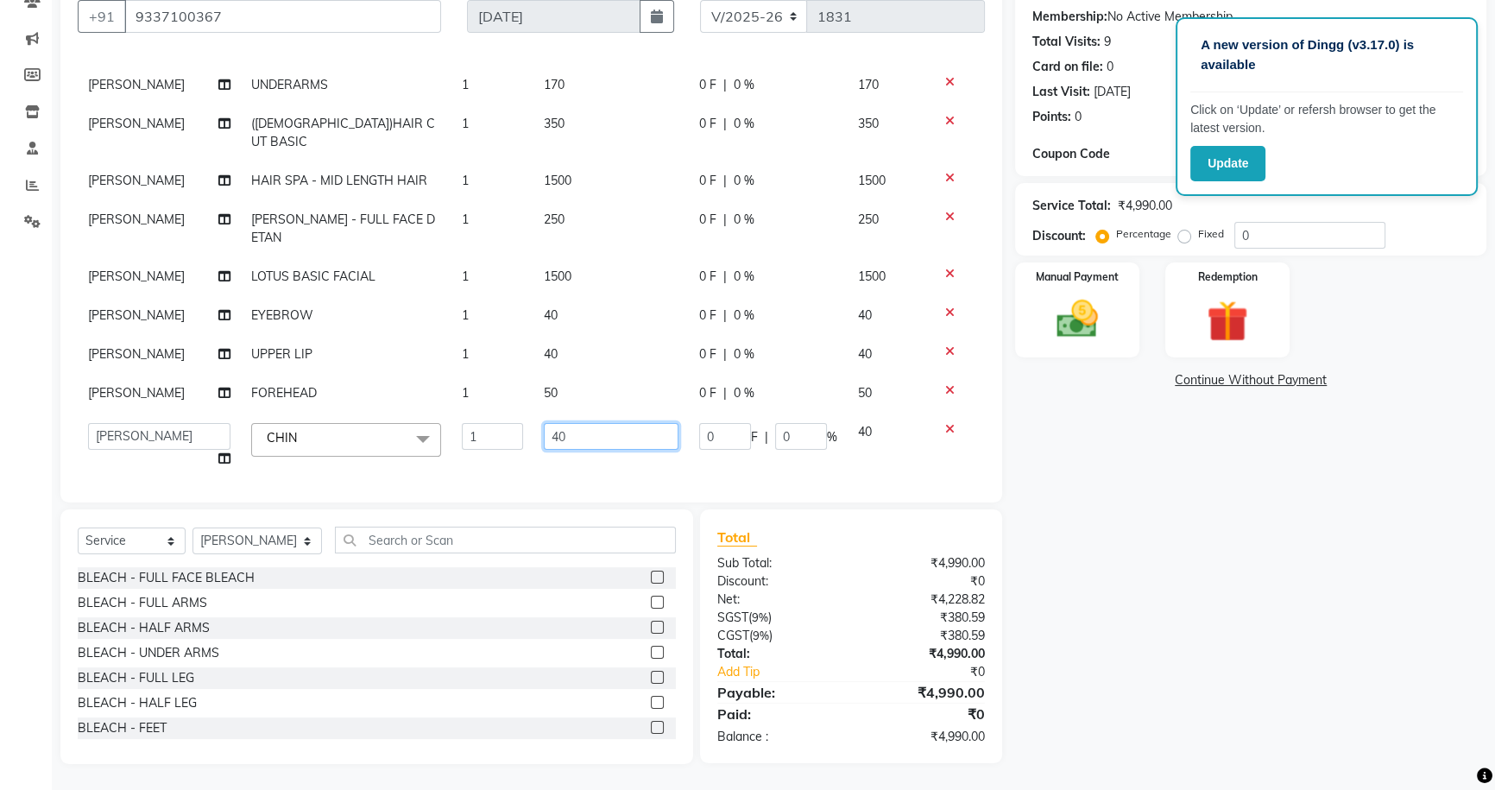
drag, startPoint x: 570, startPoint y: 419, endPoint x: 579, endPoint y: 436, distance: 18.9
click at [570, 423] on input "40" at bounding box center [611, 436] width 135 height 27
type input "4"
type input "50"
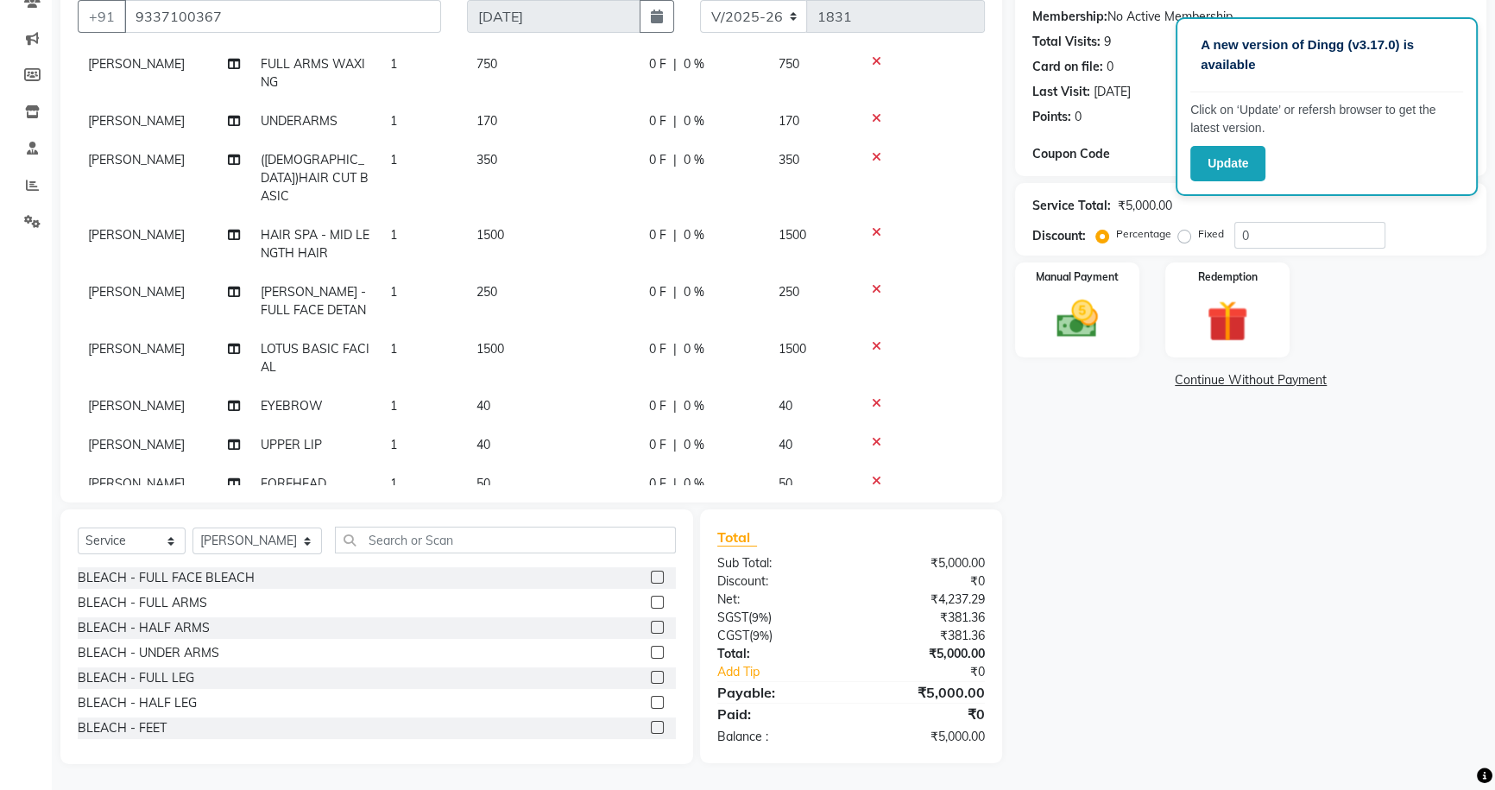
click at [1100, 639] on div "Name: [PERSON_NAME] Membership: No Active Membership Total Visits: 9 Card on fi…" at bounding box center [1257, 366] width 484 height 795
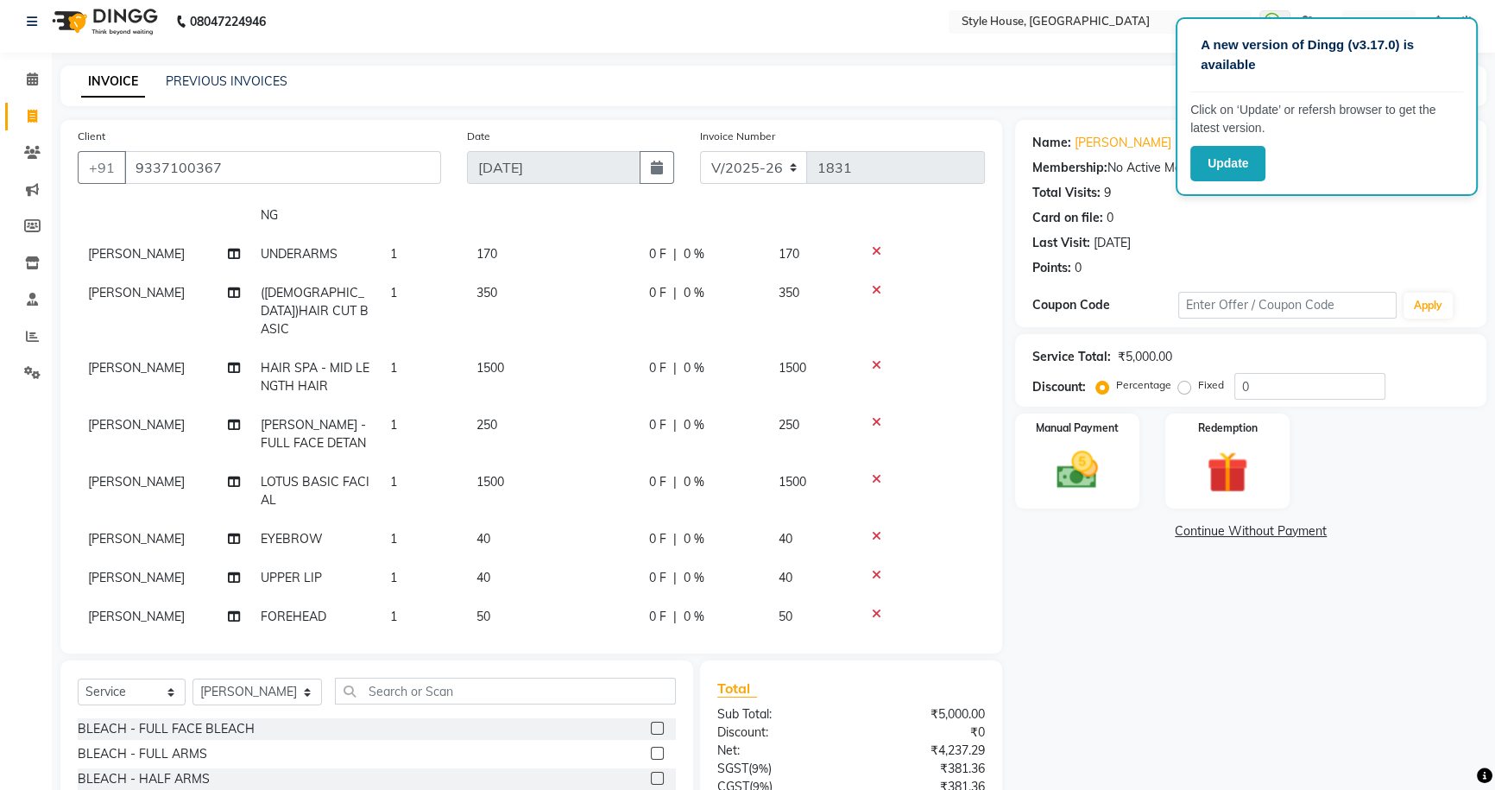
scroll to position [0, 0]
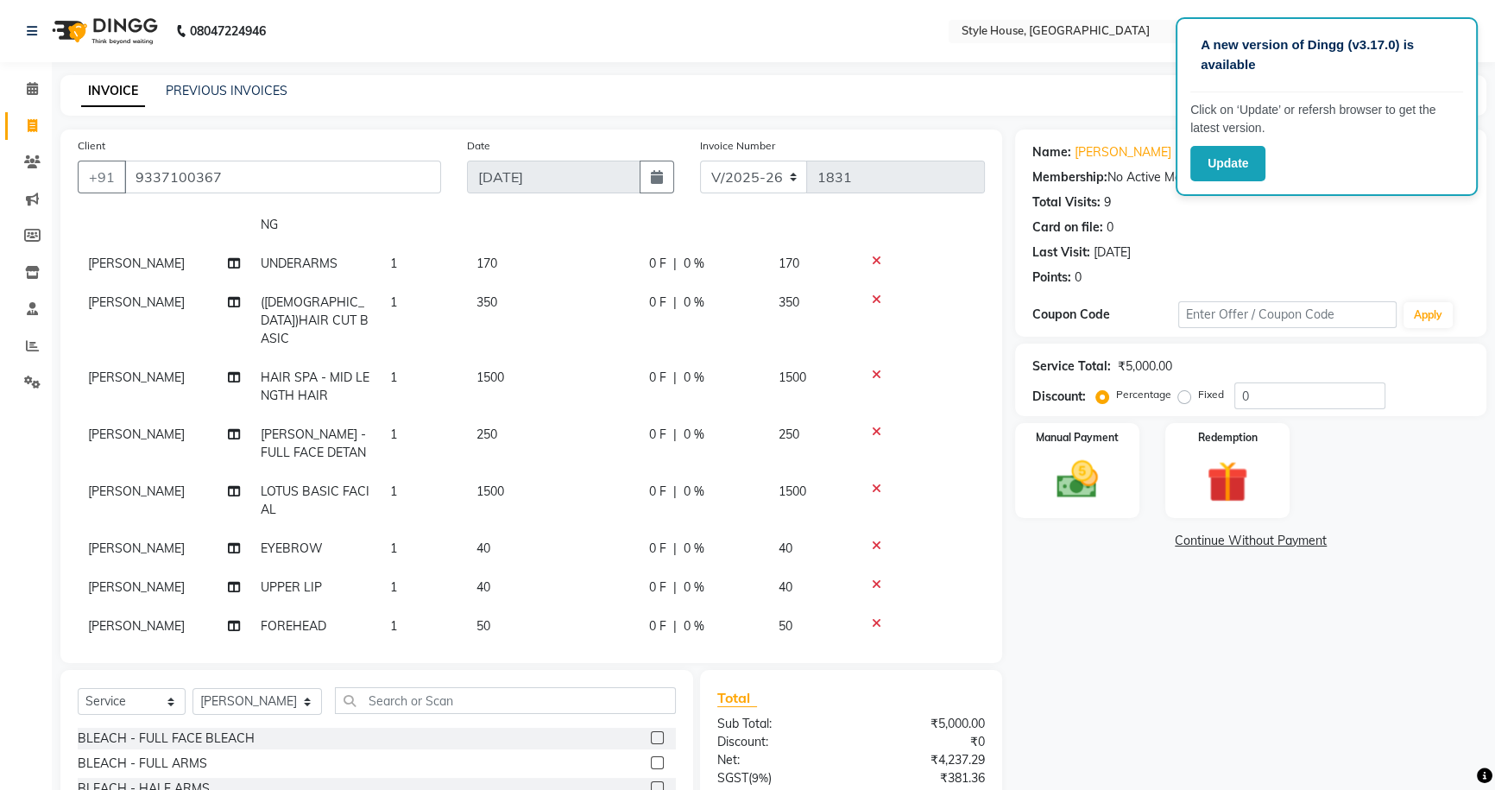
click at [1031, 83] on div "INVOICE PREVIOUS INVOICES Create New Save" at bounding box center [773, 95] width 1426 height 41
click at [1261, 247] on div "Last Visit: [DATE]" at bounding box center [1250, 252] width 437 height 18
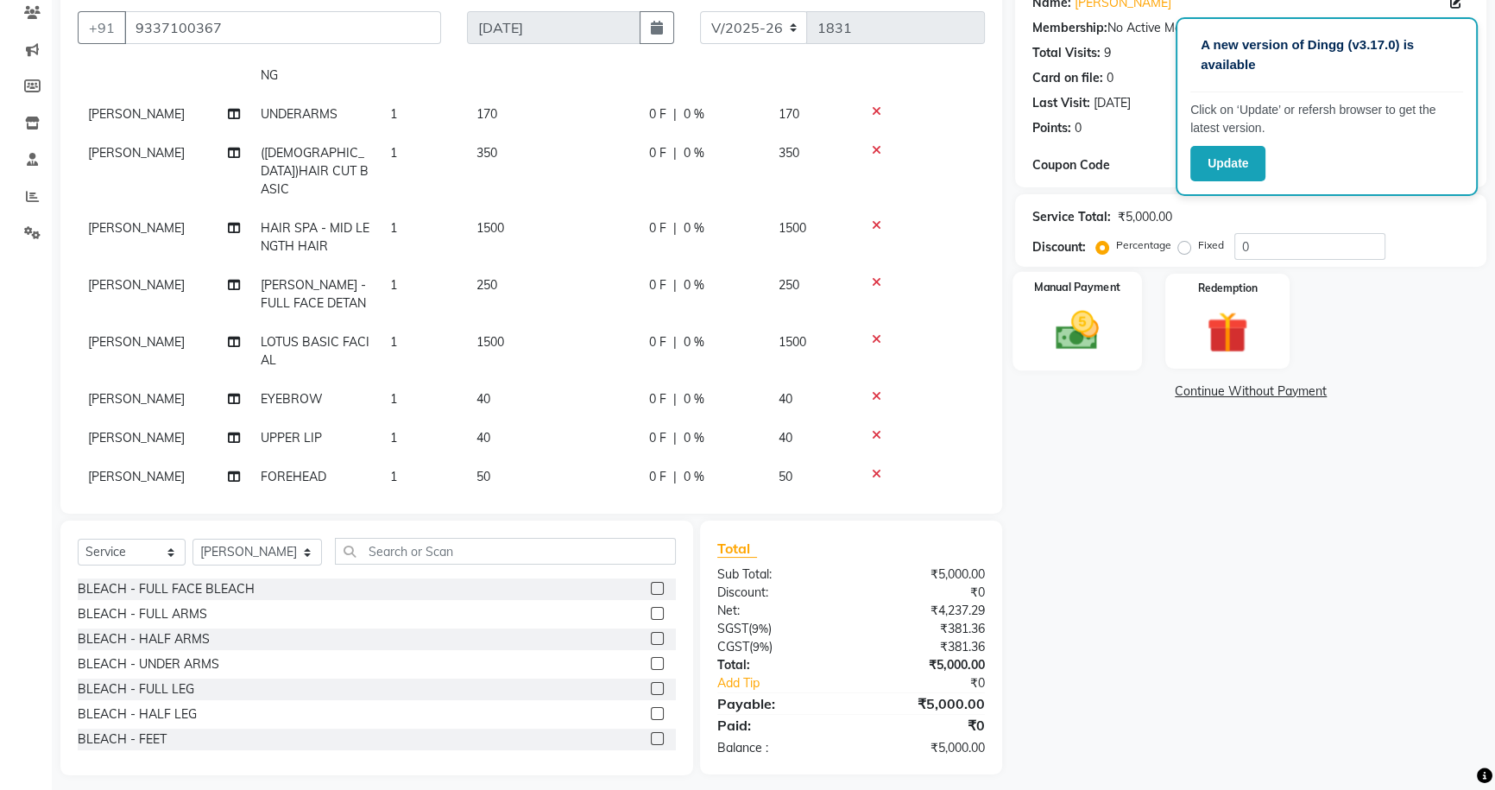
scroll to position [161, 0]
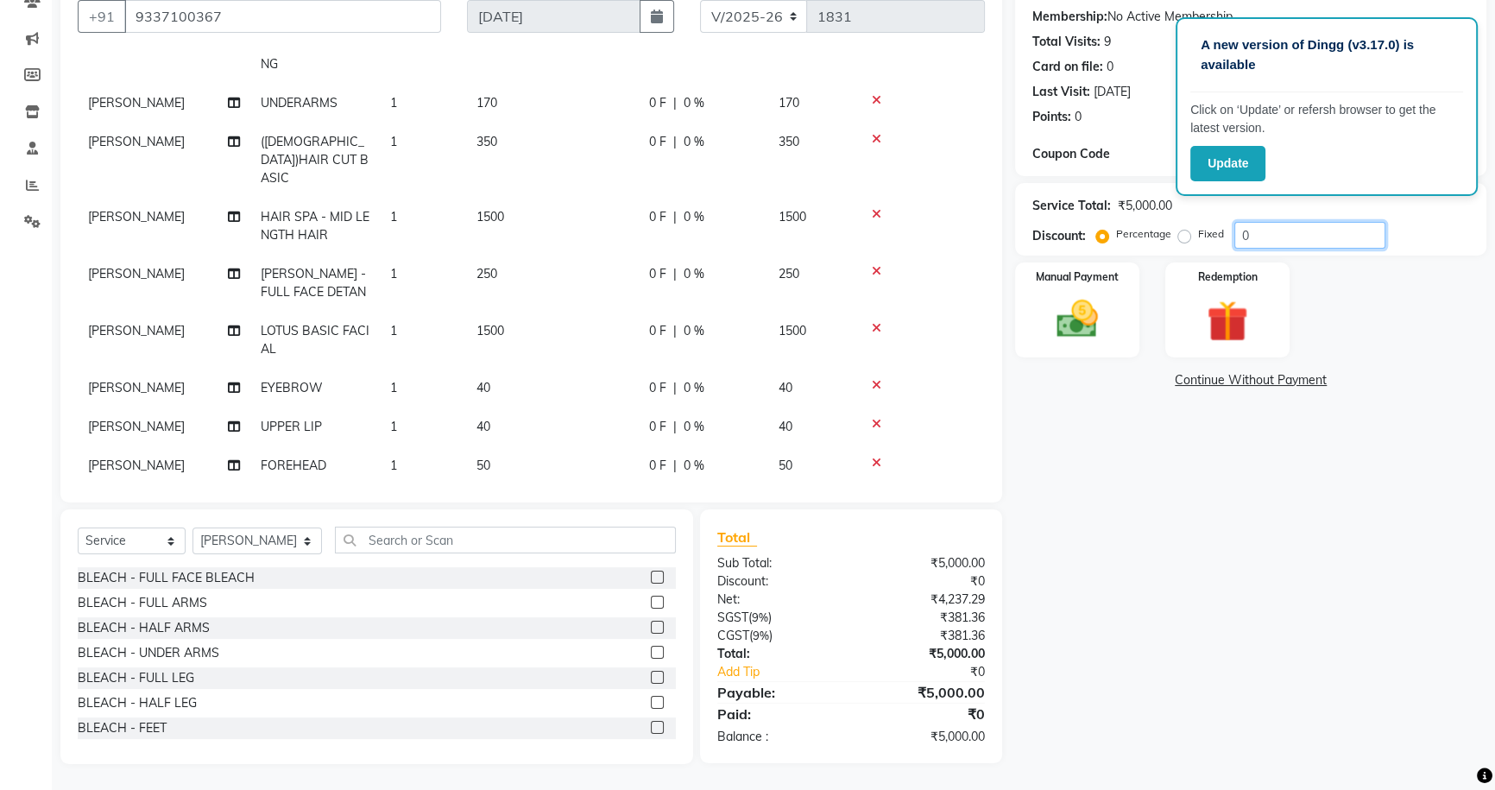
click at [1242, 237] on input "0" at bounding box center [1309, 235] width 151 height 27
type input "20"
click at [1365, 584] on div "Name: [PERSON_NAME] Membership: No Active Membership Total Visits: 9 Card on fi…" at bounding box center [1257, 366] width 484 height 795
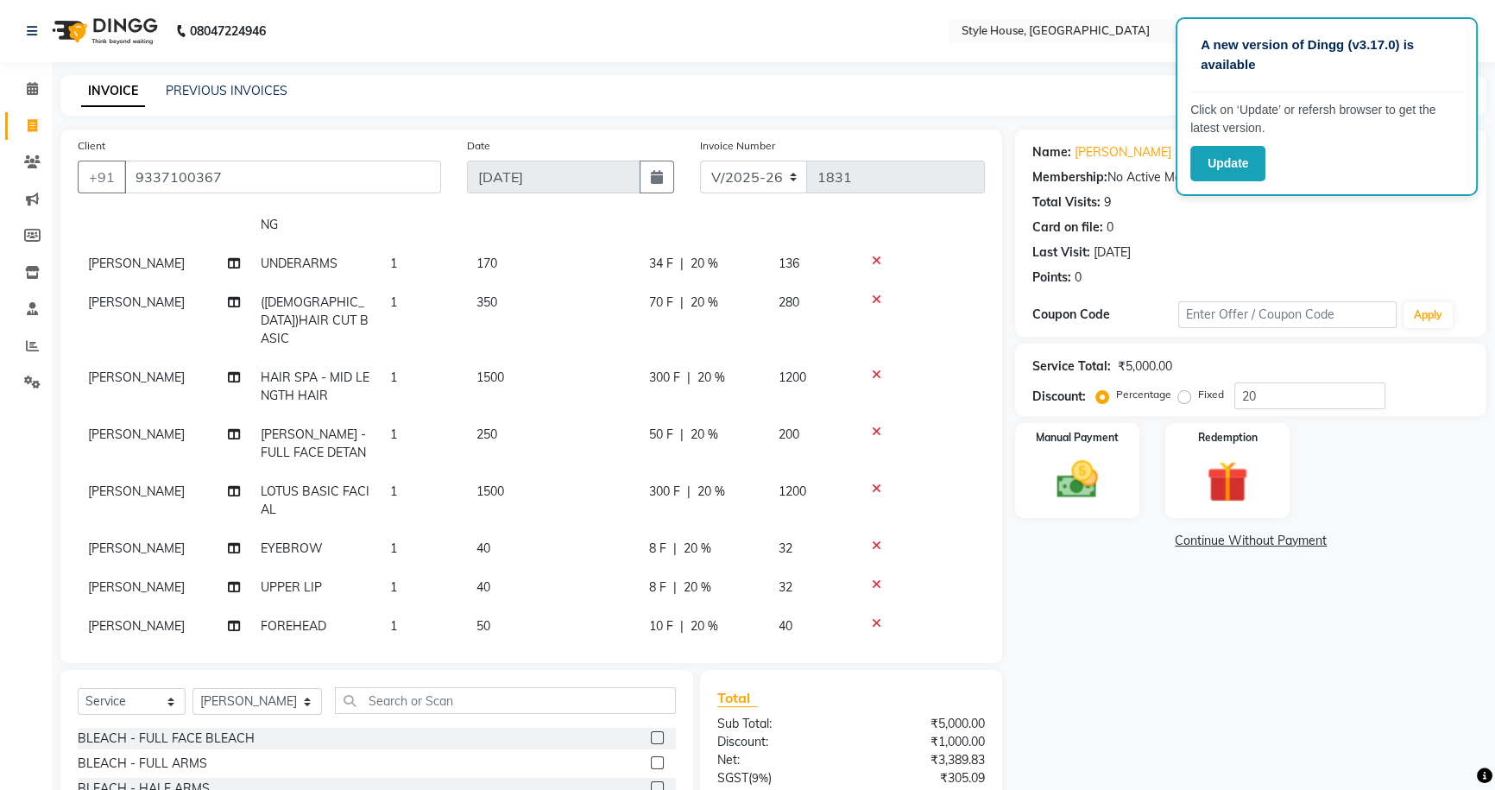
scroll to position [0, 0]
click at [1094, 459] on img at bounding box center [1078, 479] width 70 height 49
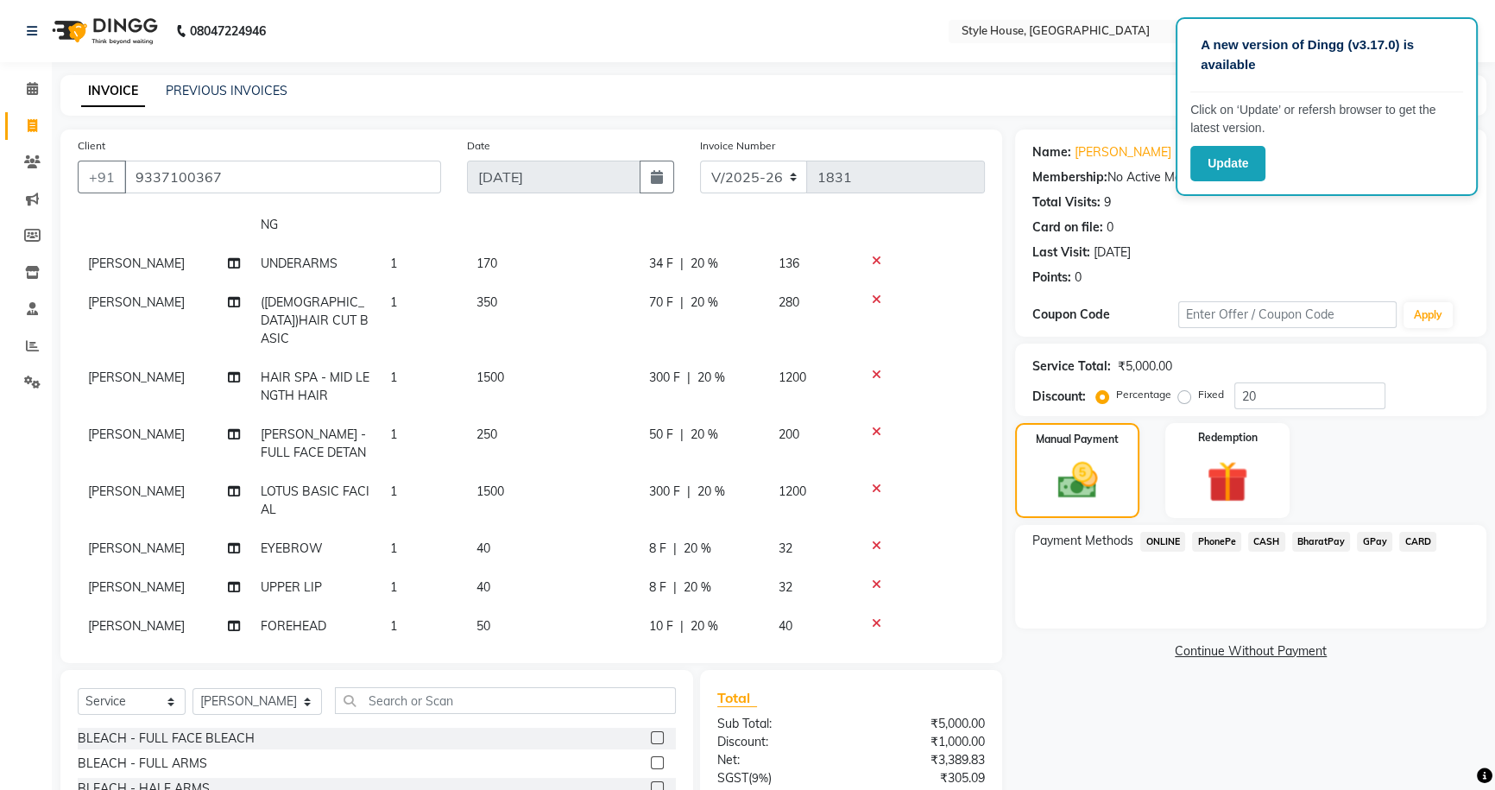
click at [1207, 541] on span "PhonePe" at bounding box center [1216, 542] width 49 height 20
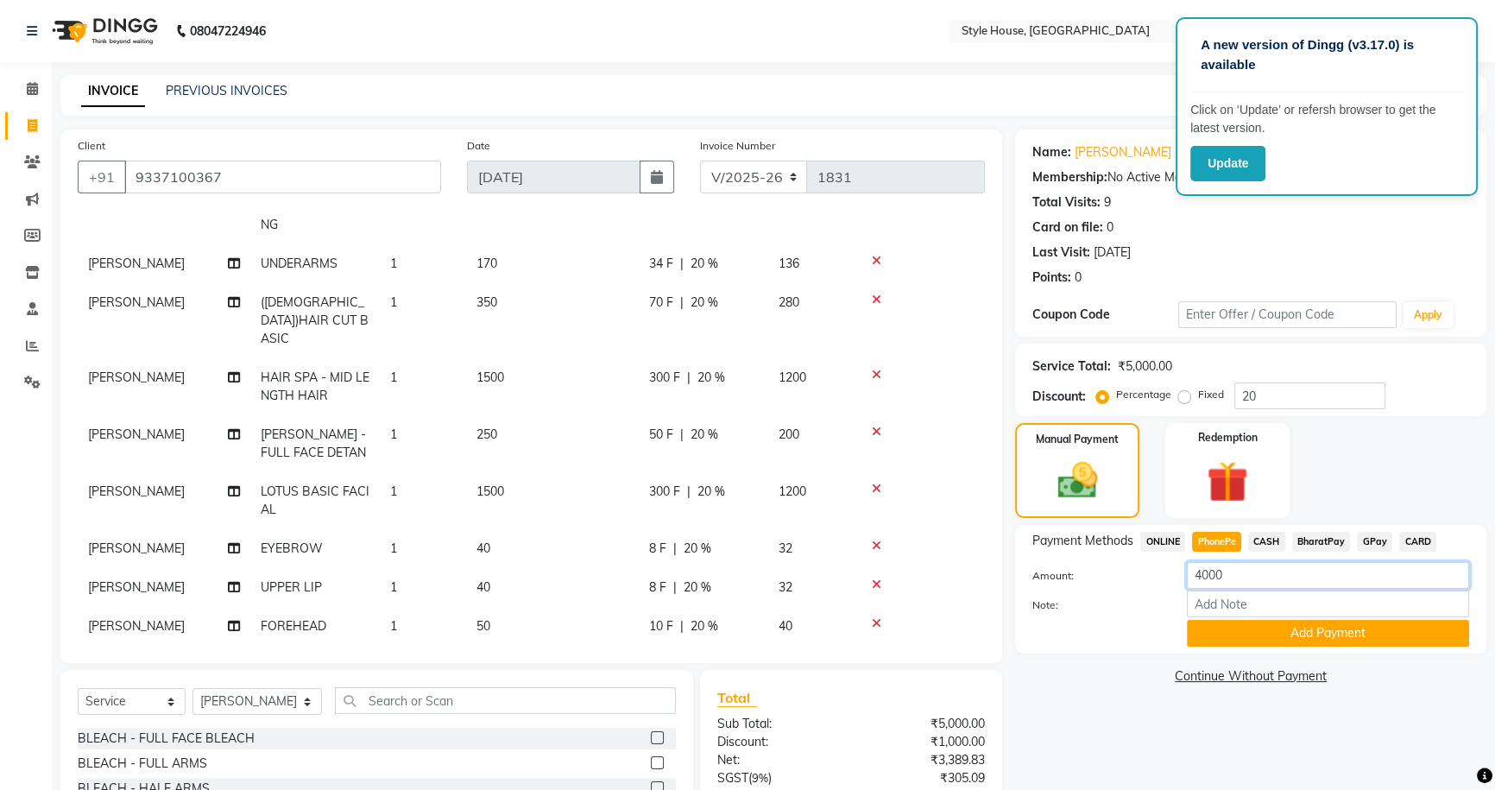
click at [1224, 572] on input "4000" at bounding box center [1328, 575] width 282 height 27
type input "4"
type input "3800"
click at [1343, 628] on button "Add Payment" at bounding box center [1328, 633] width 282 height 27
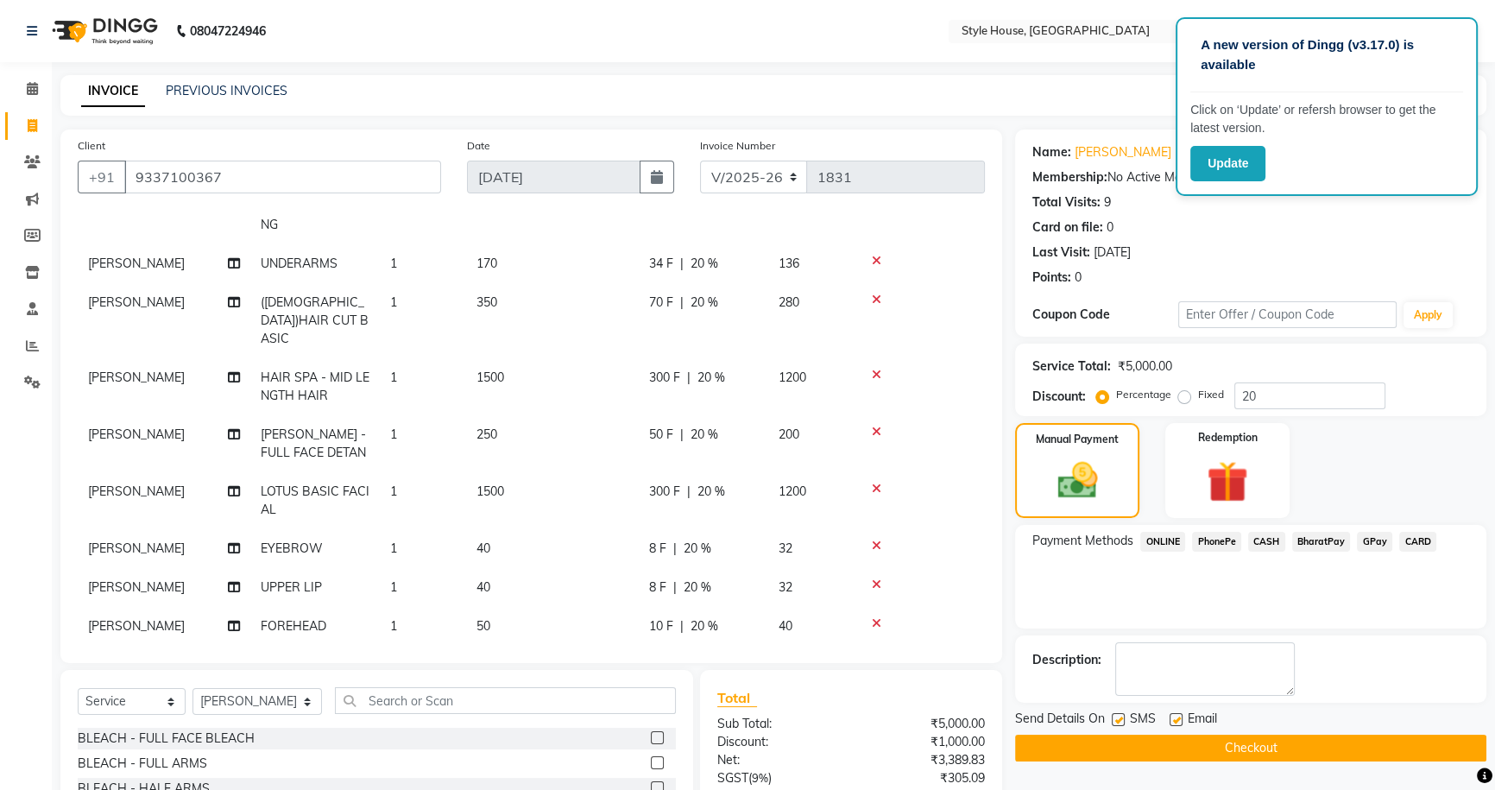
click at [1269, 540] on span "CASH" at bounding box center [1266, 542] width 37 height 20
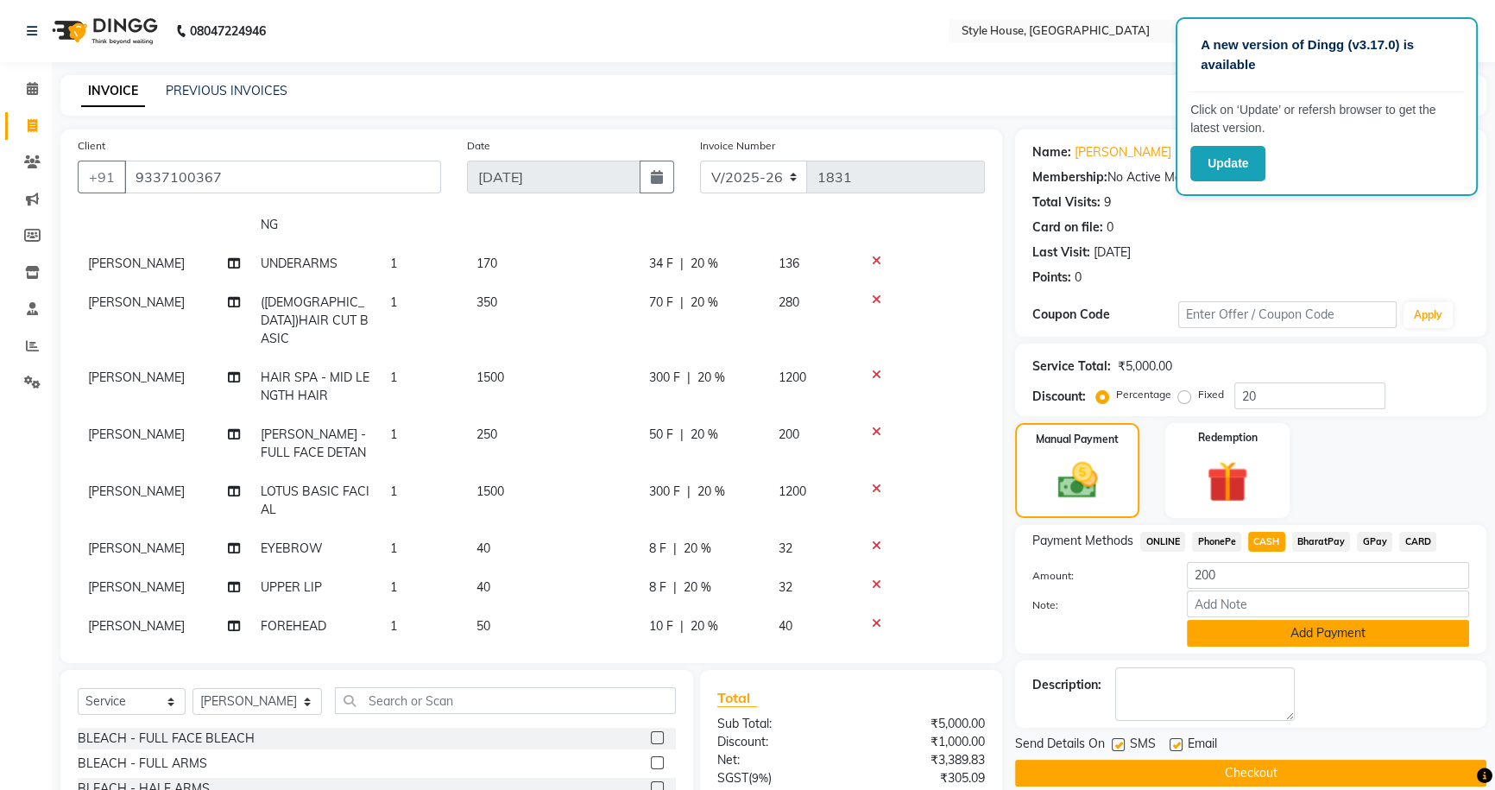
click at [1300, 634] on button "Add Payment" at bounding box center [1328, 633] width 282 height 27
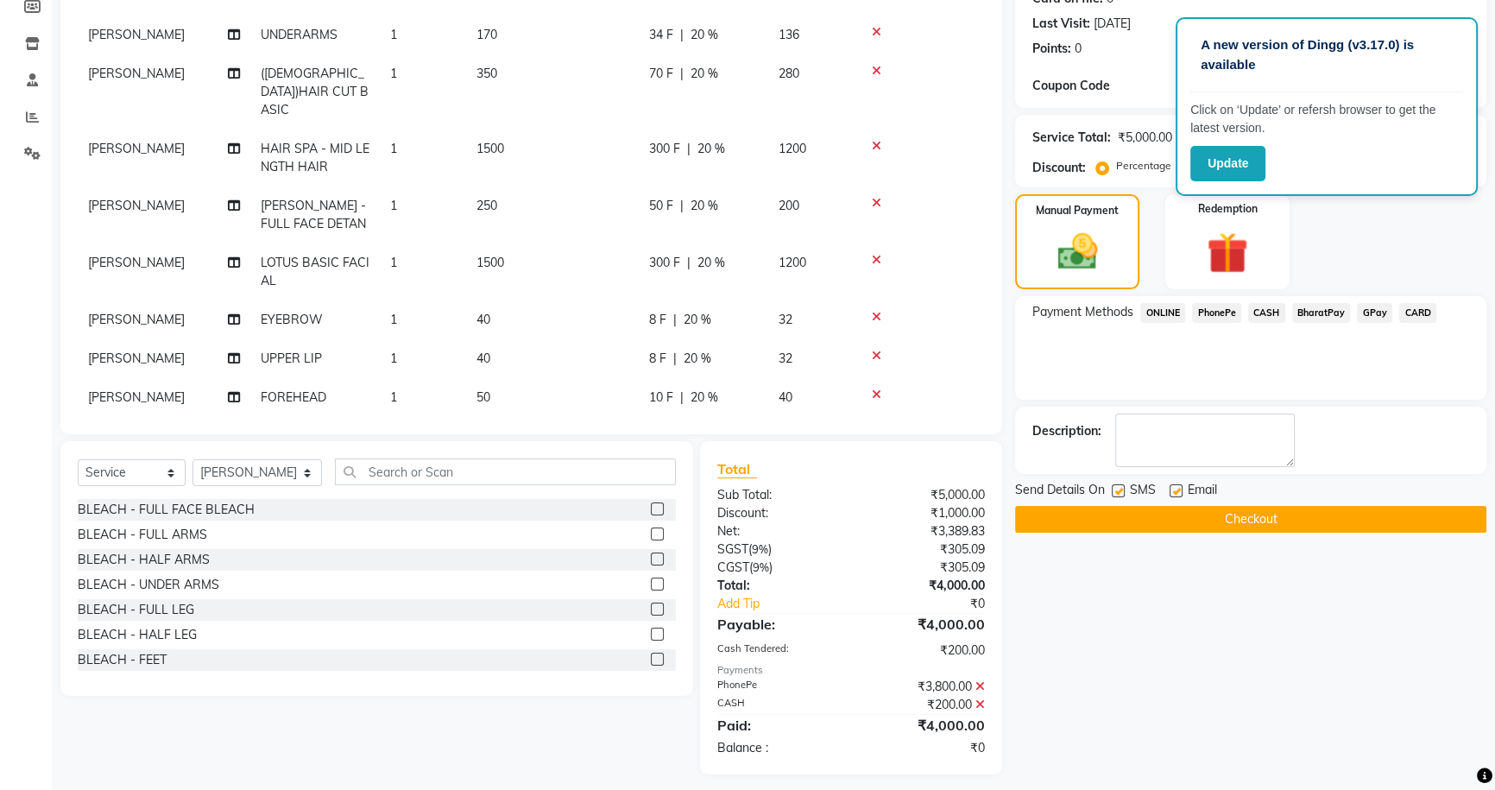
scroll to position [235, 0]
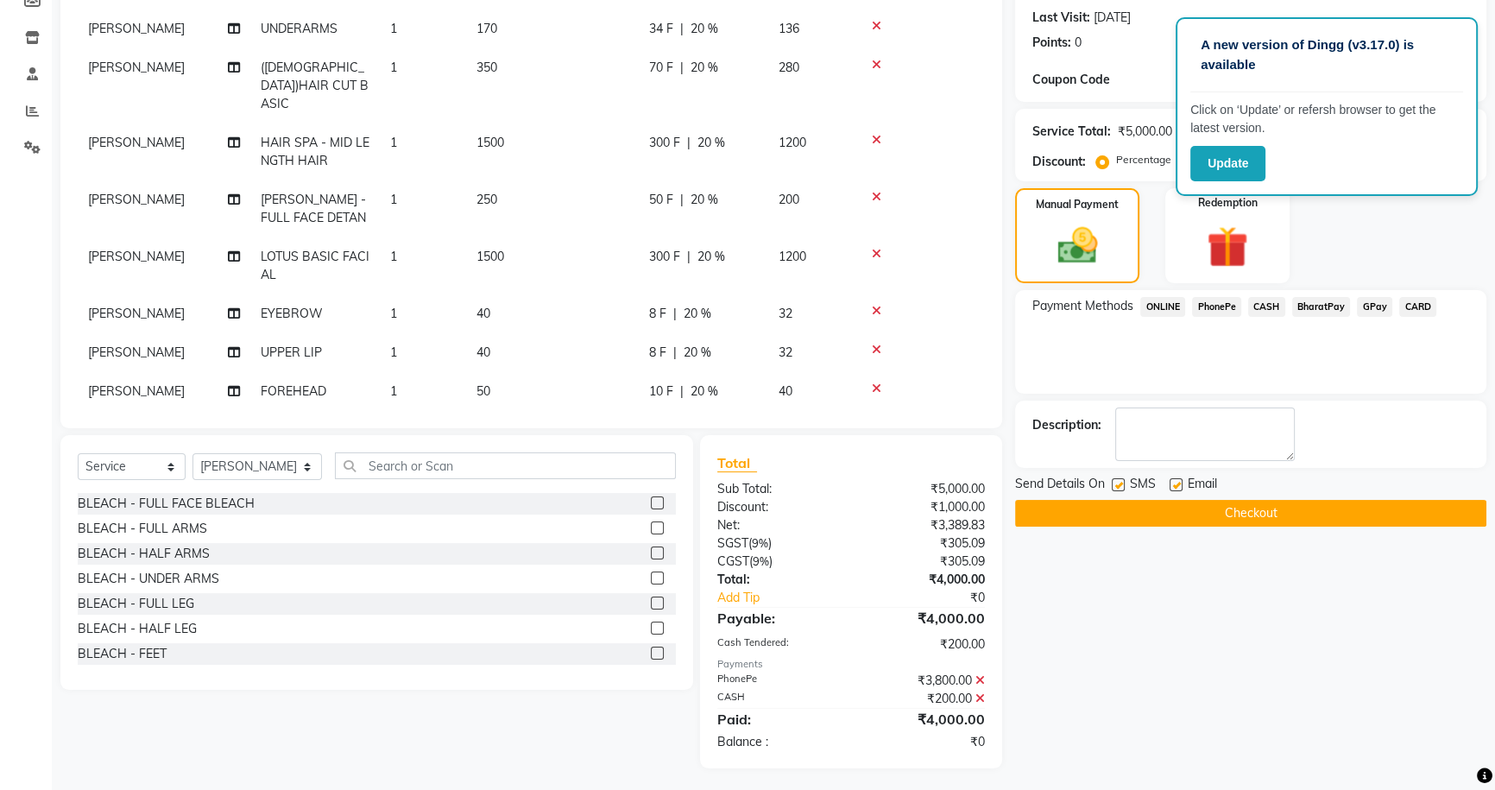
click at [1302, 512] on button "Checkout" at bounding box center [1250, 513] width 471 height 27
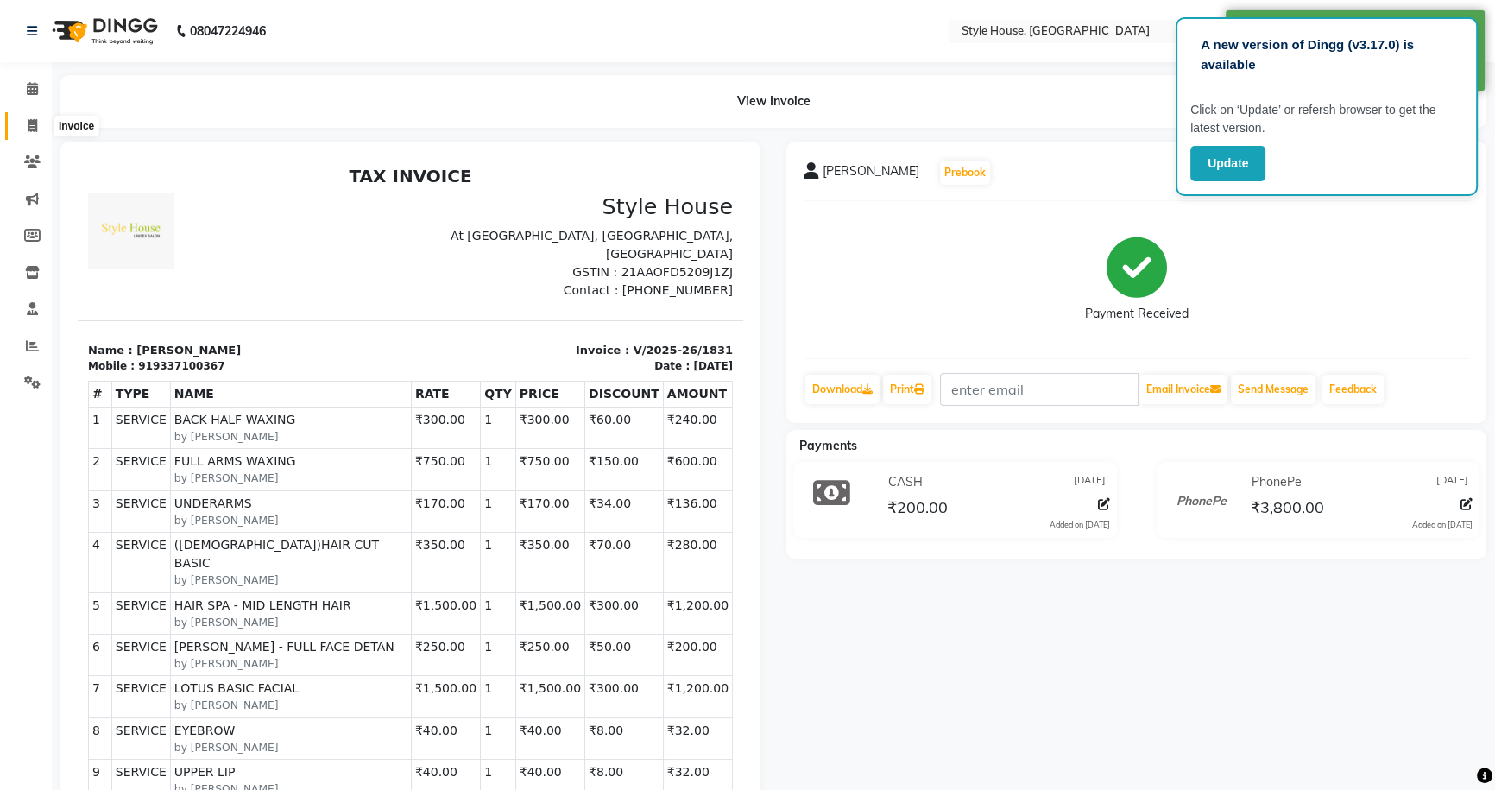
drag, startPoint x: 33, startPoint y: 126, endPoint x: 78, endPoint y: 113, distance: 46.7
click at [32, 124] on icon at bounding box center [32, 125] width 9 height 13
select select "service"
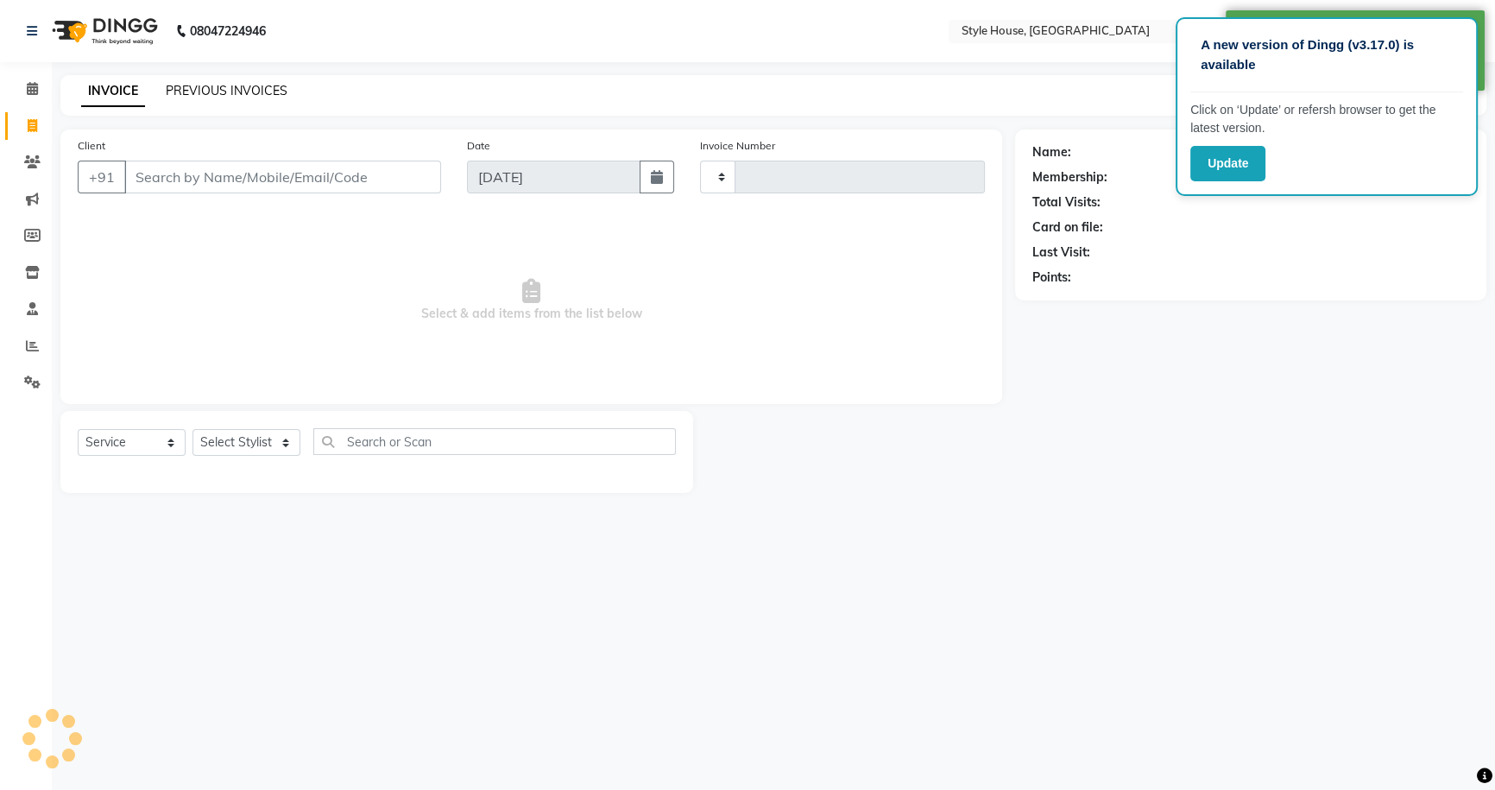
type input "1832"
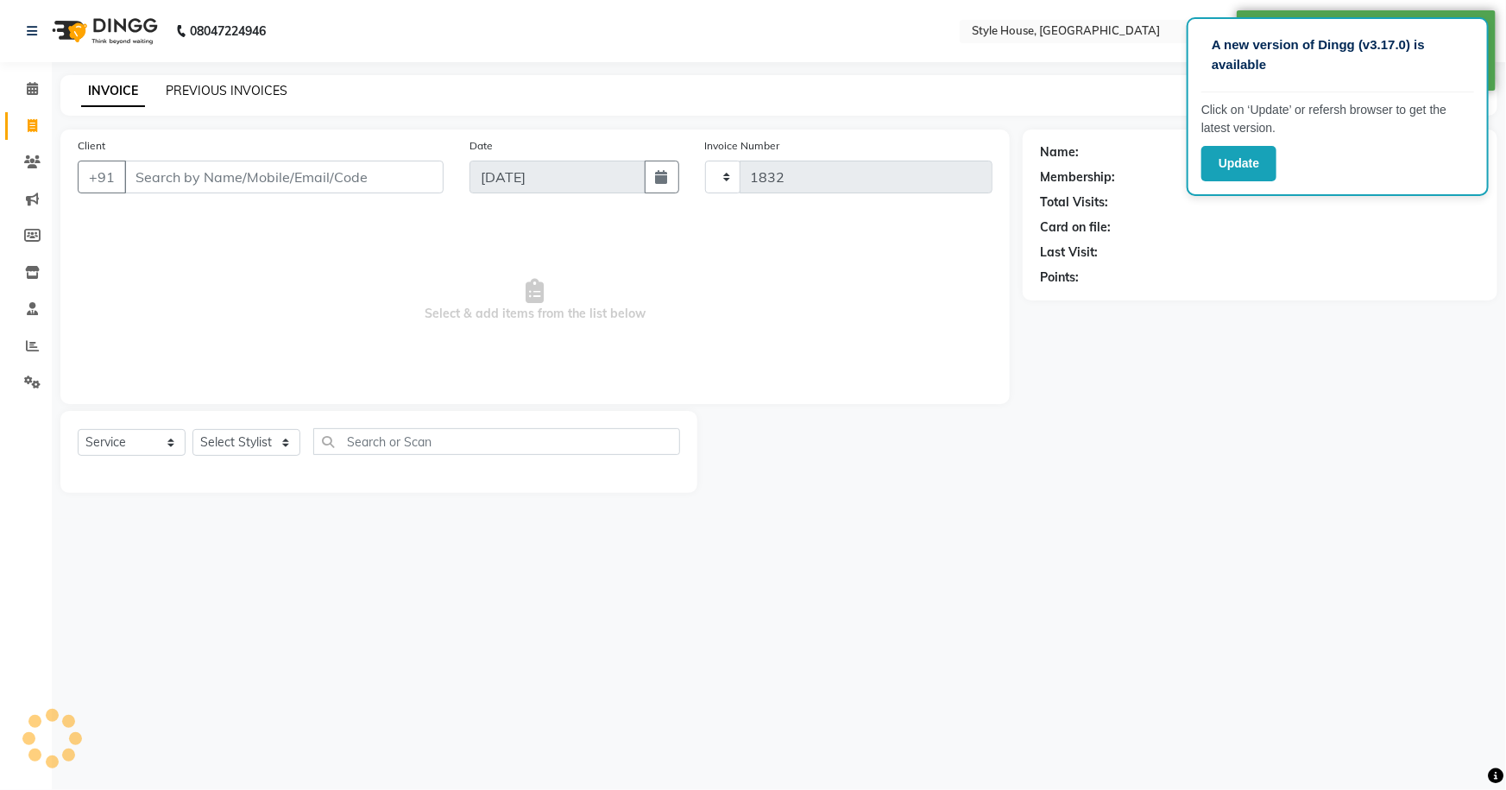
select select "4237"
click at [211, 94] on link "PREVIOUS INVOICES" at bounding box center [227, 91] width 122 height 16
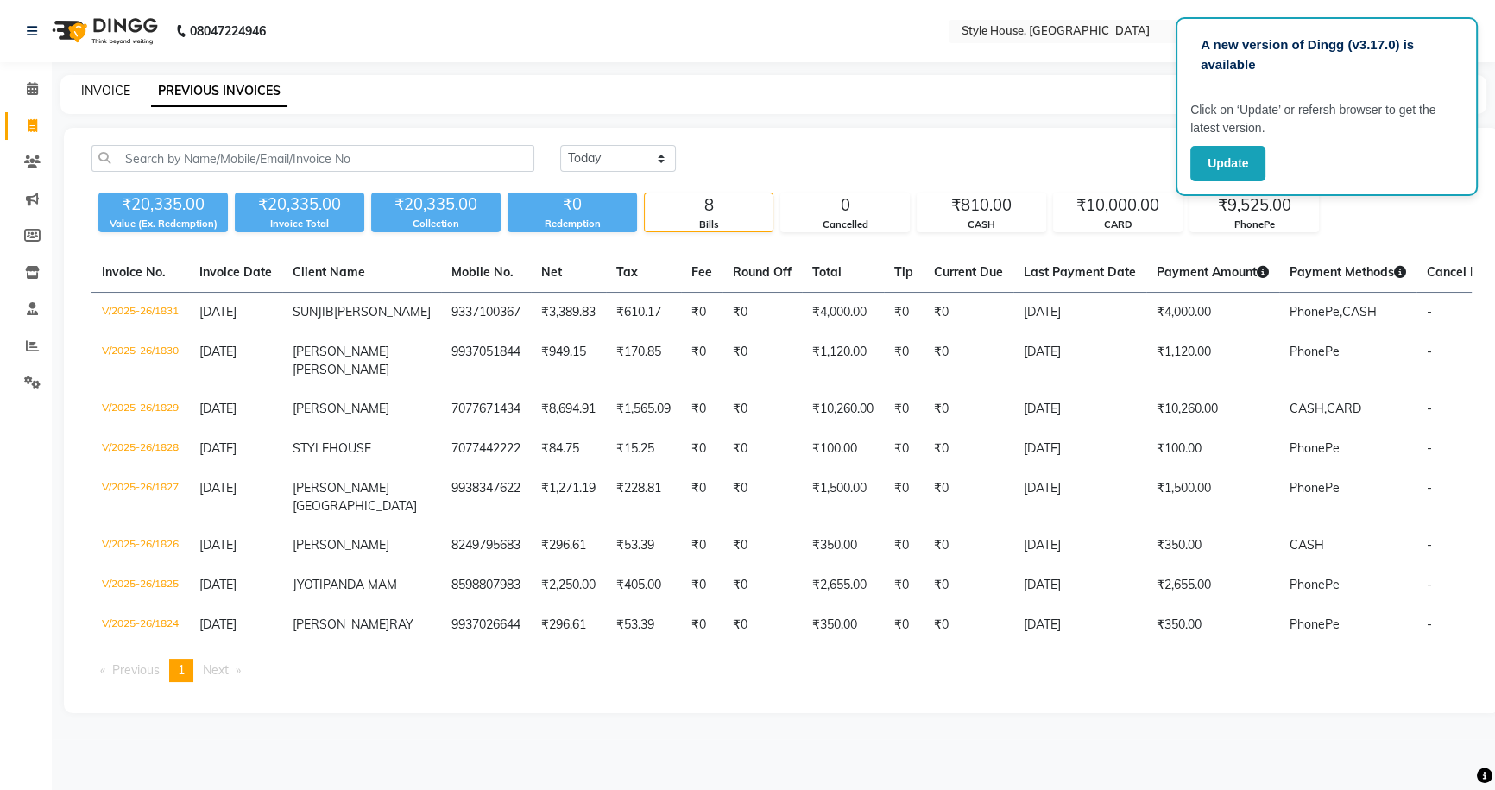
click at [113, 91] on link "INVOICE" at bounding box center [105, 91] width 49 height 16
select select "service"
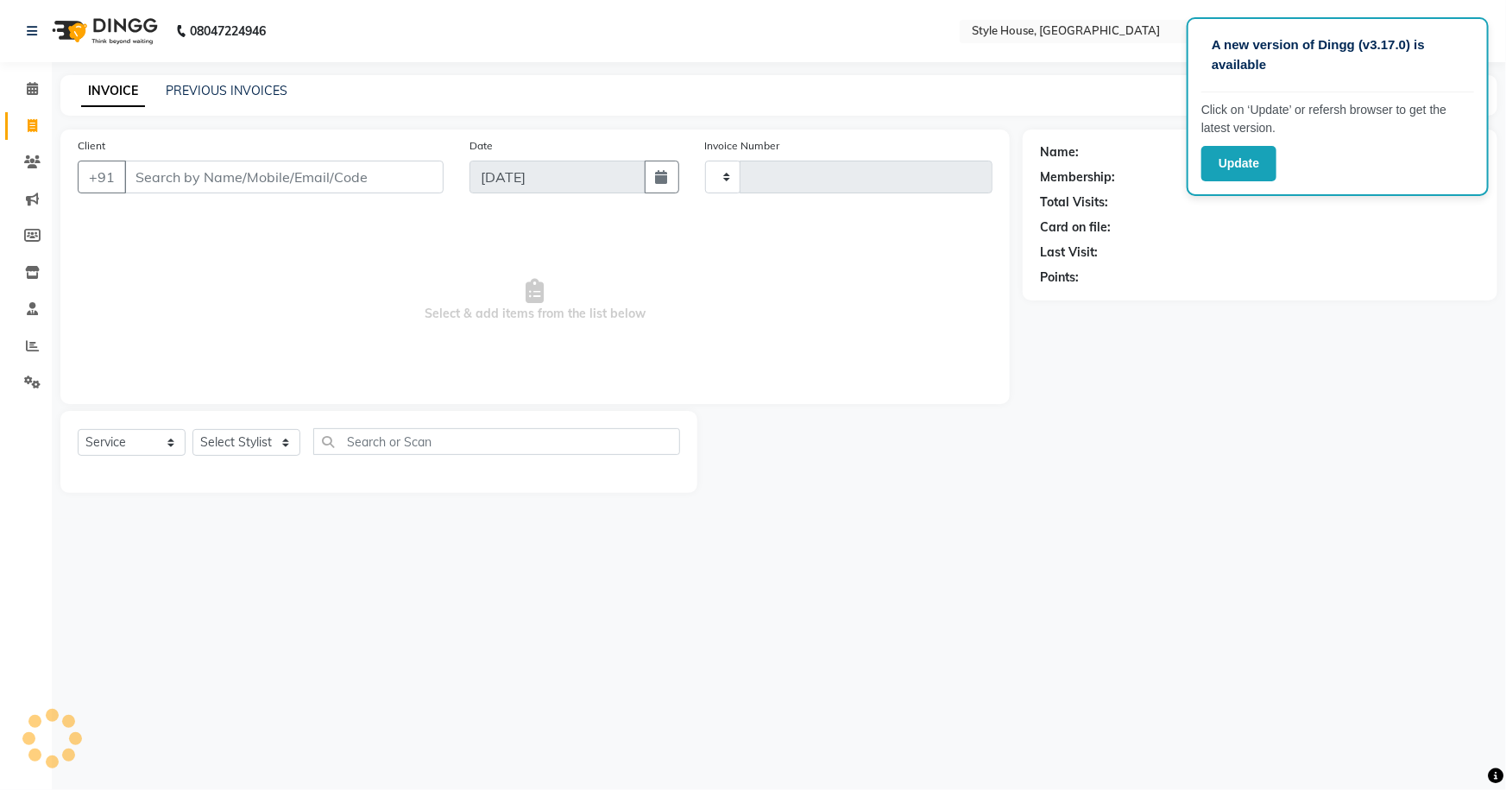
type input "1832"
select select "4237"
click at [273, 446] on select "Select Stylist" at bounding box center [246, 442] width 108 height 27
select select "49165"
click at [192, 429] on select "Select Stylist [PERSON_NAME] [PERSON_NAME] [PERSON_NAME] [PERSON_NAME]([PERSON_…" at bounding box center [257, 442] width 130 height 27
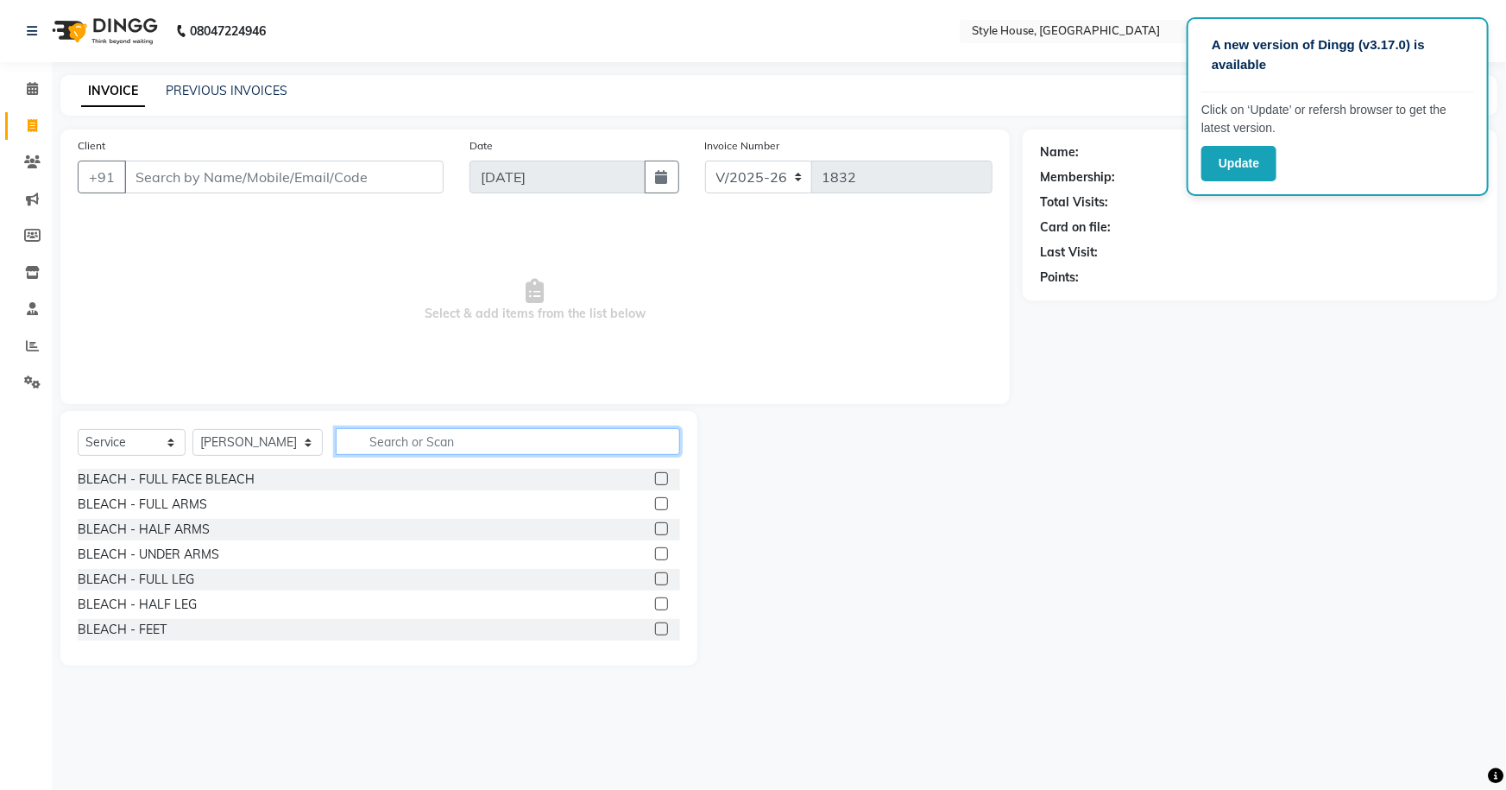
click at [355, 433] on input "text" at bounding box center [508, 441] width 345 height 27
type input "HAIR CUT"
click at [655, 578] on label at bounding box center [661, 578] width 13 height 13
click at [655, 578] on input "checkbox" at bounding box center [660, 579] width 11 height 11
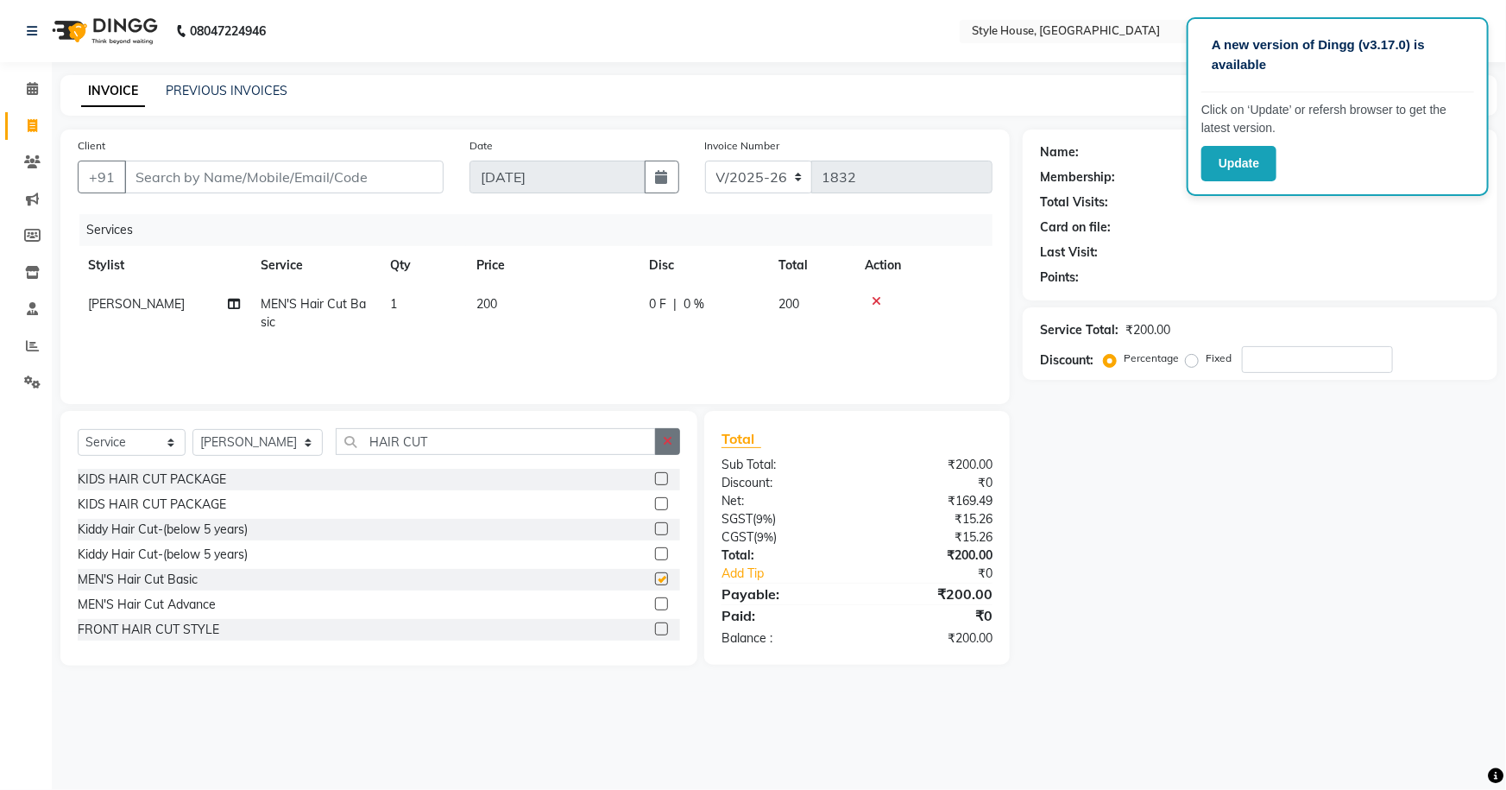
checkbox input "false"
click at [669, 424] on div "Select Service Product Membership Package Voucher Prepaid Gift Card Select Styl…" at bounding box center [378, 538] width 637 height 255
click at [665, 436] on icon "button" at bounding box center [667, 441] width 9 height 12
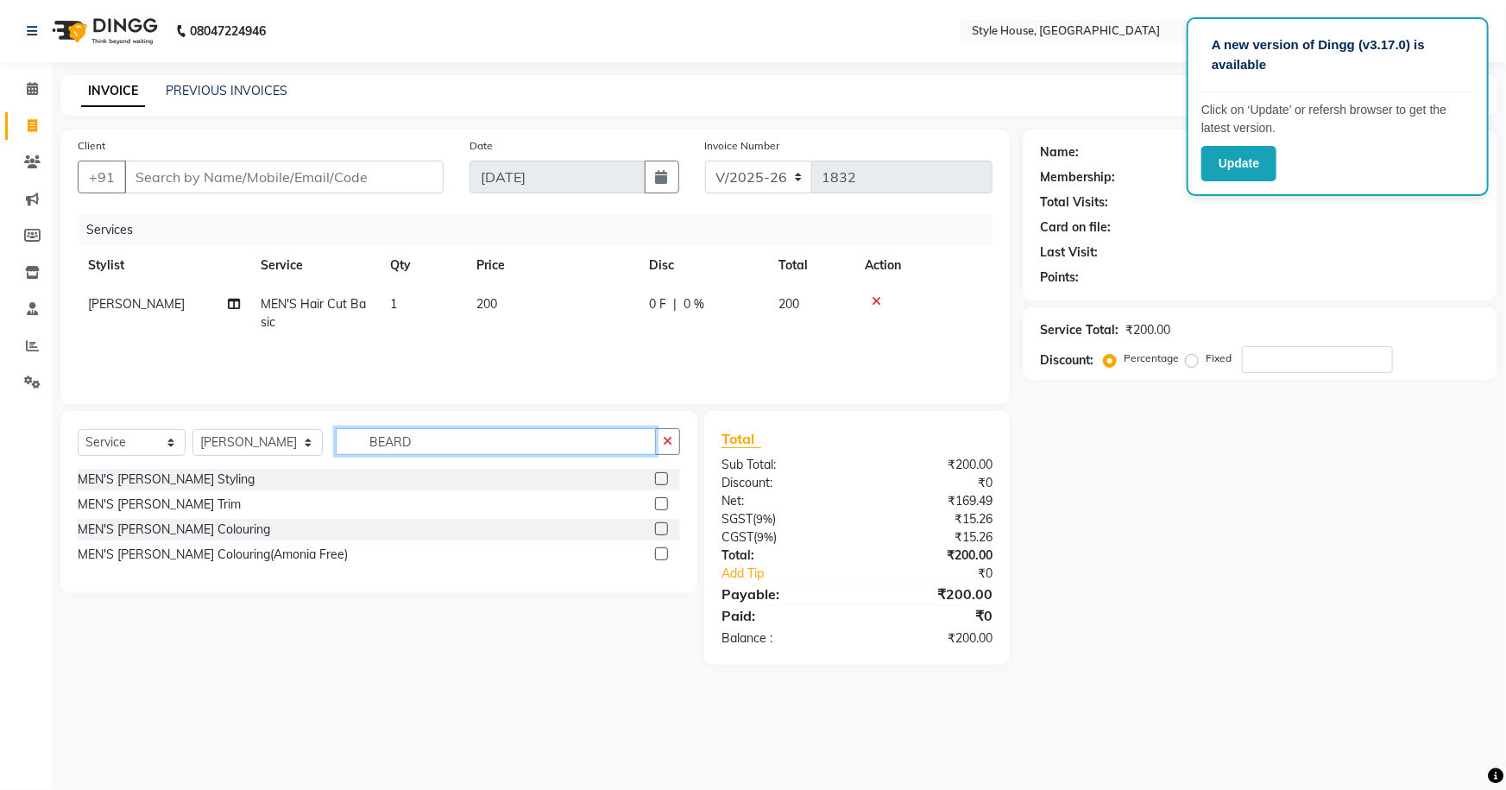
type input "BEARD"
click at [659, 501] on label at bounding box center [661, 503] width 13 height 13
click at [659, 501] on input "checkbox" at bounding box center [660, 504] width 11 height 11
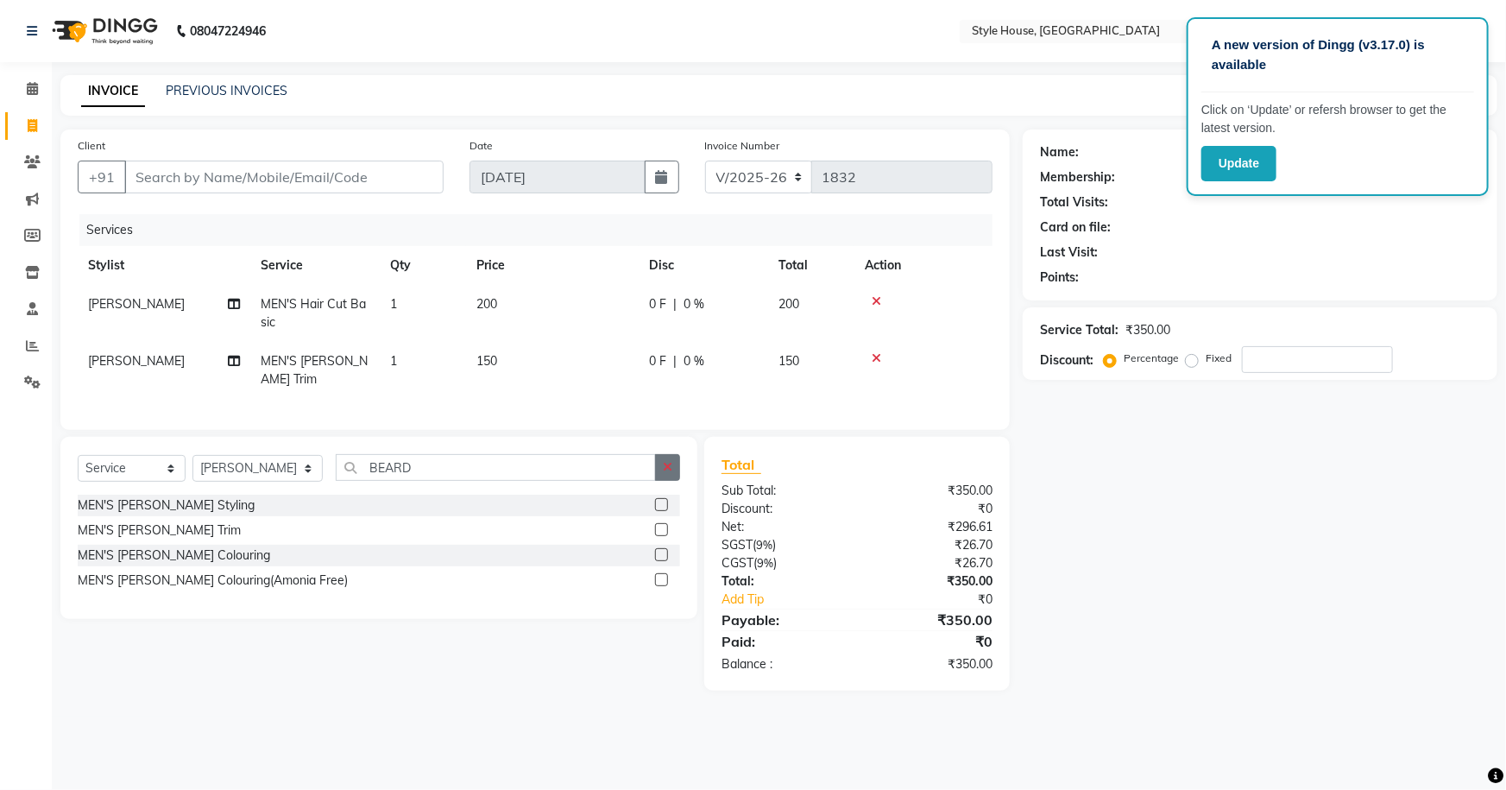
checkbox input "false"
click at [669, 454] on button "button" at bounding box center [667, 467] width 25 height 27
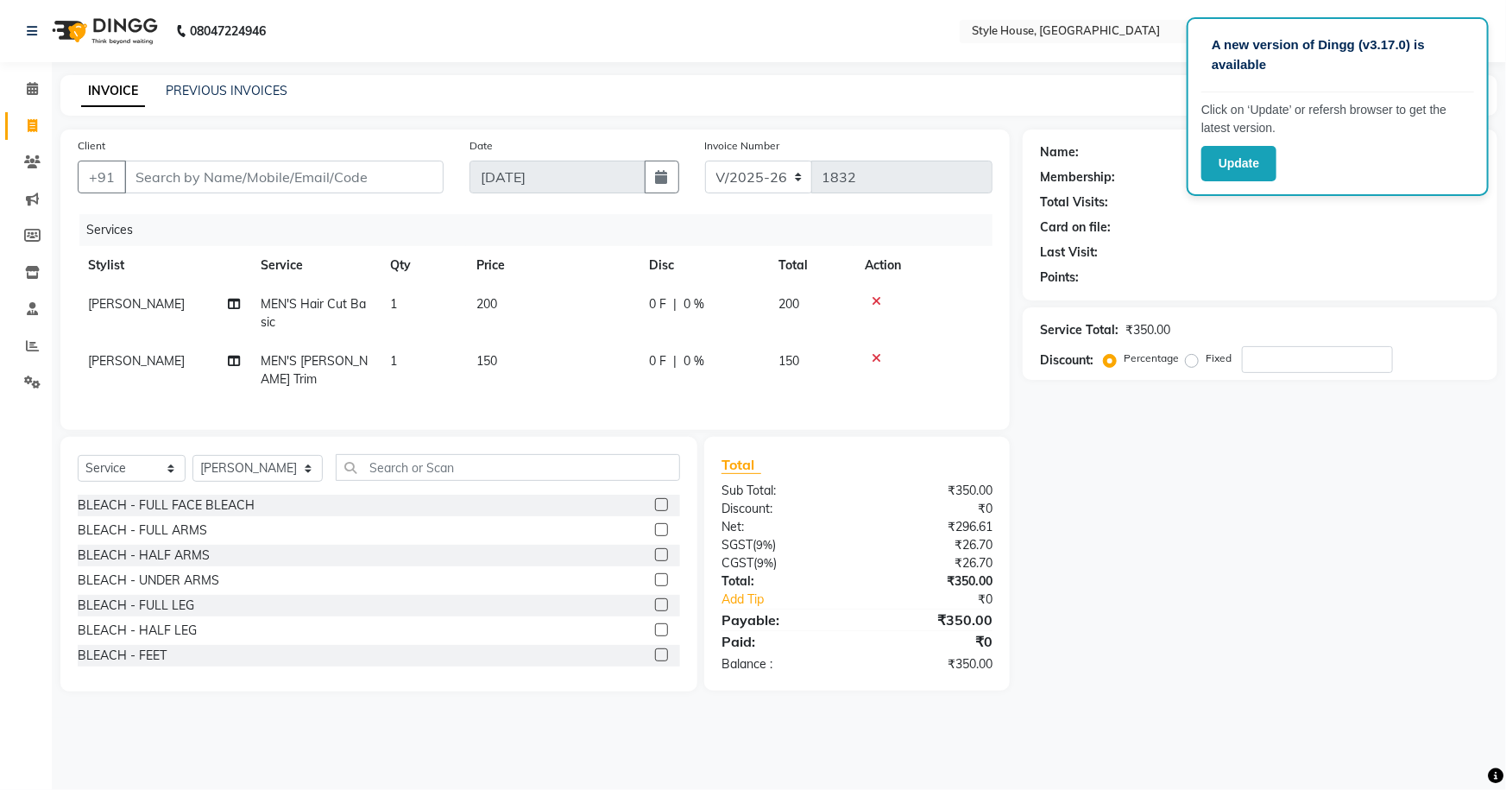
click at [1158, 633] on div "Name: Membership: Total Visits: Card on file: Last Visit: Points: Service Total…" at bounding box center [1267, 410] width 488 height 562
click at [256, 181] on input "Client" at bounding box center [283, 177] width 319 height 33
click at [369, 186] on input "Client" at bounding box center [283, 177] width 319 height 33
type input "9"
type input "0"
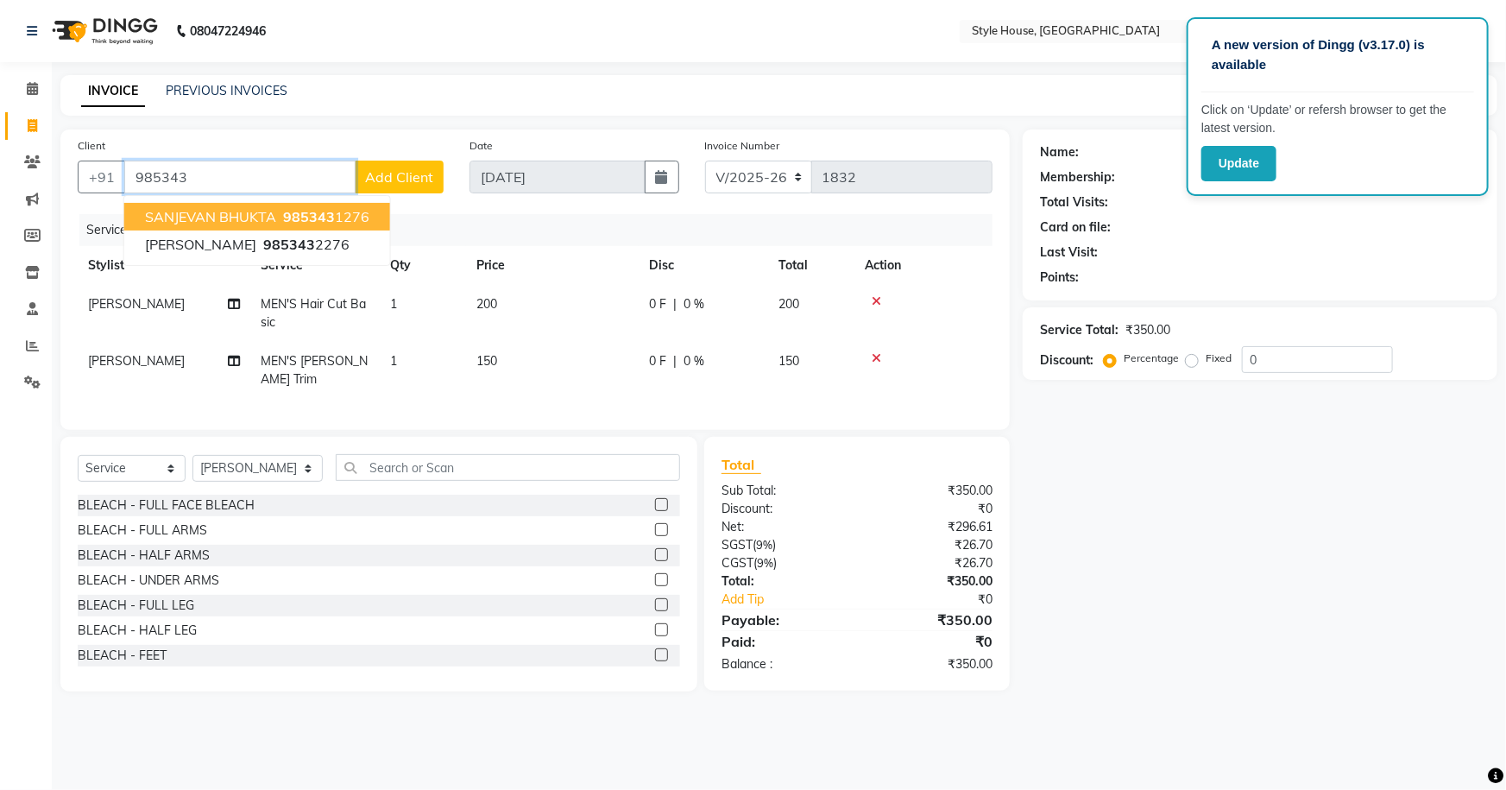
click at [365, 217] on button "SANJEVAN BHUKTA 985343 1276" at bounding box center [257, 217] width 266 height 28
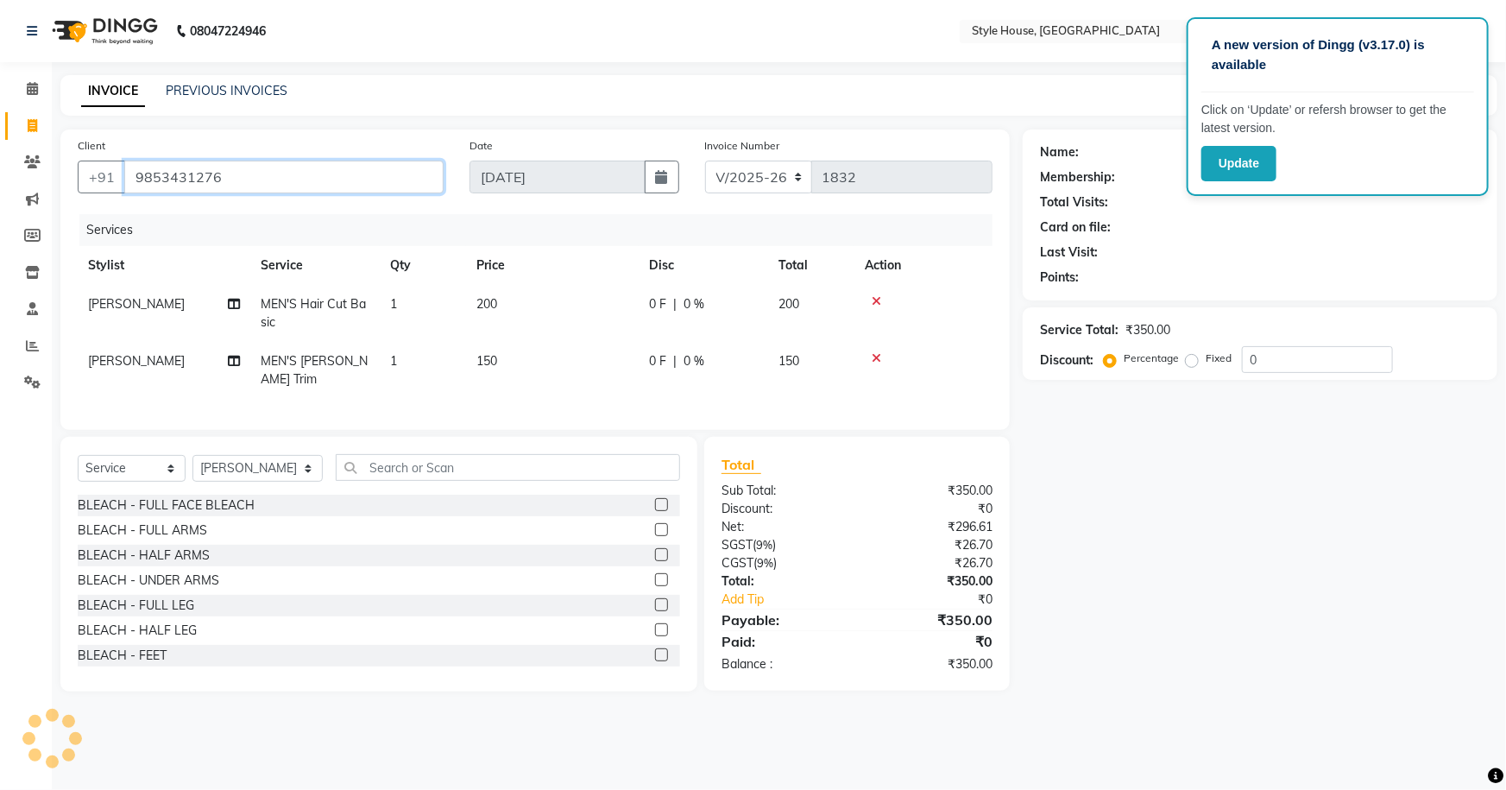
type input "9853431276"
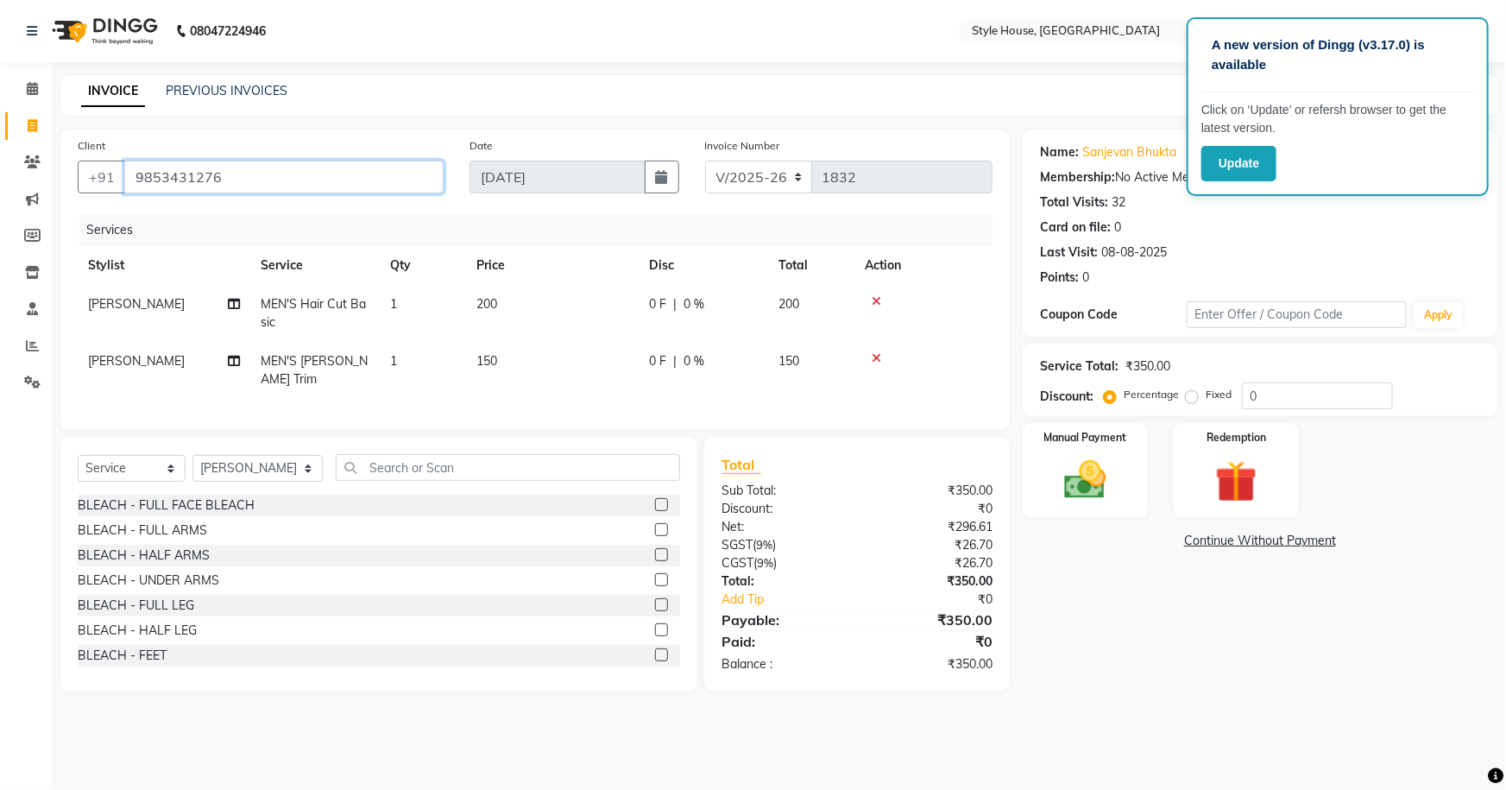
click at [202, 173] on input "9853431276" at bounding box center [283, 177] width 319 height 33
click at [201, 173] on input "9853431276" at bounding box center [283, 177] width 319 height 33
click at [1497, 147] on div "Name: Sanjevan Bhukta Membership: No Active Membership Total Visits: 32 Card on…" at bounding box center [1260, 232] width 475 height 207
click at [1432, 206] on div "Total Visits: 32" at bounding box center [1260, 202] width 440 height 18
click at [1135, 161] on div "Name: Sanjevan Bhukta Membership: No Active Membership Total Visits: 32 Card on…" at bounding box center [1260, 211] width 440 height 150
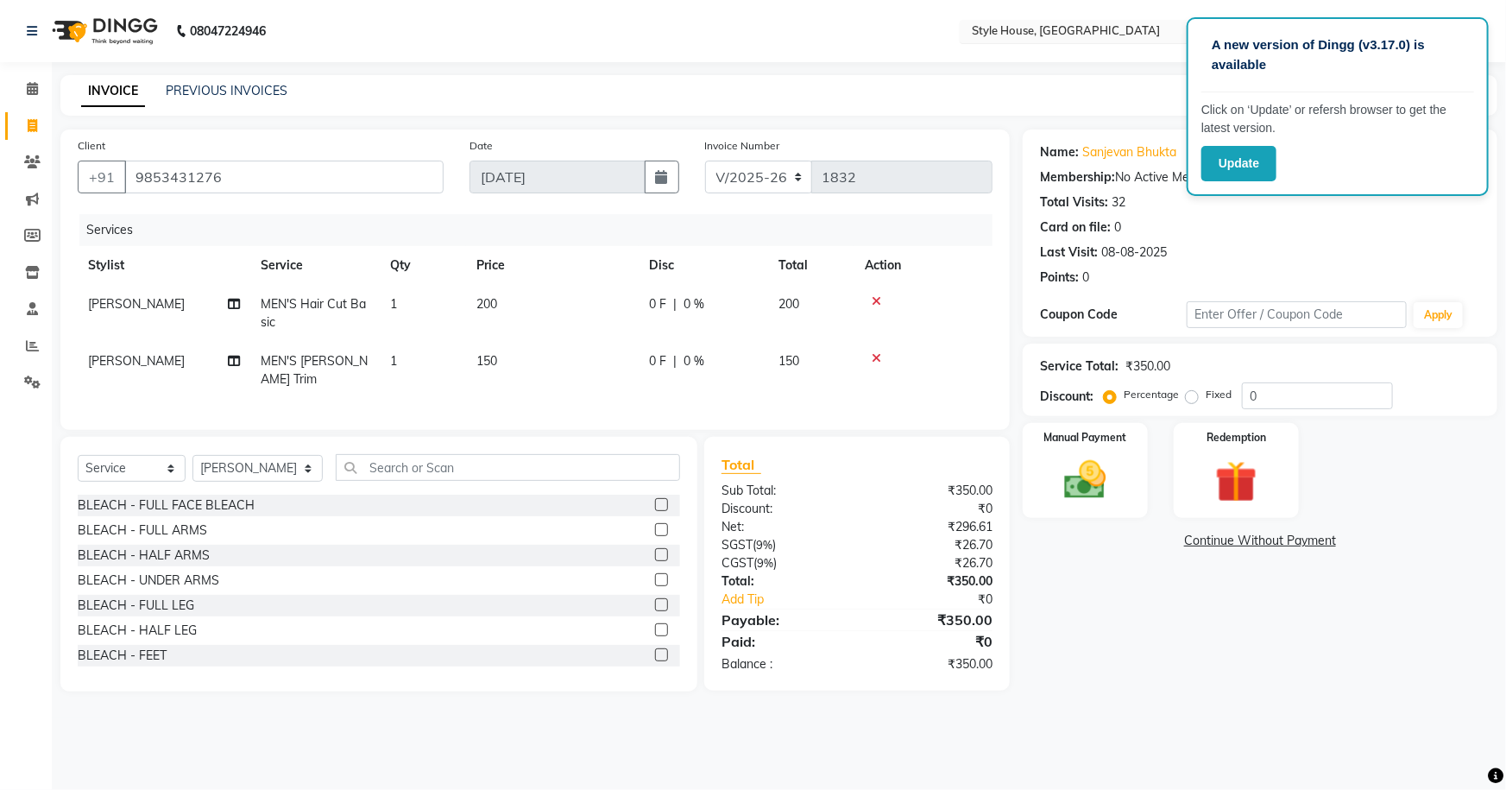
click at [1163, 20] on div "Select Location × Style House, [GEOGRAPHIC_DATA]" at bounding box center [1111, 31] width 302 height 23
click at [841, 41] on nav "08047224946 Select Location × Style House, Jk Road Style House, Jk Road WhatsAp…" at bounding box center [753, 31] width 1506 height 62
click at [1467, 121] on p "Click on ‘Update’ or refersh browser to get the latest version." at bounding box center [1337, 119] width 273 height 36
click at [1461, 137] on div "A new version of Dingg (v3.17.0) is available Click on ‘Update’ or refersh brow…" at bounding box center [1338, 106] width 302 height 179
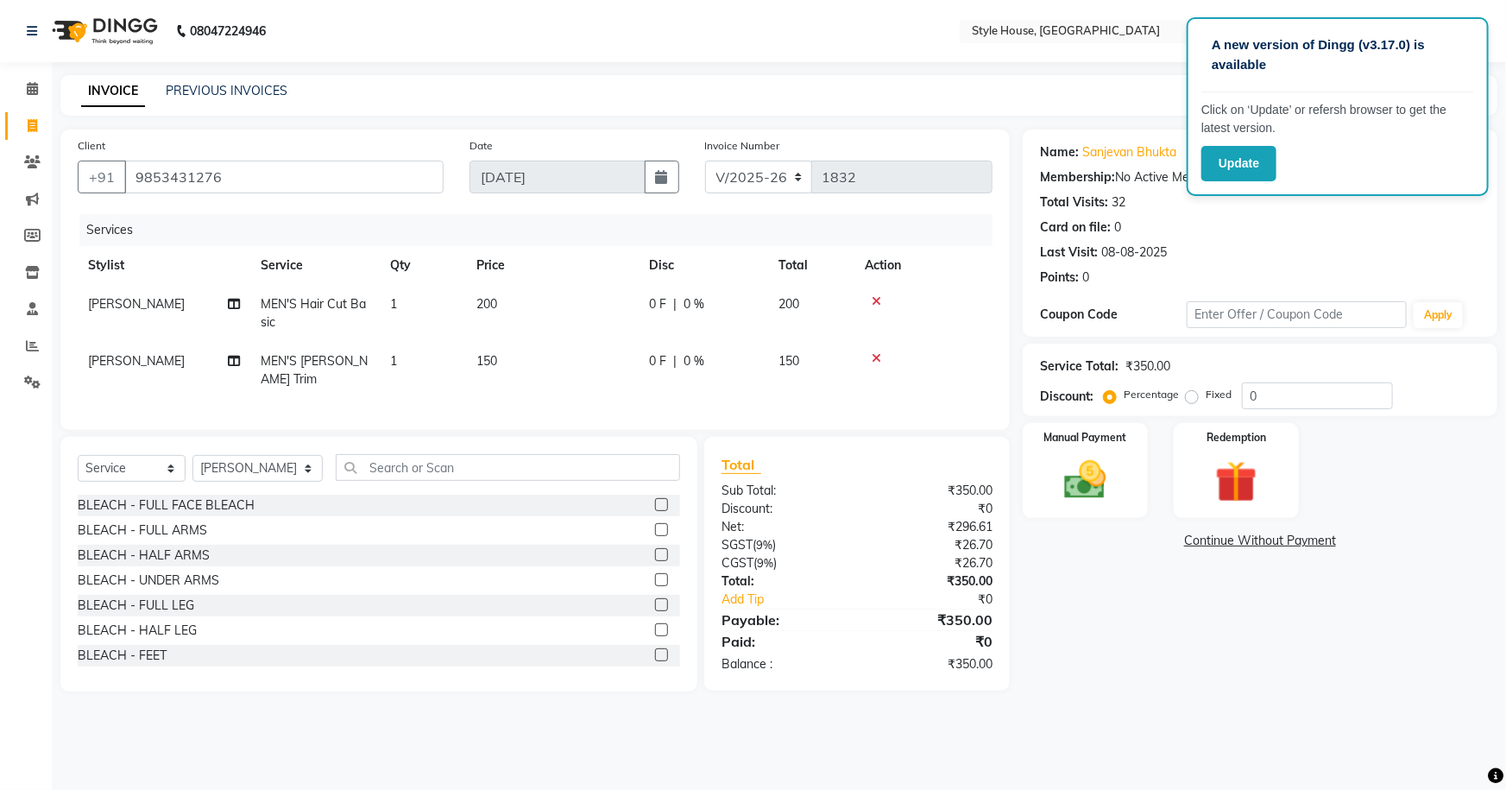
click at [1455, 160] on div "Update" at bounding box center [1337, 163] width 273 height 35
click at [1440, 226] on div "Card on file: 0" at bounding box center [1260, 227] width 440 height 18
click at [1074, 479] on img at bounding box center [1085, 480] width 71 height 50
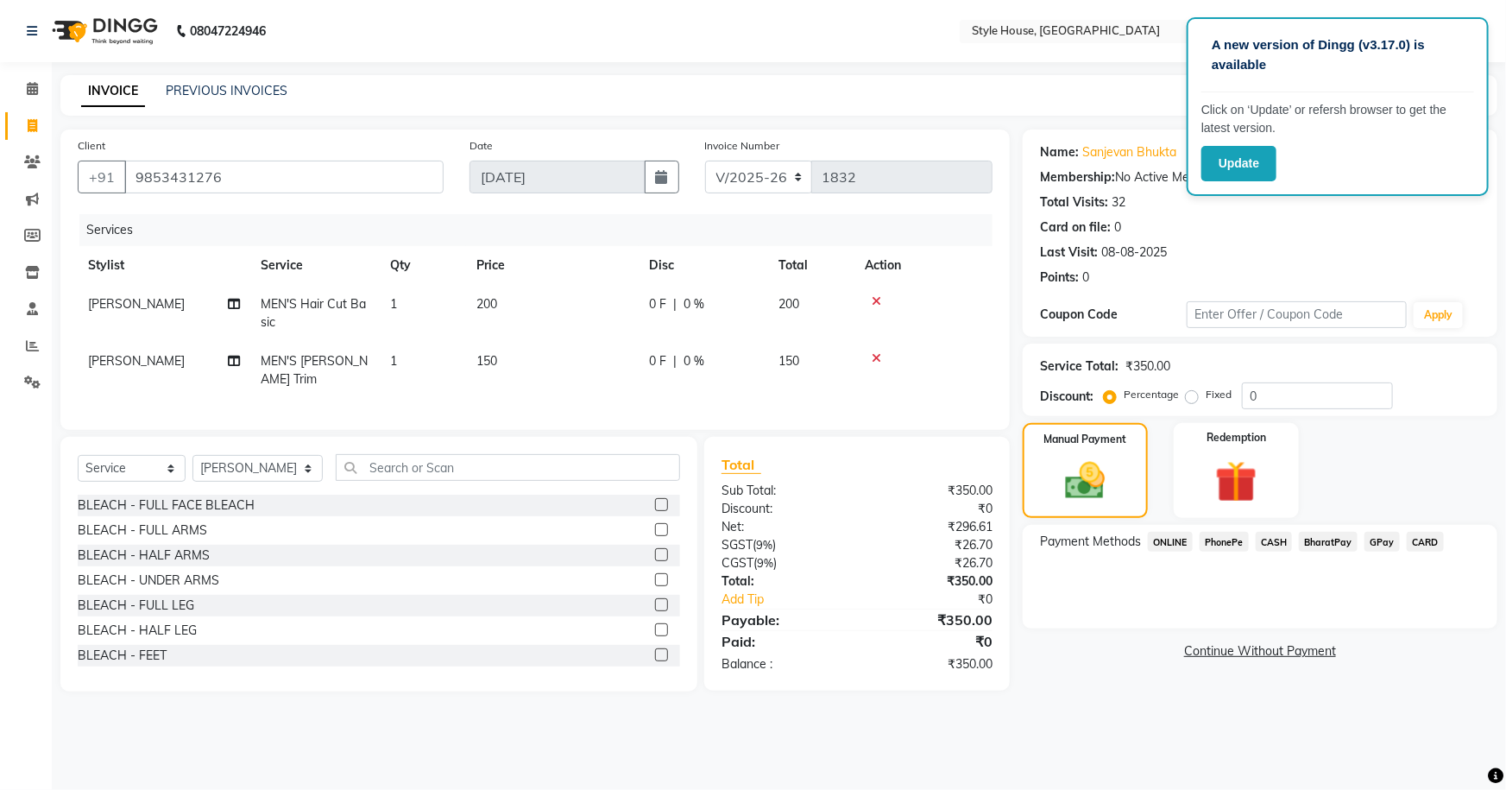
click at [1274, 542] on span "CASH" at bounding box center [1274, 542] width 37 height 20
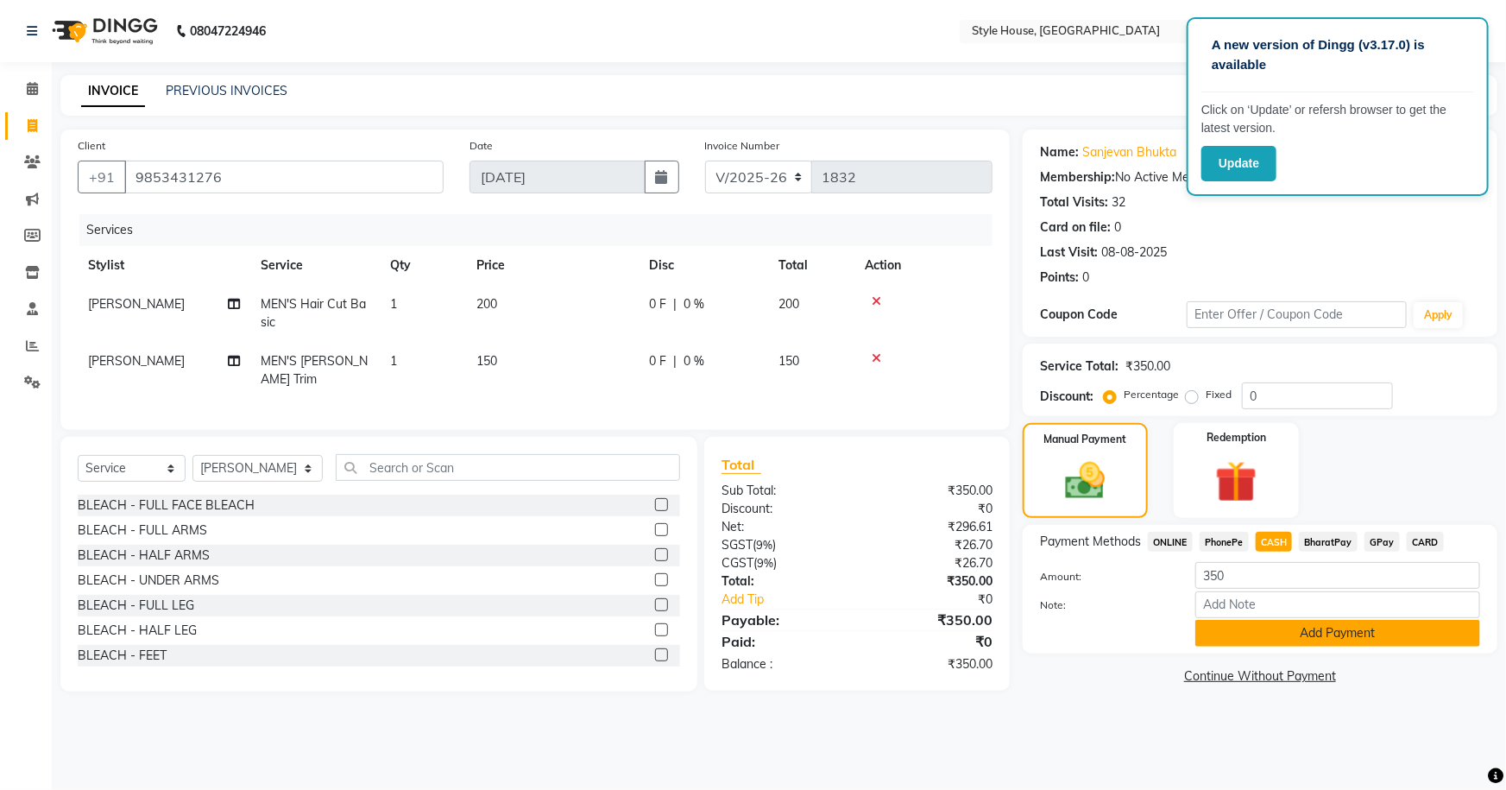
click at [1309, 634] on button "Add Payment" at bounding box center [1337, 633] width 285 height 27
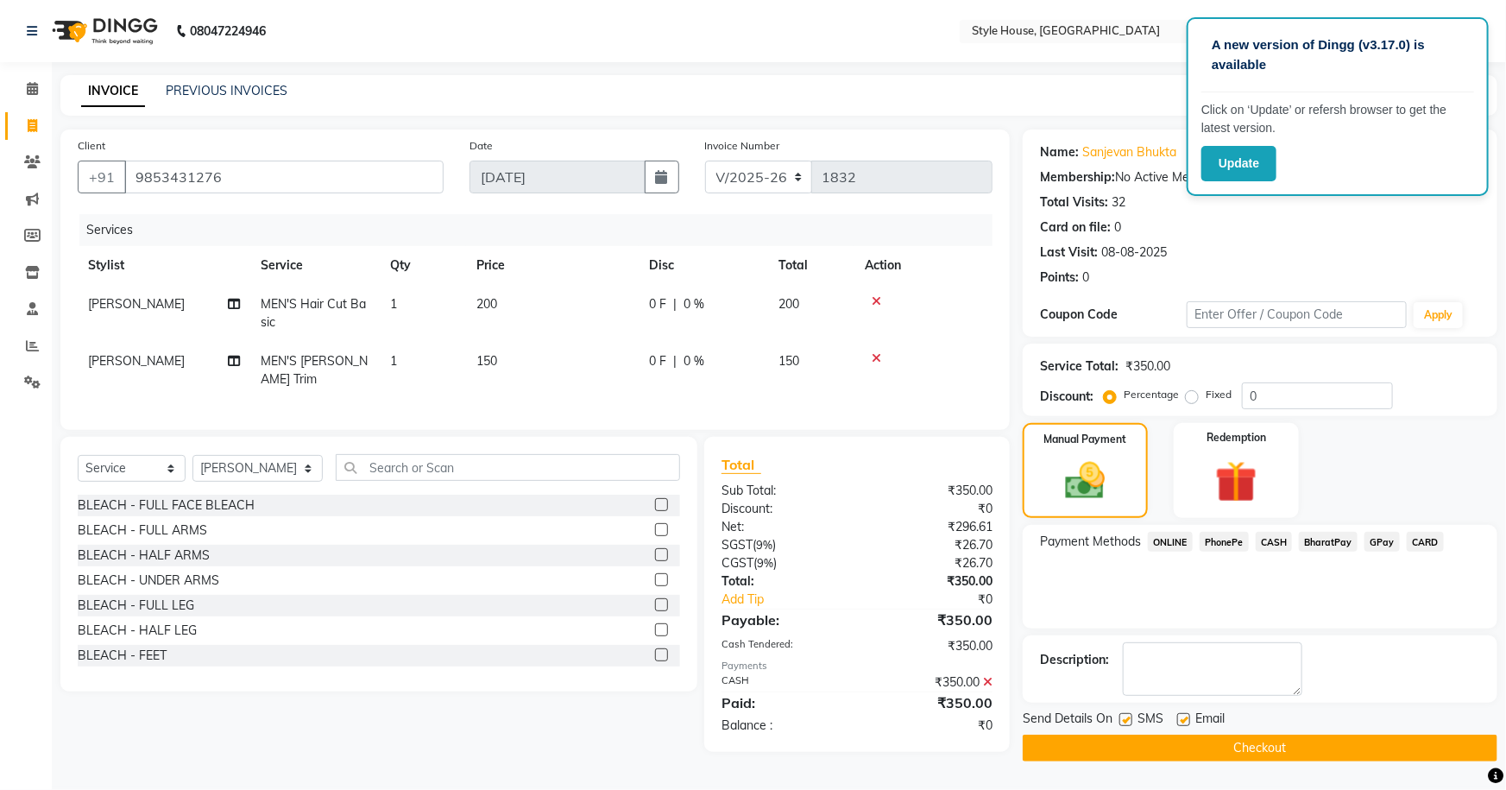
click at [1302, 749] on button "Checkout" at bounding box center [1260, 747] width 475 height 27
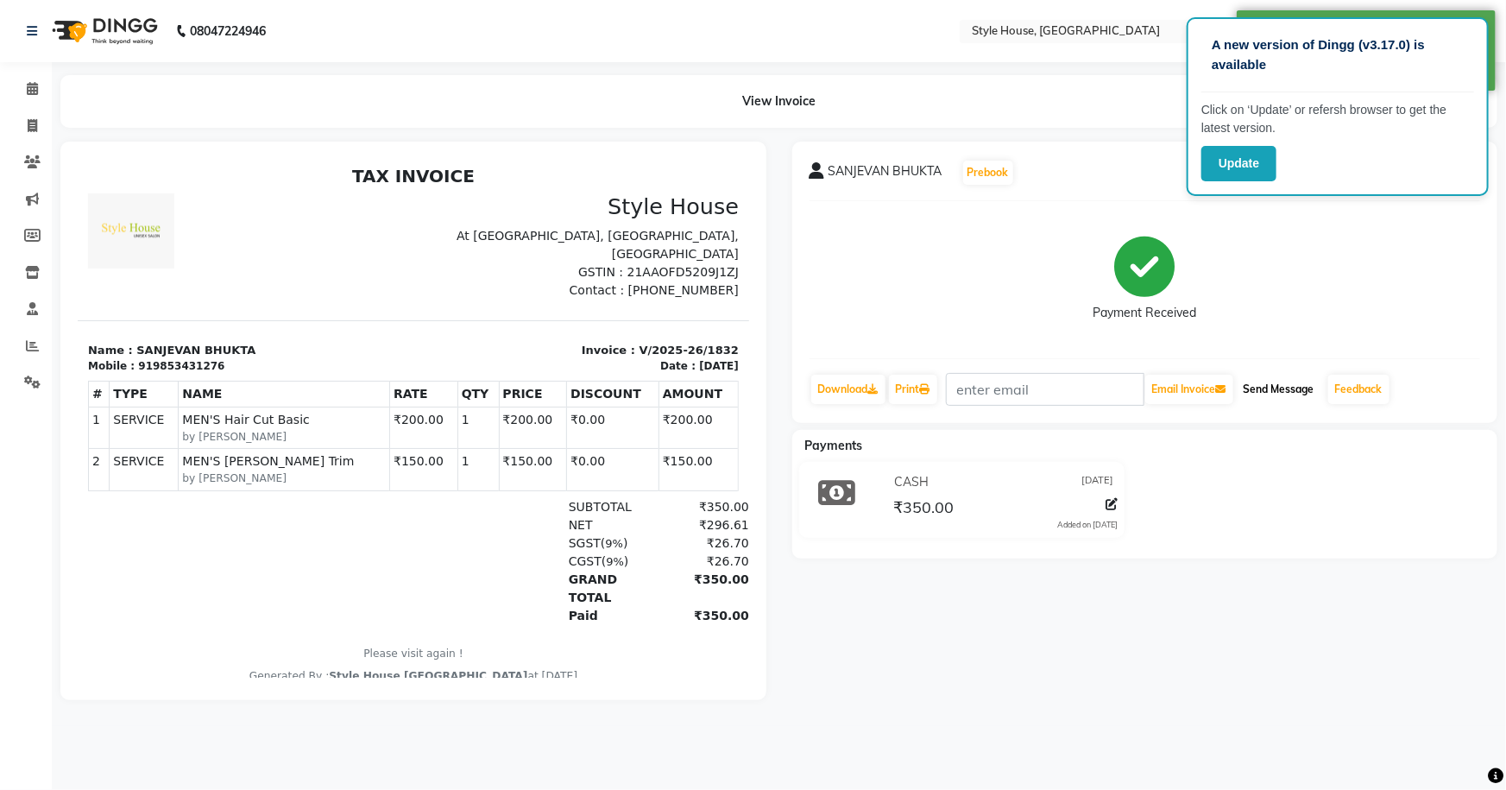
click at [1275, 392] on button "Send Message" at bounding box center [1279, 389] width 85 height 29
click at [34, 117] on span at bounding box center [32, 127] width 30 height 20
select select "service"
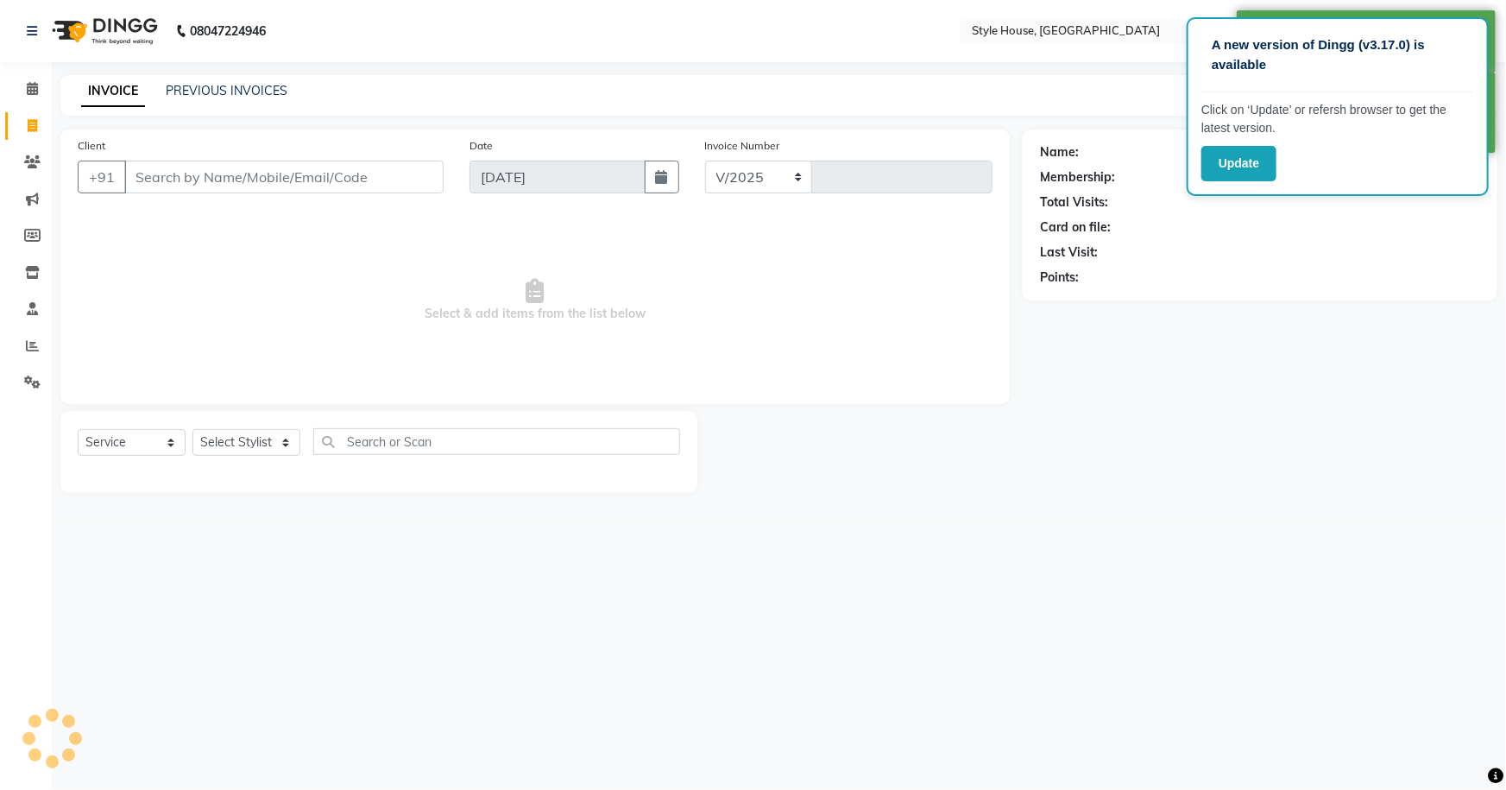
select select "4237"
type input "1833"
click at [178, 87] on link "PREVIOUS INVOICES" at bounding box center [227, 91] width 122 height 16
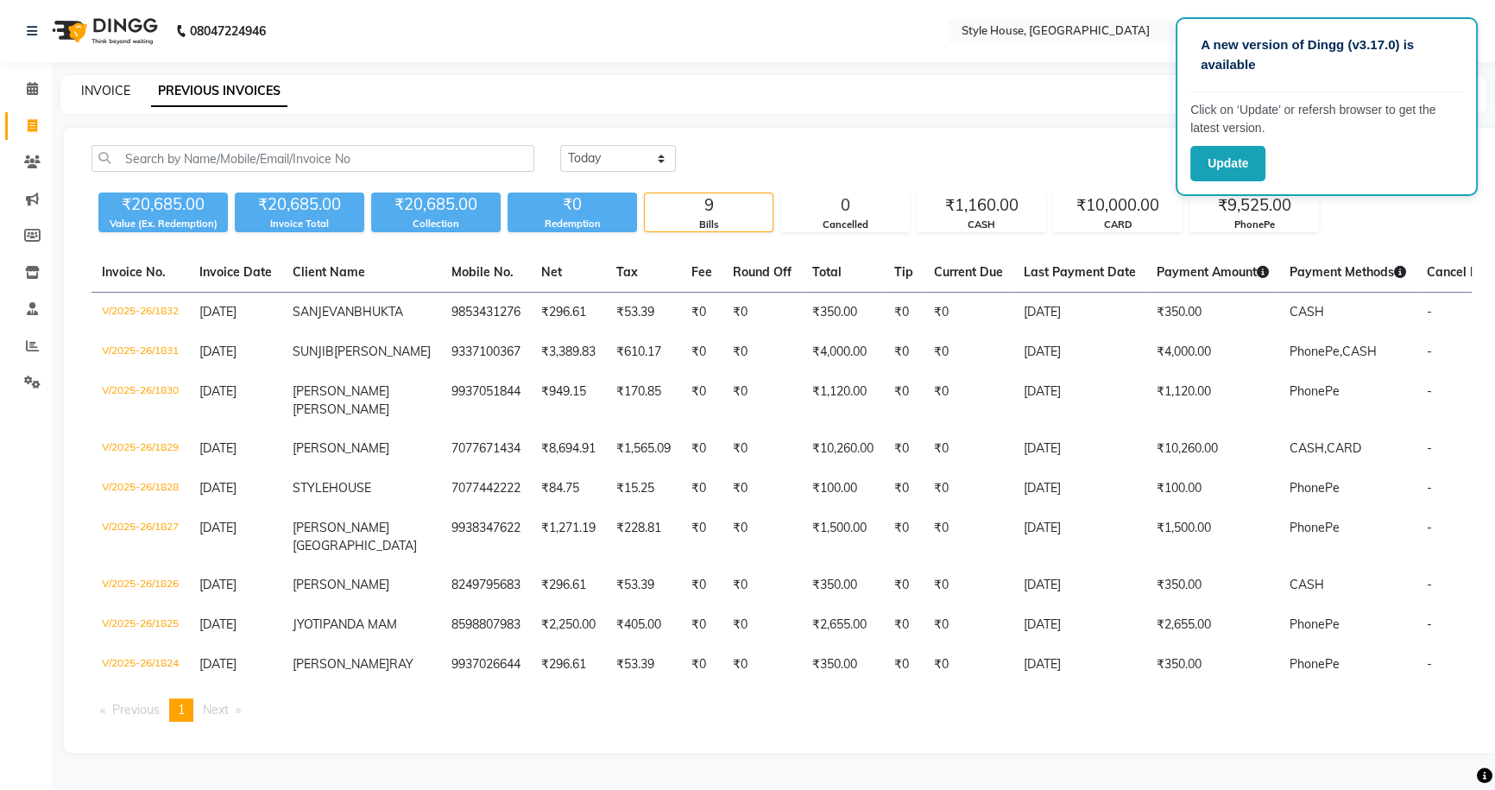
click at [120, 90] on link "INVOICE" at bounding box center [105, 91] width 49 height 16
select select "service"
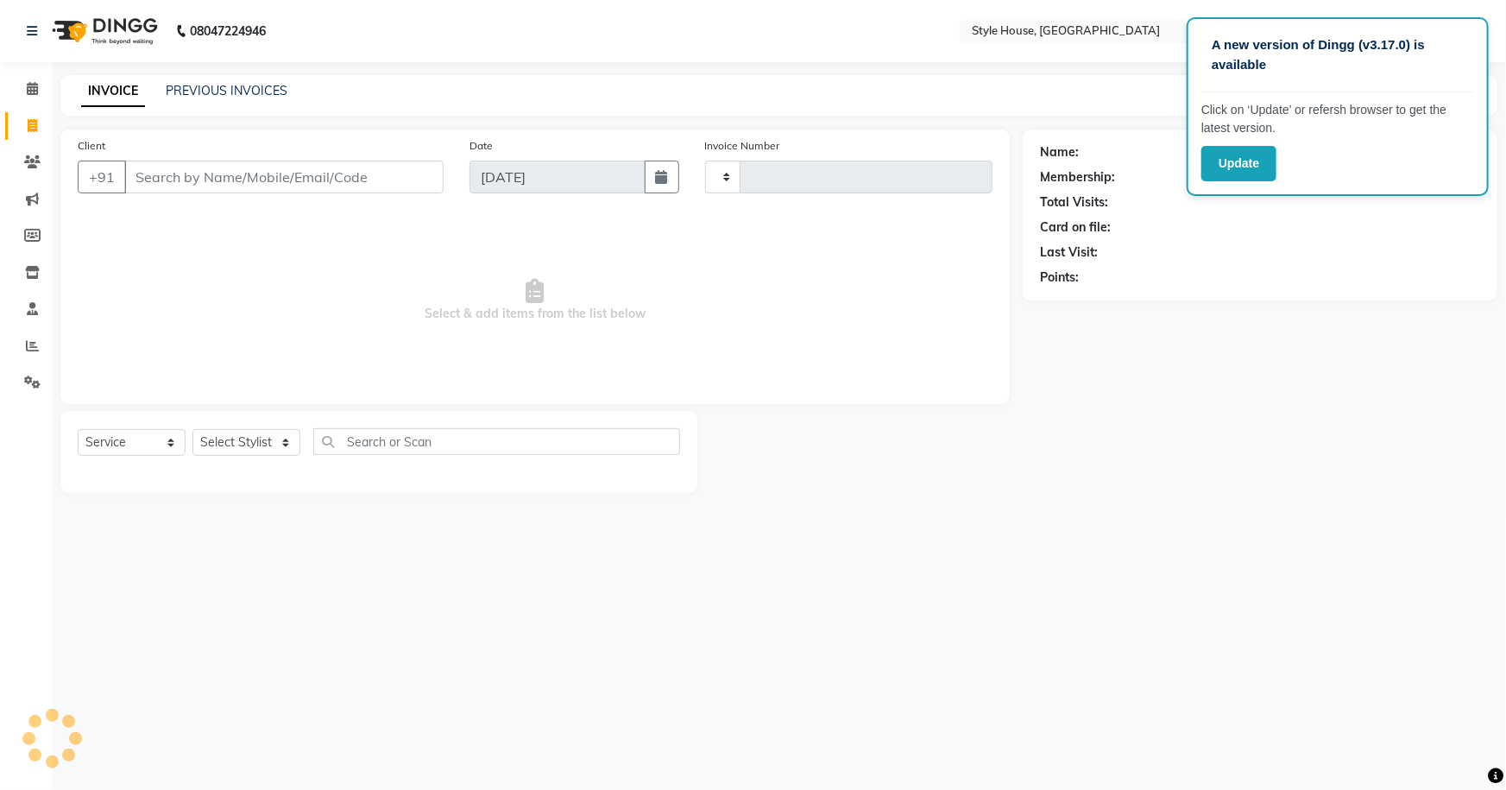
type input "1833"
select select "4237"
click at [256, 91] on link "PREVIOUS INVOICES" at bounding box center [227, 91] width 122 height 16
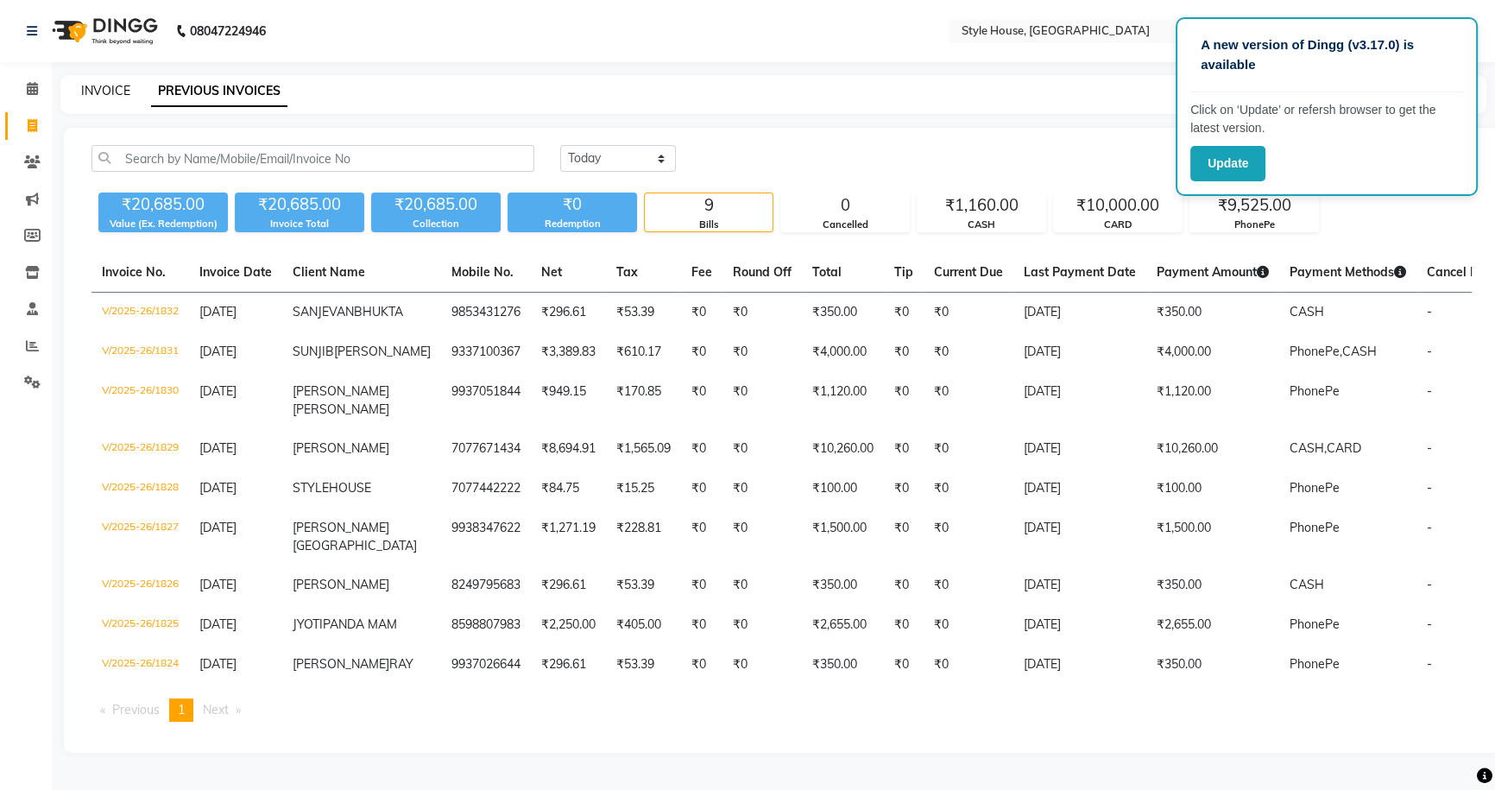
click at [85, 87] on link "INVOICE" at bounding box center [105, 91] width 49 height 16
select select "service"
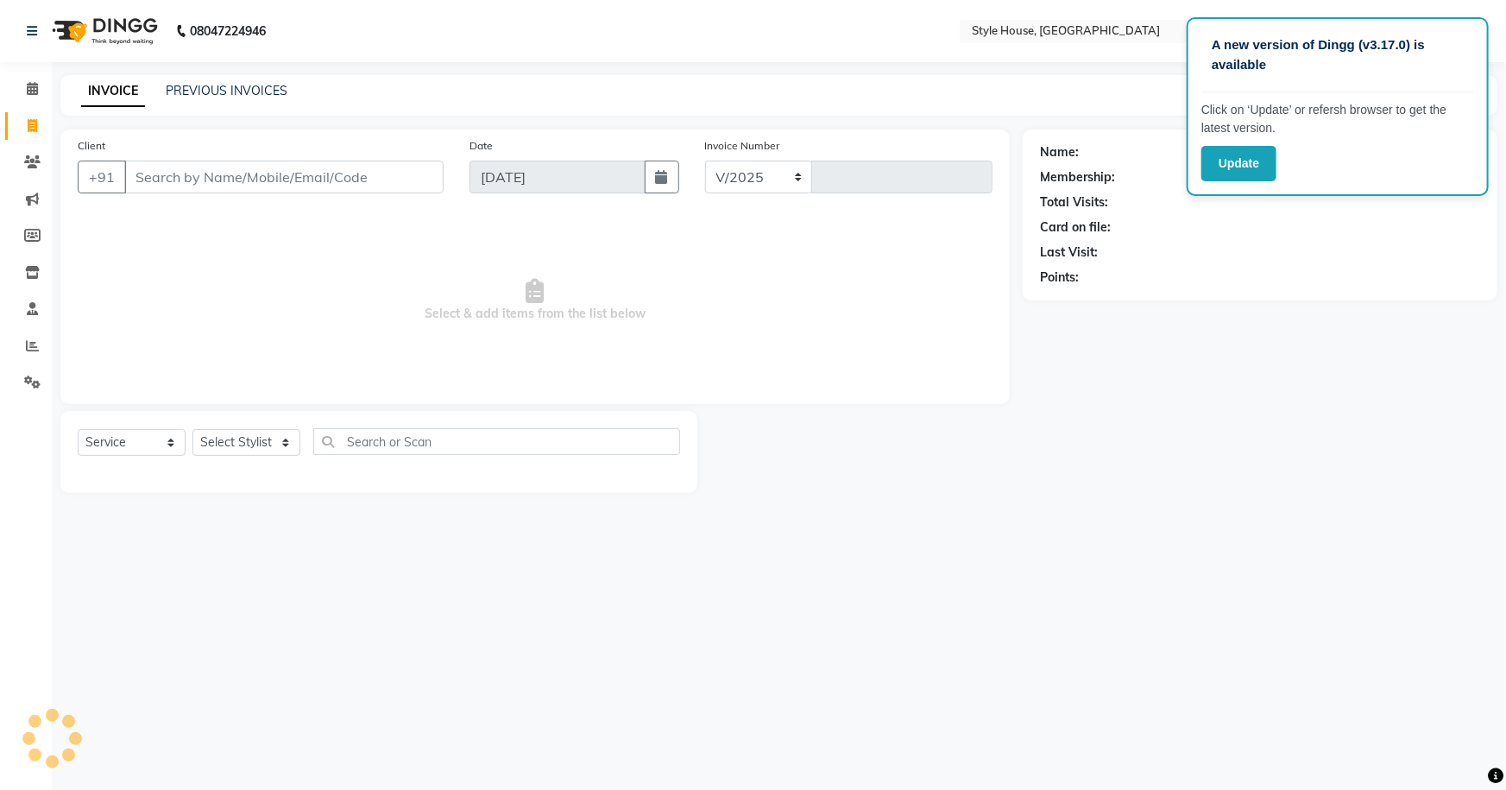
select select "4237"
type input "1833"
